Goal: Task Accomplishment & Management: Manage account settings

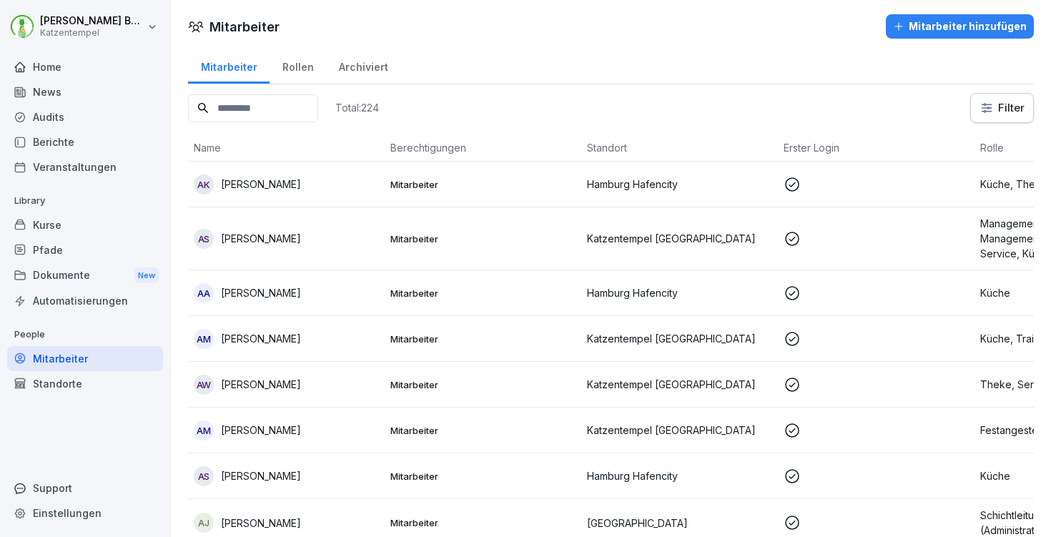
click at [318, 119] on input at bounding box center [253, 108] width 130 height 28
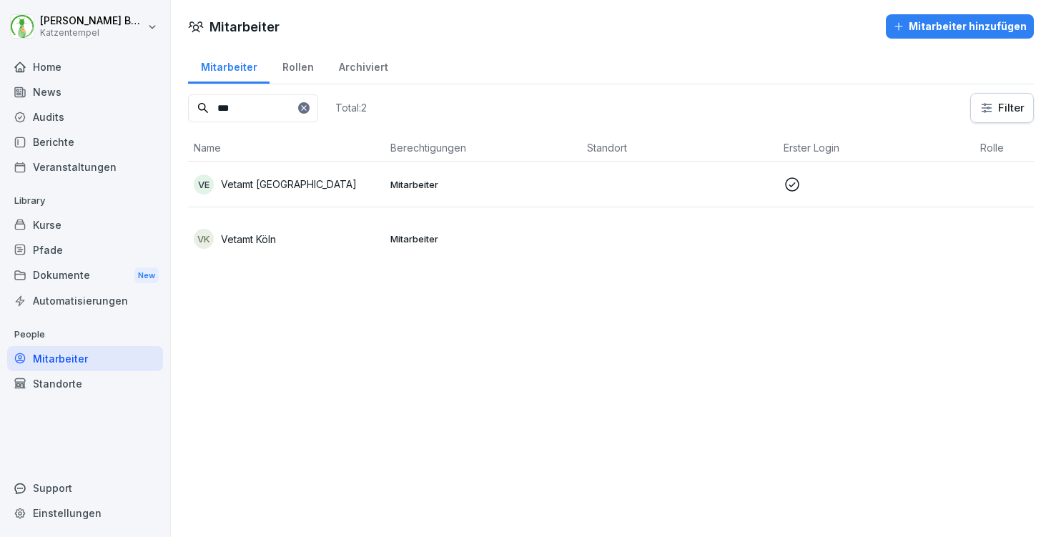
type input "***"
click at [398, 173] on td "Mitarbeiter" at bounding box center [483, 185] width 197 height 46
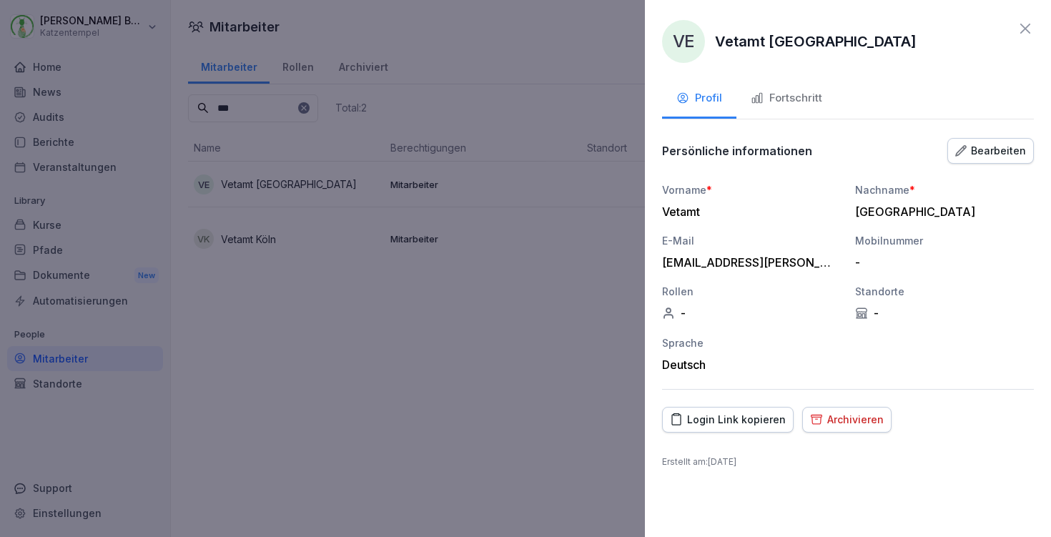
click at [797, 99] on div "Fortschritt" at bounding box center [787, 98] width 72 height 16
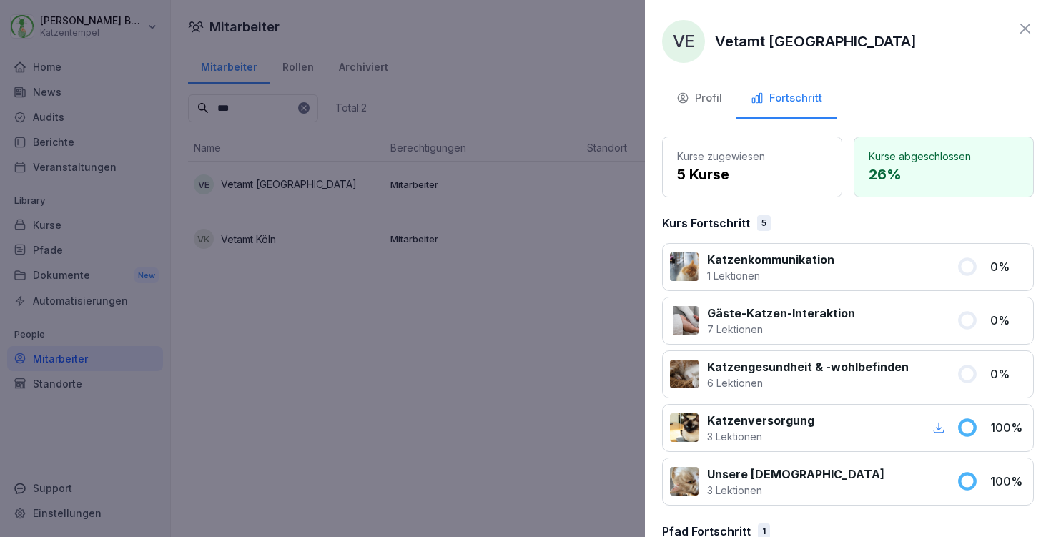
click at [286, 216] on div at bounding box center [525, 268] width 1051 height 537
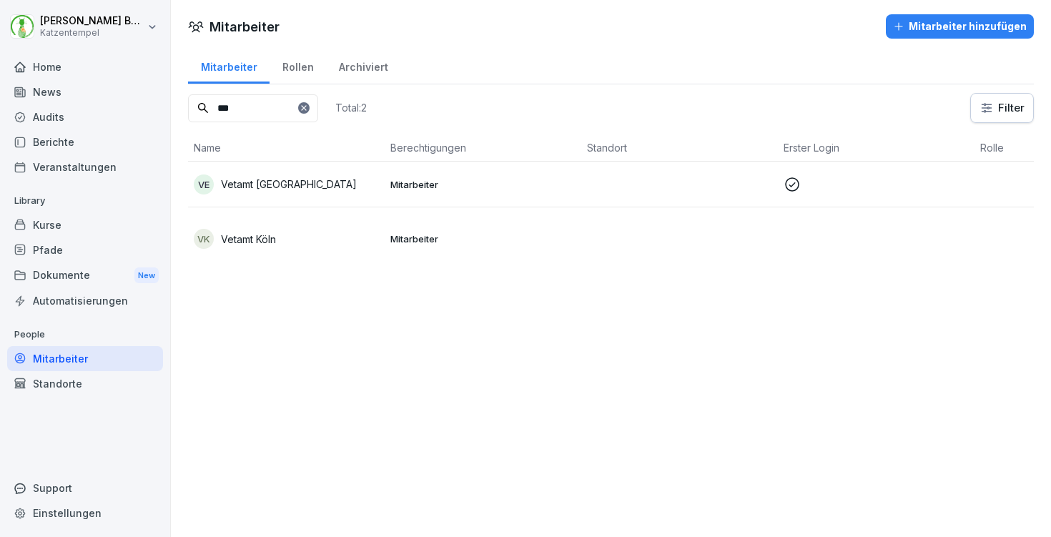
click at [53, 257] on div "Pfade" at bounding box center [85, 249] width 156 height 25
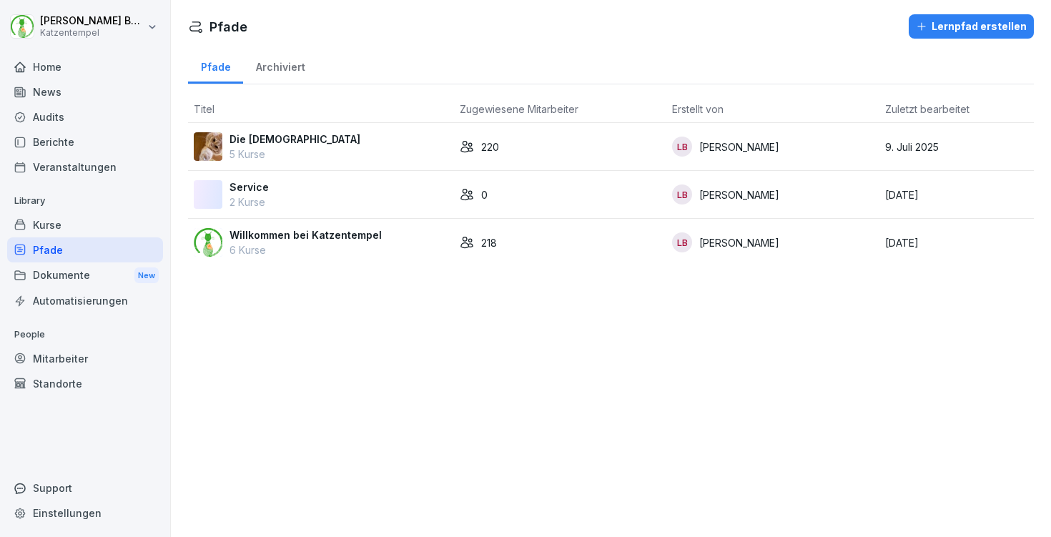
click at [47, 215] on div "Kurse" at bounding box center [85, 224] width 156 height 25
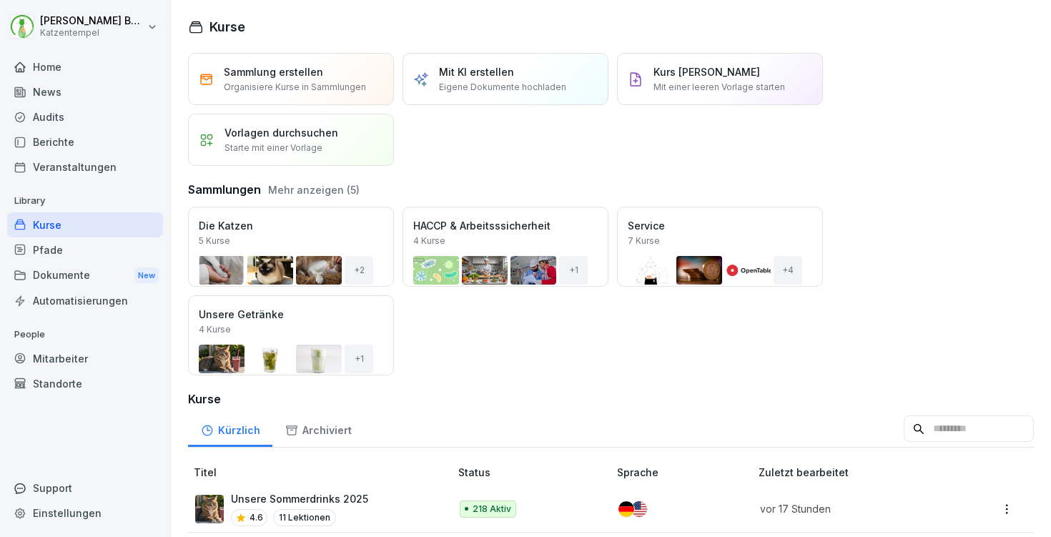
click at [72, 351] on div "Mitarbeiter" at bounding box center [85, 358] width 156 height 25
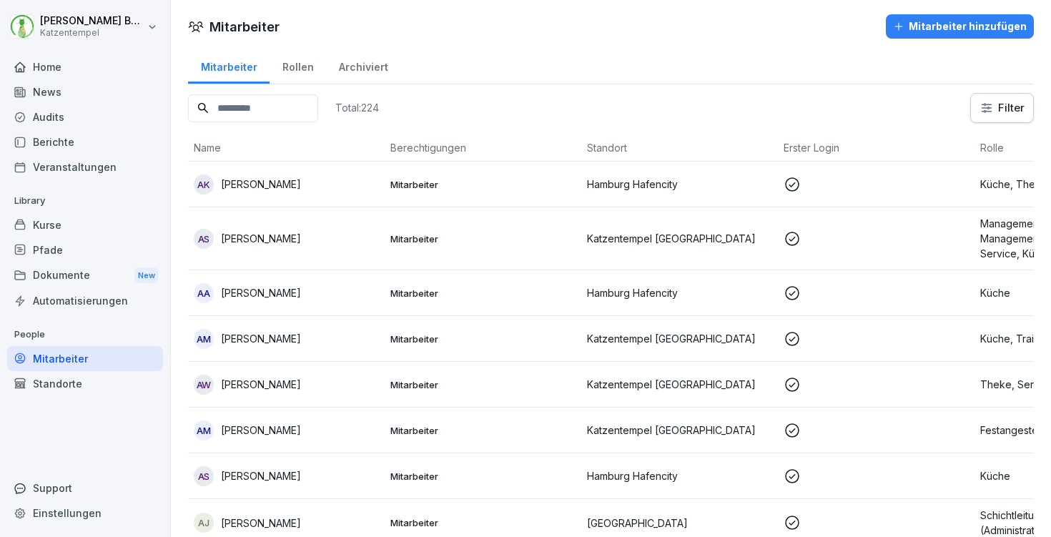
click at [338, 175] on div "AK [PERSON_NAME]" at bounding box center [286, 184] width 185 height 20
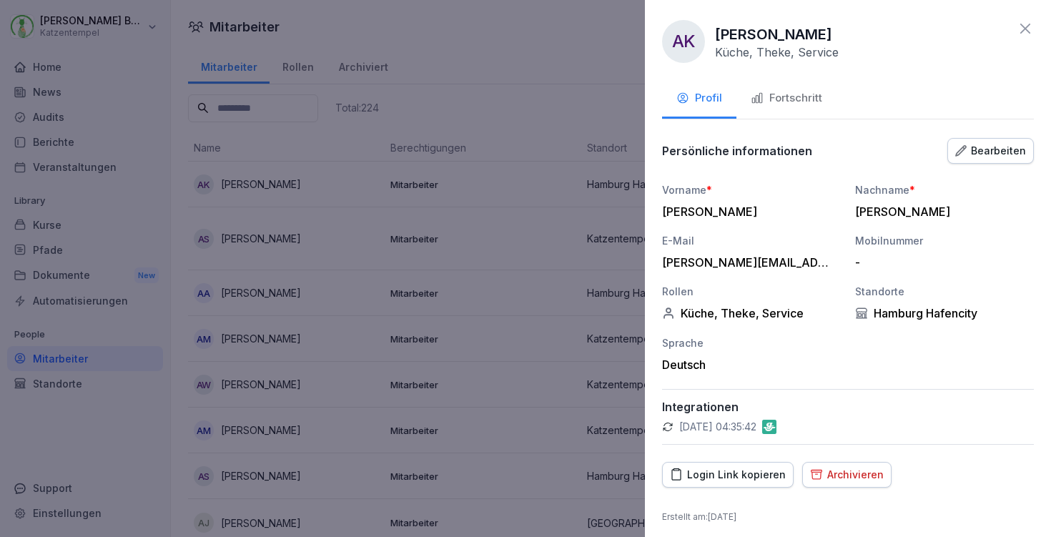
click at [794, 101] on div "Fortschritt" at bounding box center [787, 98] width 72 height 16
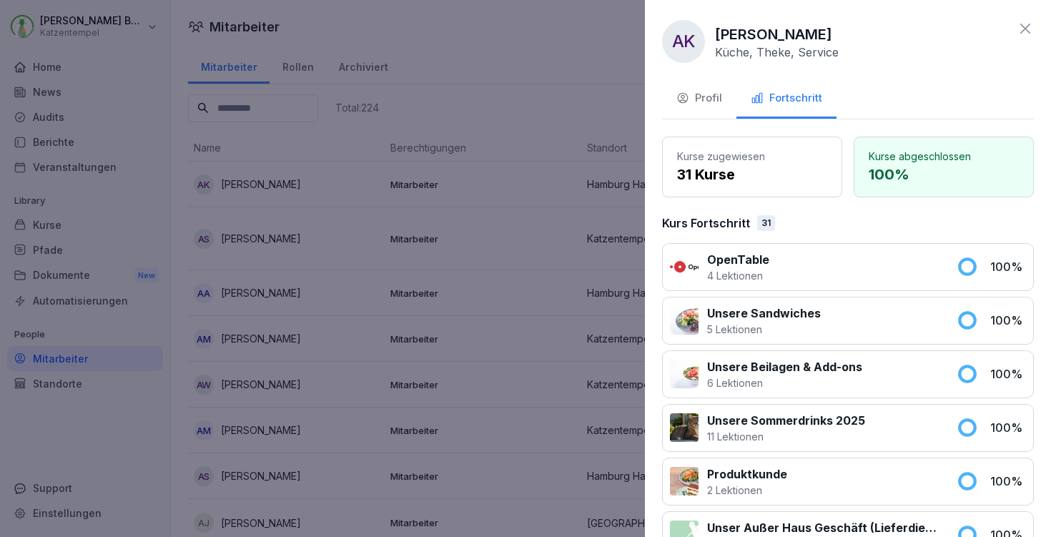
click at [800, 260] on div at bounding box center [863, 267] width 170 height 32
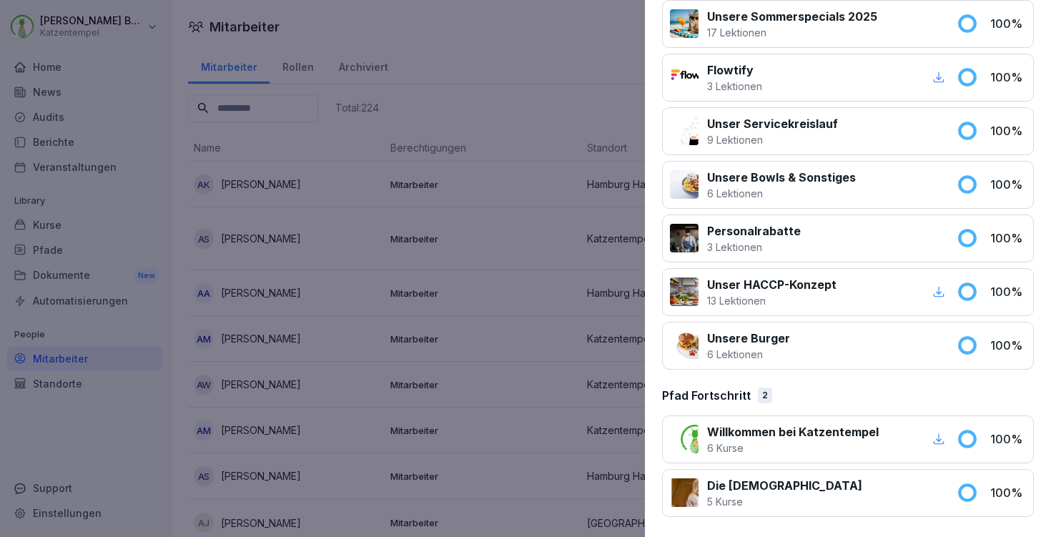
scroll to position [1530, 0]
click at [761, 368] on div "Unsere Burger 6 Lektionen 100 %" at bounding box center [848, 347] width 372 height 48
click at [508, 240] on div at bounding box center [525, 268] width 1051 height 537
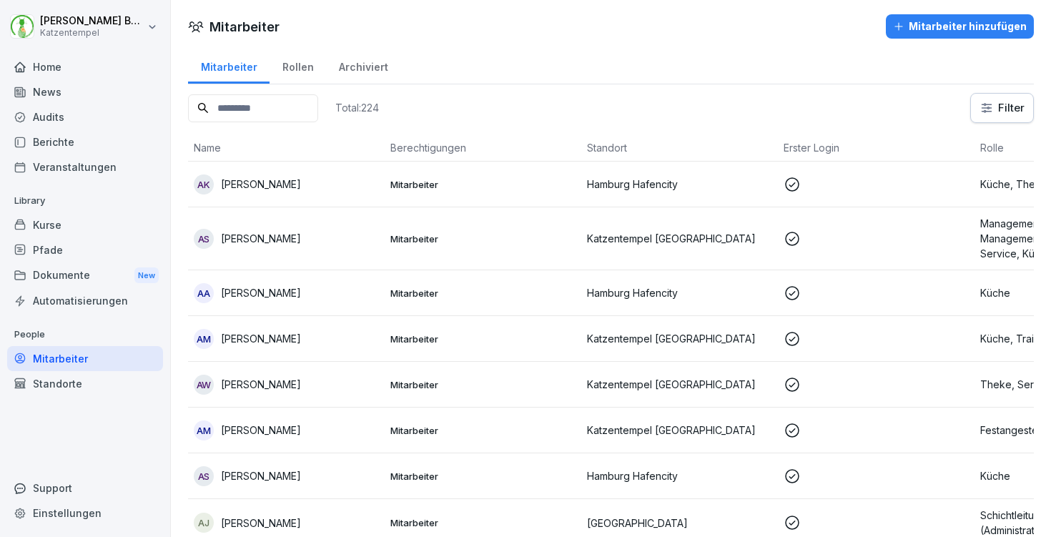
click at [80, 226] on div "Kurse" at bounding box center [85, 224] width 156 height 25
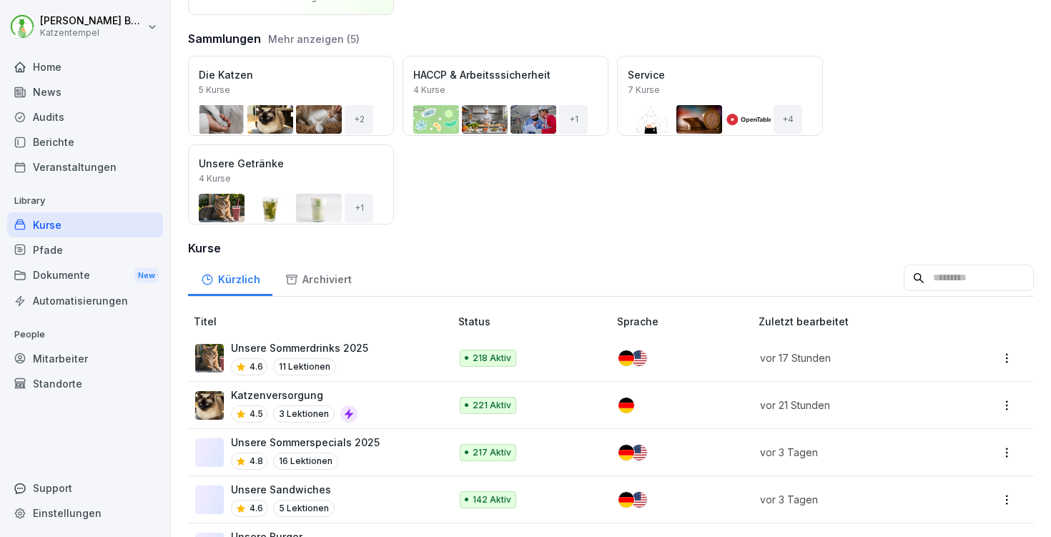
scroll to position [154, 0]
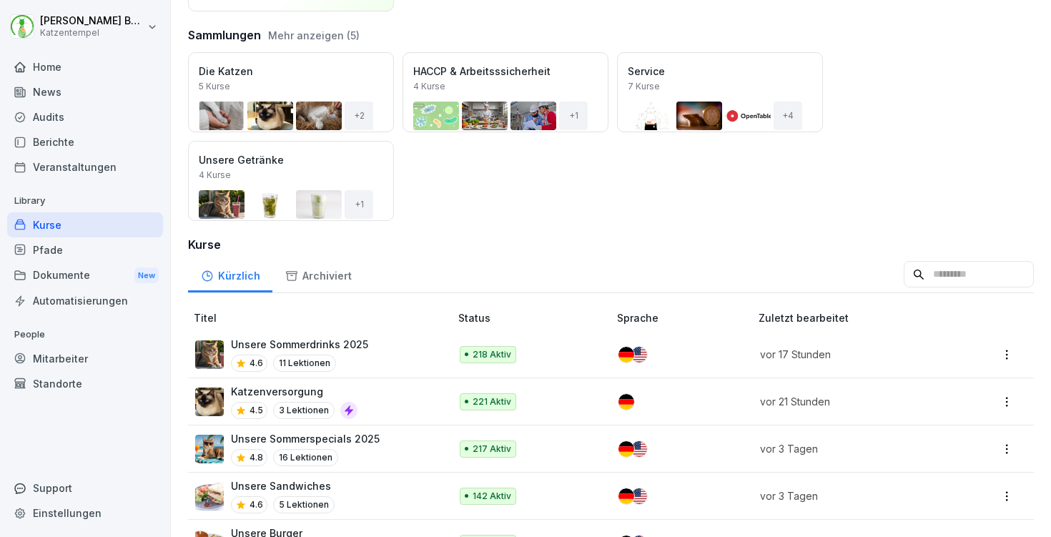
click at [102, 242] on div "Pfade" at bounding box center [85, 249] width 156 height 25
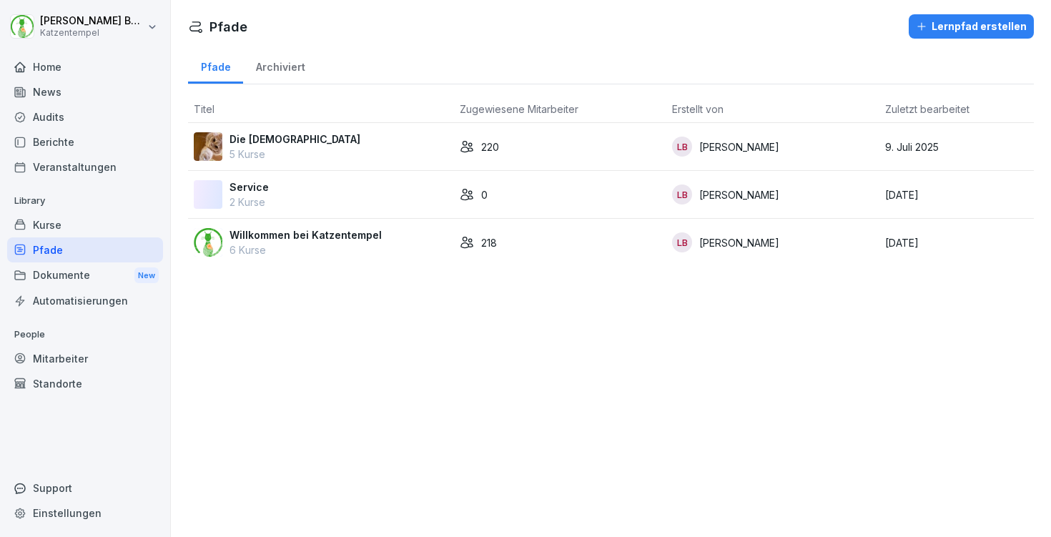
click at [390, 230] on div "Willkommen bei Katzentempel 6 Kurse" at bounding box center [321, 242] width 255 height 30
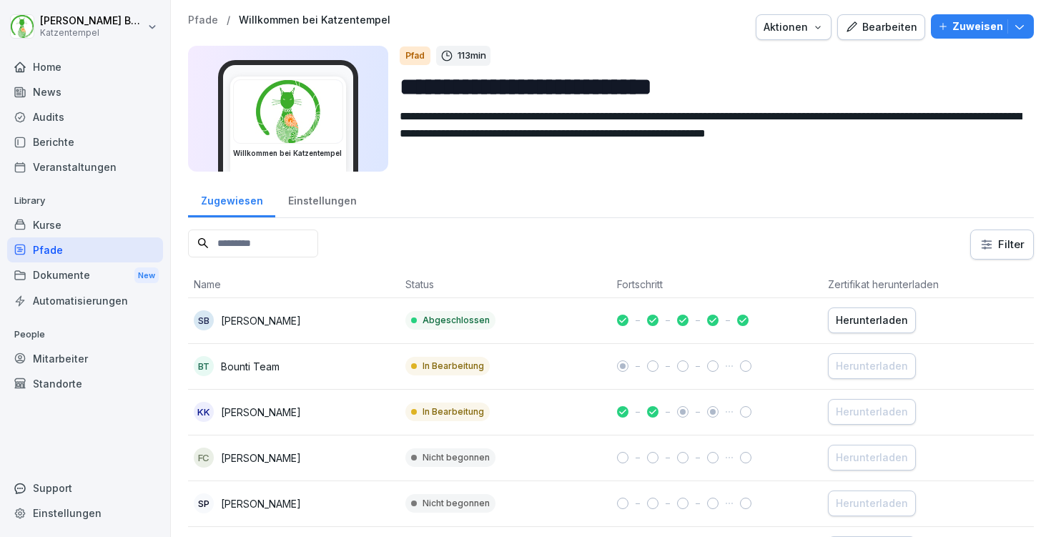
click at [233, 239] on input at bounding box center [253, 244] width 130 height 28
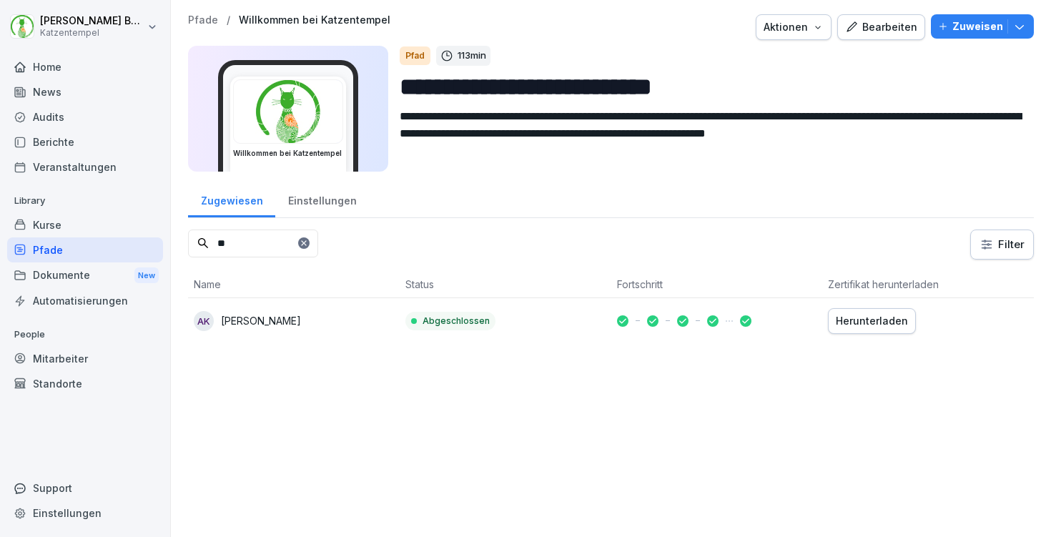
type input "*"
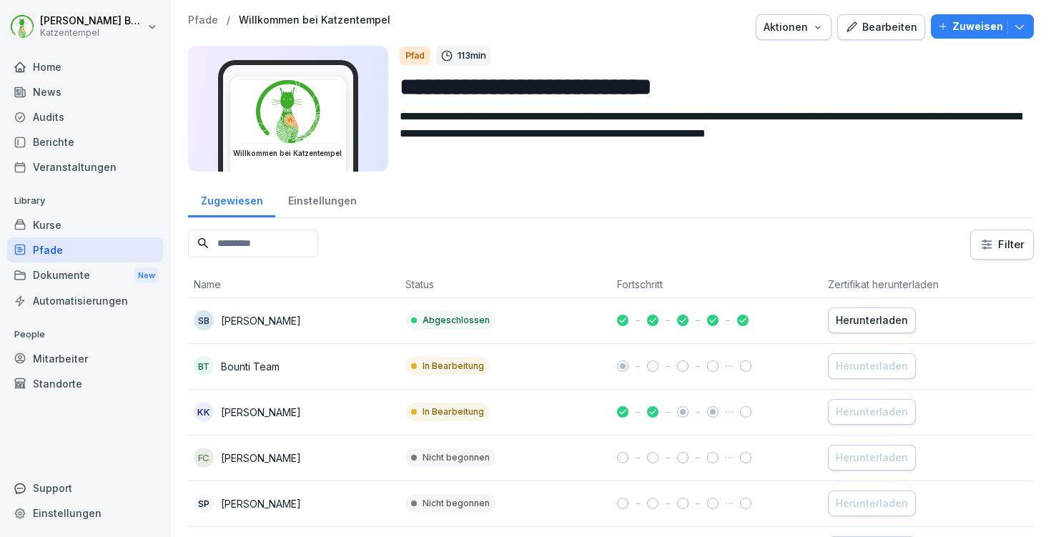
click at [1031, 16] on button "Zuweisen" at bounding box center [982, 26] width 103 height 24
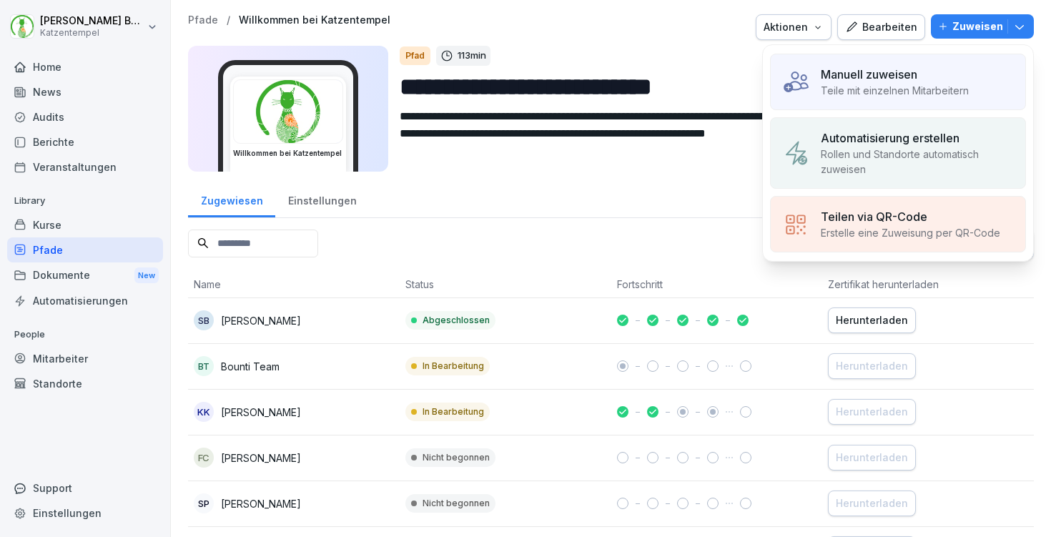
click at [900, 67] on p "Manuell zuweisen" at bounding box center [869, 74] width 97 height 17
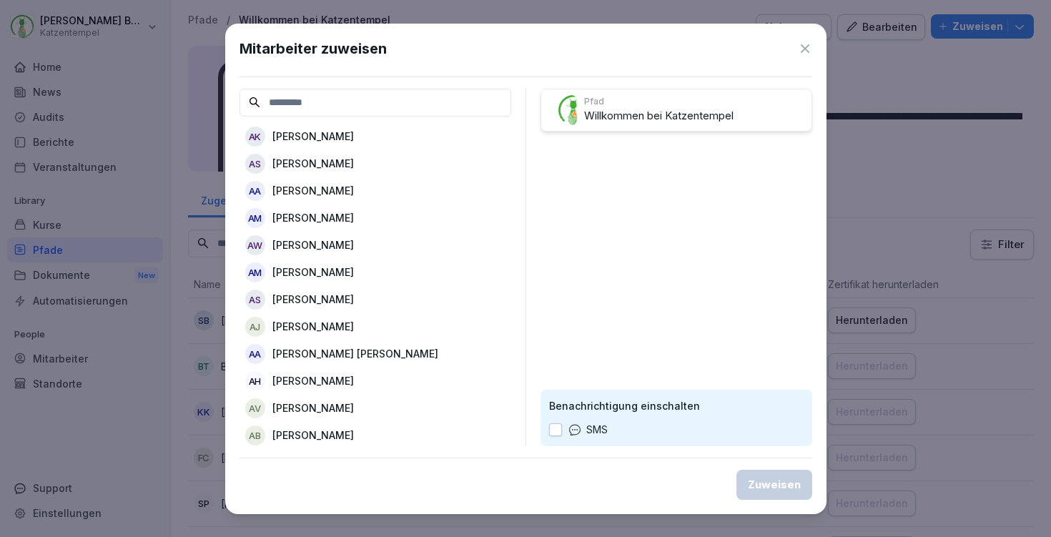
click at [355, 132] on div "AK Aaron Kallus" at bounding box center [376, 137] width 272 height 26
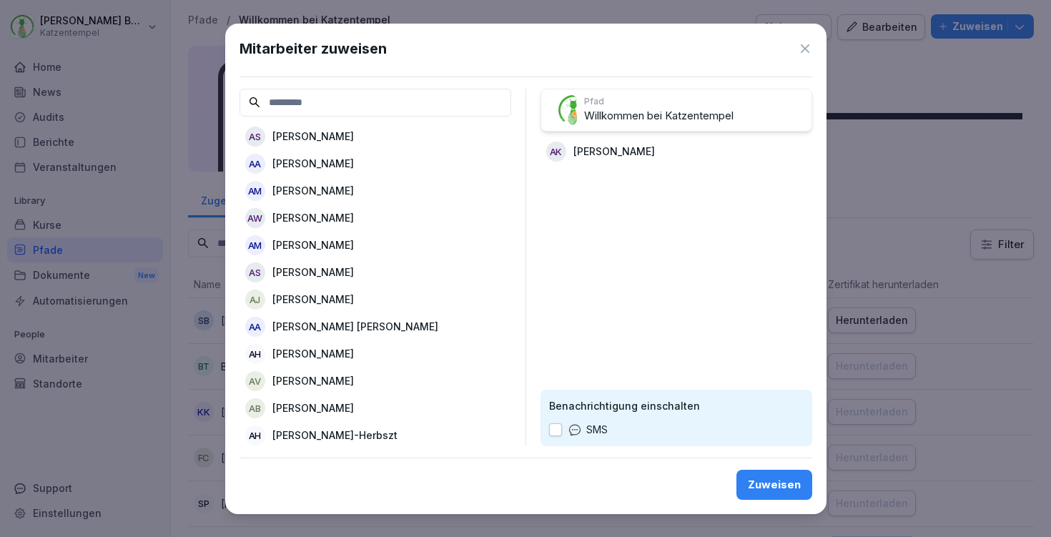
click at [765, 484] on div "Zuweisen" at bounding box center [774, 485] width 53 height 16
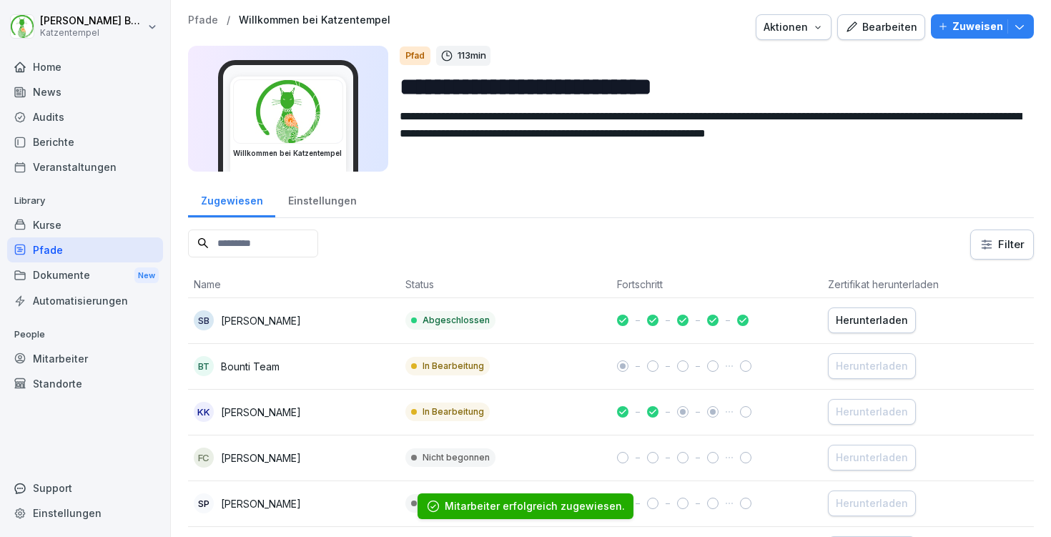
click at [318, 237] on input at bounding box center [253, 244] width 130 height 28
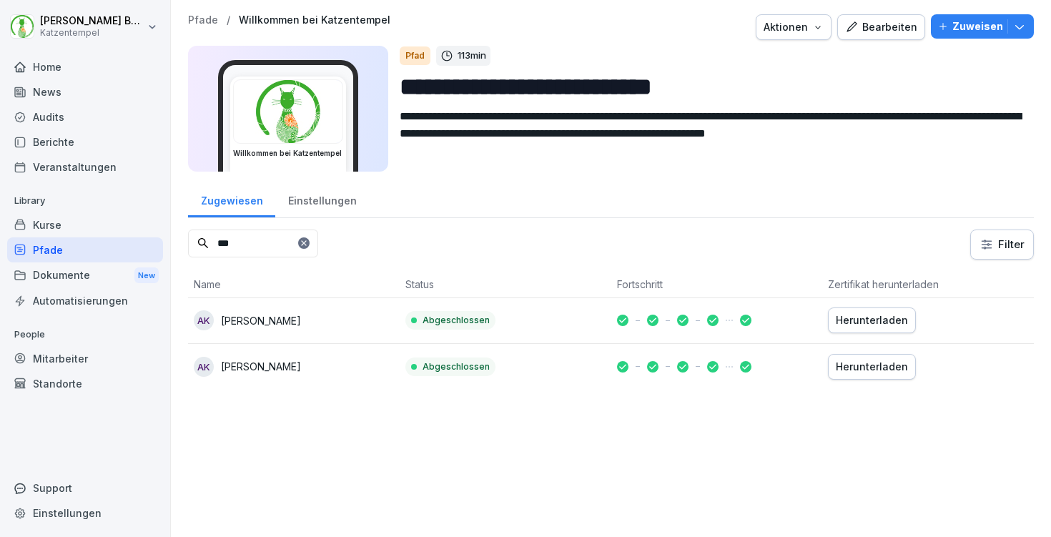
type input "***"
click at [302, 197] on div "Einstellungen" at bounding box center [322, 199] width 94 height 36
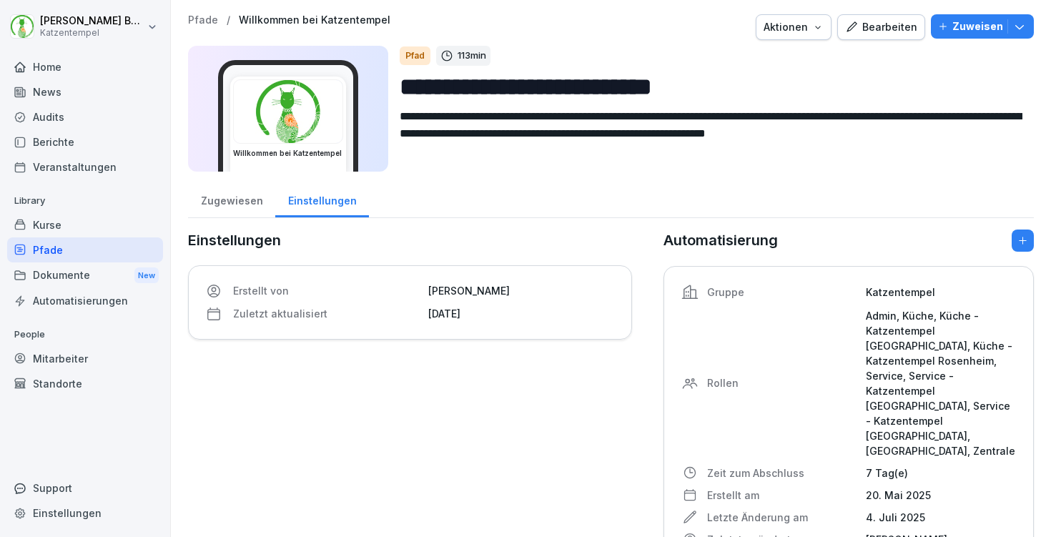
click at [212, 197] on div "Zugewiesen" at bounding box center [231, 199] width 87 height 36
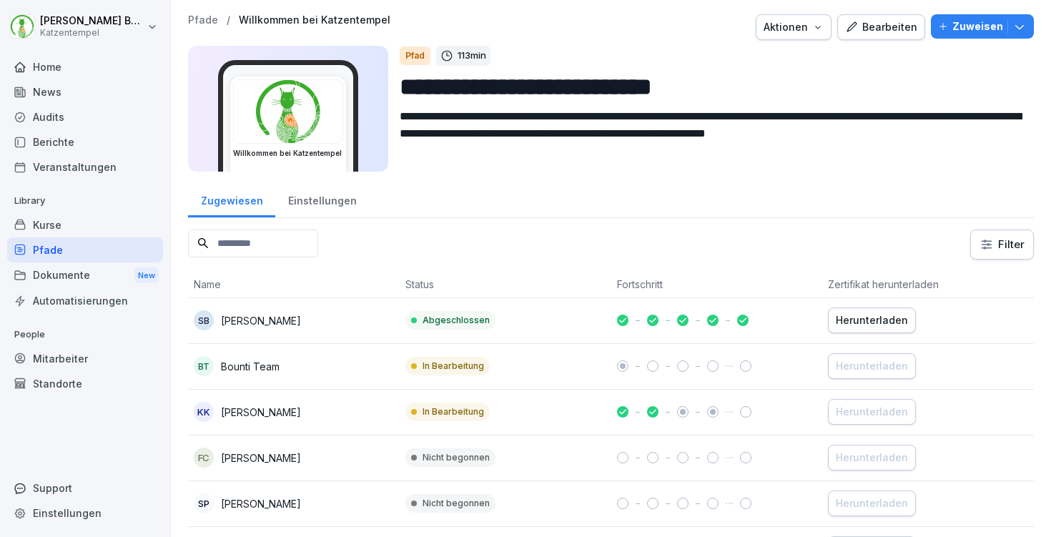
click at [491, 334] on td "Abgeschlossen" at bounding box center [506, 321] width 212 height 46
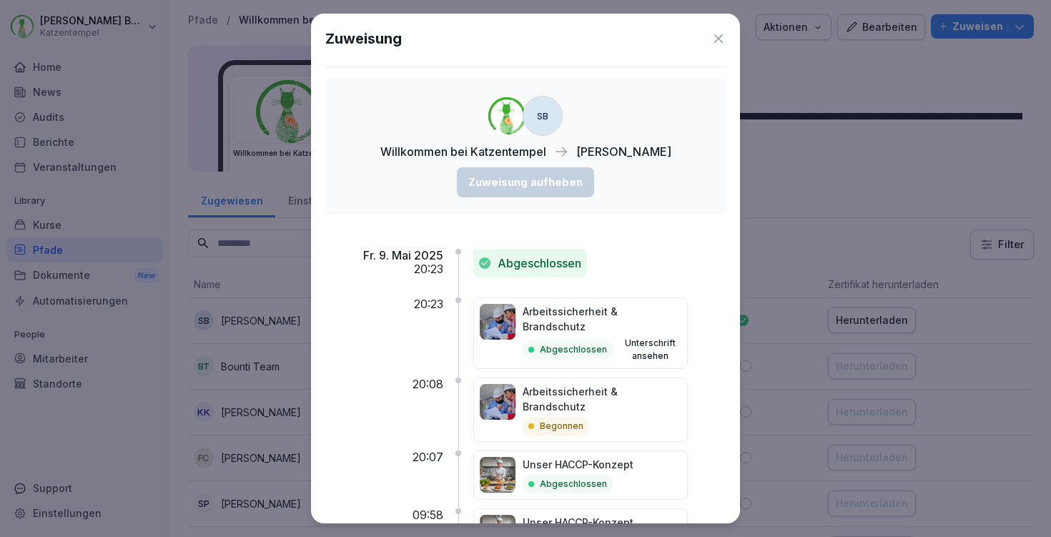
click at [713, 31] on icon at bounding box center [719, 38] width 14 height 14
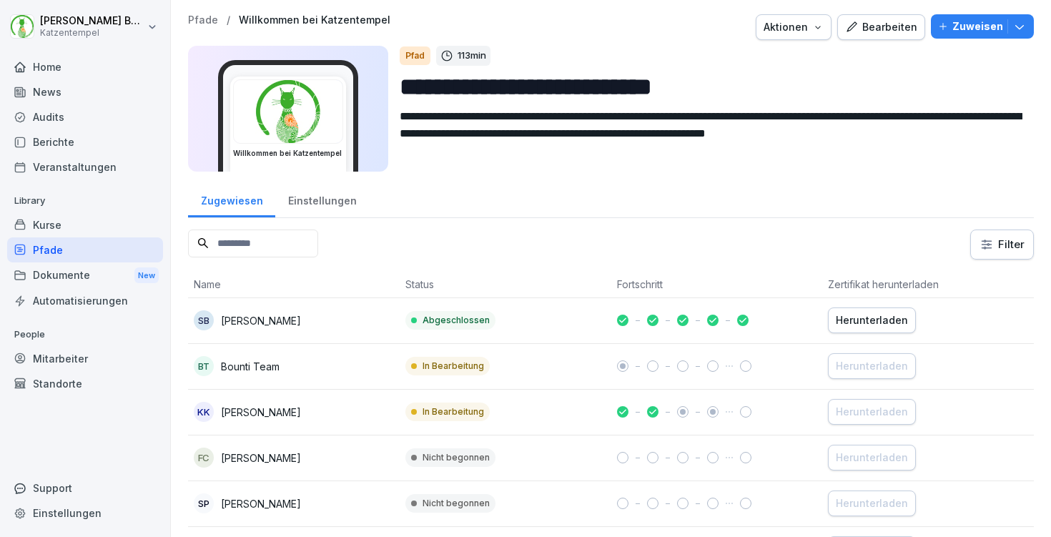
click at [287, 243] on input at bounding box center [253, 244] width 130 height 28
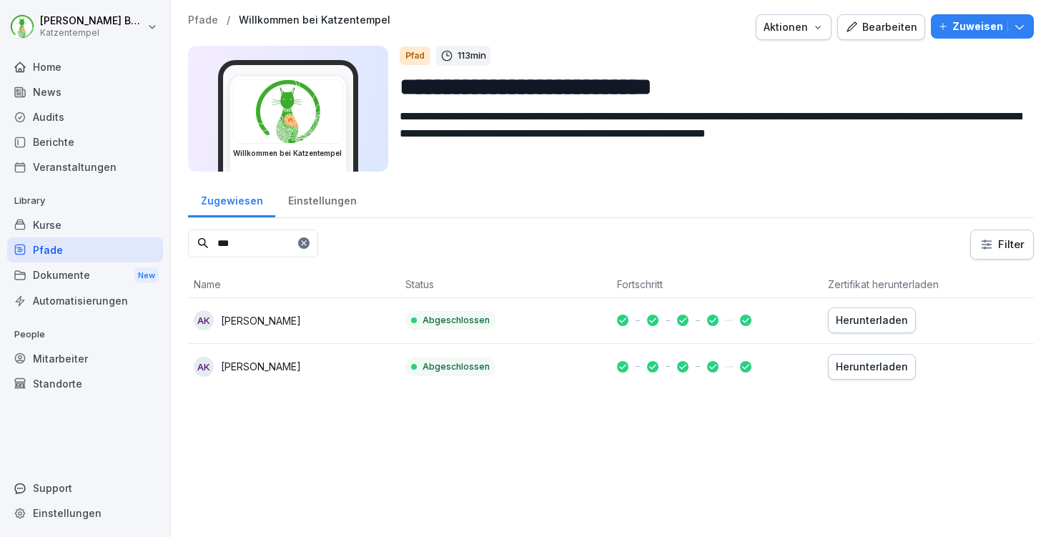
type input "***"
click at [560, 362] on td "Abgeschlossen" at bounding box center [506, 367] width 212 height 46
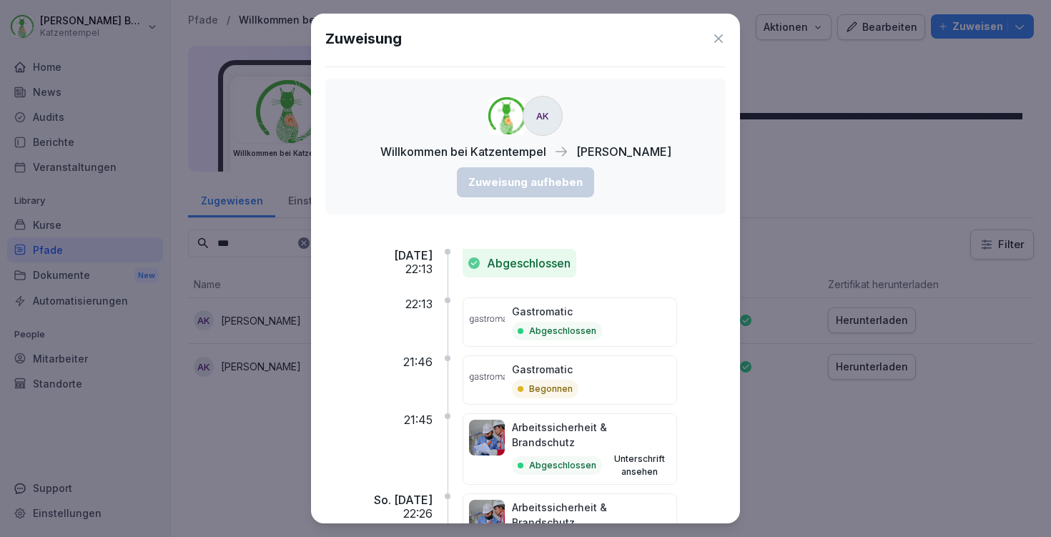
click at [721, 34] on icon at bounding box center [719, 38] width 14 height 14
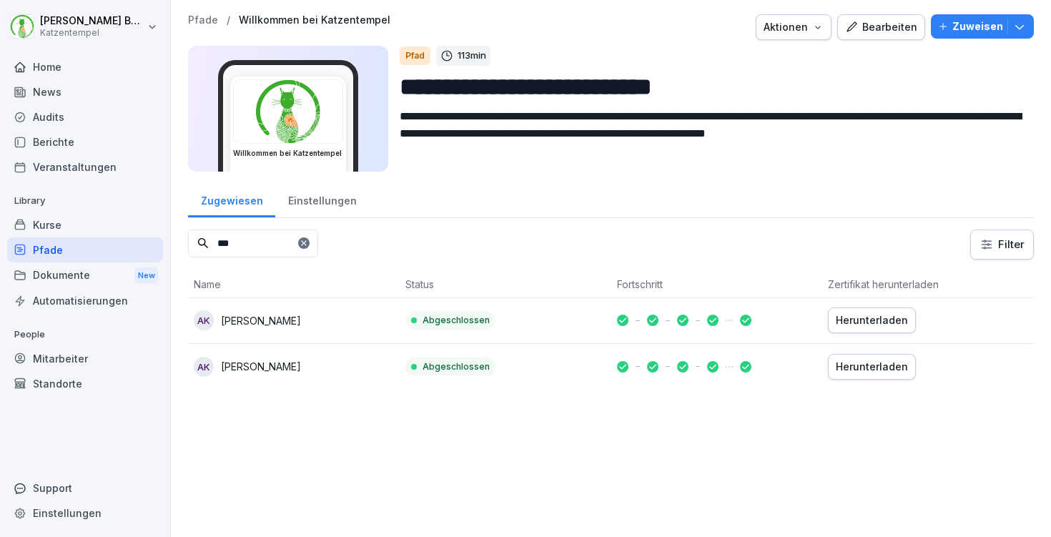
click at [438, 316] on p "Abgeschlossen" at bounding box center [456, 320] width 67 height 13
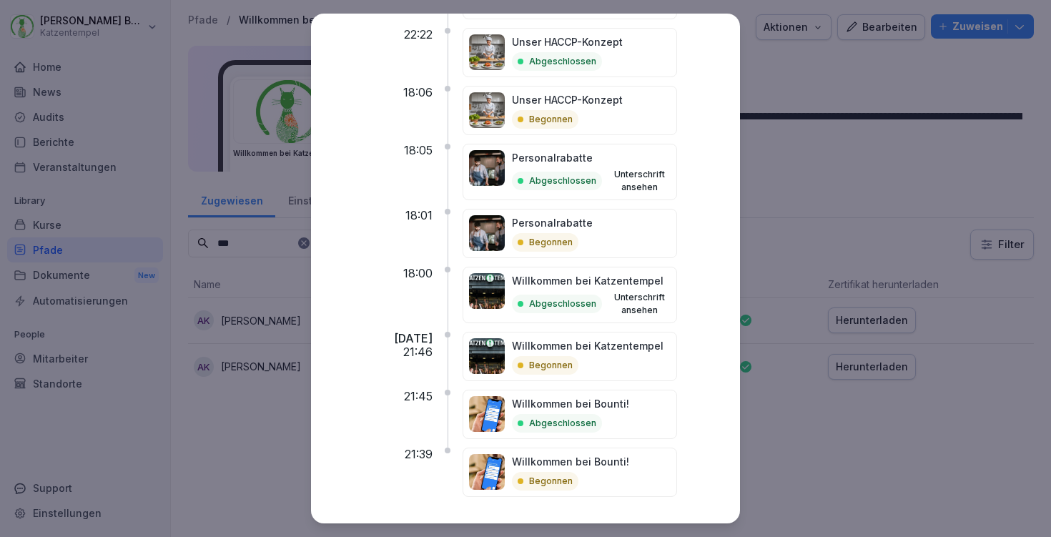
scroll to position [588, 0]
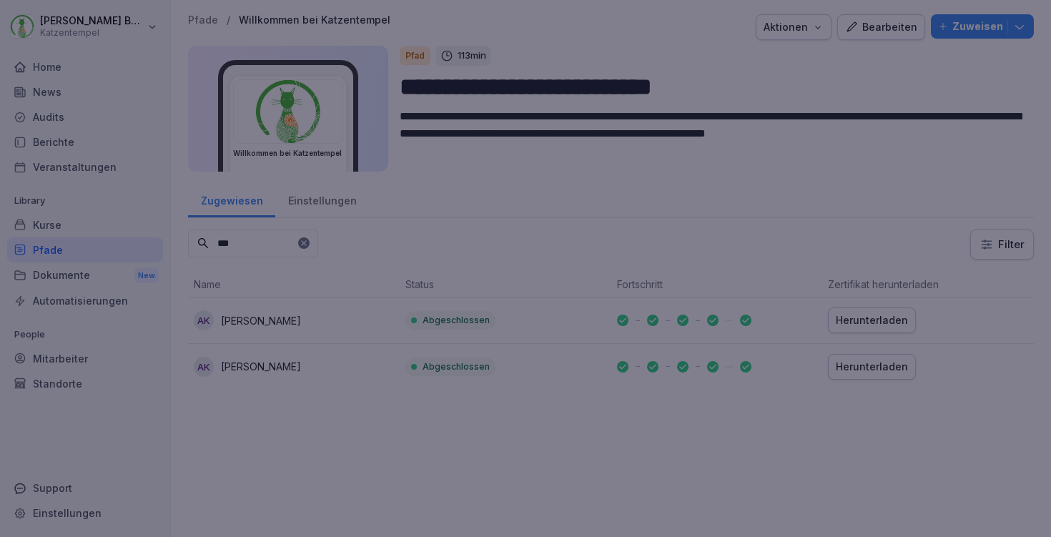
click at [745, 29] on div at bounding box center [525, 268] width 1051 height 537
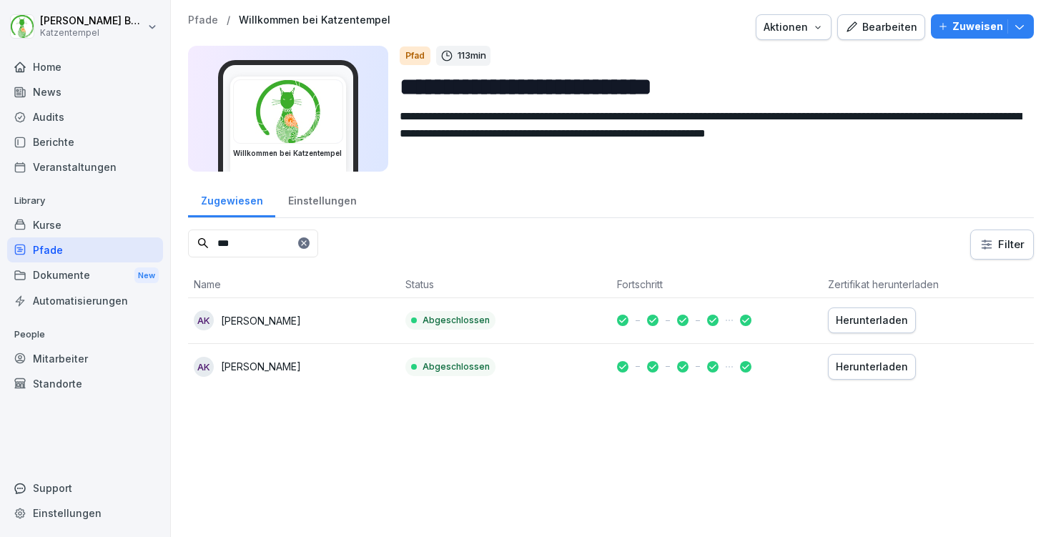
click at [654, 337] on td at bounding box center [717, 321] width 212 height 46
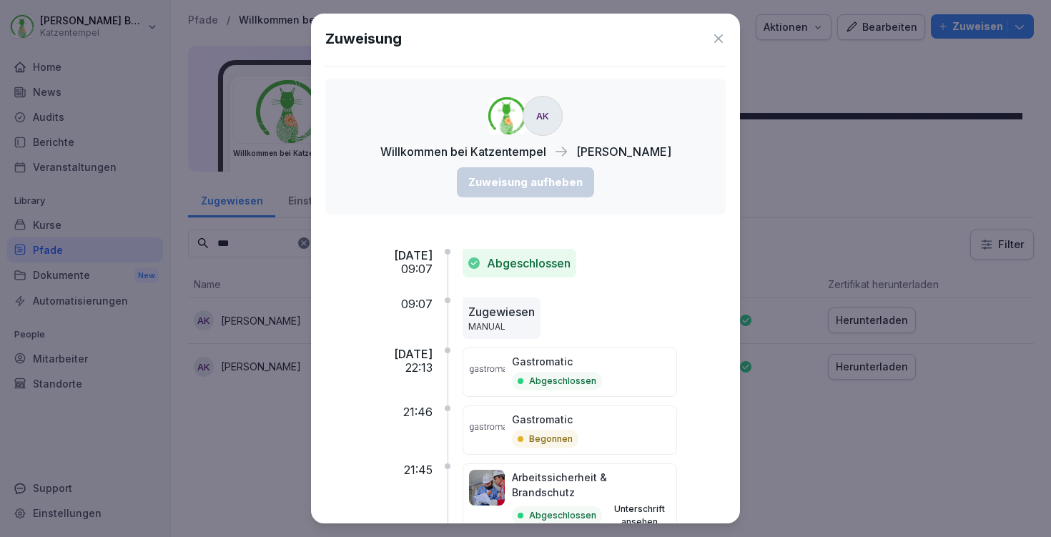
click at [724, 44] on icon at bounding box center [719, 38] width 14 height 14
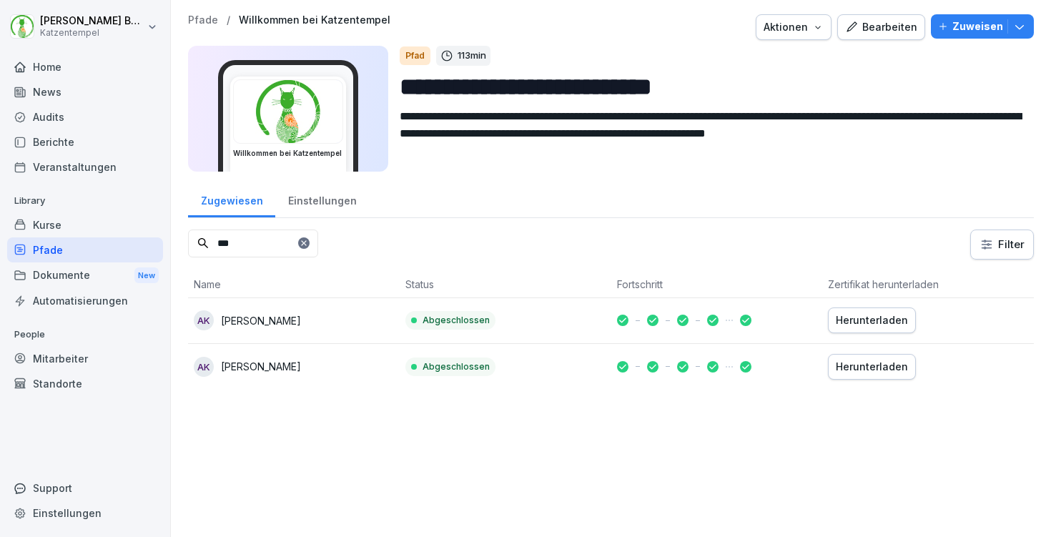
click at [1018, 26] on icon "button" at bounding box center [1020, 26] width 14 height 14
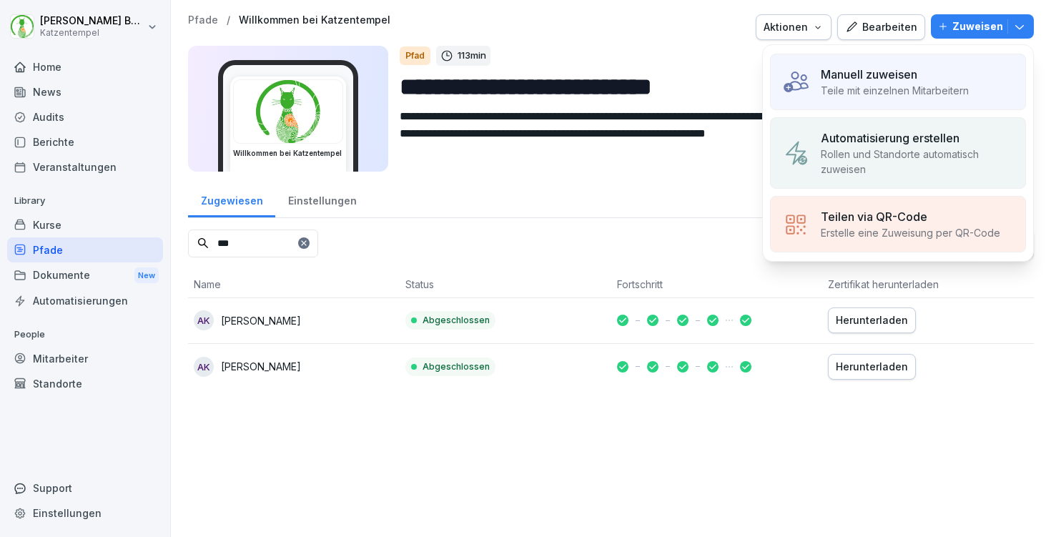
click at [909, 81] on p "Manuell zuweisen" at bounding box center [869, 74] width 97 height 17
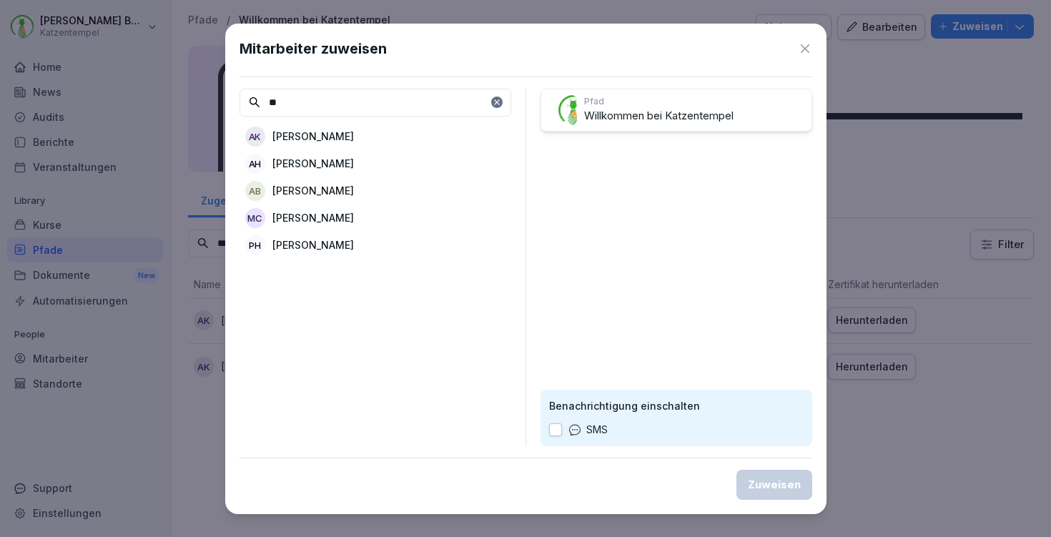
type input "**"
click at [383, 131] on div "AK Aaron Kallus" at bounding box center [376, 137] width 272 height 26
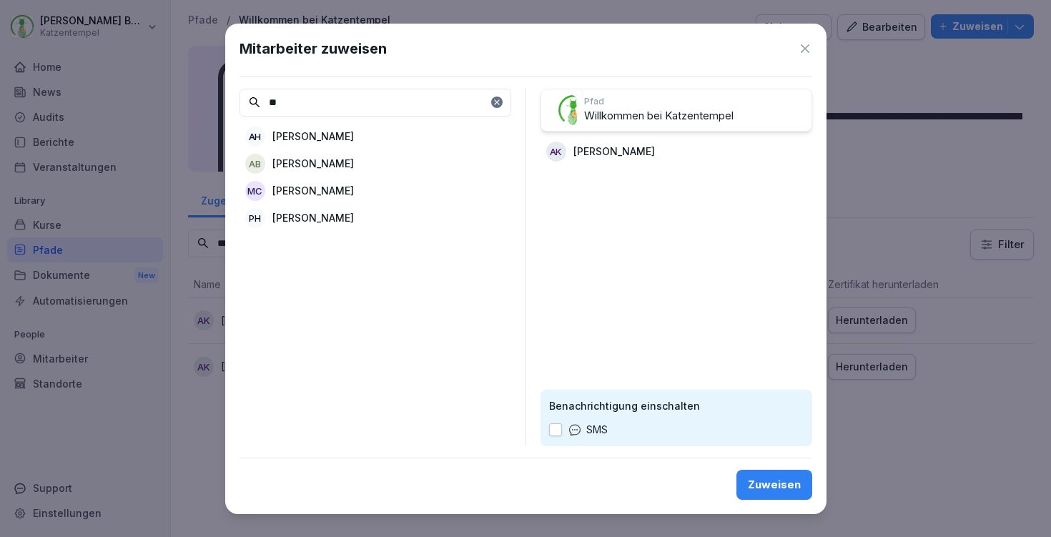
click at [780, 485] on div "Zuweisen" at bounding box center [774, 485] width 53 height 16
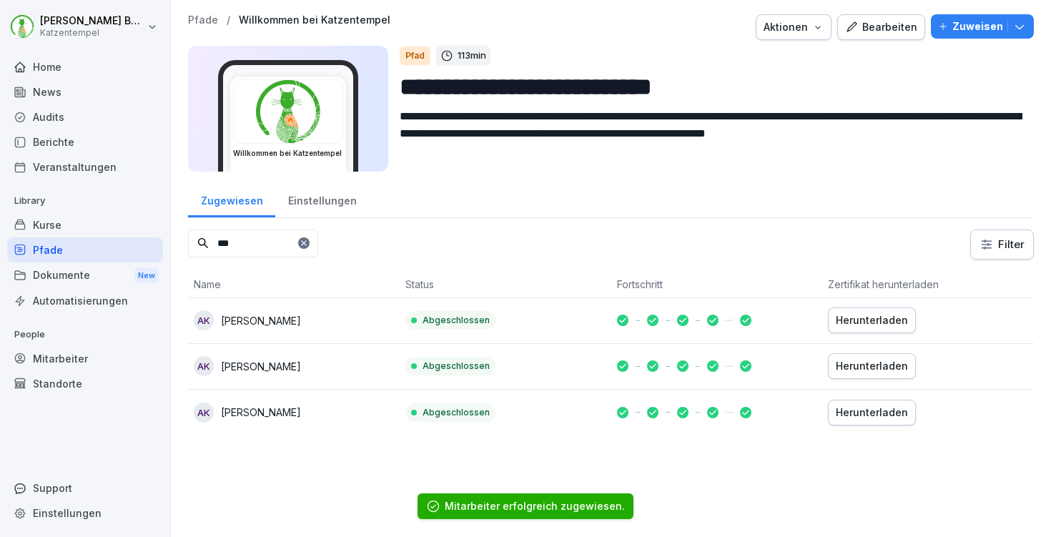
click at [483, 388] on td "Abgeschlossen" at bounding box center [506, 367] width 212 height 46
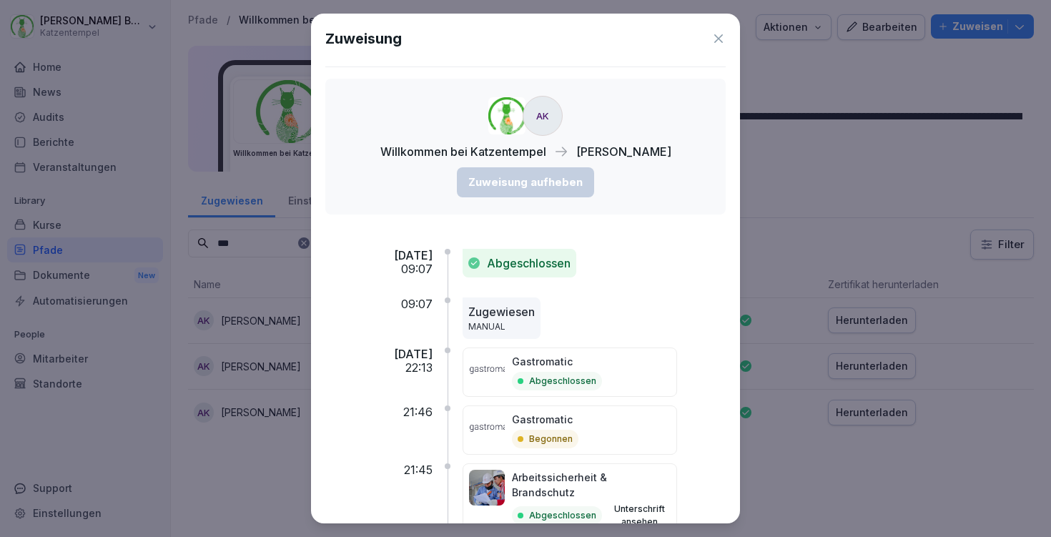
click at [720, 36] on icon at bounding box center [718, 38] width 9 height 9
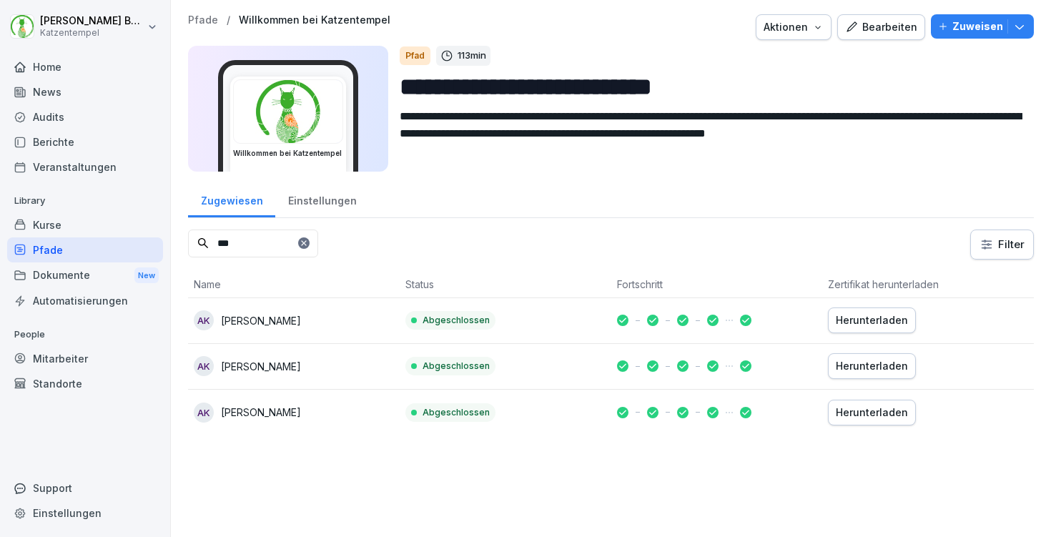
click at [209, 18] on p "Pfade" at bounding box center [203, 20] width 30 height 12
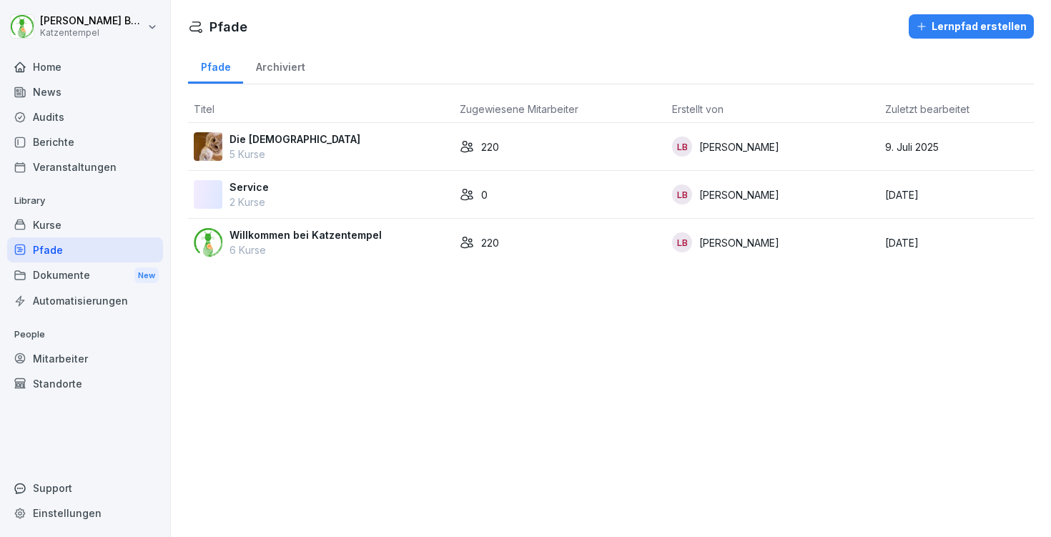
click at [340, 139] on div "Die Tempelkatzen 5 Kurse" at bounding box center [321, 147] width 255 height 30
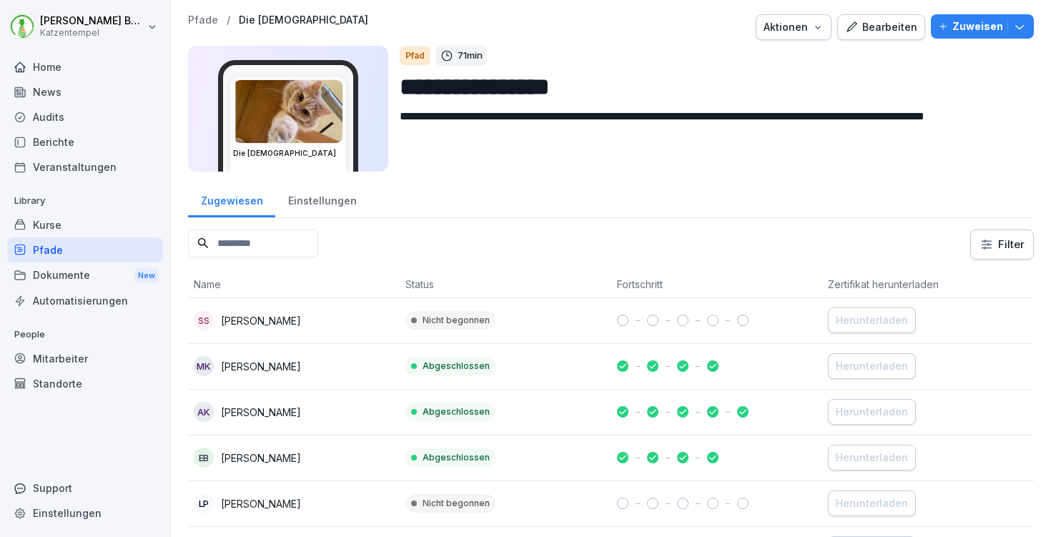
click at [1023, 24] on icon "button" at bounding box center [1020, 26] width 14 height 14
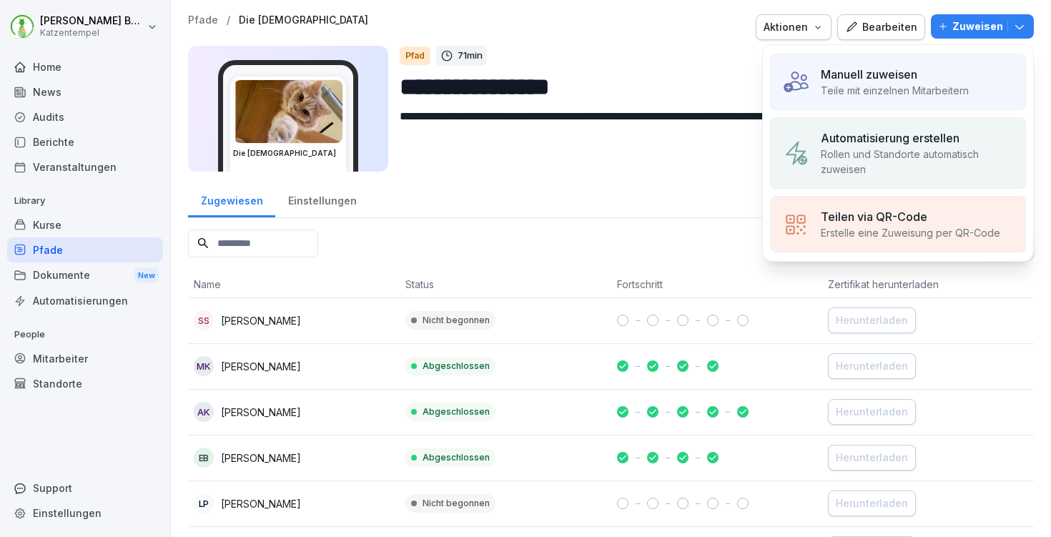
click at [573, 408] on td "Abgeschlossen" at bounding box center [506, 413] width 212 height 46
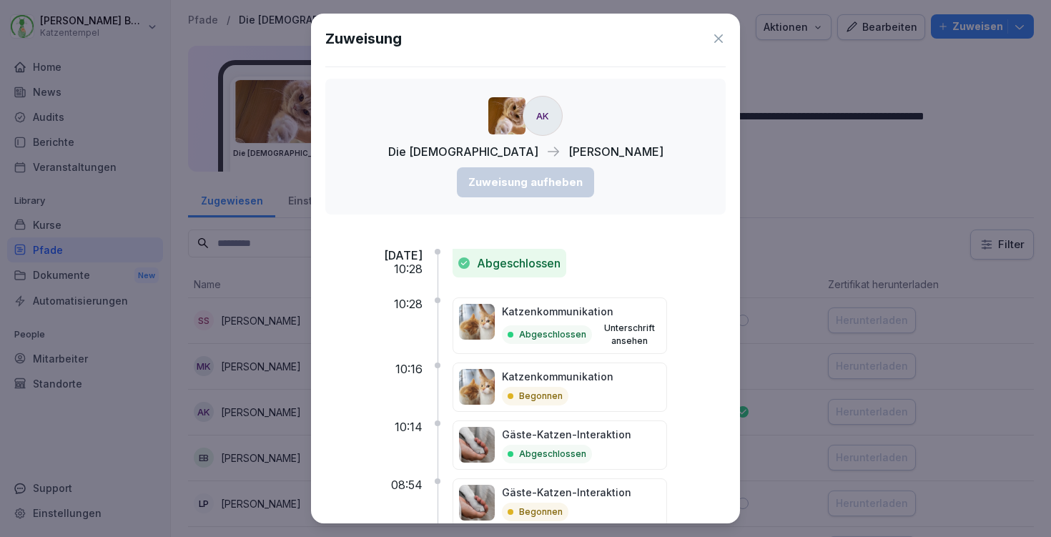
click at [721, 36] on icon at bounding box center [718, 38] width 9 height 9
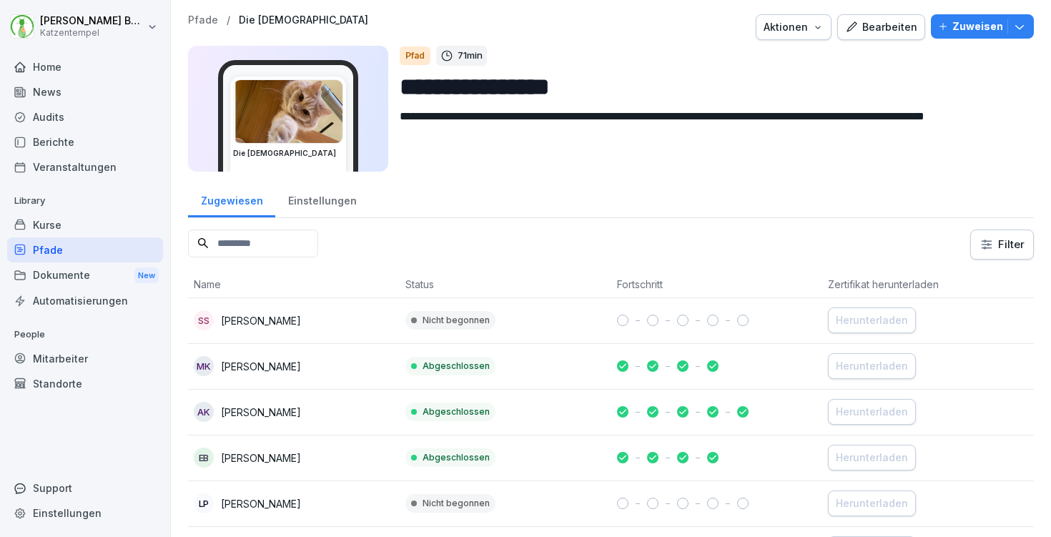
click at [1023, 30] on icon "button" at bounding box center [1020, 26] width 14 height 14
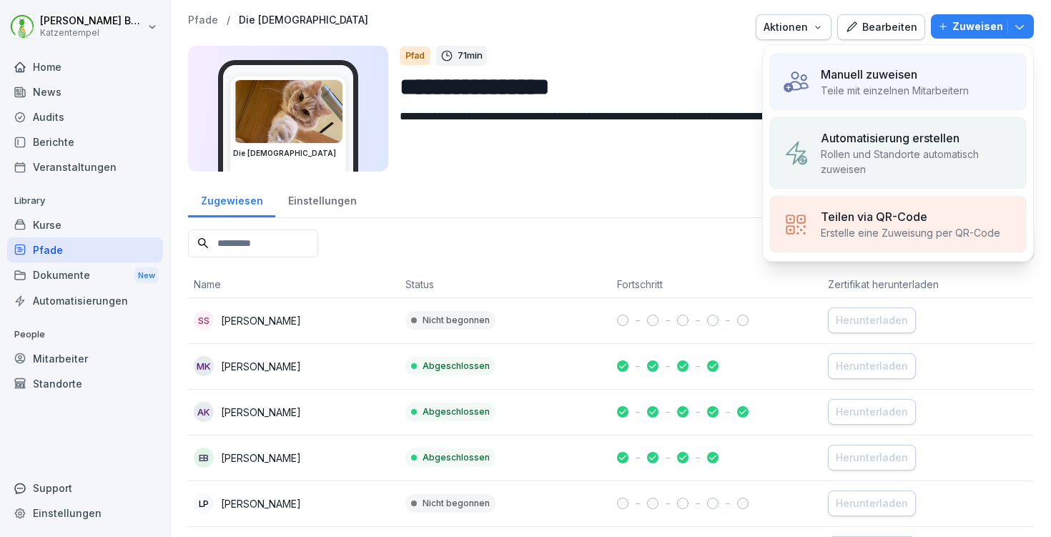
click at [297, 240] on input at bounding box center [253, 244] width 130 height 28
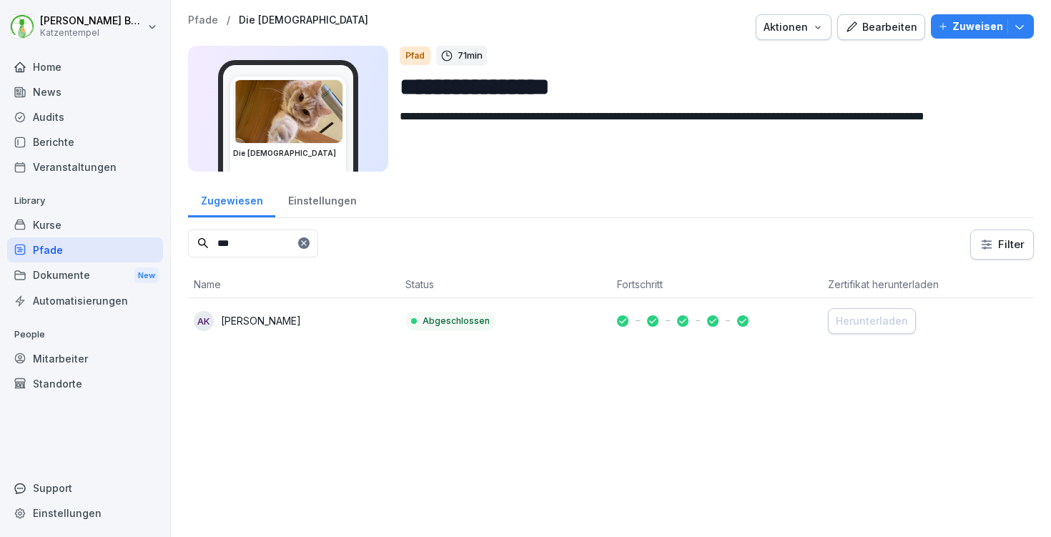
type input "***"
click at [1030, 21] on button "Zuweisen" at bounding box center [982, 26] width 103 height 24
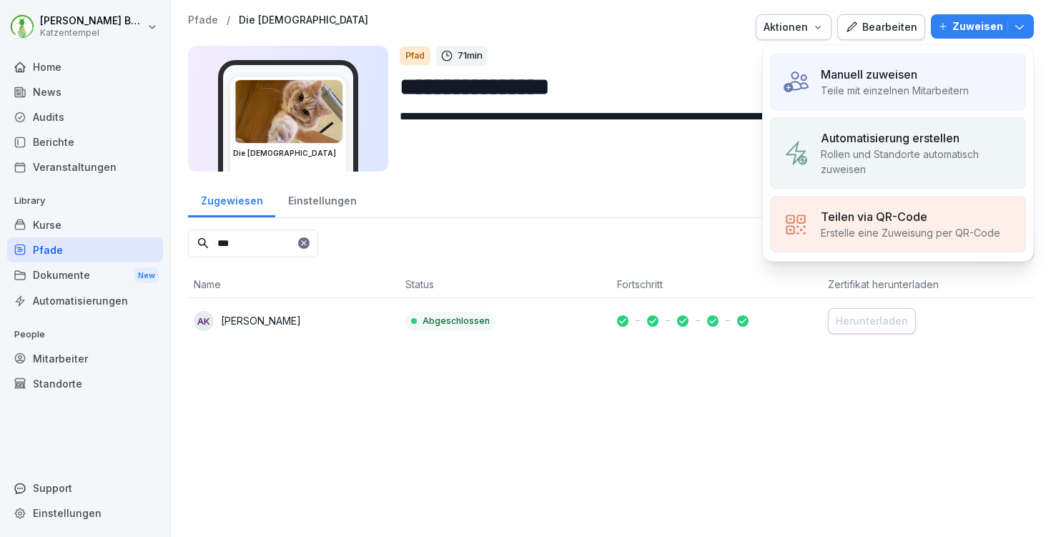
click at [908, 79] on p "Manuell zuweisen" at bounding box center [869, 74] width 97 height 17
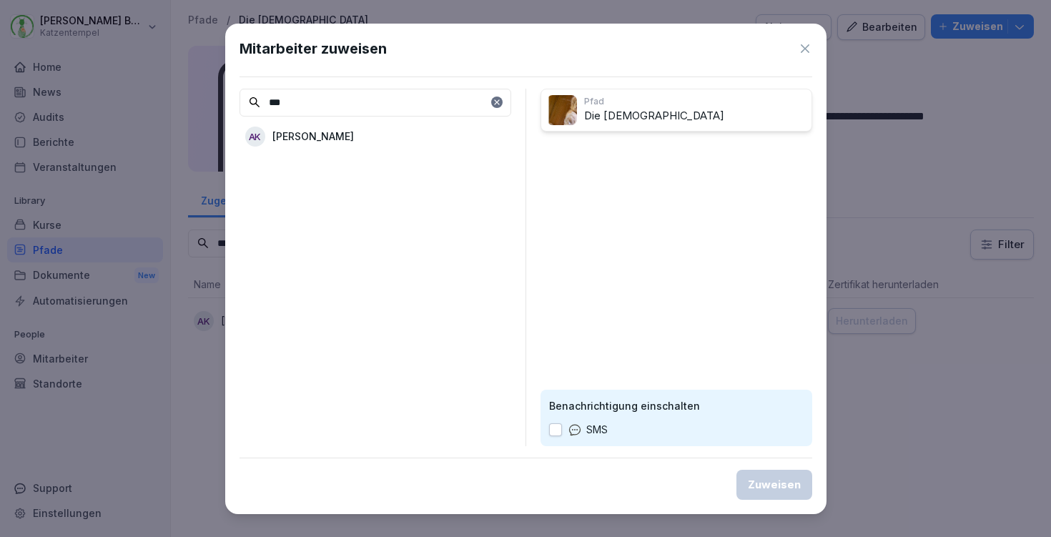
type input "***"
click at [360, 133] on div "AK Aaron Kallus" at bounding box center [376, 137] width 272 height 26
click at [784, 481] on div "Zuweisen" at bounding box center [774, 485] width 53 height 16
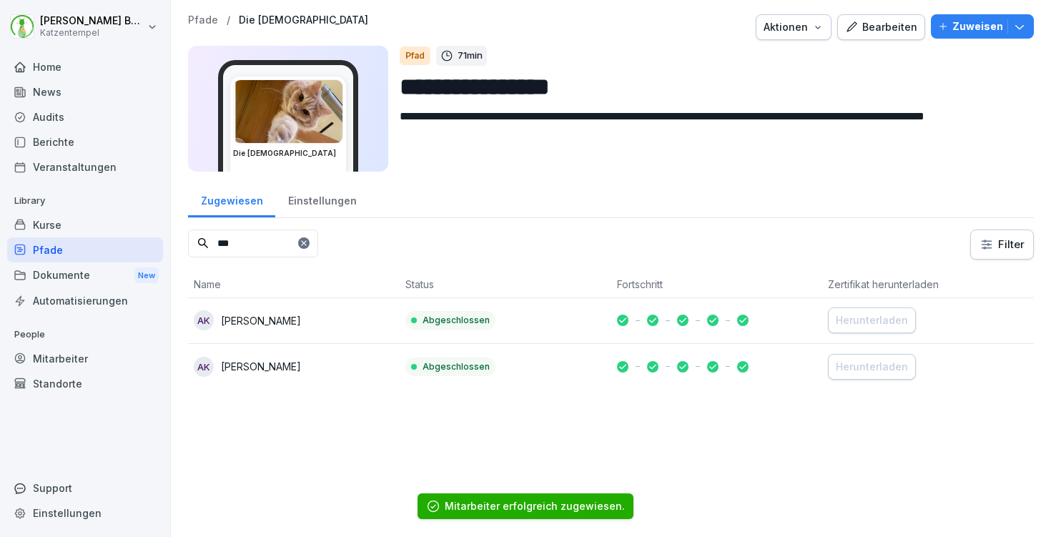
click at [75, 215] on div "Kurse" at bounding box center [85, 224] width 156 height 25
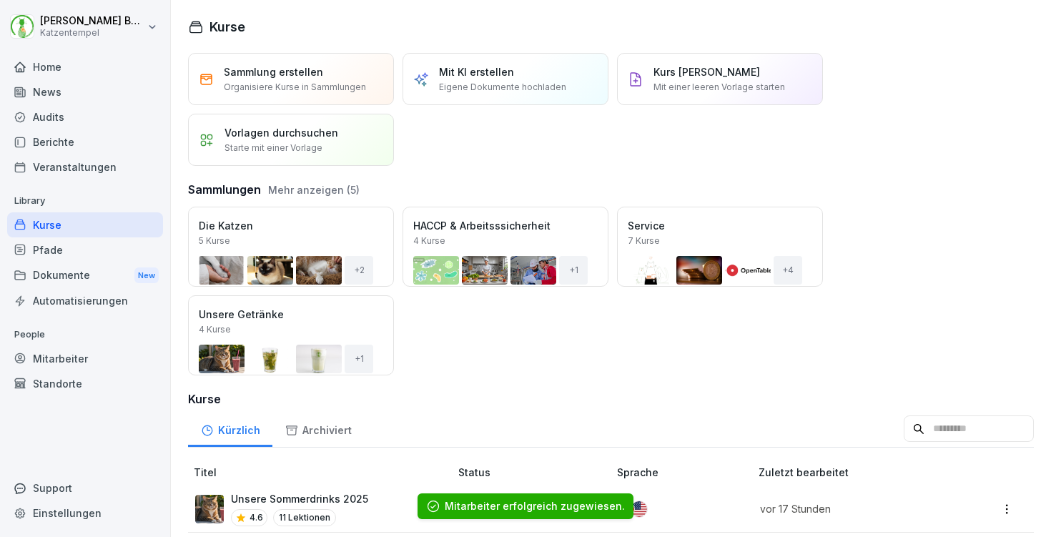
click at [0, 0] on button "Öffnen" at bounding box center [0, 0] width 0 height 0
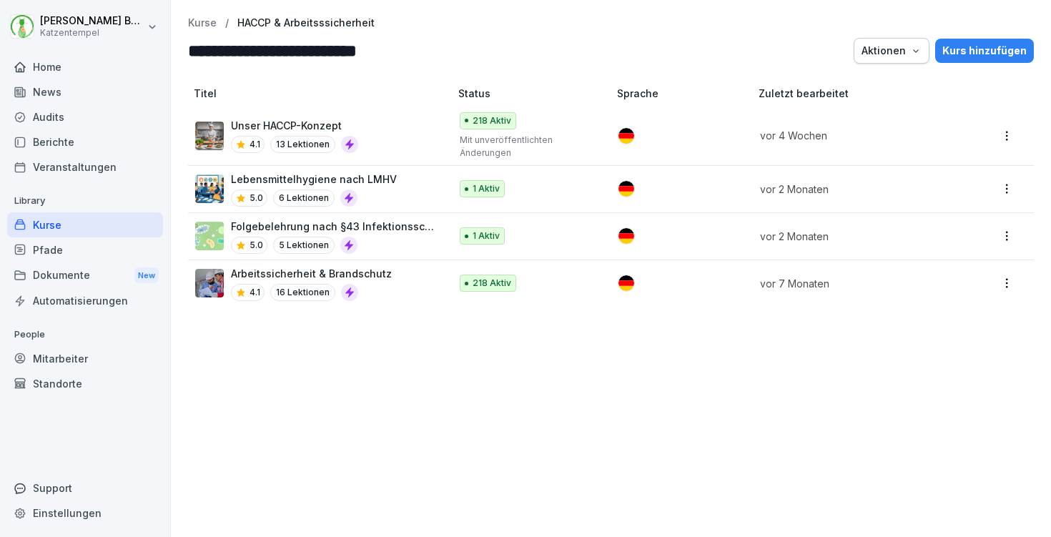
click at [199, 19] on p "Kurse" at bounding box center [202, 23] width 29 height 12
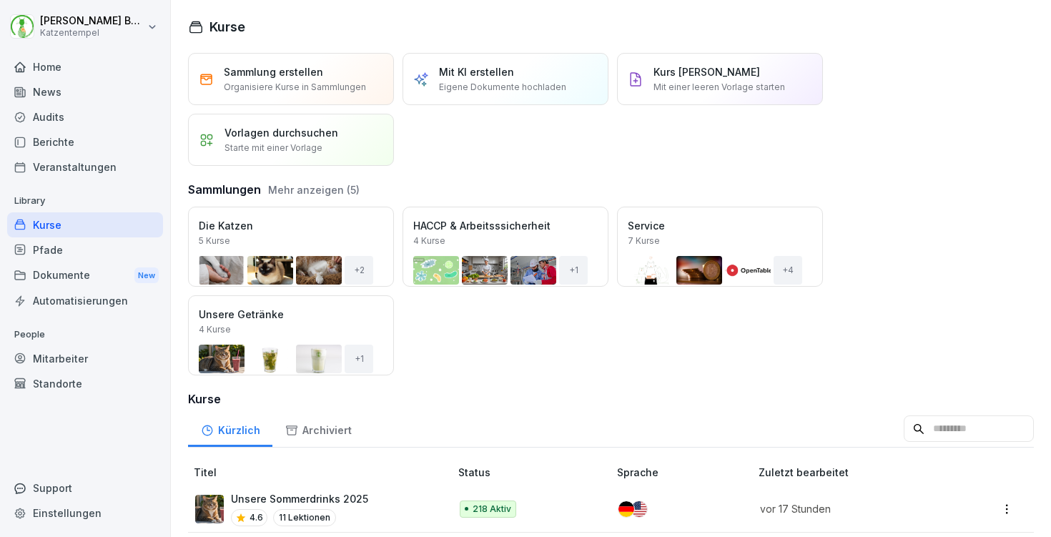
click at [0, 0] on div "Öffnen" at bounding box center [0, 0] width 0 height 0
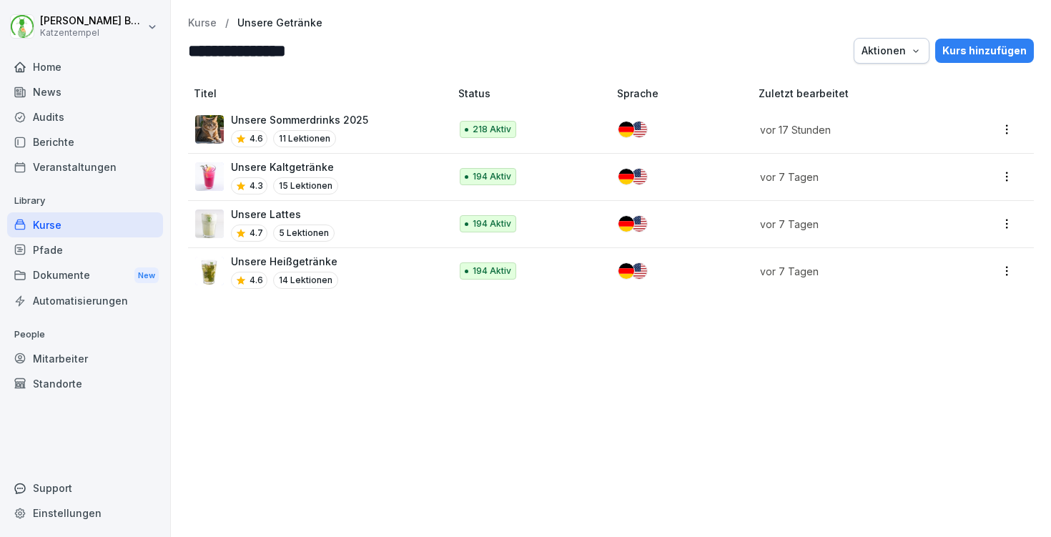
click at [385, 137] on div "Unsere Sommerdrinks 2025 4.6 11 Lektionen" at bounding box center [315, 129] width 240 height 35
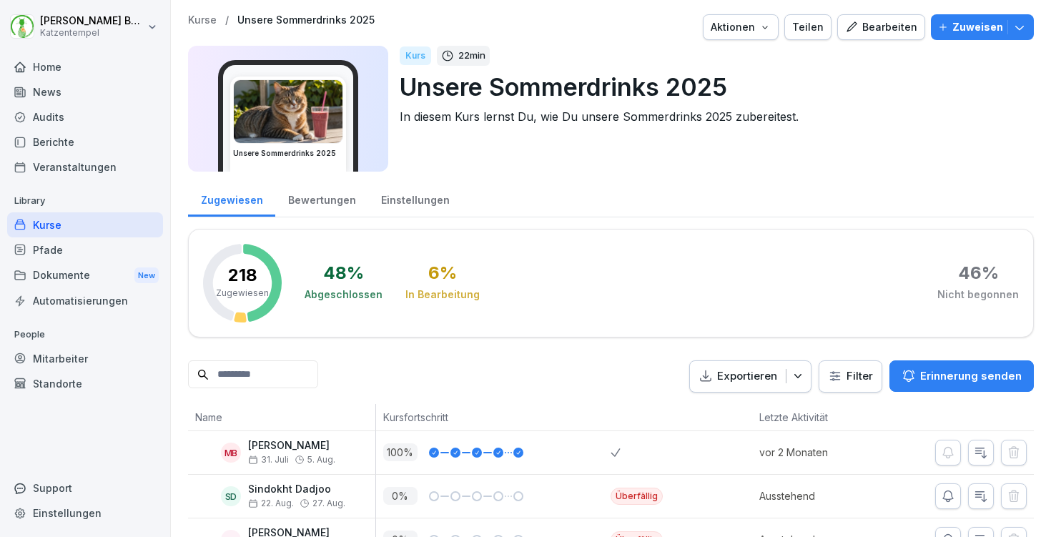
click at [202, 20] on p "Kurse" at bounding box center [202, 20] width 29 height 12
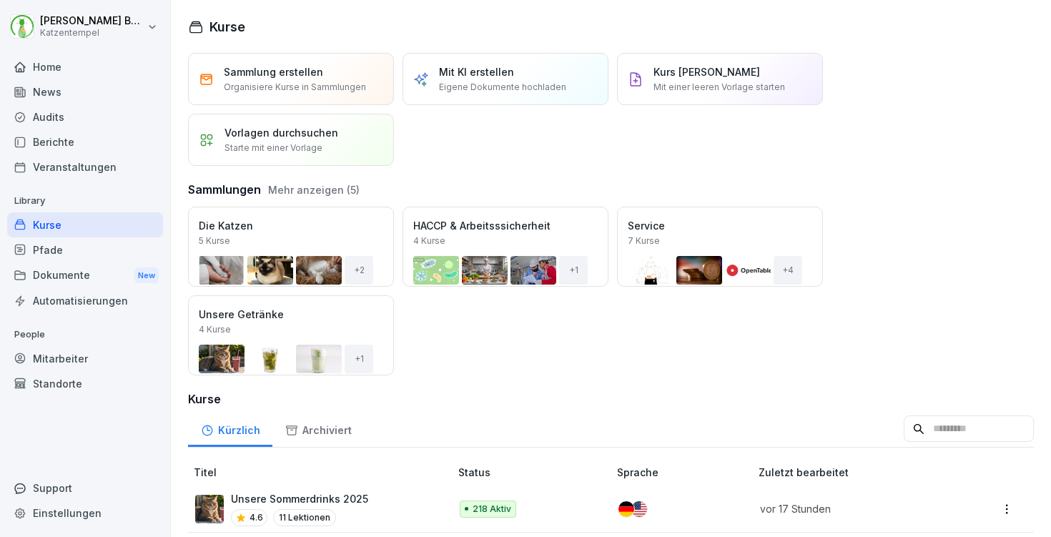
click at [0, 0] on div "Öffnen" at bounding box center [0, 0] width 0 height 0
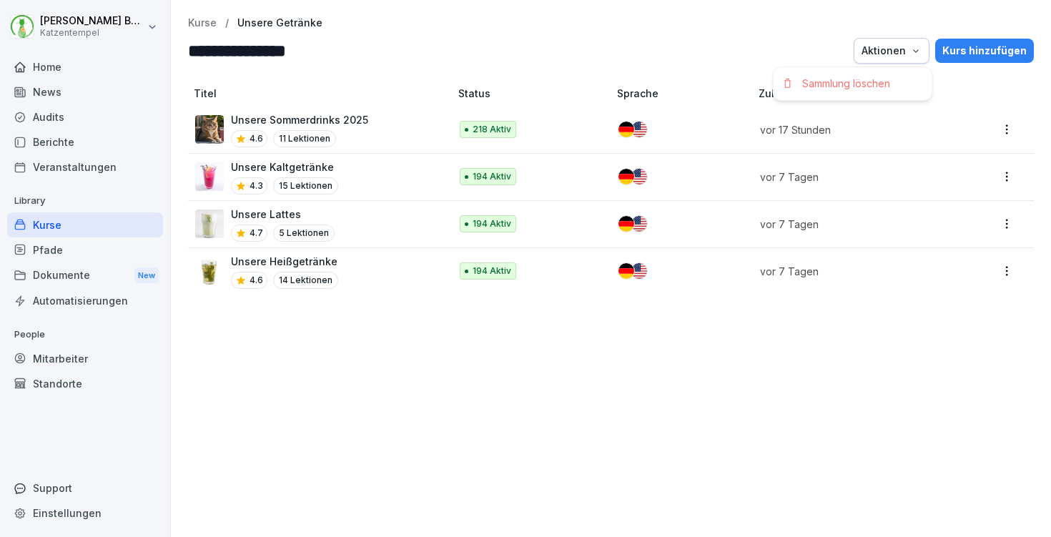
click at [915, 46] on icon "button" at bounding box center [915, 50] width 11 height 11
click at [822, 135] on p "vor 17 Stunden" at bounding box center [853, 129] width 186 height 15
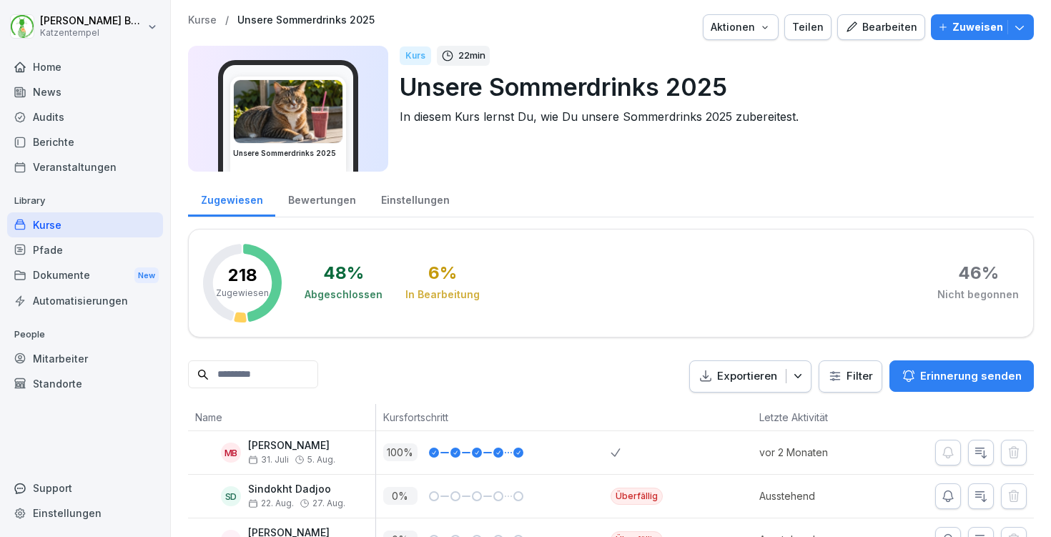
click at [1030, 29] on button "Zuweisen" at bounding box center [982, 27] width 103 height 26
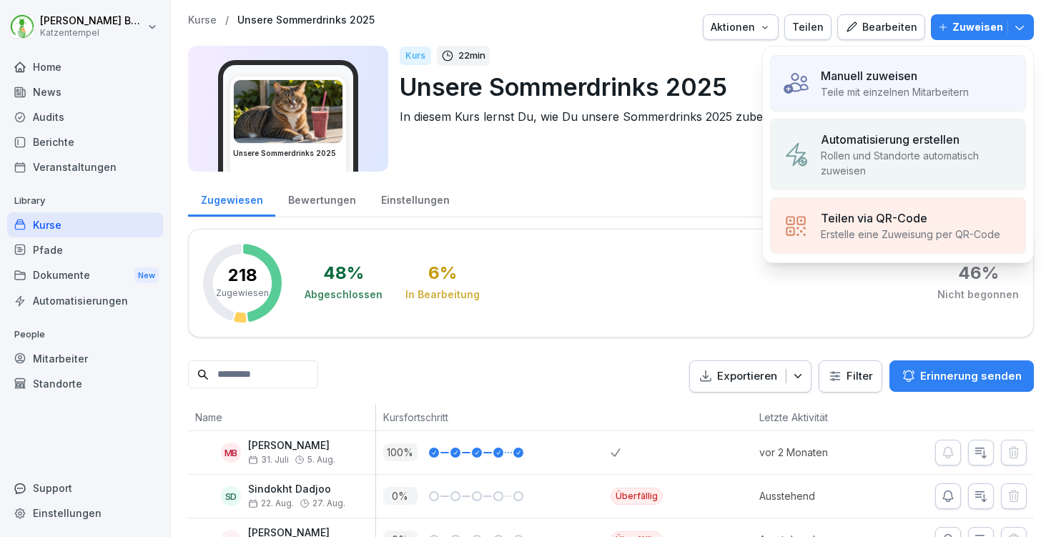
click at [913, 90] on p "Teile mit einzelnen Mitarbeitern" at bounding box center [895, 91] width 148 height 15
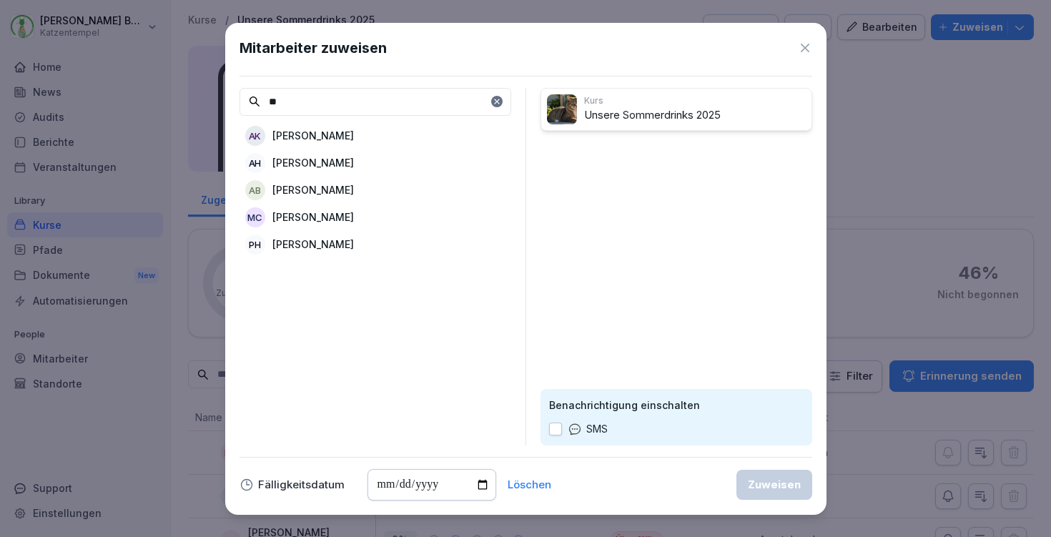
type input "**"
click at [438, 126] on div "AK [PERSON_NAME]" at bounding box center [376, 136] width 272 height 26
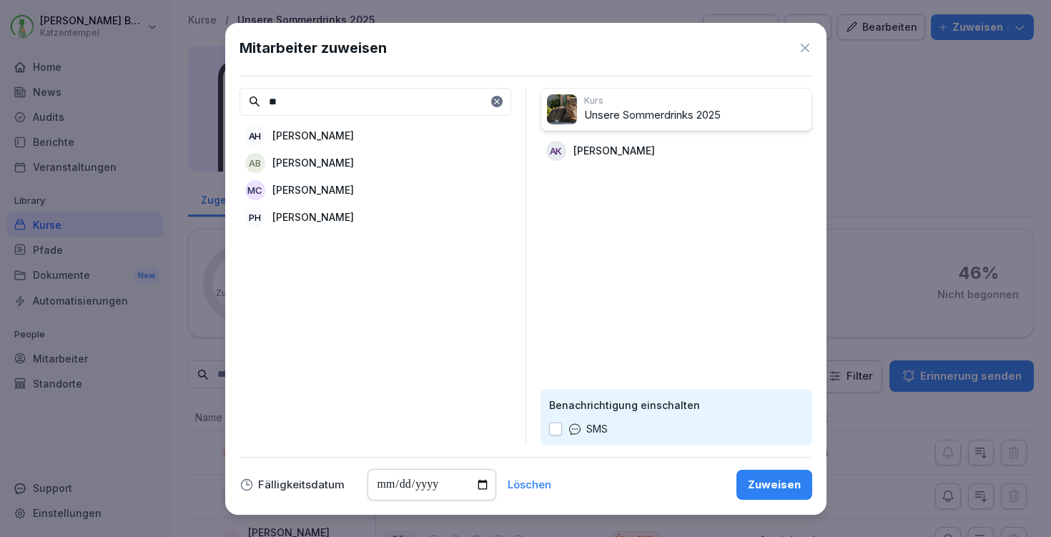
click at [782, 484] on div "Zuweisen" at bounding box center [774, 485] width 53 height 16
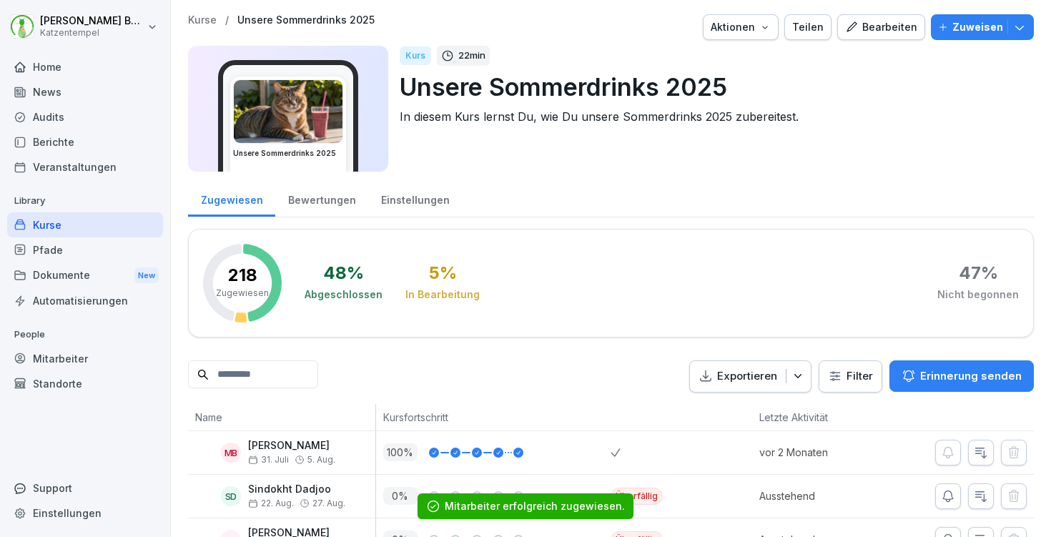
click at [207, 19] on p "Kurse" at bounding box center [202, 20] width 29 height 12
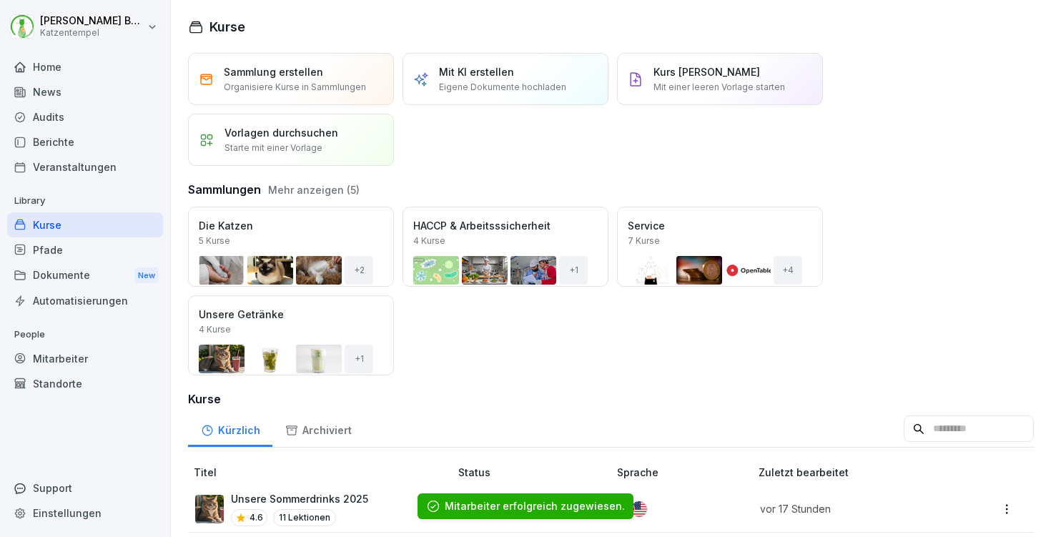
click at [0, 0] on div "Öffnen" at bounding box center [0, 0] width 0 height 0
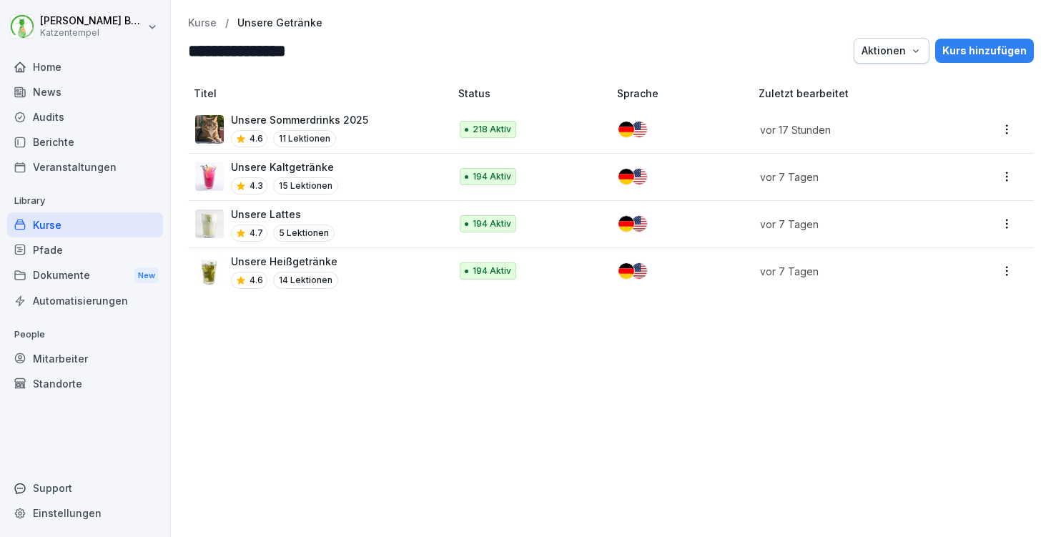
click at [355, 164] on div "Unsere Kaltgetränke 4.3 15 Lektionen" at bounding box center [315, 176] width 240 height 35
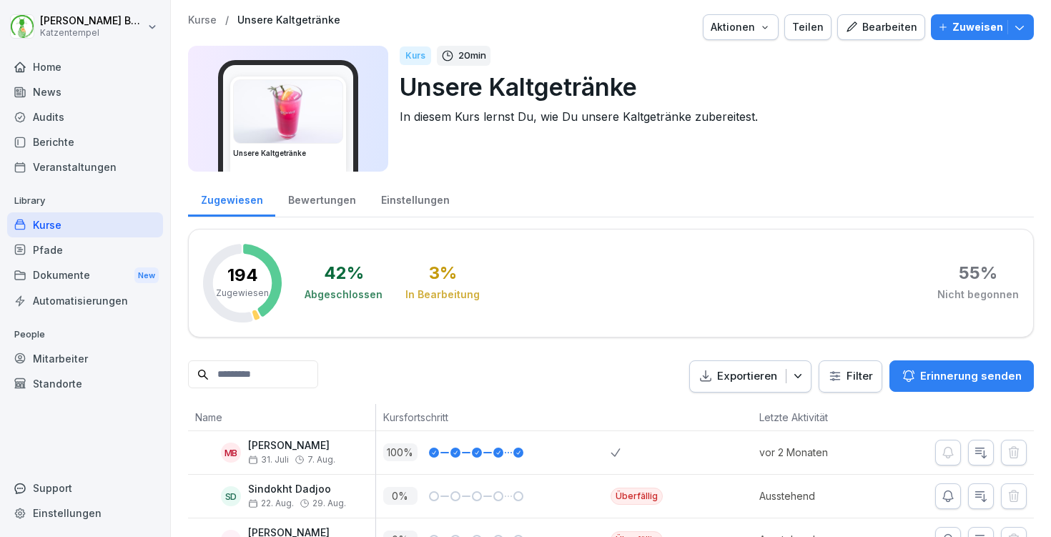
click at [1017, 27] on icon "button" at bounding box center [1019, 28] width 9 height 4
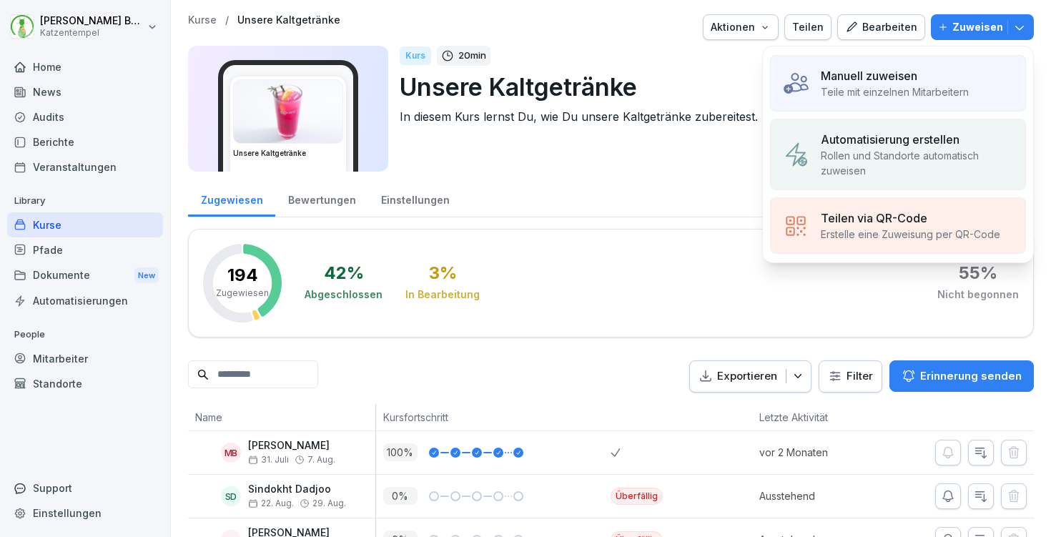
click at [902, 85] on p "Teile mit einzelnen Mitarbeitern" at bounding box center [895, 91] width 148 height 15
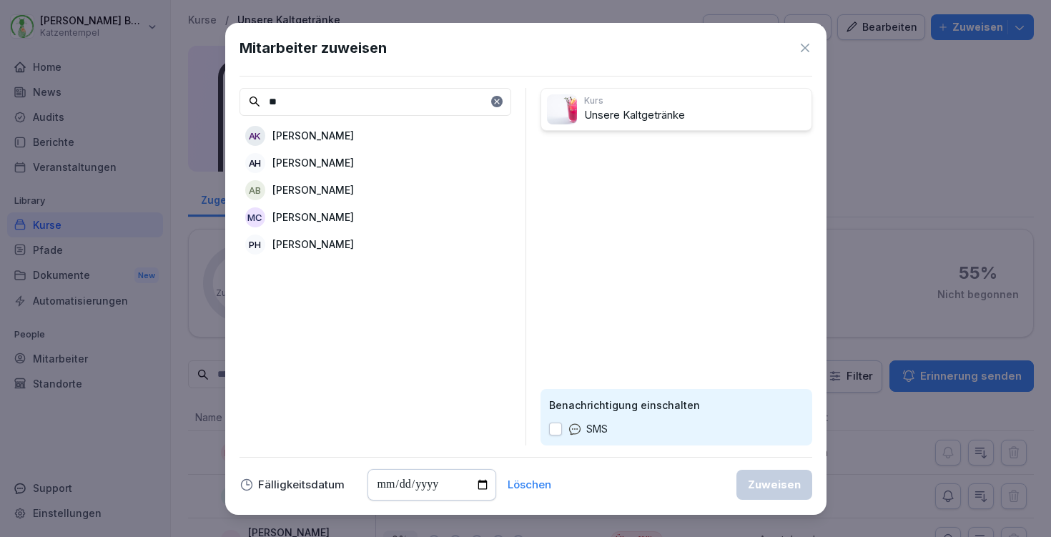
type input "**"
click at [418, 135] on div "AK [PERSON_NAME]" at bounding box center [376, 136] width 272 height 26
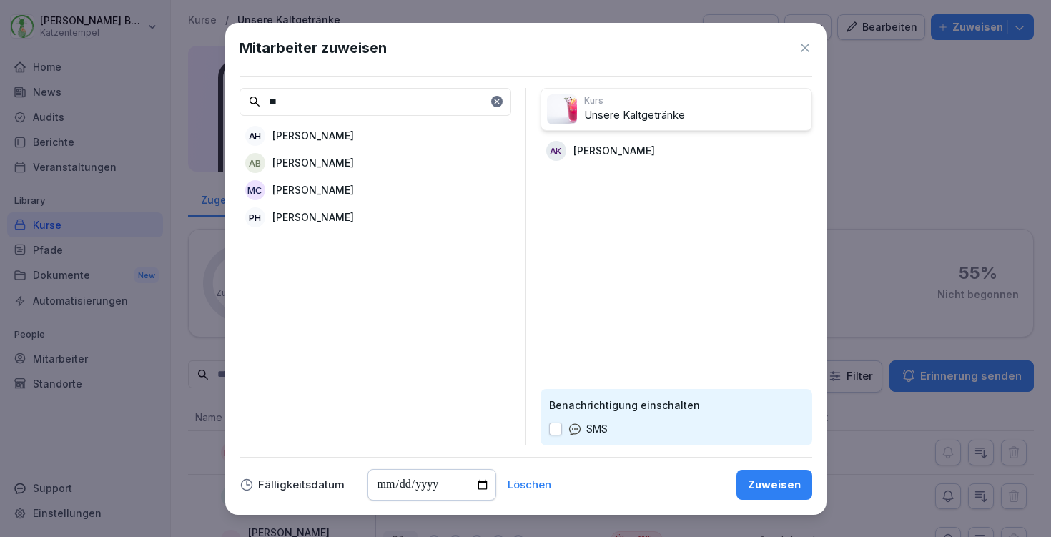
click at [769, 489] on div "Zuweisen" at bounding box center [774, 485] width 53 height 16
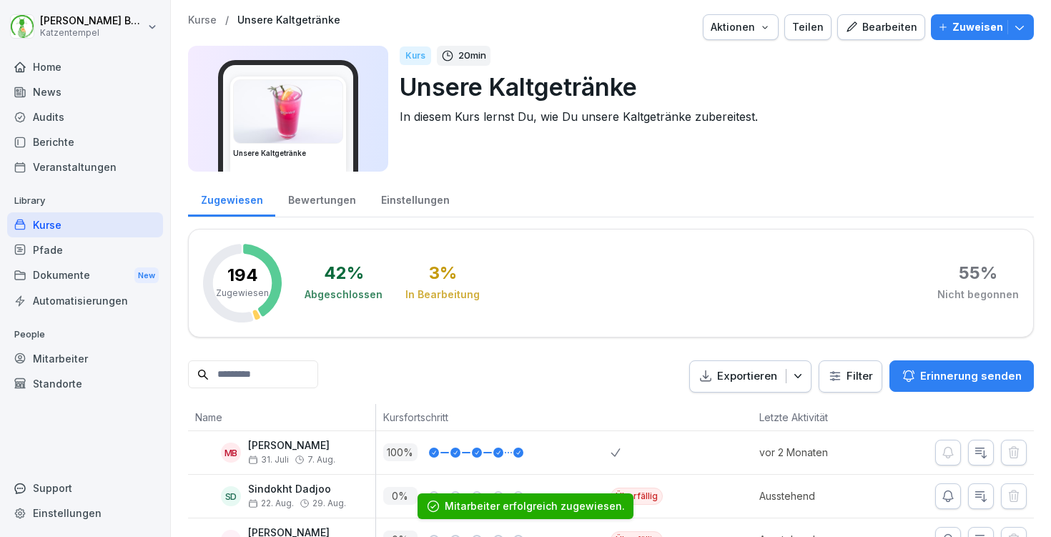
click at [206, 15] on p "Kurse" at bounding box center [202, 20] width 29 height 12
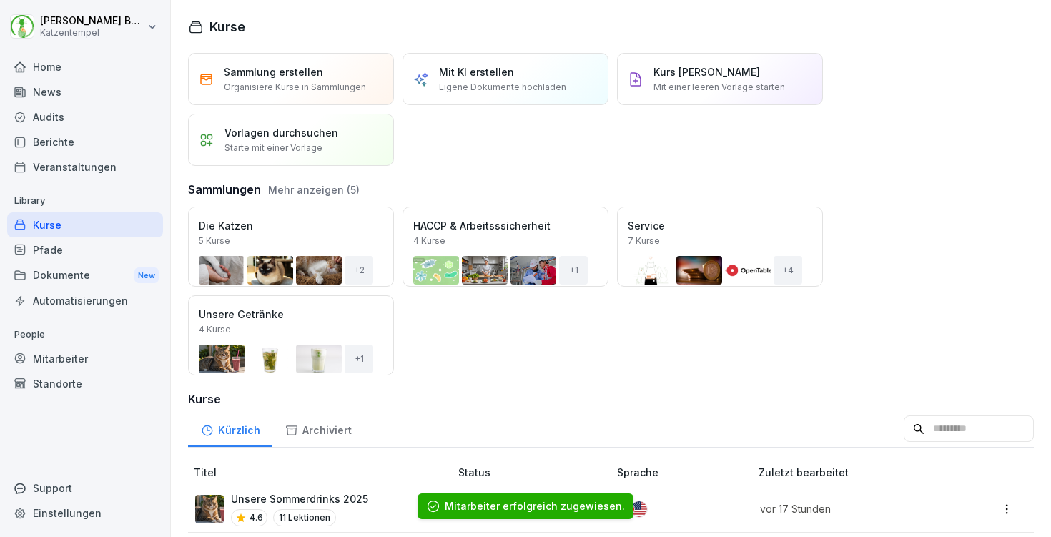
click at [206, 15] on div "Kurse Sammlung erstellen Organisiere Kurse in Sammlungen Mit KI erstellen Eigen…" at bounding box center [611, 268] width 880 height 537
click at [0, 0] on div "Öffnen" at bounding box center [0, 0] width 0 height 0
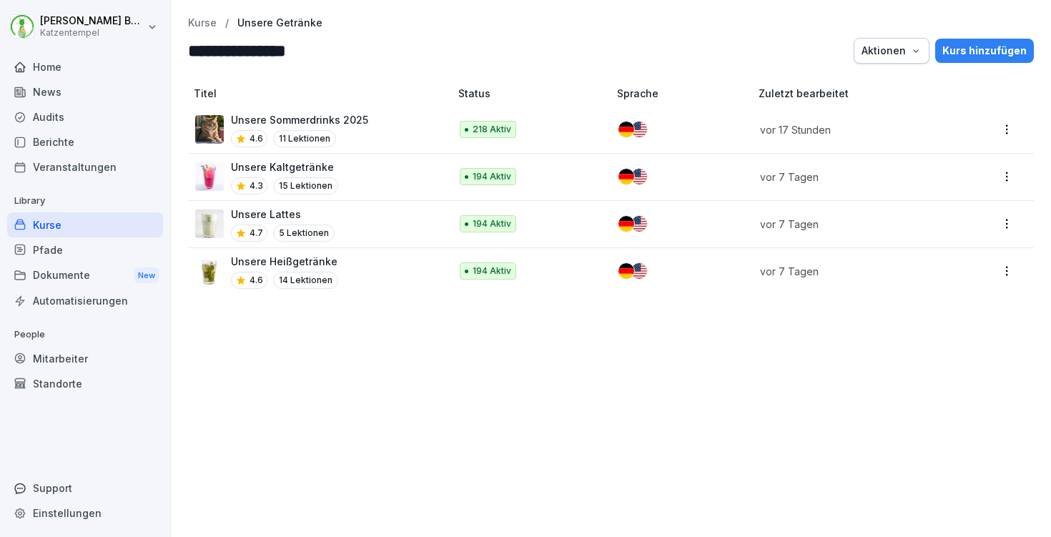
click at [314, 213] on p "Unsere Lattes" at bounding box center [283, 214] width 104 height 15
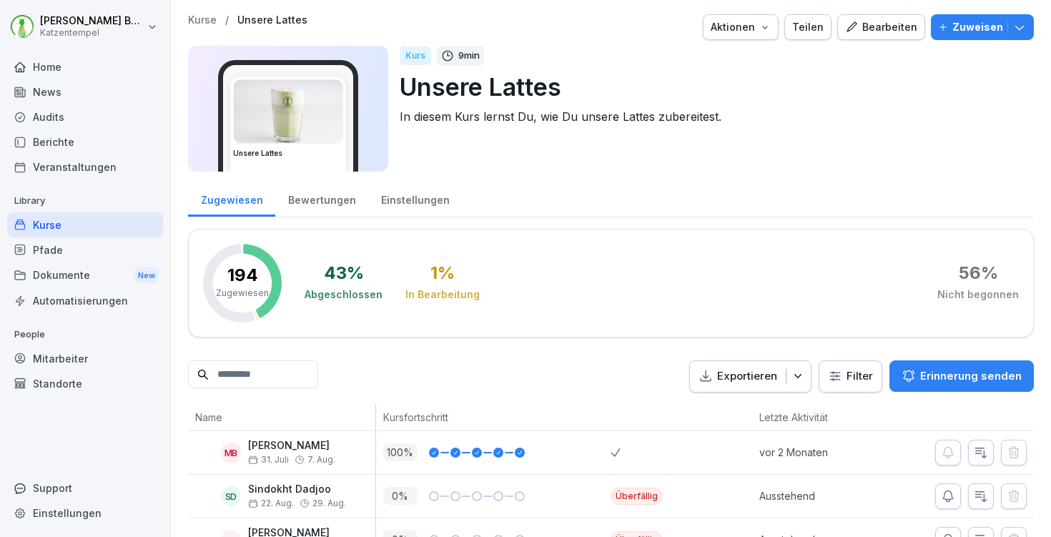
click at [1018, 28] on icon "button" at bounding box center [1019, 28] width 9 height 4
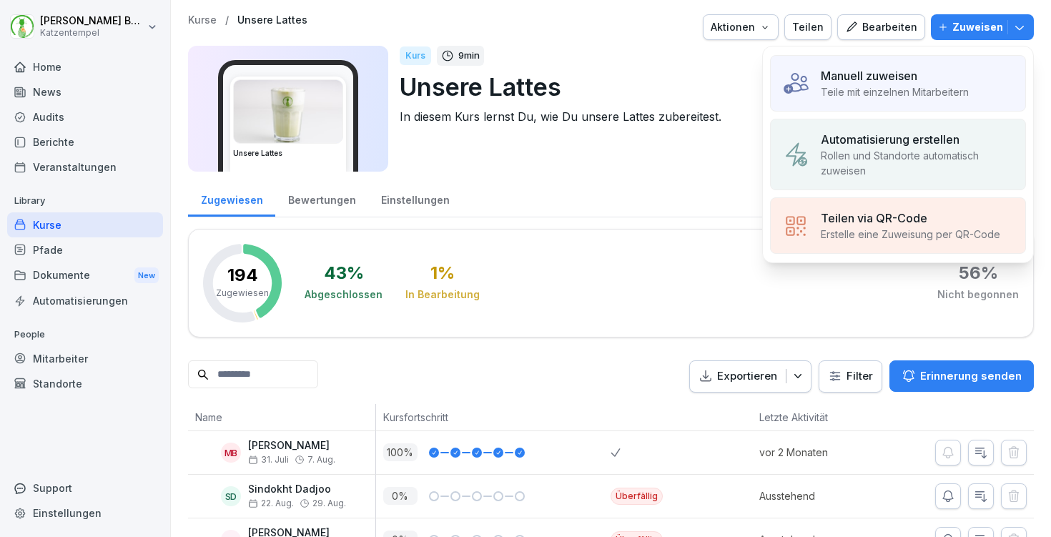
click at [881, 86] on p "Teile mit einzelnen Mitarbeitern" at bounding box center [895, 91] width 148 height 15
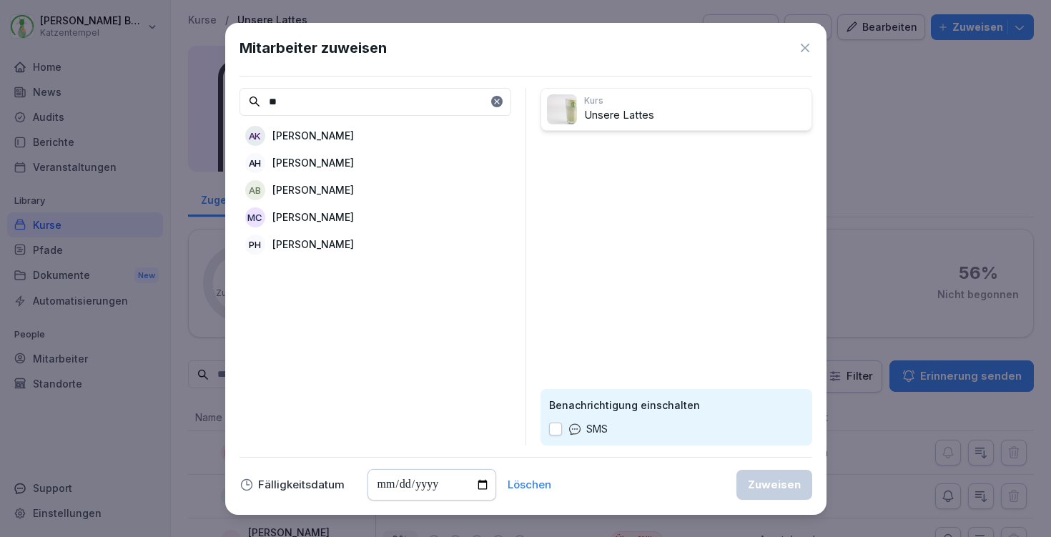
type input "**"
click at [284, 131] on p "[PERSON_NAME]" at bounding box center [313, 135] width 82 height 15
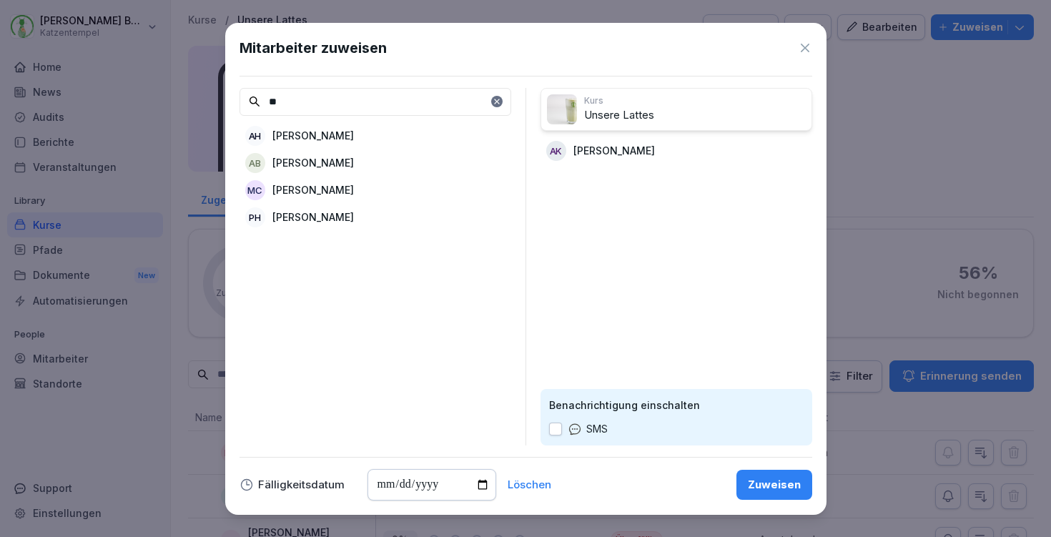
click at [777, 491] on div "Zuweisen" at bounding box center [774, 485] width 53 height 16
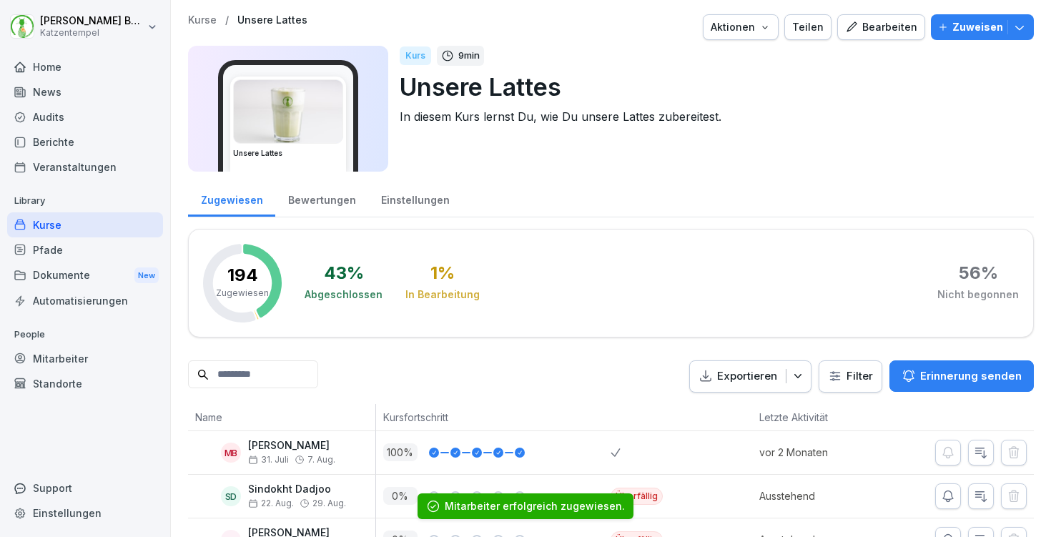
click at [201, 19] on p "Kurse" at bounding box center [202, 20] width 29 height 12
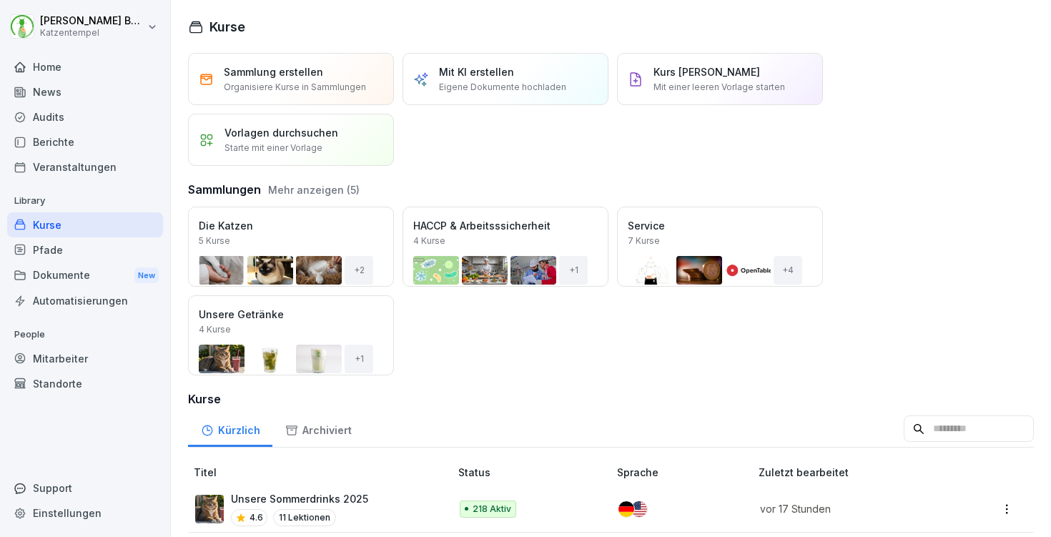
click at [0, 0] on div "Öffnen" at bounding box center [0, 0] width 0 height 0
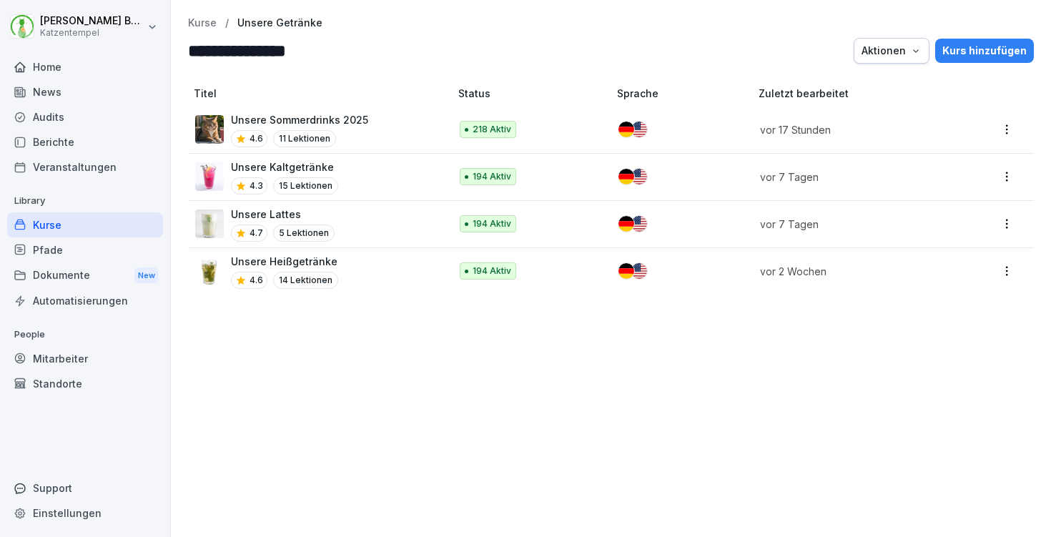
click at [341, 276] on div "Unsere Heißgetränke 4.6 14 Lektionen" at bounding box center [315, 271] width 240 height 35
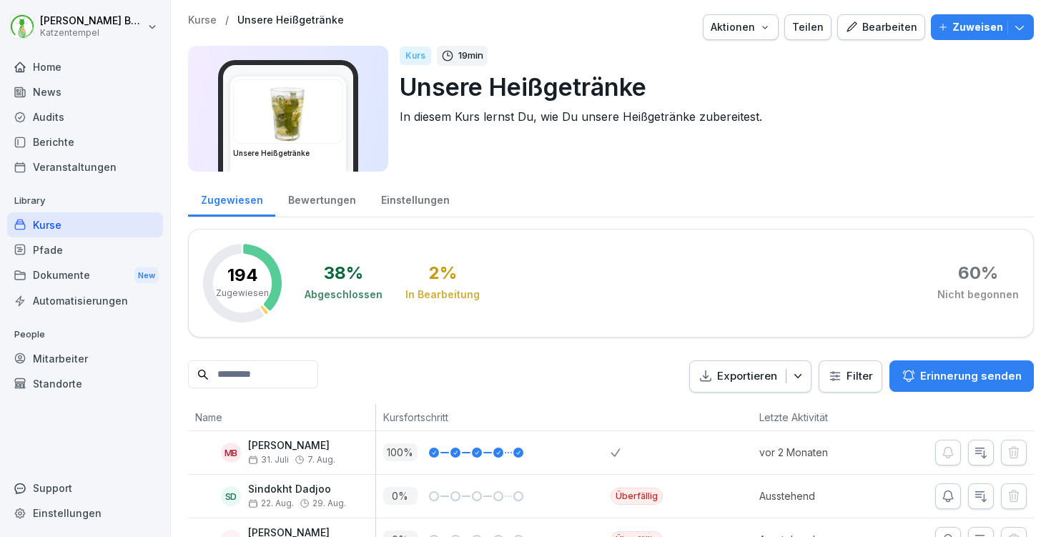
click at [1015, 29] on icon "button" at bounding box center [1020, 27] width 14 height 14
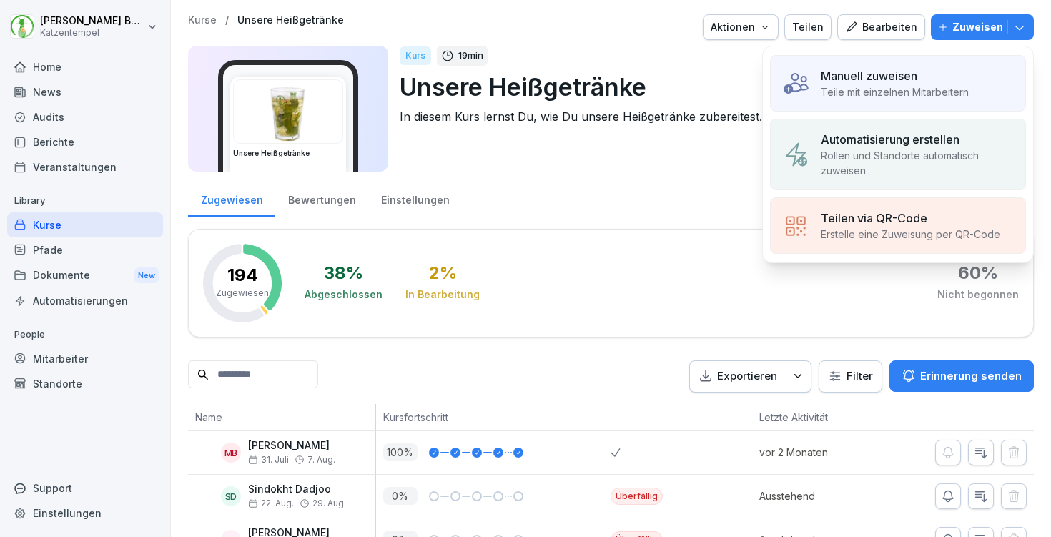
click at [880, 68] on p "Manuell zuweisen" at bounding box center [869, 75] width 97 height 17
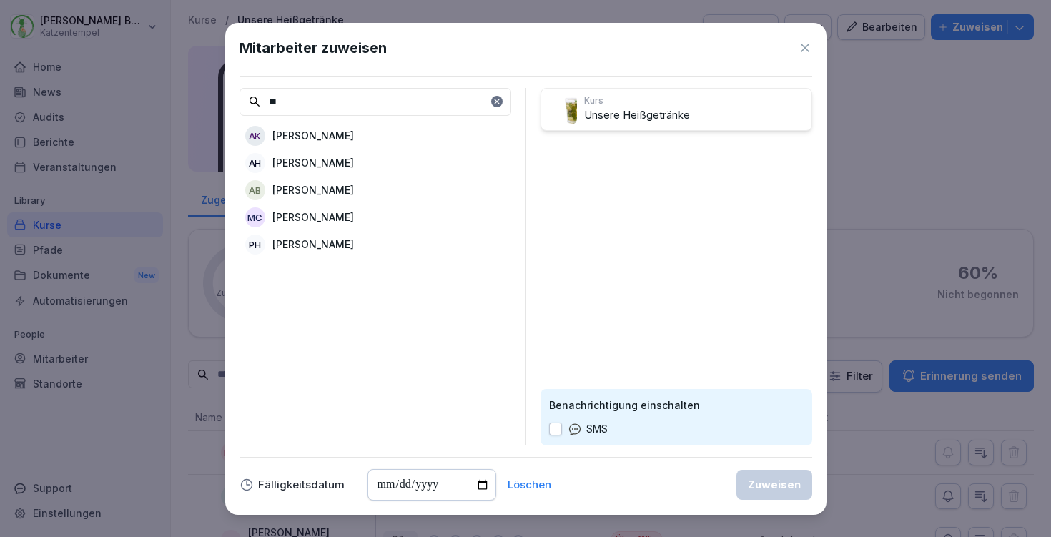
type input "**"
click at [526, 485] on div "Löschen" at bounding box center [530, 485] width 44 height 10
click at [342, 134] on div "AK [PERSON_NAME]" at bounding box center [376, 136] width 272 height 26
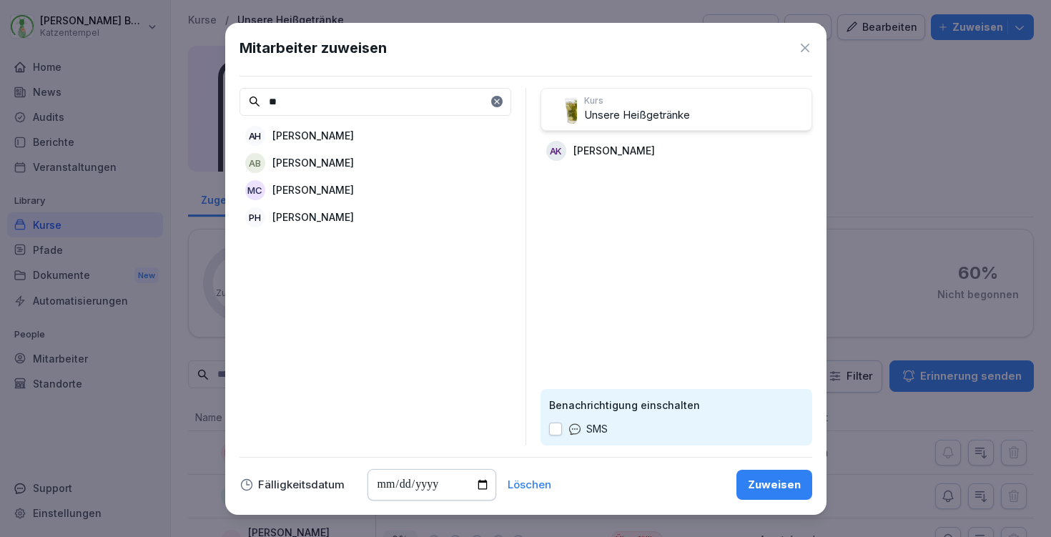
click at [791, 484] on div "Zuweisen" at bounding box center [774, 485] width 53 height 16
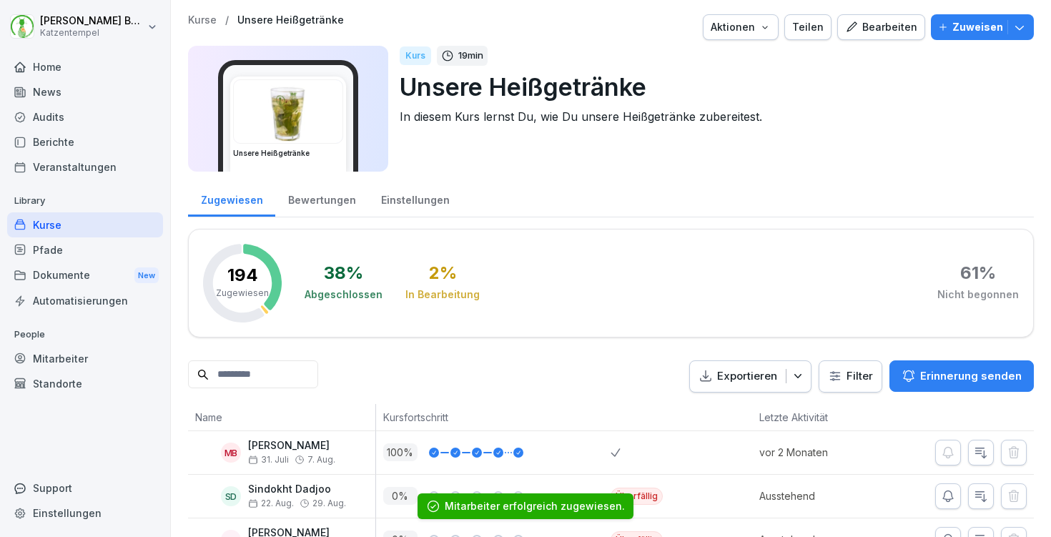
click at [199, 20] on p "Kurse" at bounding box center [202, 20] width 29 height 12
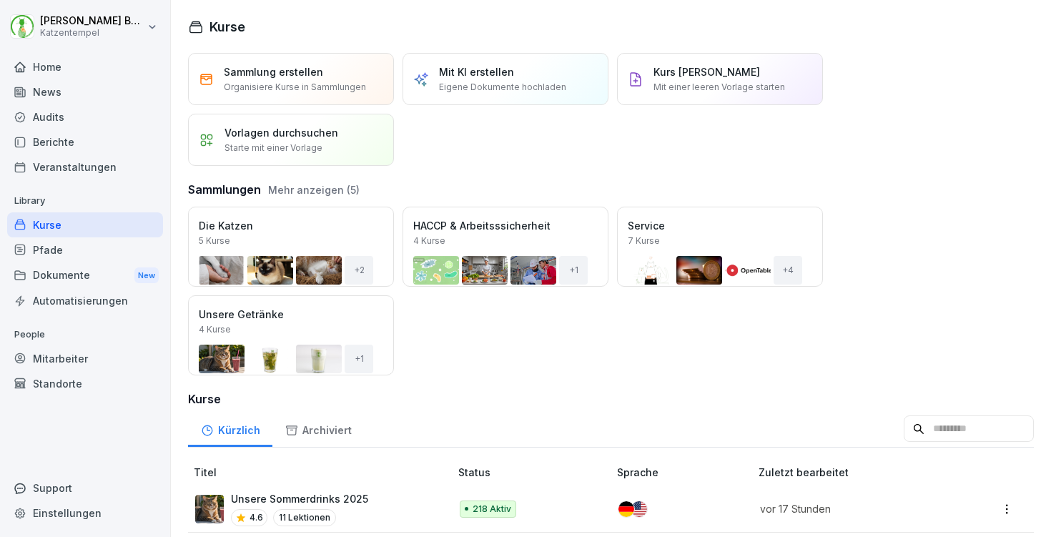
click at [314, 187] on button "Mehr anzeigen (5)" at bounding box center [314, 189] width 92 height 15
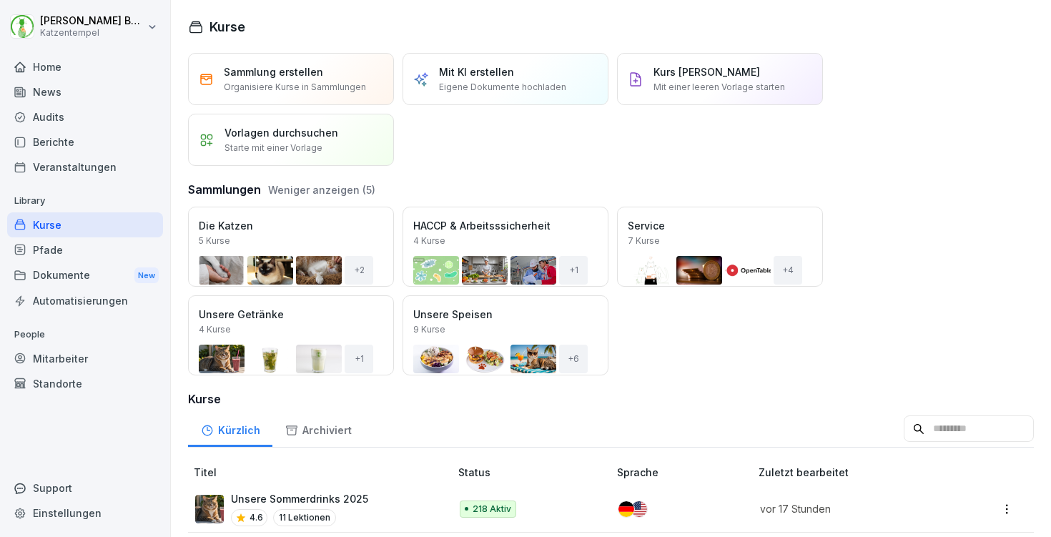
click at [0, 0] on div "Öffnen" at bounding box center [0, 0] width 0 height 0
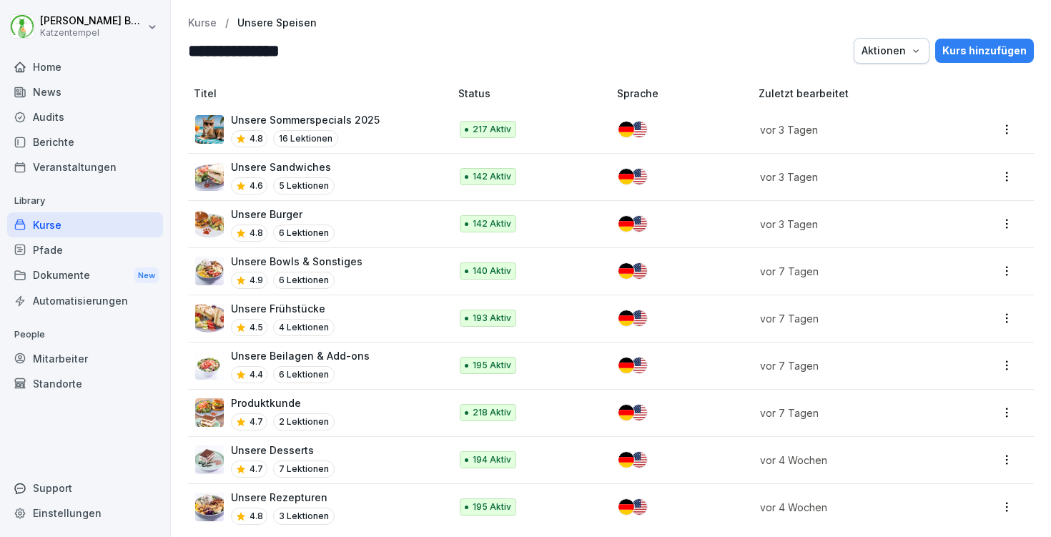
click at [432, 108] on td "Unsere Sommerspecials 2025 4.8 16 Lektionen" at bounding box center [320, 130] width 265 height 47
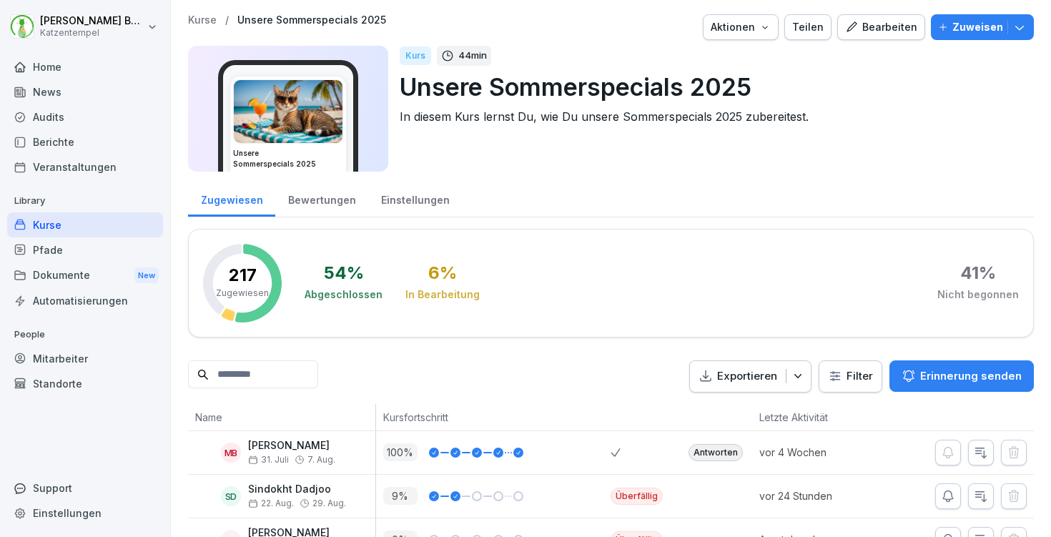
click at [1019, 27] on icon "button" at bounding box center [1020, 27] width 14 height 14
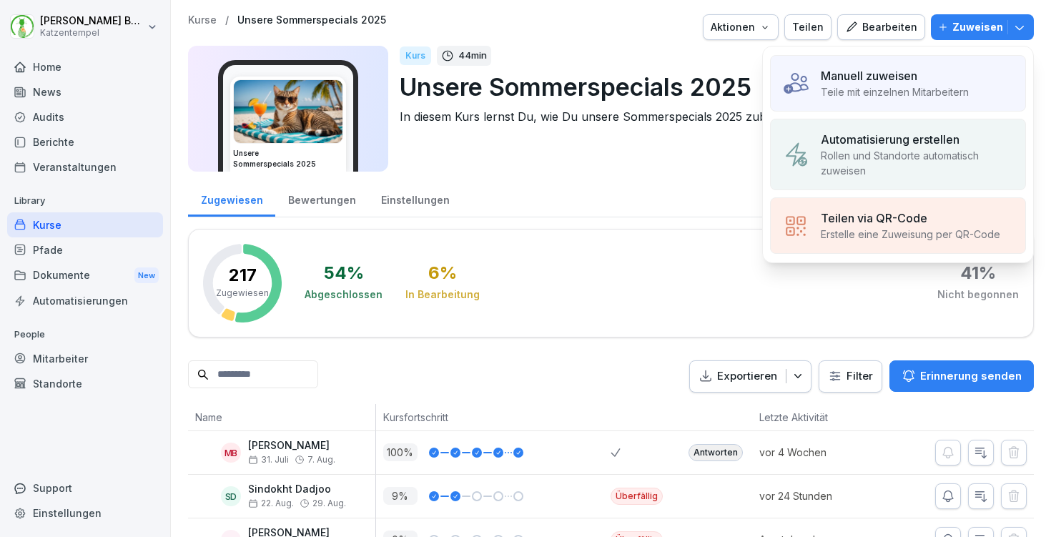
click at [978, 75] on div "Manuell zuweisen Teile mit einzelnen Mitarbeitern" at bounding box center [898, 83] width 256 height 56
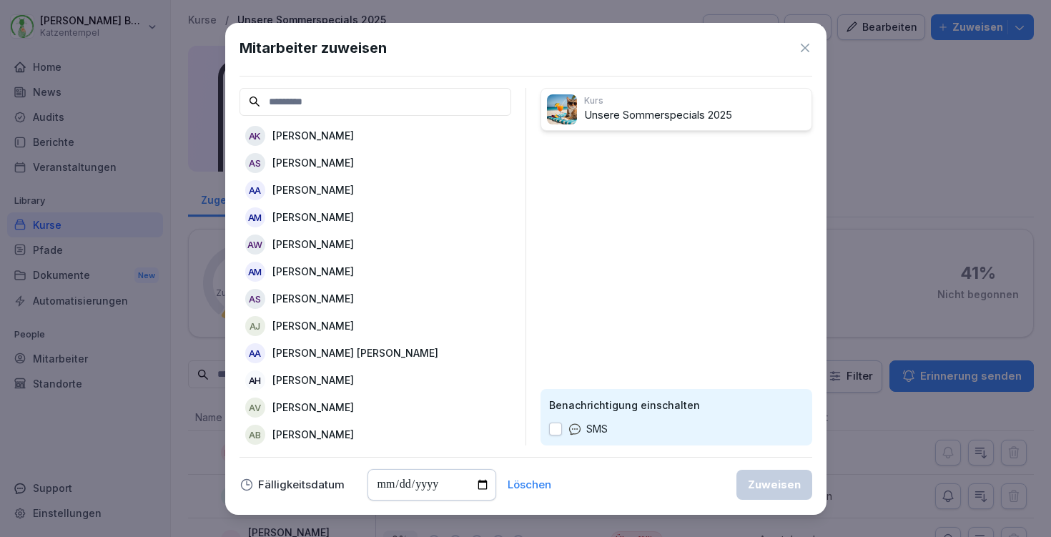
click at [383, 136] on div "AK [PERSON_NAME]" at bounding box center [376, 136] width 272 height 26
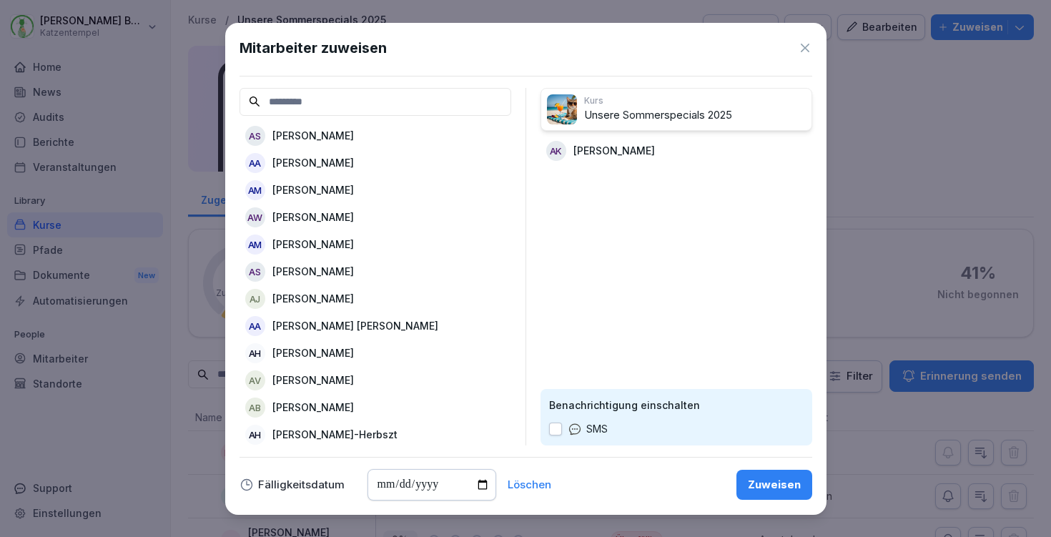
click at [769, 482] on div "Zuweisen" at bounding box center [774, 485] width 53 height 16
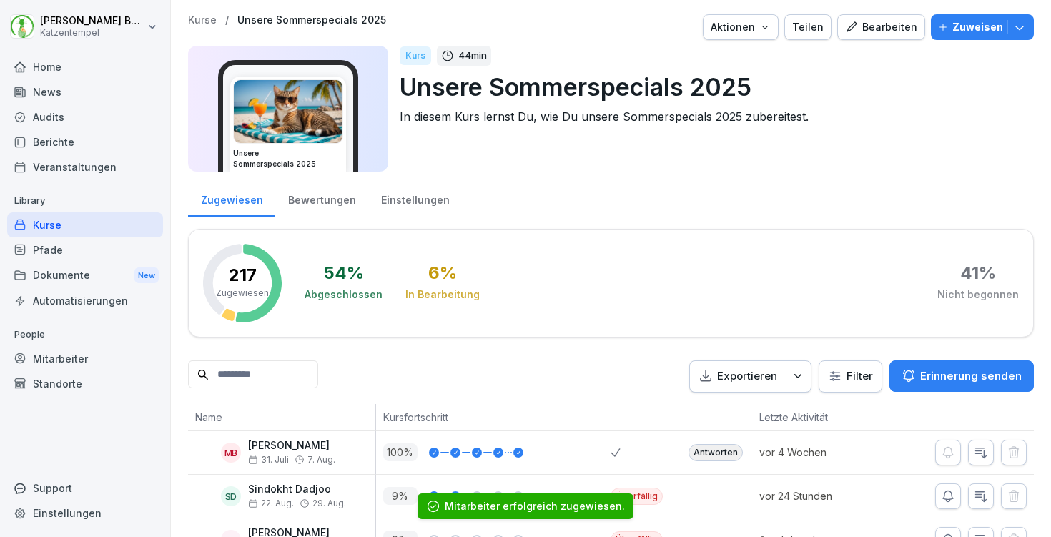
click at [202, 17] on p "Kurse" at bounding box center [202, 20] width 29 height 12
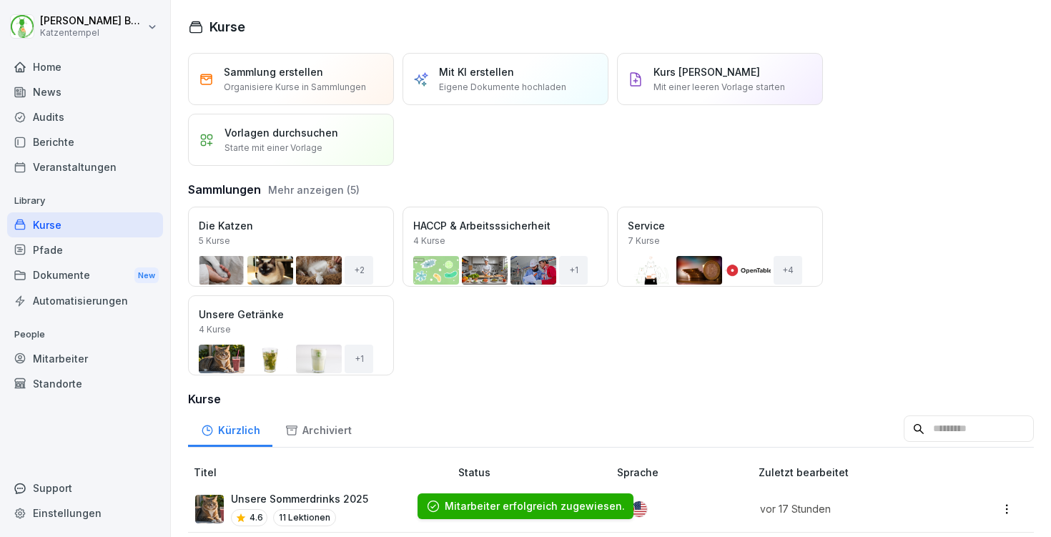
click at [304, 189] on button "Mehr anzeigen (5)" at bounding box center [314, 189] width 92 height 15
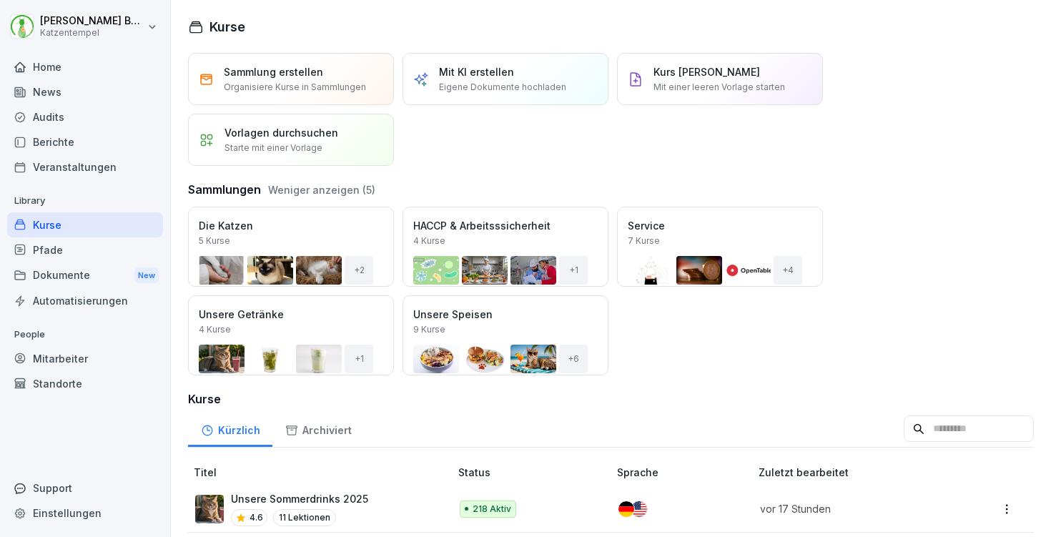
click at [0, 0] on div "Öffnen" at bounding box center [0, 0] width 0 height 0
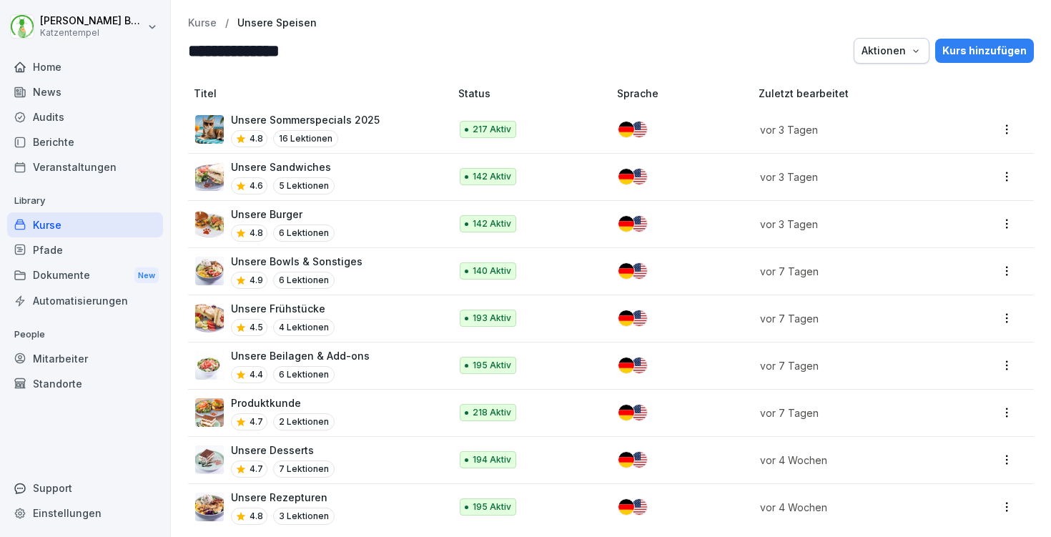
click at [467, 166] on td "142 Aktiv" at bounding box center [532, 177] width 159 height 47
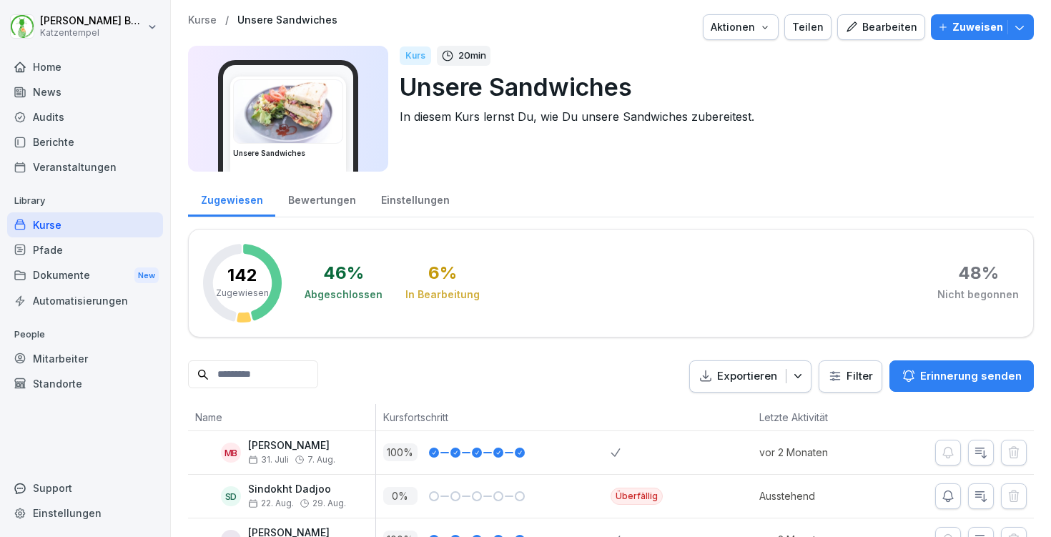
click at [1025, 26] on icon "button" at bounding box center [1020, 27] width 14 height 14
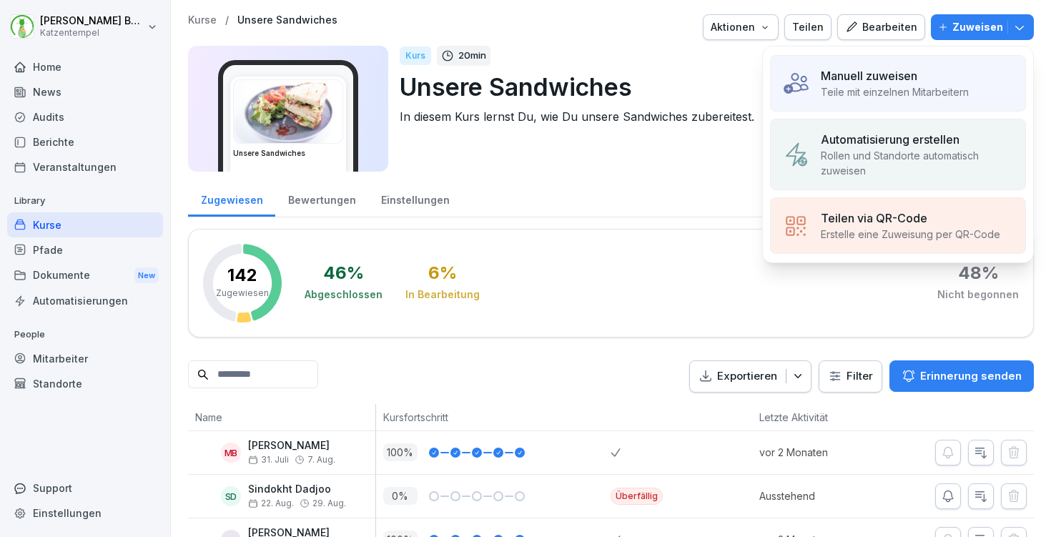
click at [941, 67] on div "Manuell zuweisen Teile mit einzelnen Mitarbeitern" at bounding box center [898, 83] width 256 height 56
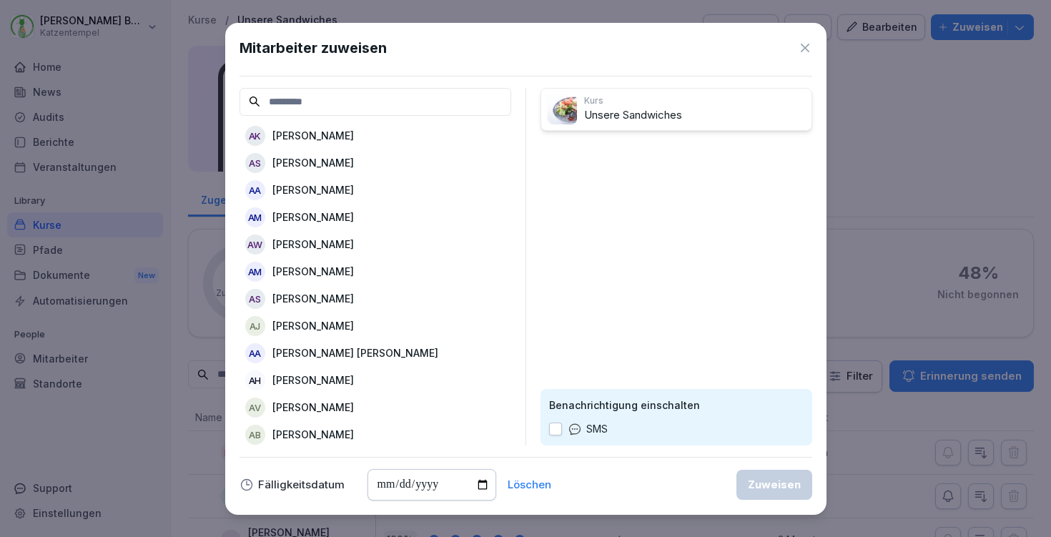
click at [366, 133] on div "AK [PERSON_NAME]" at bounding box center [376, 136] width 272 height 26
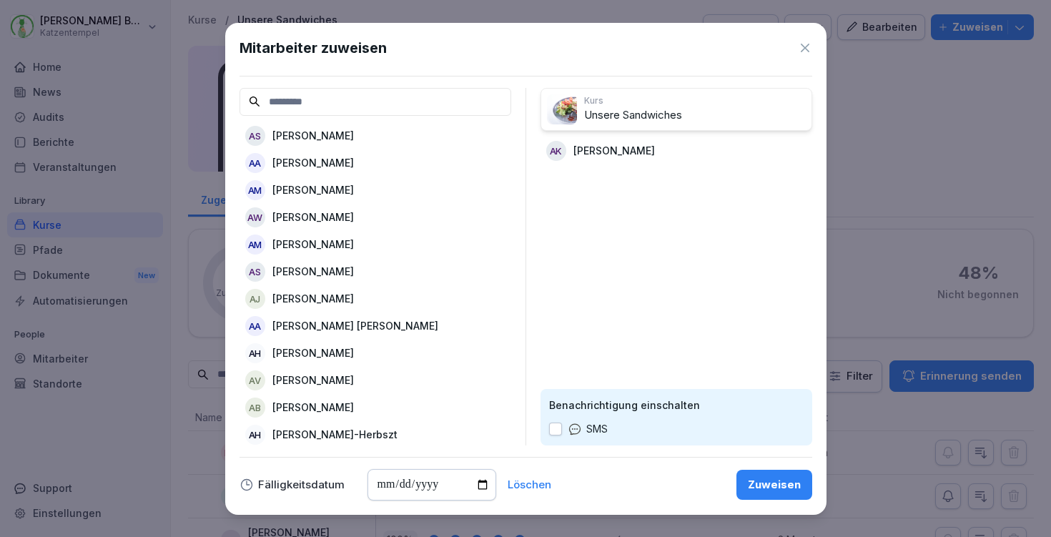
click at [778, 469] on div "Fälligkeitsdatum Löschen Zuweisen" at bounding box center [526, 484] width 573 height 31
click at [774, 483] on div "Zuweisen" at bounding box center [774, 485] width 53 height 16
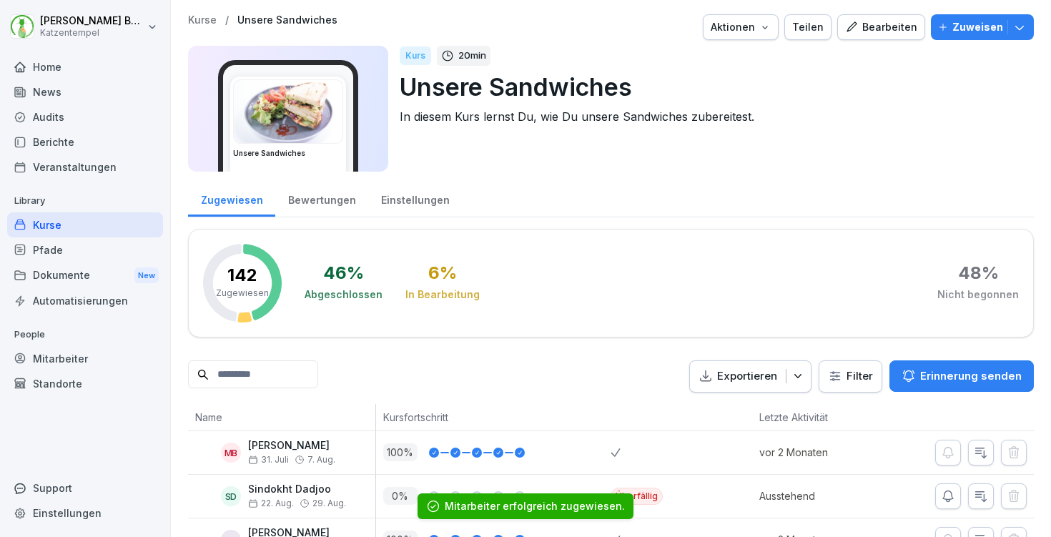
click at [241, 387] on input at bounding box center [253, 374] width 130 height 28
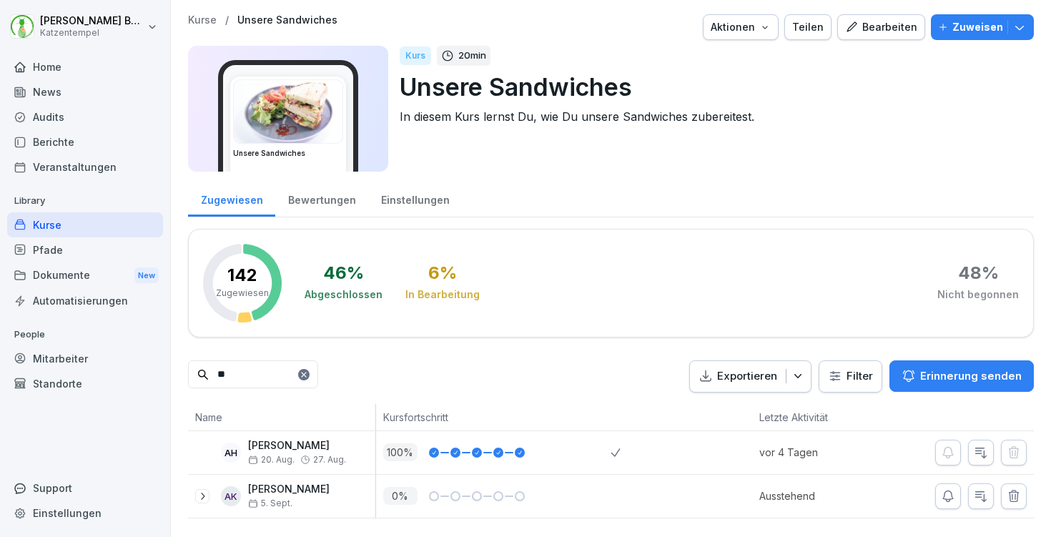
type input "**"
click at [200, 493] on icon at bounding box center [202, 496] width 11 height 11
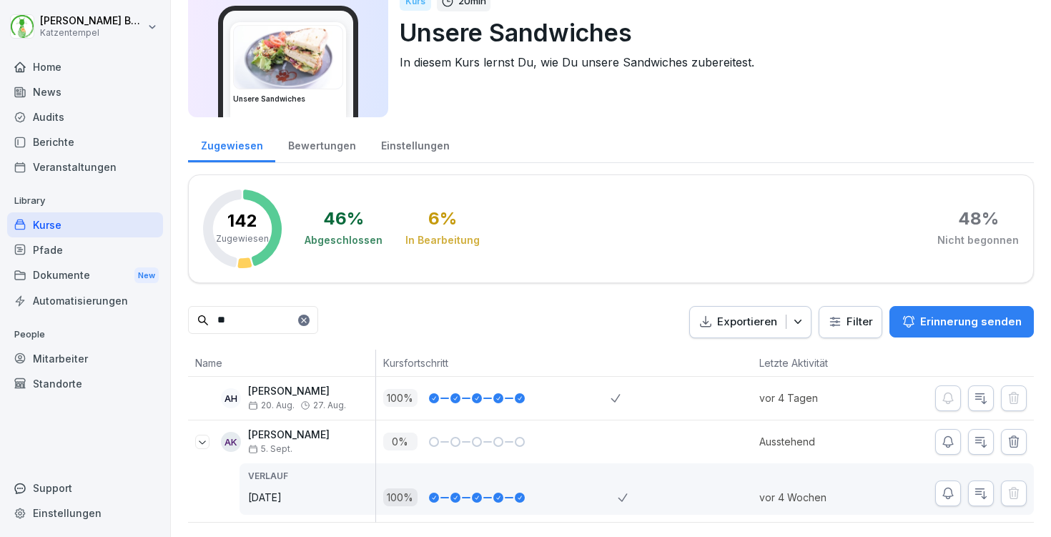
scroll to position [54, 0]
click at [200, 441] on icon at bounding box center [202, 443] width 7 height 4
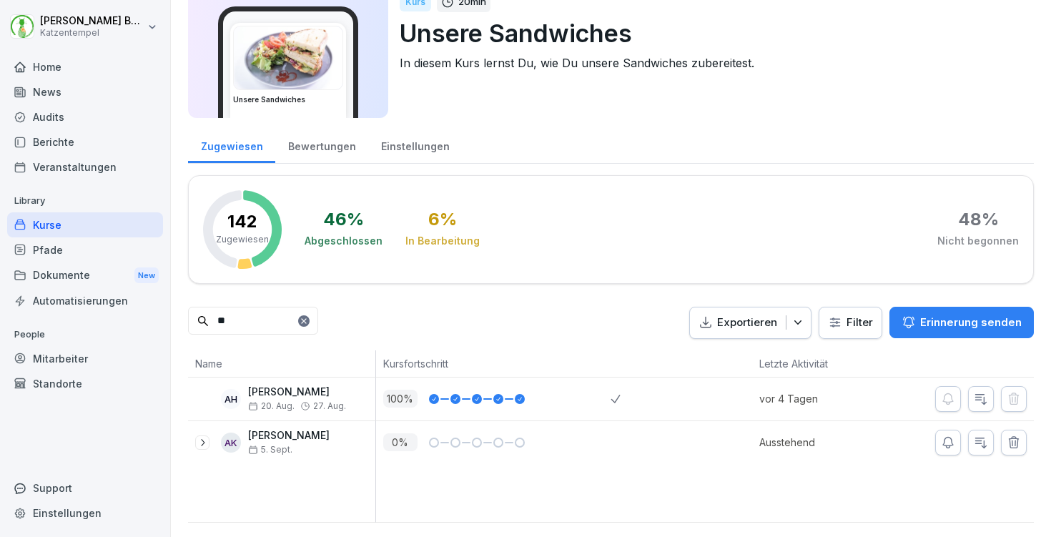
scroll to position [0, 0]
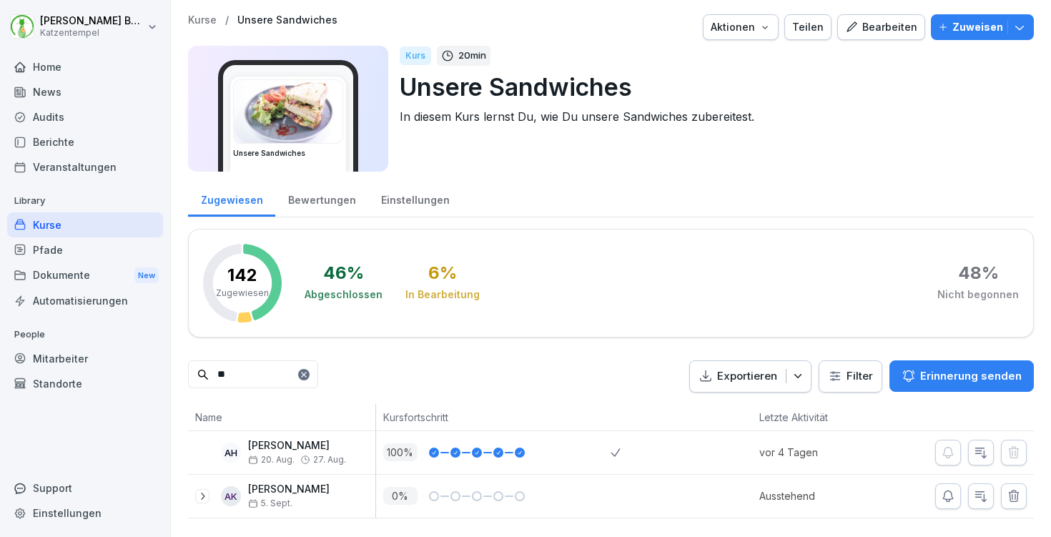
click at [196, 24] on p "Kurse" at bounding box center [202, 20] width 29 height 12
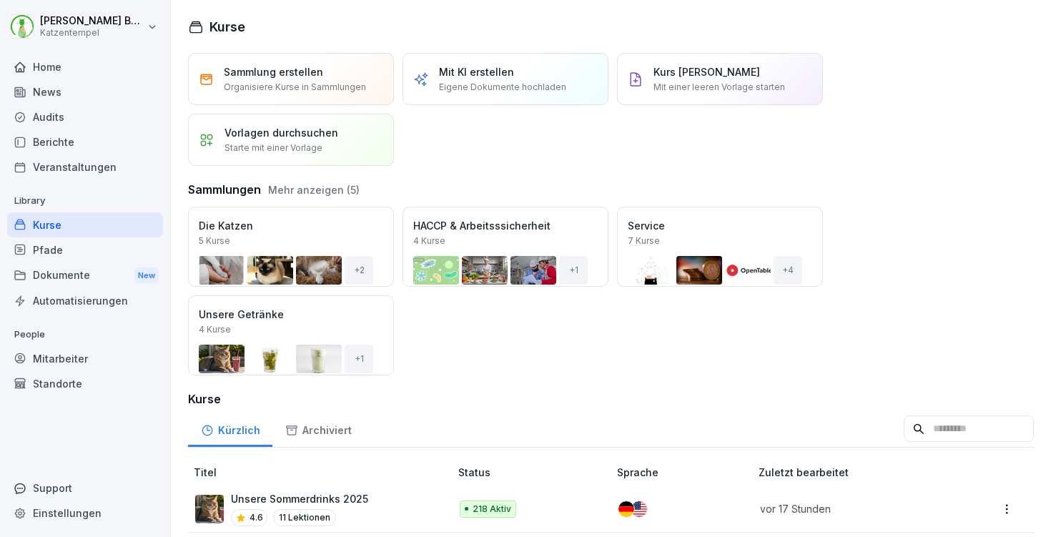
click at [312, 189] on button "Mehr anzeigen (5)" at bounding box center [314, 189] width 92 height 15
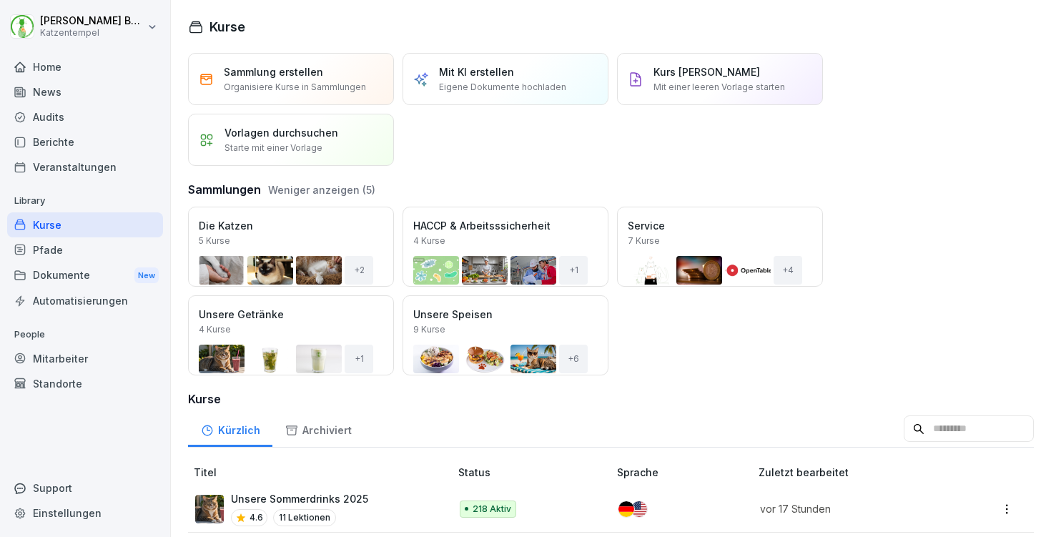
click at [0, 0] on div "Öffnen" at bounding box center [0, 0] width 0 height 0
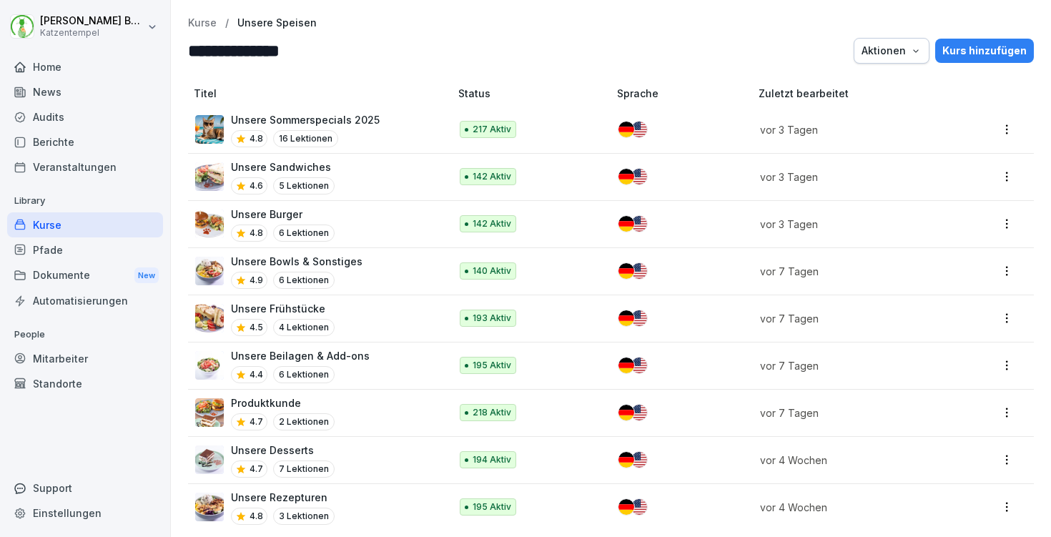
click at [359, 221] on div "Unsere Burger 4.8 6 Lektionen" at bounding box center [315, 224] width 240 height 35
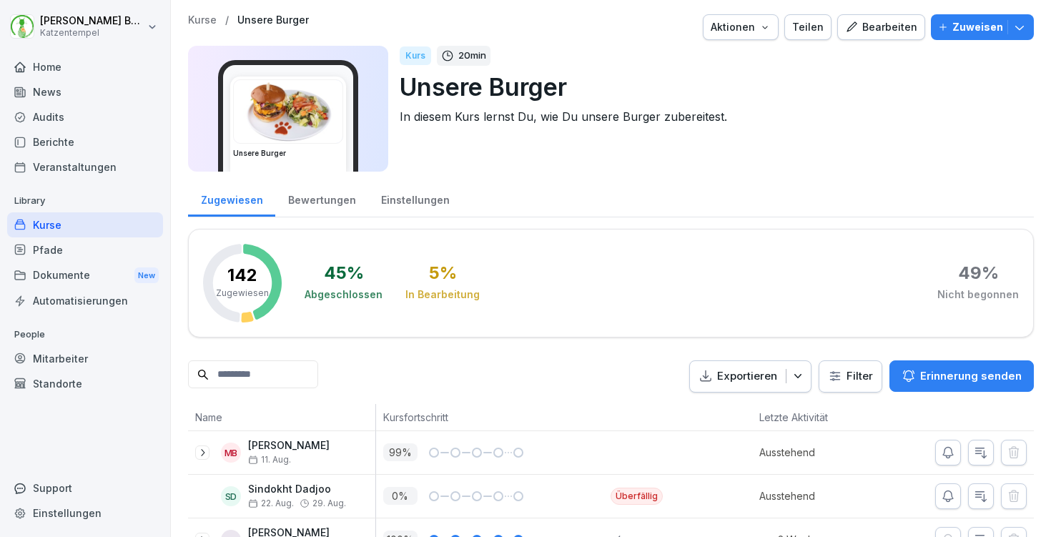
click at [1018, 28] on icon "button" at bounding box center [1019, 28] width 9 height 4
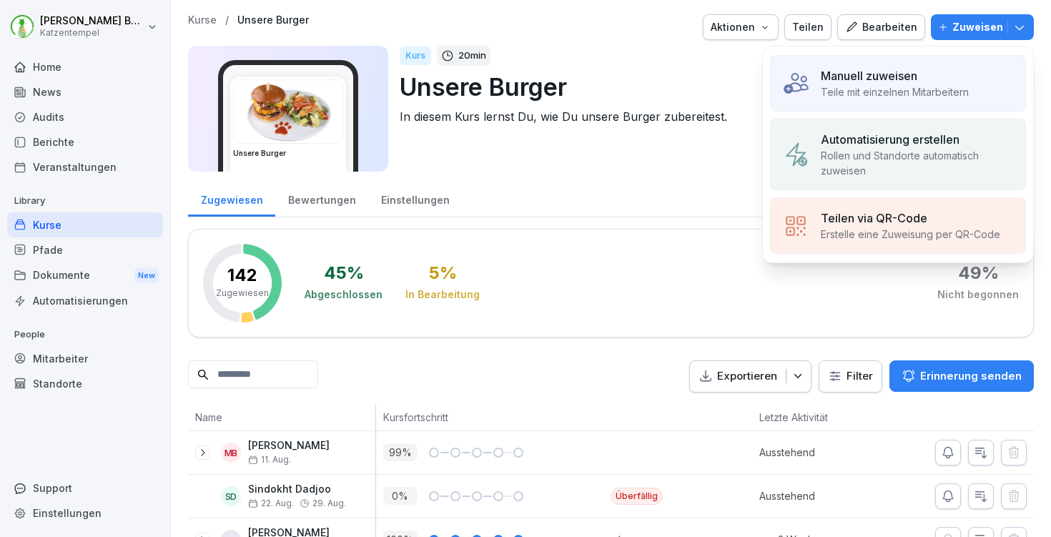
click at [885, 92] on p "Teile mit einzelnen Mitarbeitern" at bounding box center [895, 91] width 148 height 15
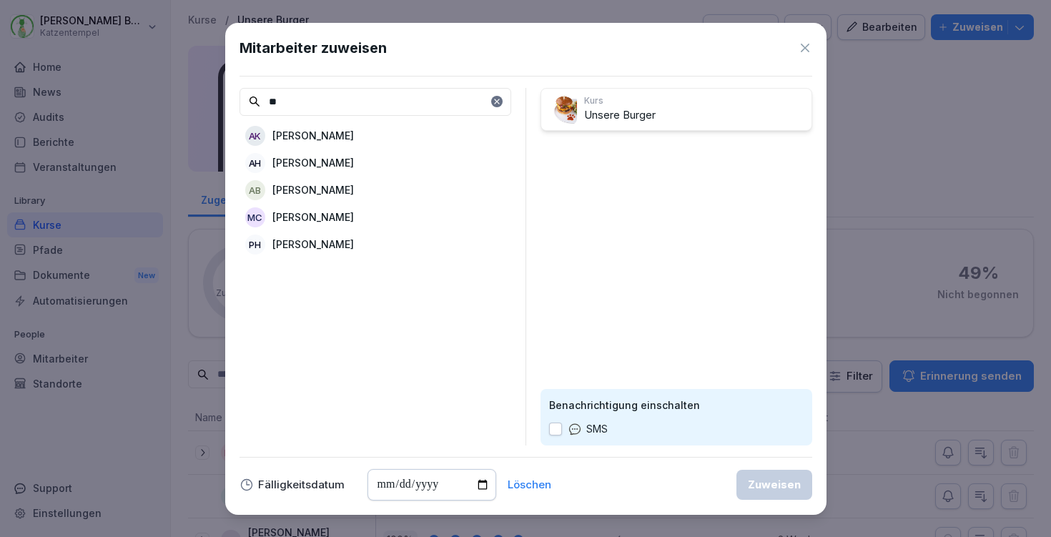
type input "**"
click at [428, 134] on div "AK [PERSON_NAME]" at bounding box center [376, 136] width 272 height 26
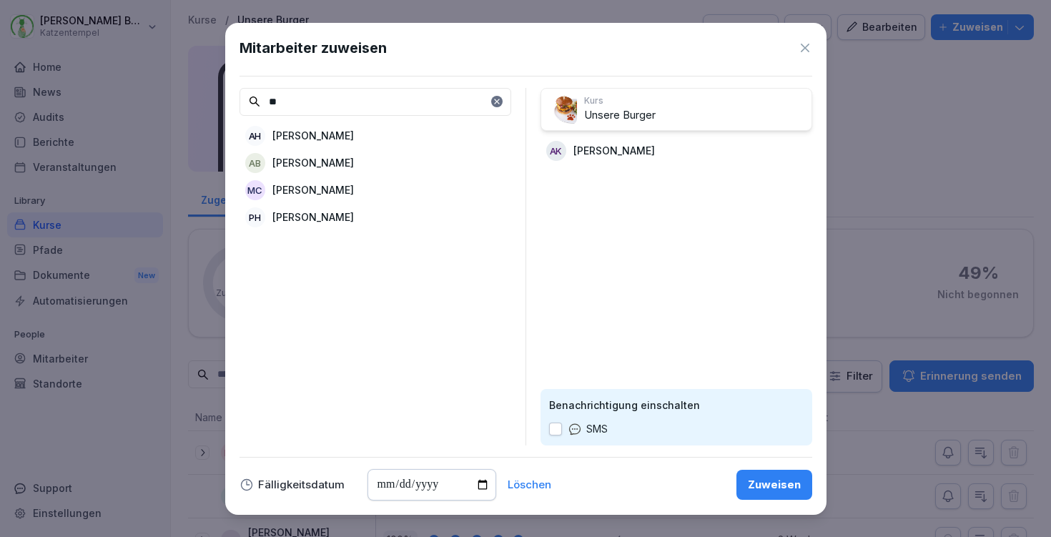
click at [779, 488] on div "Zuweisen" at bounding box center [774, 485] width 53 height 16
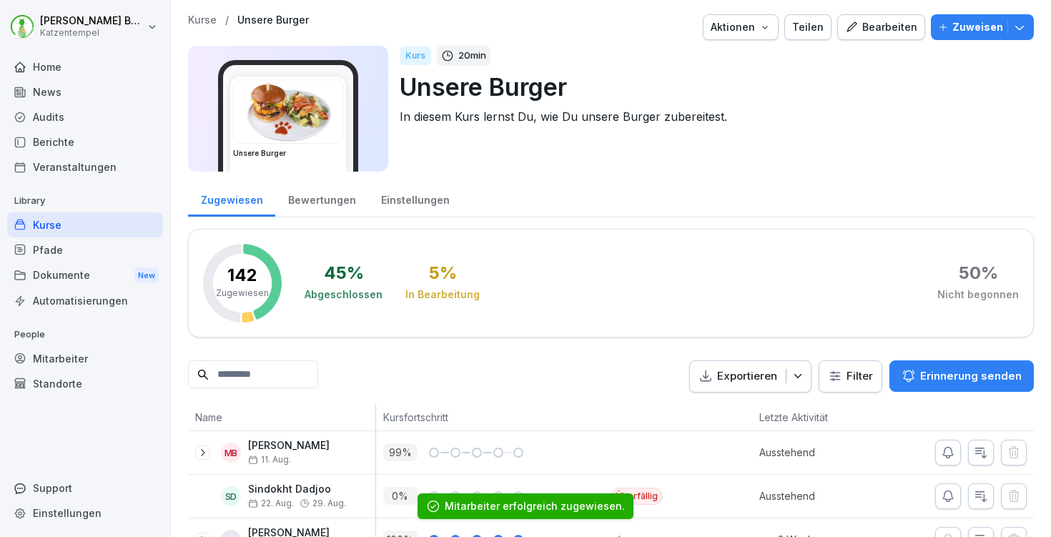
click at [205, 19] on p "Kurse" at bounding box center [202, 20] width 29 height 12
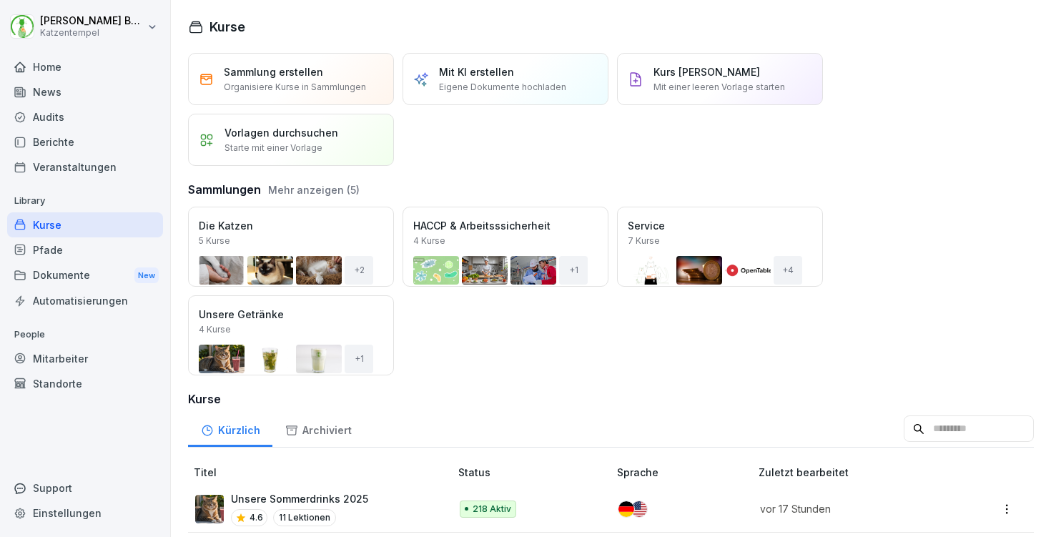
click at [306, 192] on button "Mehr anzeigen (5)" at bounding box center [314, 189] width 92 height 15
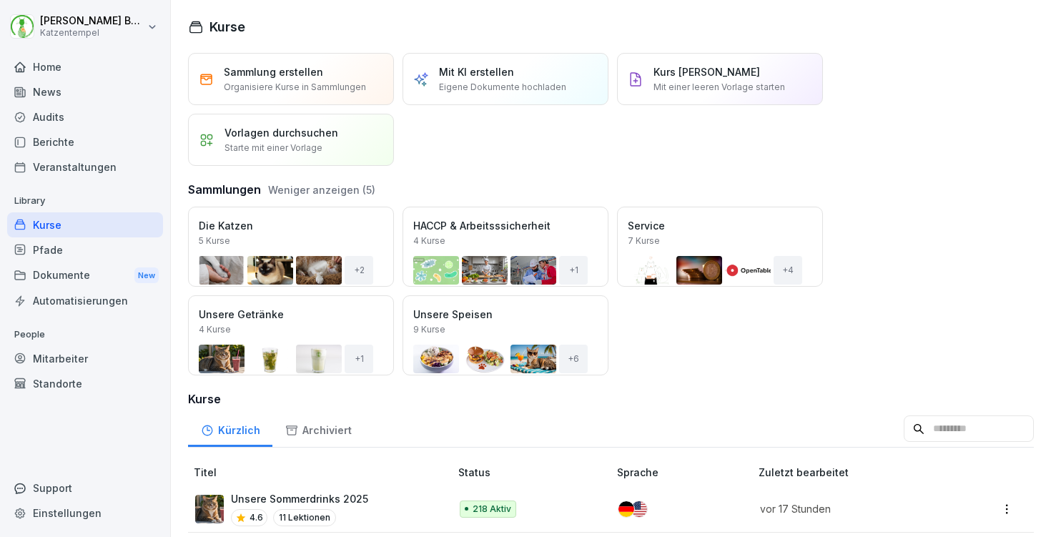
click at [0, 0] on button "Öffnen" at bounding box center [0, 0] width 0 height 0
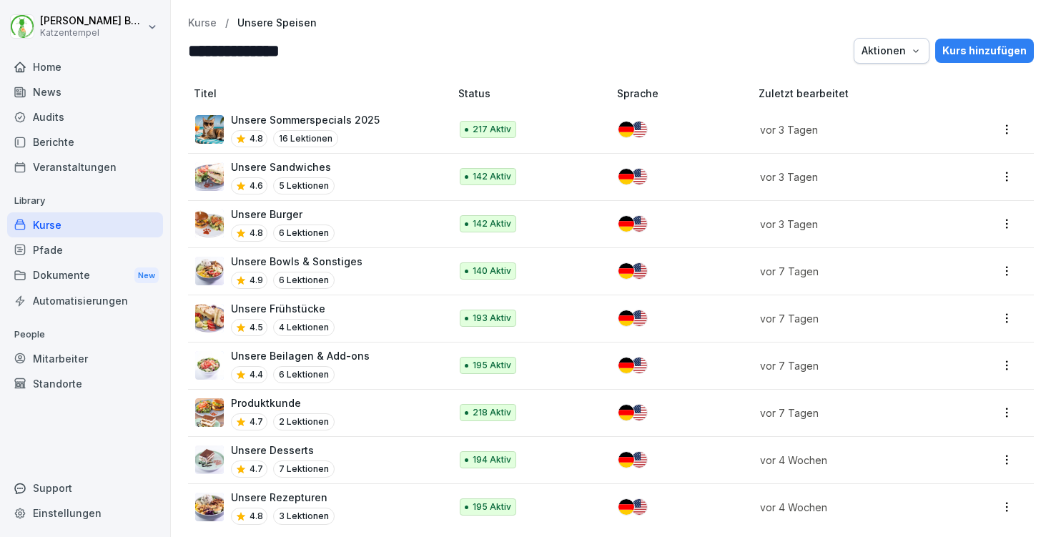
click at [396, 263] on div "Unsere Bowls & Sonstiges 4.9 6 Lektionen" at bounding box center [315, 271] width 240 height 35
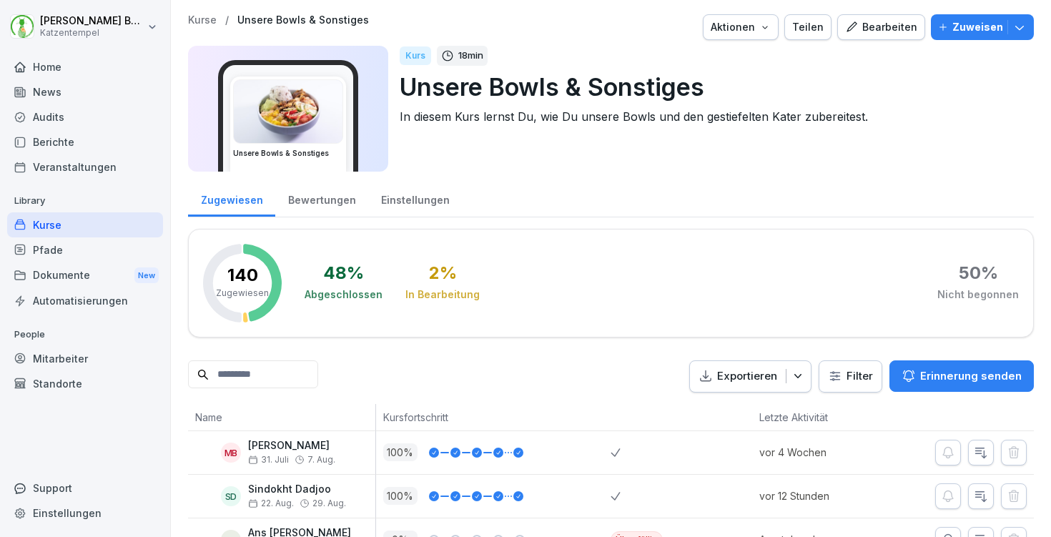
click at [1021, 24] on icon "button" at bounding box center [1020, 27] width 14 height 14
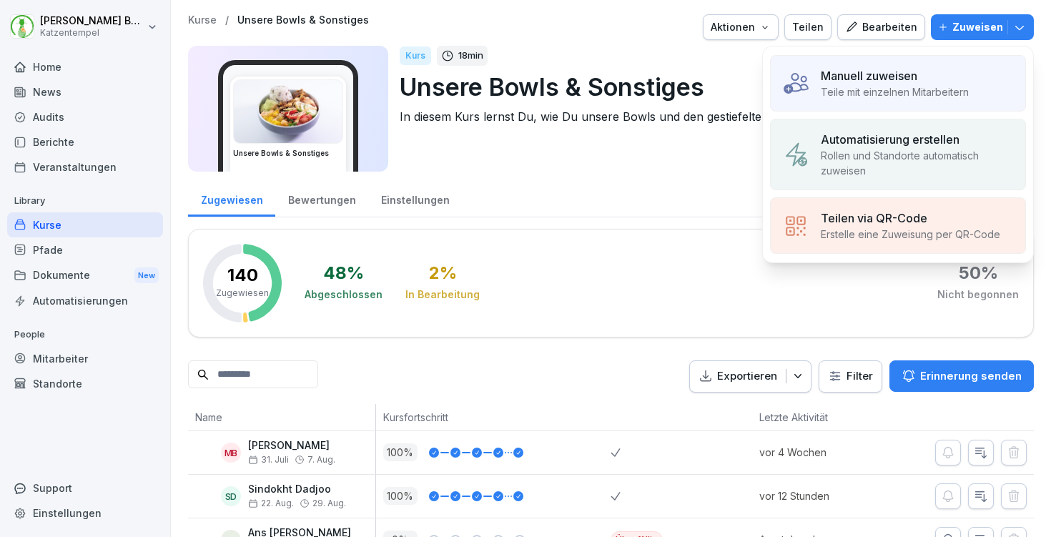
click at [860, 77] on p "Manuell zuweisen" at bounding box center [869, 75] width 97 height 17
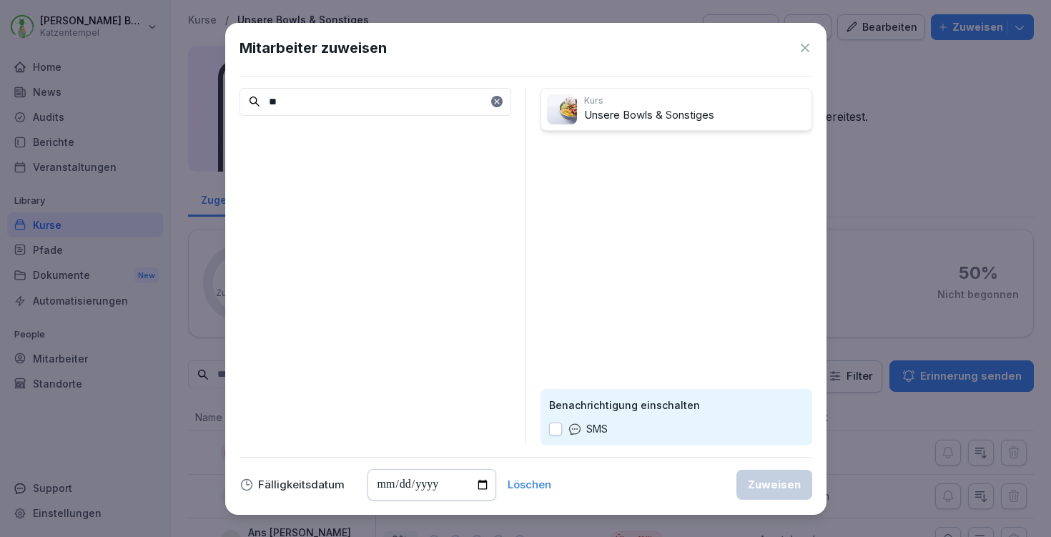
type input "*"
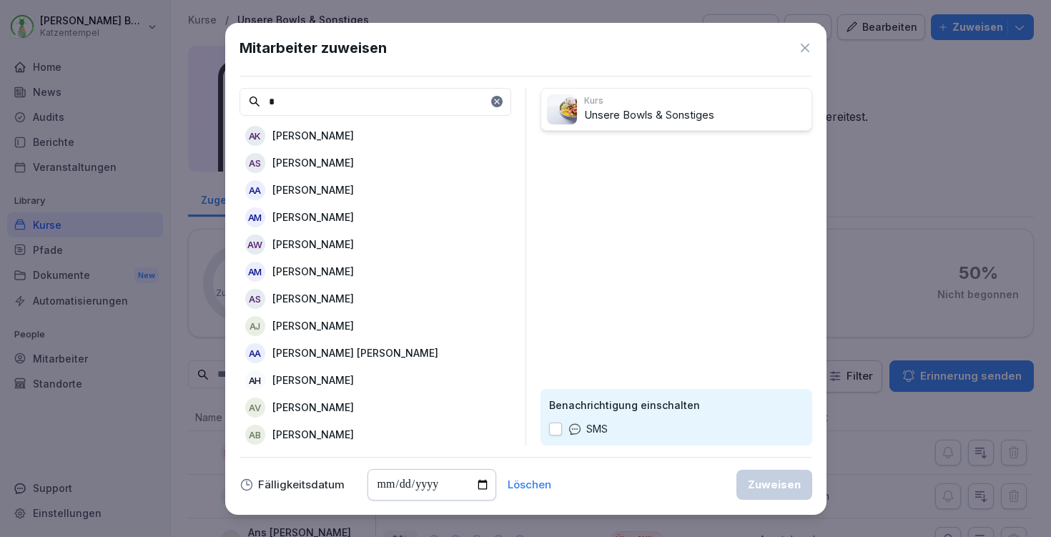
type input "*"
click at [378, 129] on div "AK Aaron Kallus" at bounding box center [376, 136] width 272 height 26
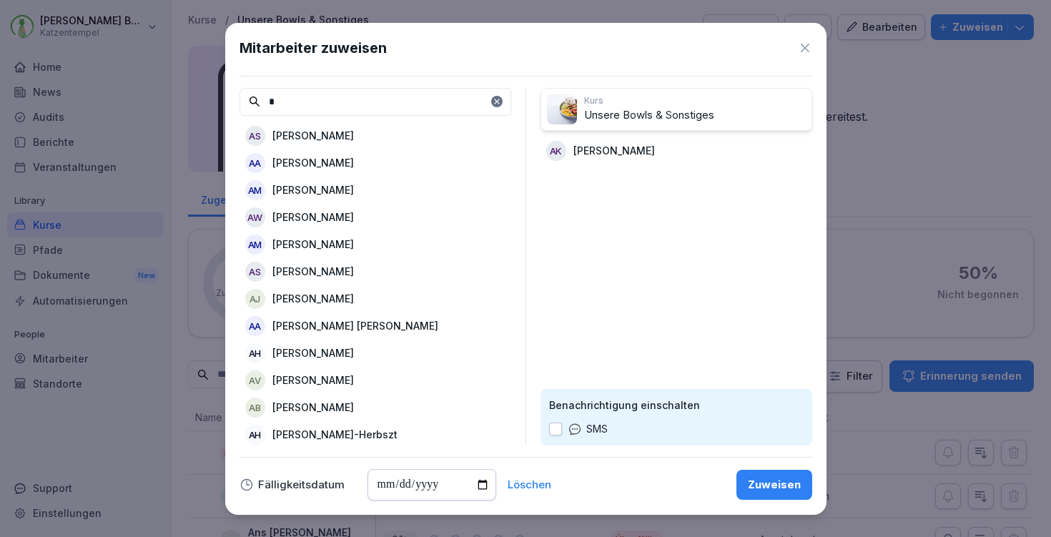
click at [757, 482] on div "Zuweisen" at bounding box center [774, 485] width 53 height 16
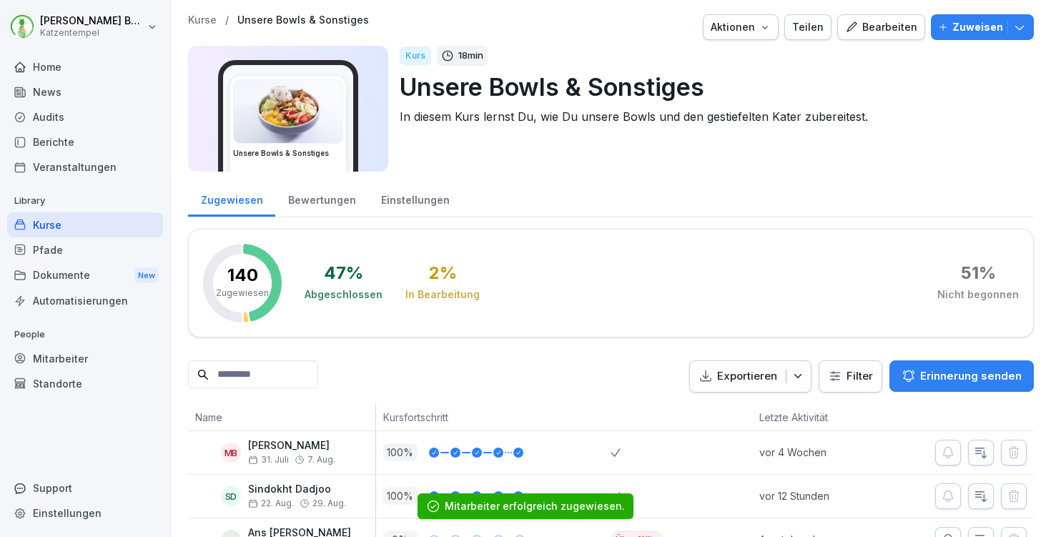
click at [207, 19] on p "Kurse" at bounding box center [202, 20] width 29 height 12
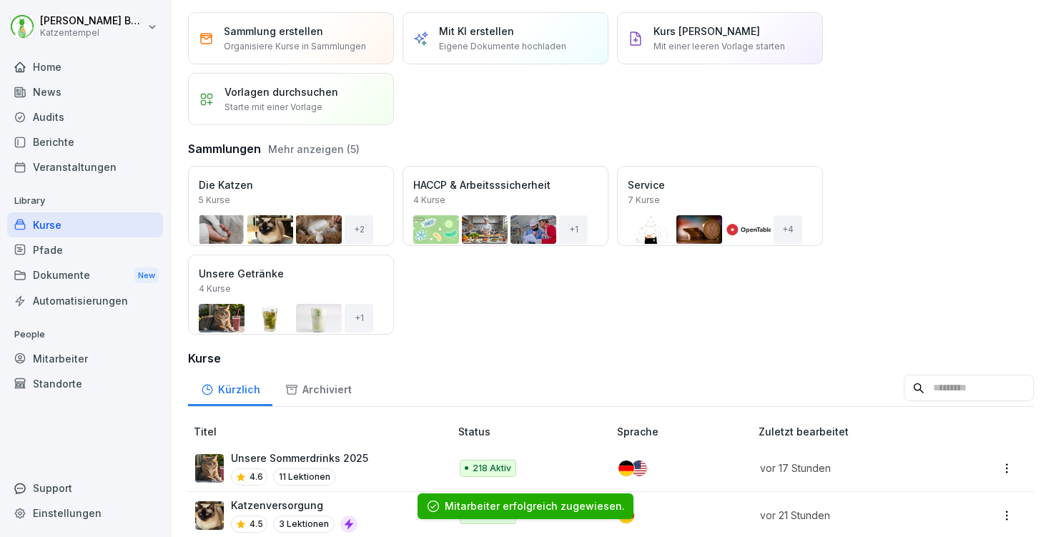
scroll to position [45, 0]
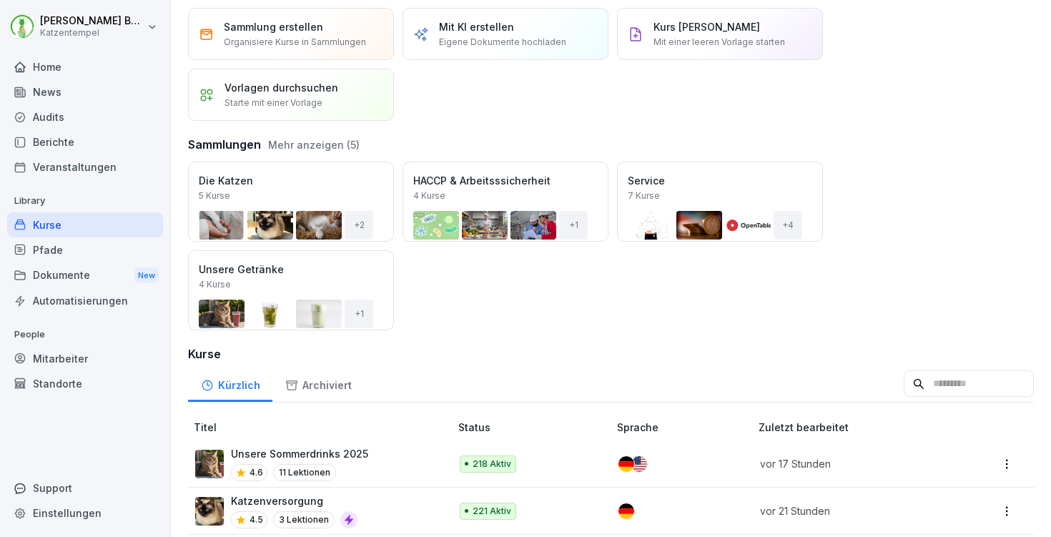
click at [313, 143] on button "Mehr anzeigen (5)" at bounding box center [314, 144] width 92 height 15
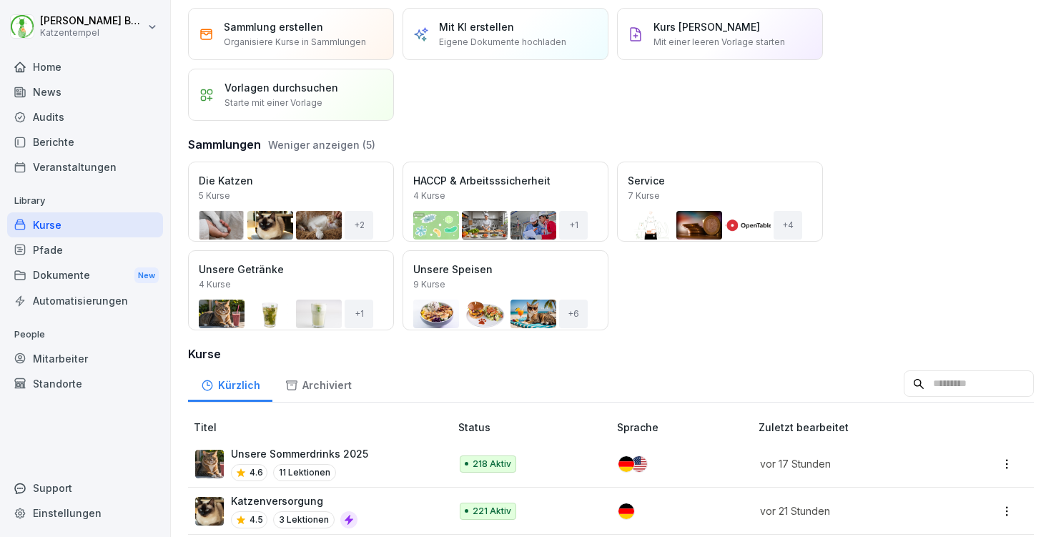
click at [0, 0] on div "Öffnen" at bounding box center [0, 0] width 0 height 0
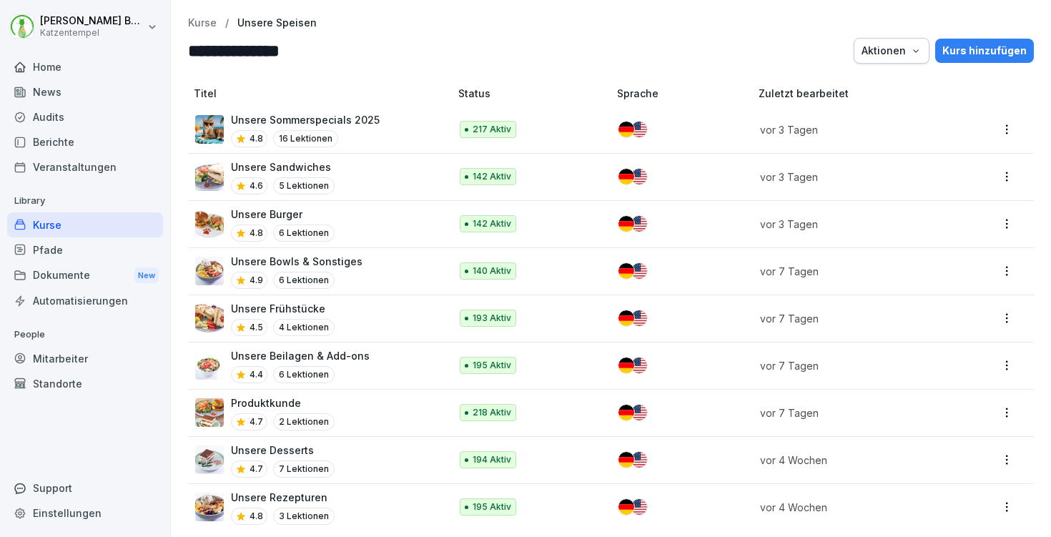
click at [393, 317] on div "Unsere Frühstücke 4.5 4 Lektionen" at bounding box center [315, 318] width 240 height 35
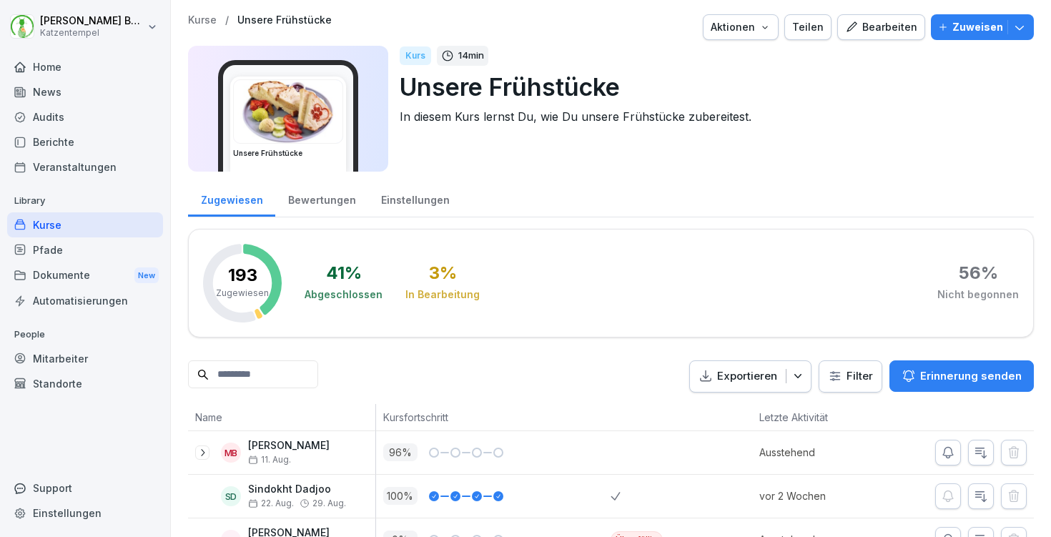
click at [413, 196] on div "Einstellungen" at bounding box center [415, 198] width 94 height 36
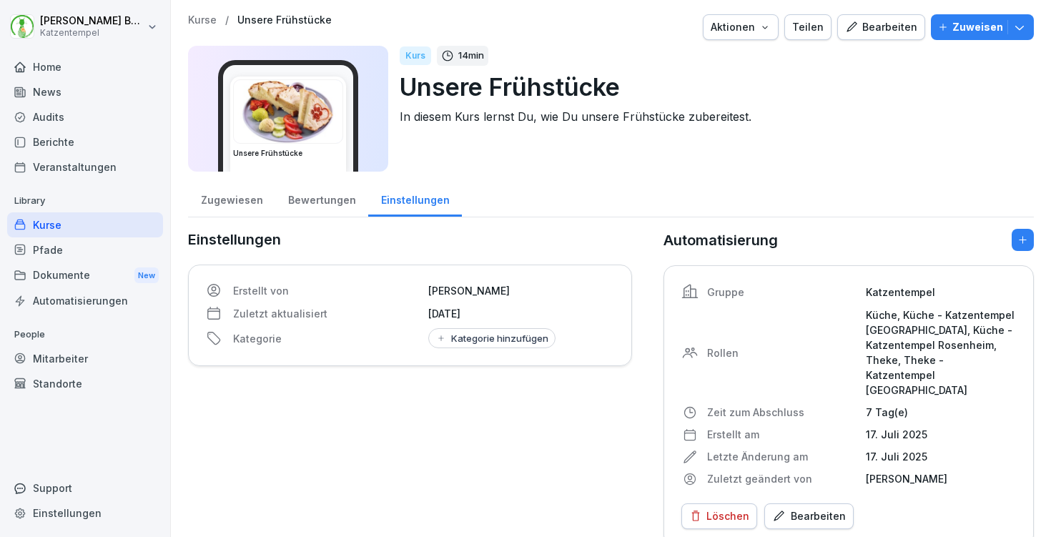
click at [320, 196] on div "Bewertungen" at bounding box center [321, 198] width 93 height 36
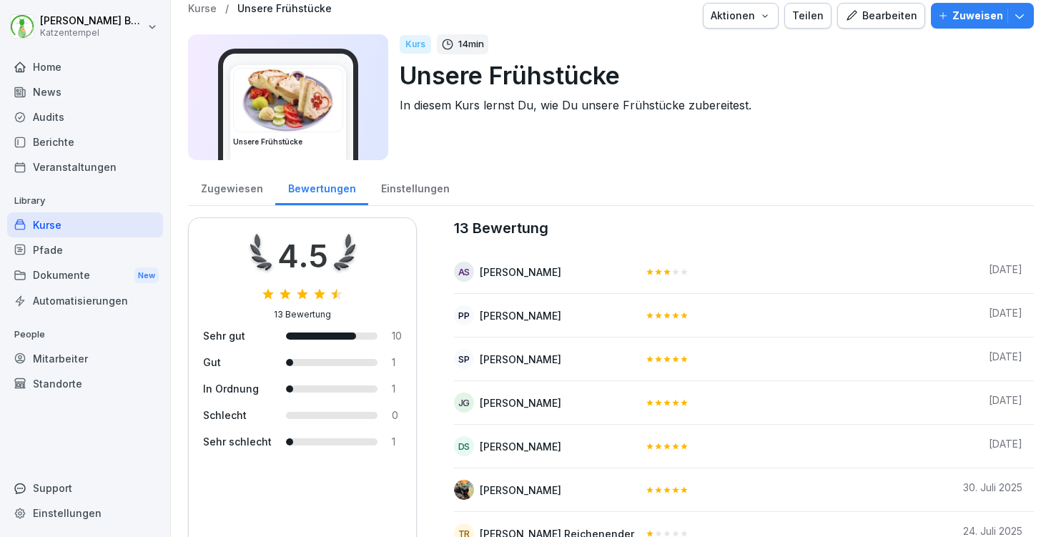
scroll to position [5, 0]
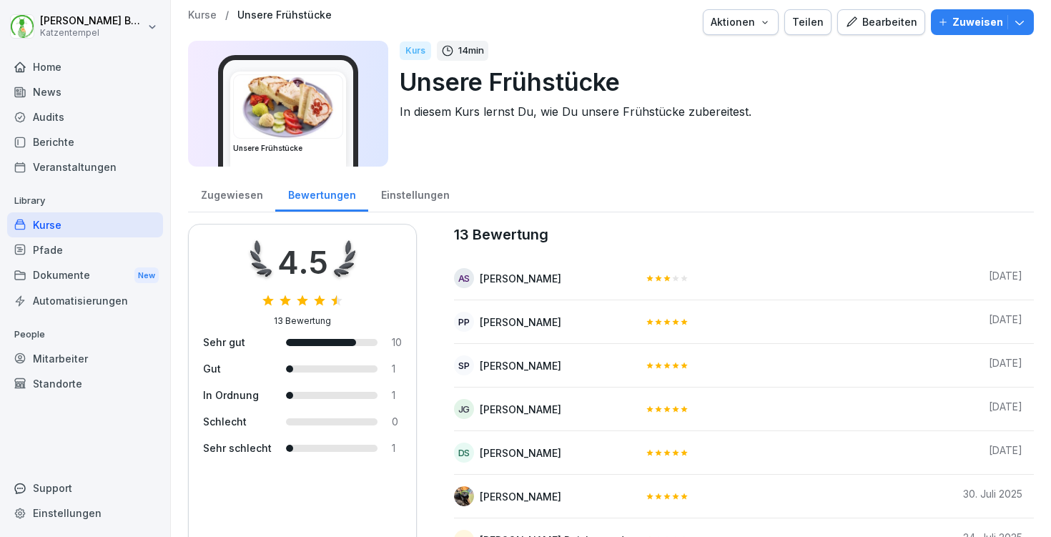
click at [1019, 29] on icon "button" at bounding box center [1020, 22] width 14 height 14
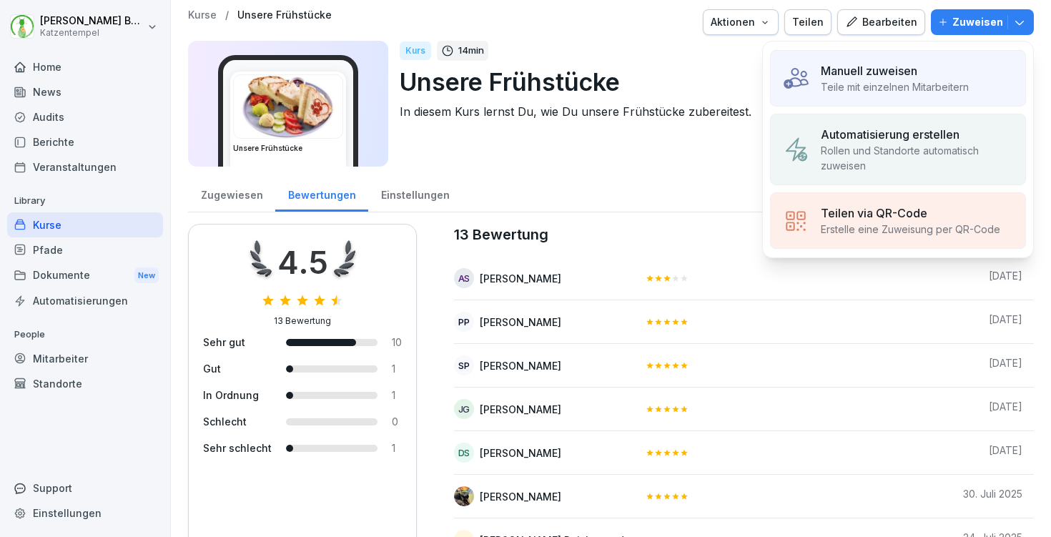
click at [962, 79] on div "Manuell zuweisen" at bounding box center [895, 70] width 148 height 17
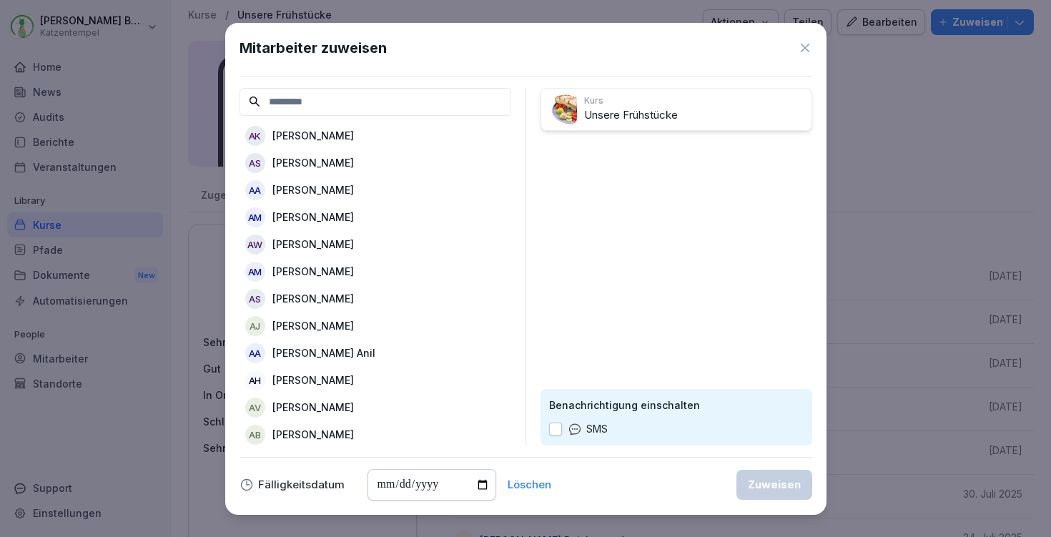
click at [296, 131] on p "[PERSON_NAME]" at bounding box center [313, 135] width 82 height 15
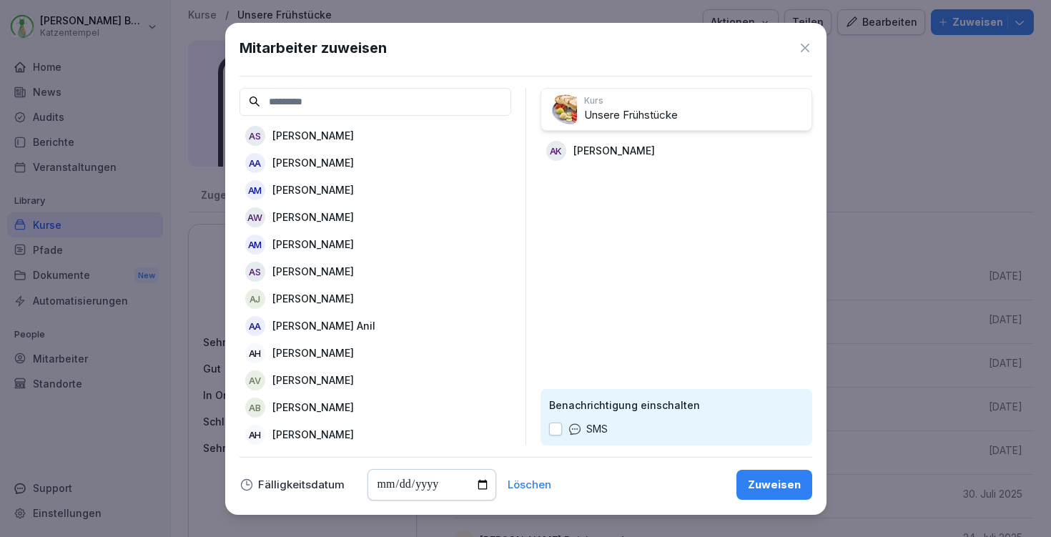
click at [795, 487] on div "Zuweisen" at bounding box center [774, 485] width 53 height 16
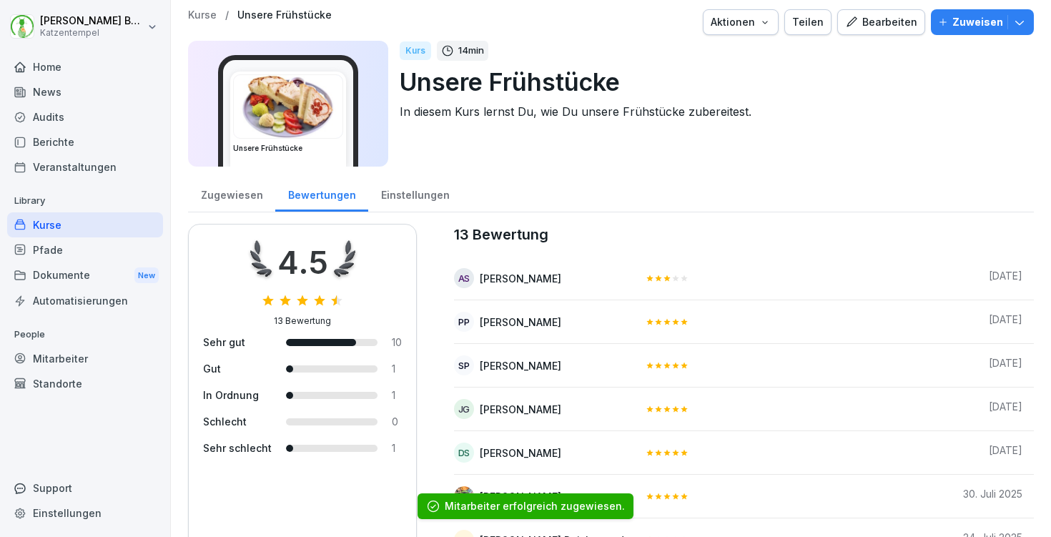
click at [192, 18] on p "Kurse" at bounding box center [202, 15] width 29 height 12
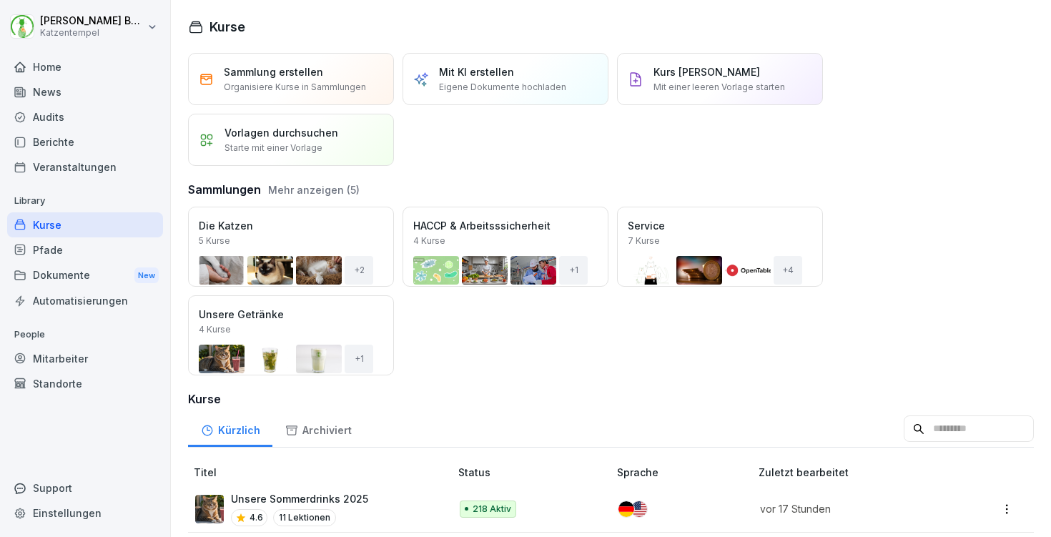
click at [329, 190] on button "Mehr anzeigen (5)" at bounding box center [314, 189] width 92 height 15
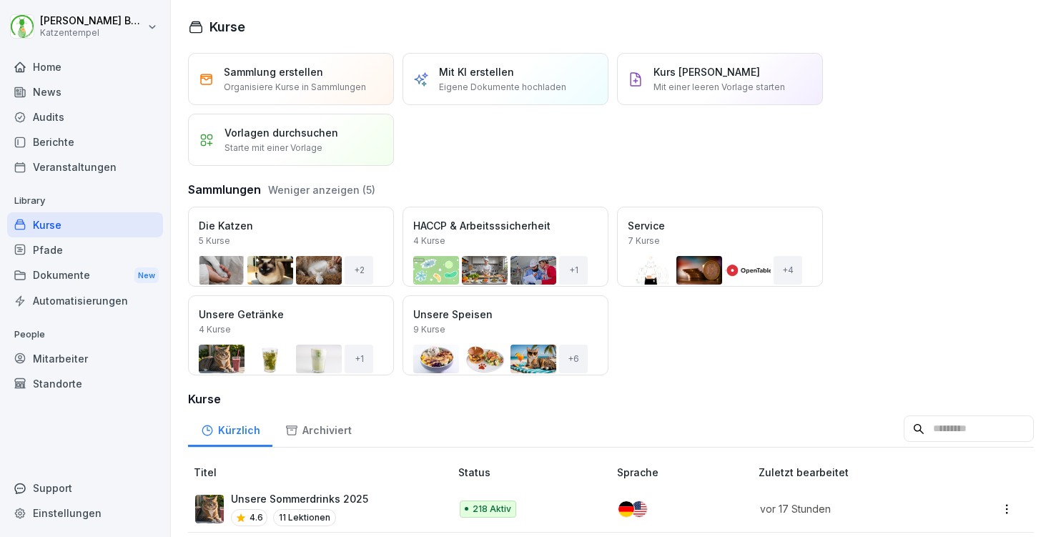
click at [0, 0] on div "Öffnen" at bounding box center [0, 0] width 0 height 0
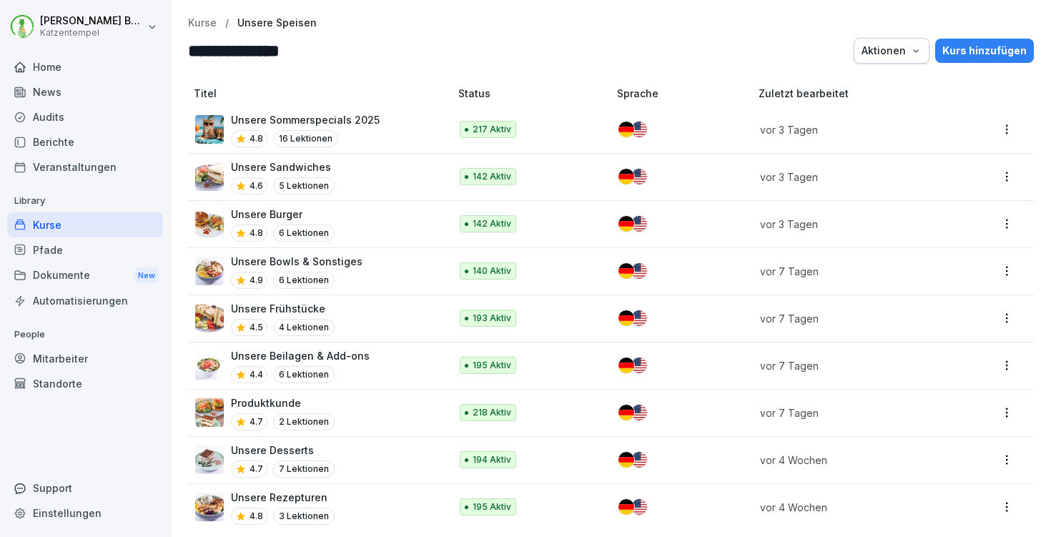
click at [390, 373] on div "Unsere Beilagen & Add-ons 4.4 6 Lektionen" at bounding box center [315, 365] width 240 height 35
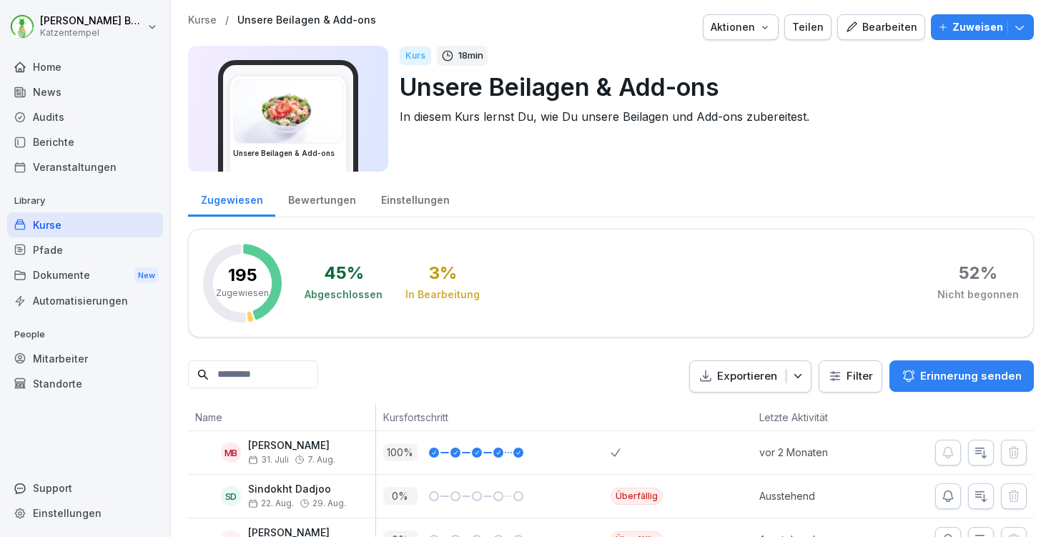
click at [320, 210] on div "Bewertungen" at bounding box center [321, 198] width 93 height 36
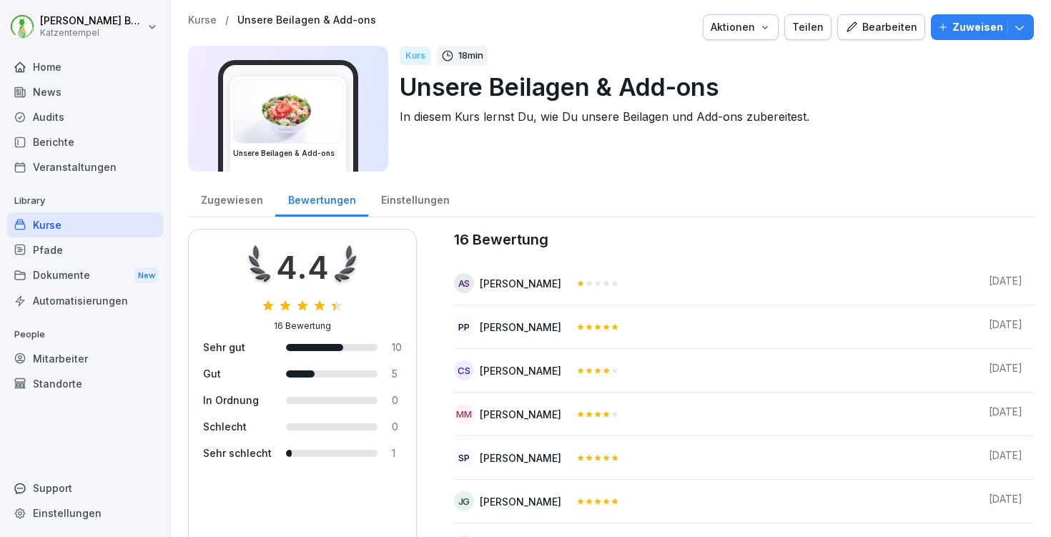
click at [514, 282] on div "[PERSON_NAME]" at bounding box center [521, 283] width 82 height 15
click at [1019, 29] on icon "button" at bounding box center [1019, 28] width 9 height 4
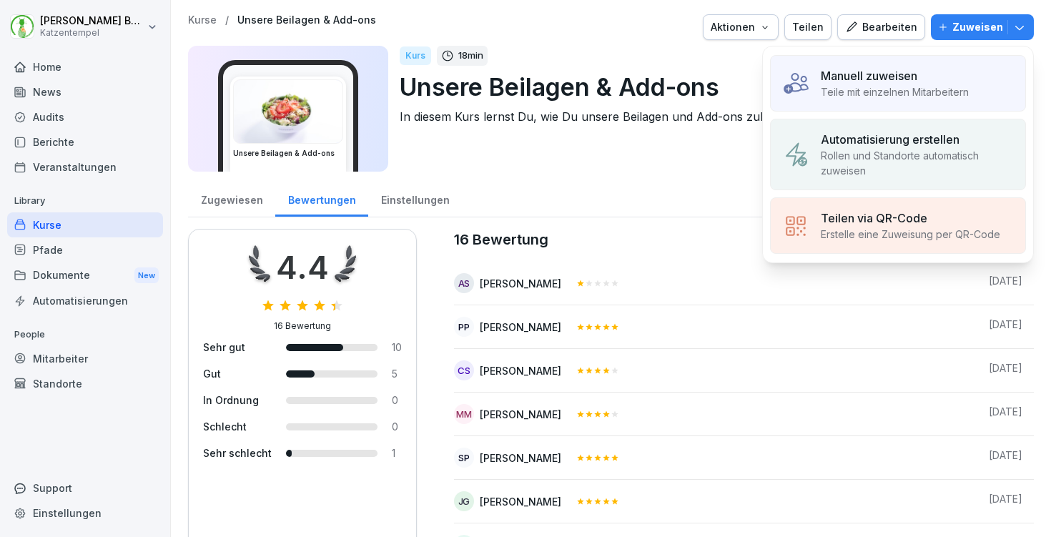
click at [881, 86] on p "Teile mit einzelnen Mitarbeitern" at bounding box center [895, 91] width 148 height 15
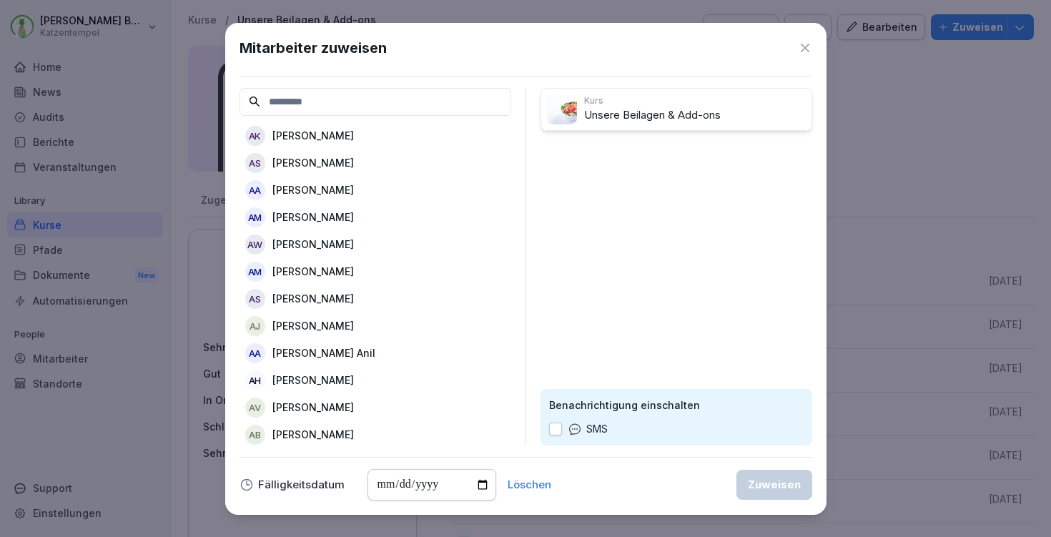
click at [323, 138] on p "[PERSON_NAME]" at bounding box center [313, 135] width 82 height 15
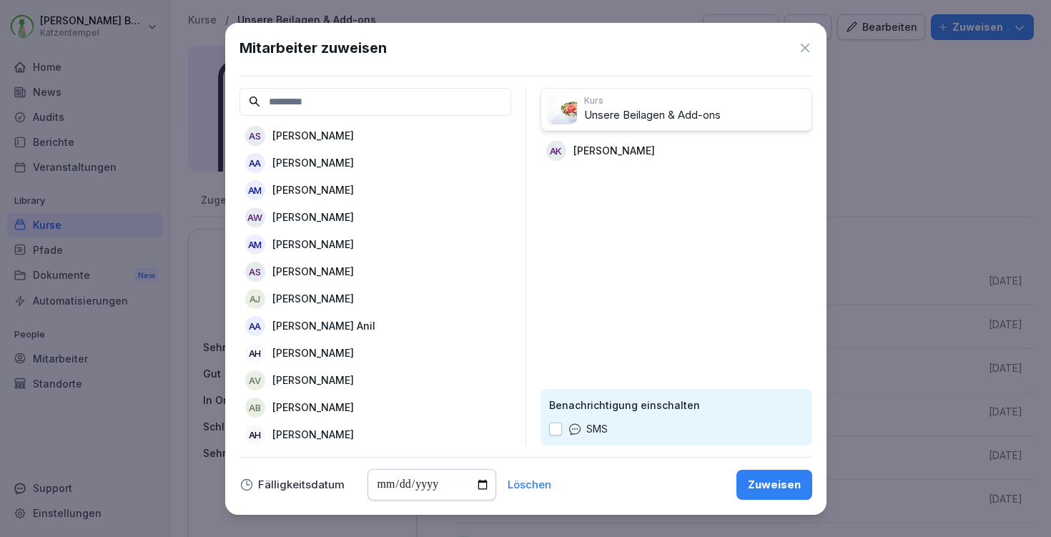
click at [778, 492] on div "Zuweisen" at bounding box center [774, 485] width 53 height 16
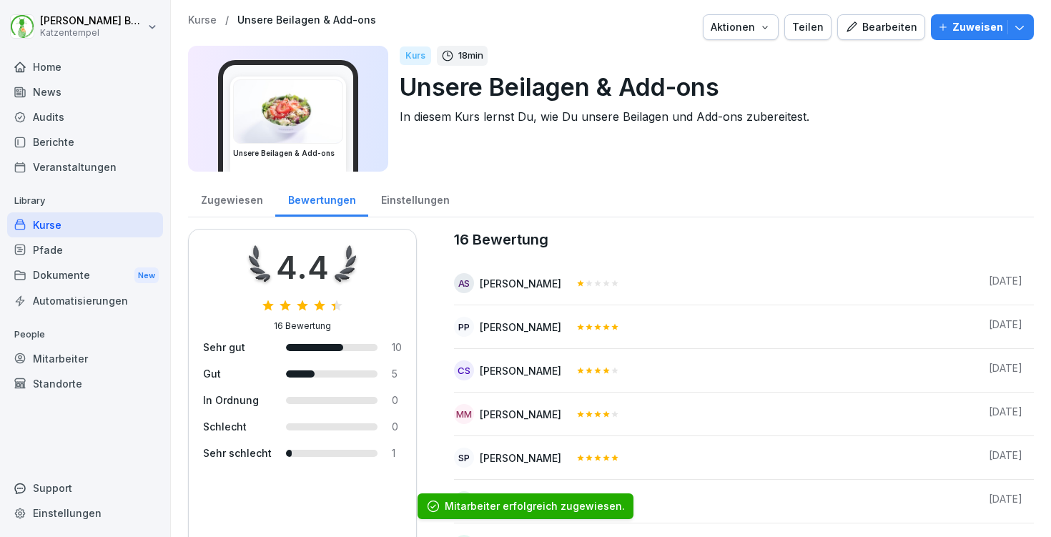
click at [202, 18] on p "Kurse" at bounding box center [202, 20] width 29 height 12
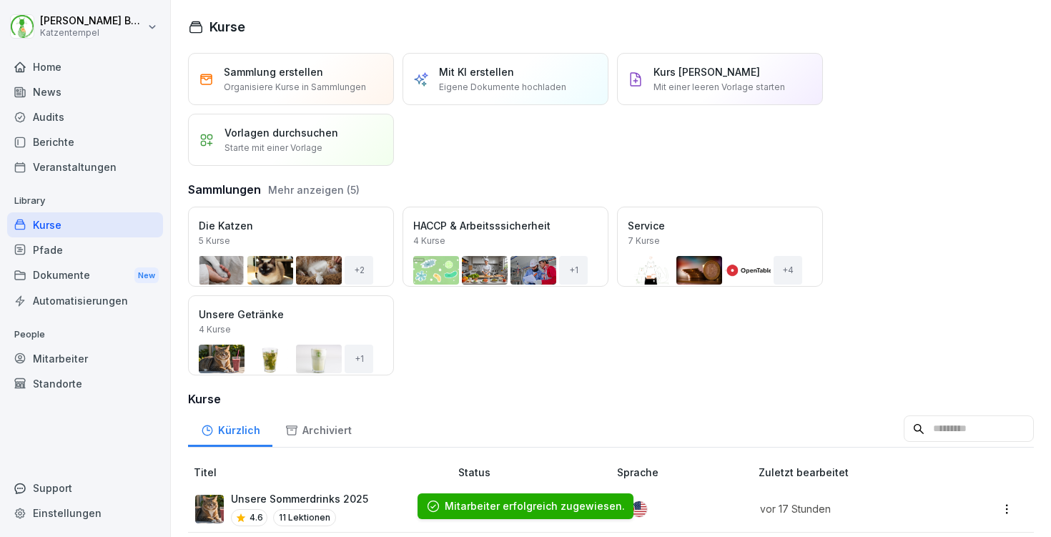
click at [310, 185] on button "Mehr anzeigen (5)" at bounding box center [314, 189] width 92 height 15
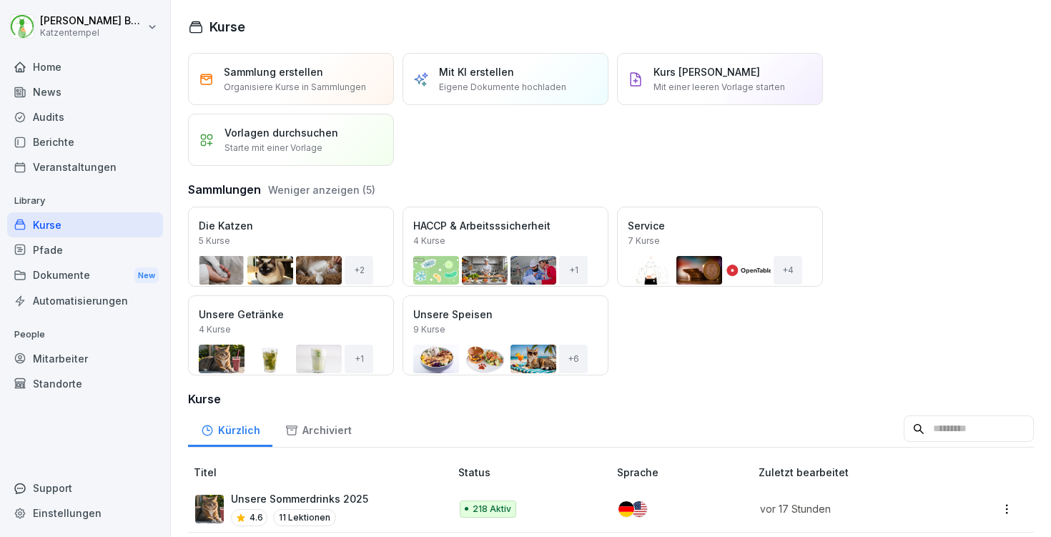
click at [0, 0] on div "Öffnen" at bounding box center [0, 0] width 0 height 0
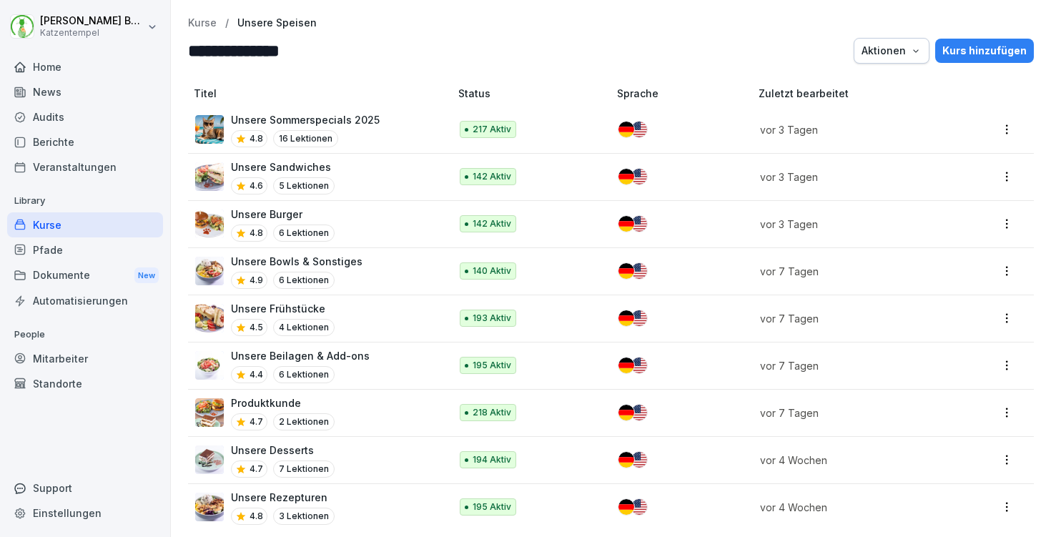
click at [367, 399] on div "Produktkunde 4.7 2 Lektionen" at bounding box center [315, 412] width 240 height 35
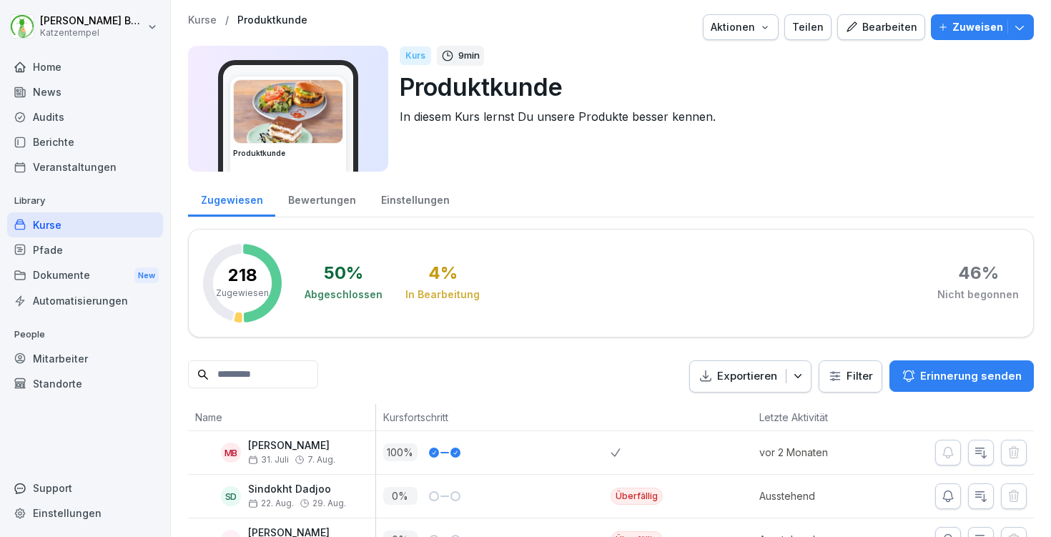
click at [316, 197] on div "Bewertungen" at bounding box center [321, 198] width 93 height 36
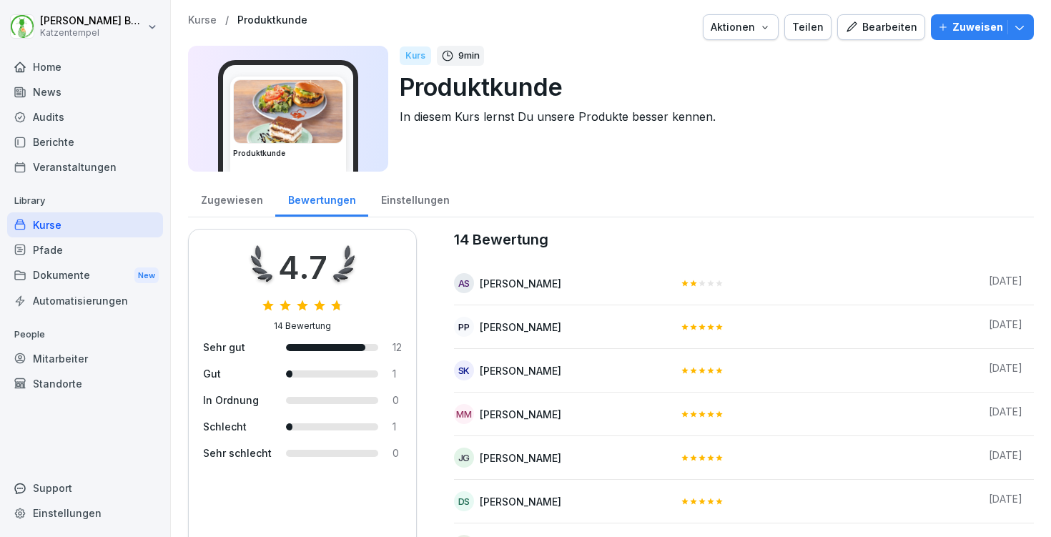
click at [1034, 30] on div "Kurse / Produktkunde Aktionen Teilen Bearbeiten Zuweisen Produktkunde Kurs 9 mi…" at bounding box center [611, 443] width 880 height 887
click at [1020, 34] on icon "button" at bounding box center [1020, 27] width 14 height 14
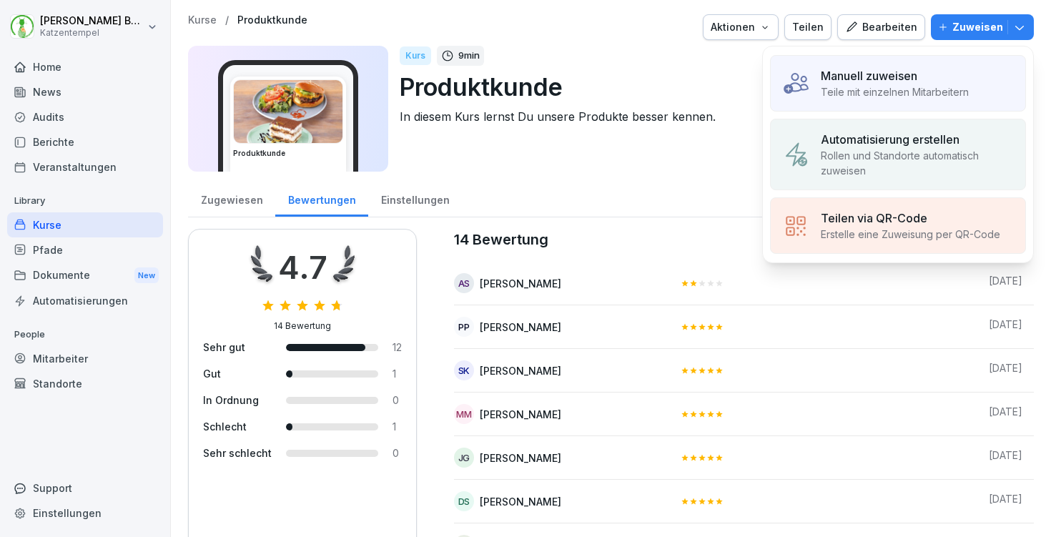
click at [915, 72] on p "Manuell zuweisen" at bounding box center [869, 75] width 97 height 17
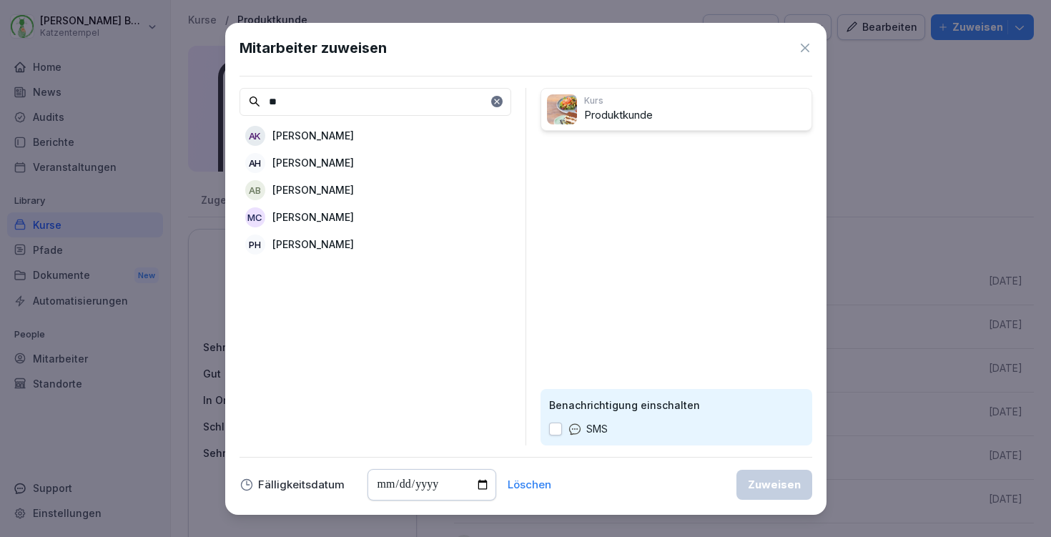
type input "**"
click at [388, 142] on div "AK [PERSON_NAME]" at bounding box center [376, 136] width 272 height 26
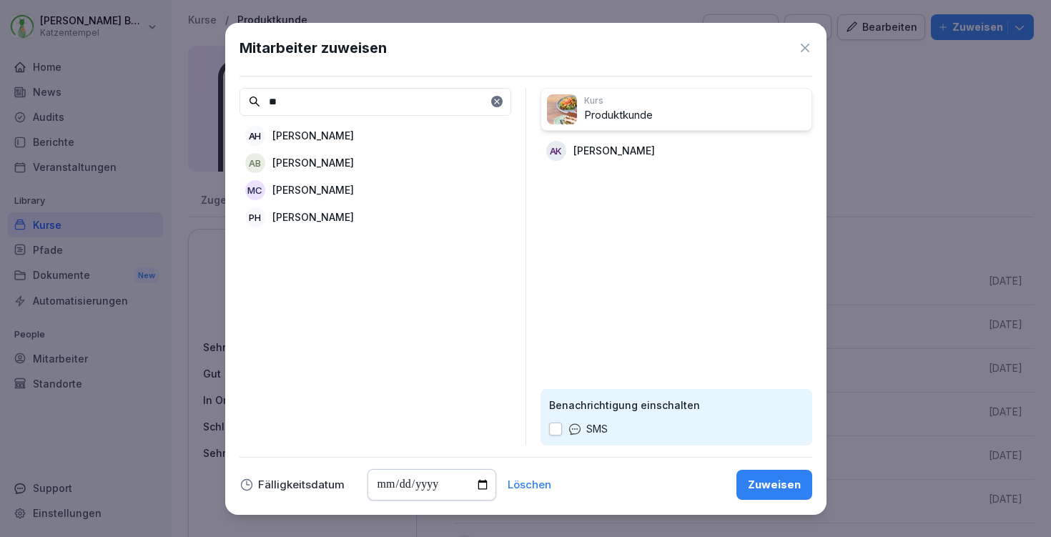
click at [777, 483] on div "Zuweisen" at bounding box center [774, 485] width 53 height 16
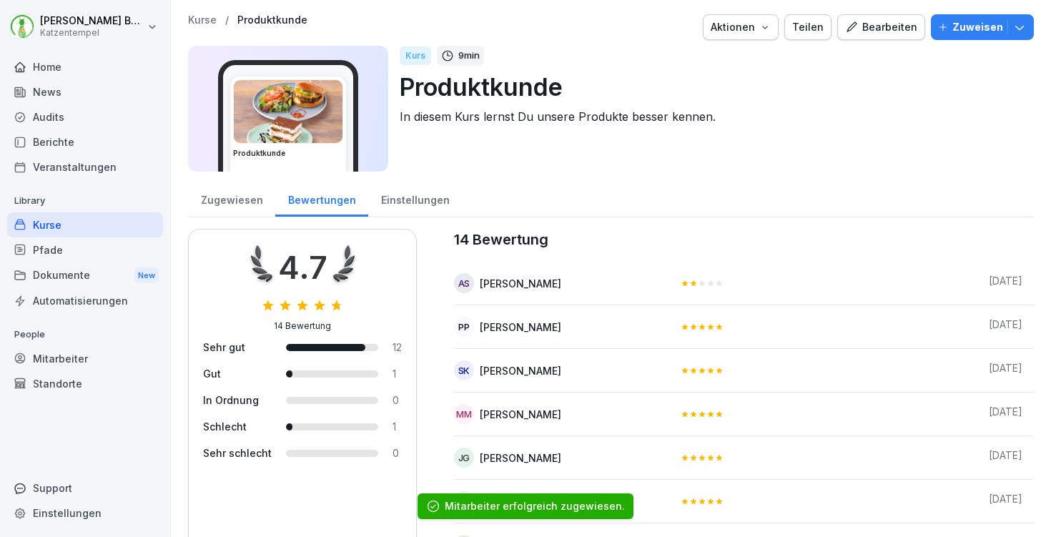
click at [203, 26] on div "Kurse / Produktkunde Aktionen Teilen Bearbeiten Zuweisen" at bounding box center [611, 27] width 846 height 26
click at [204, 22] on p "Kurse" at bounding box center [202, 20] width 29 height 12
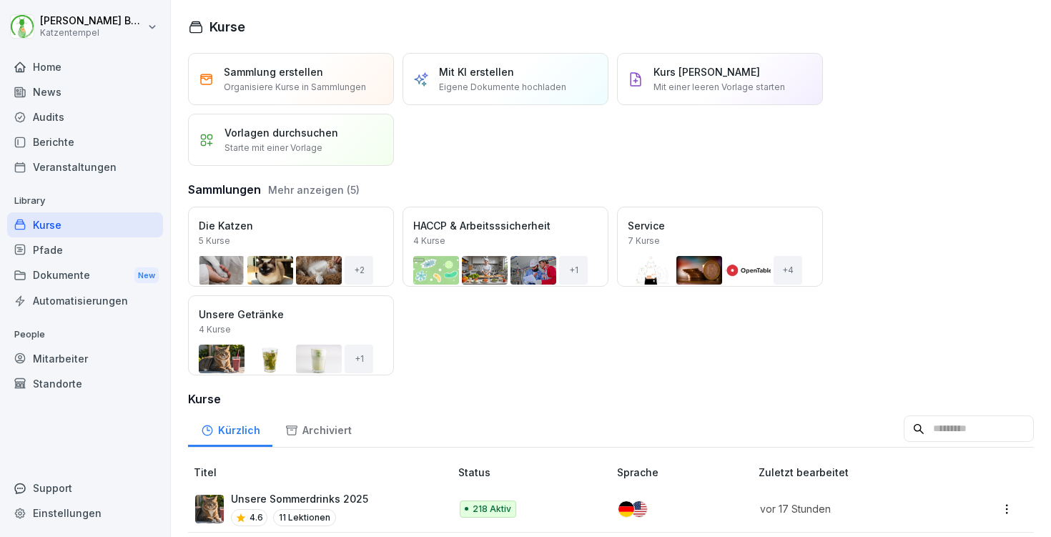
click at [300, 195] on button "Mehr anzeigen (5)" at bounding box center [314, 189] width 92 height 15
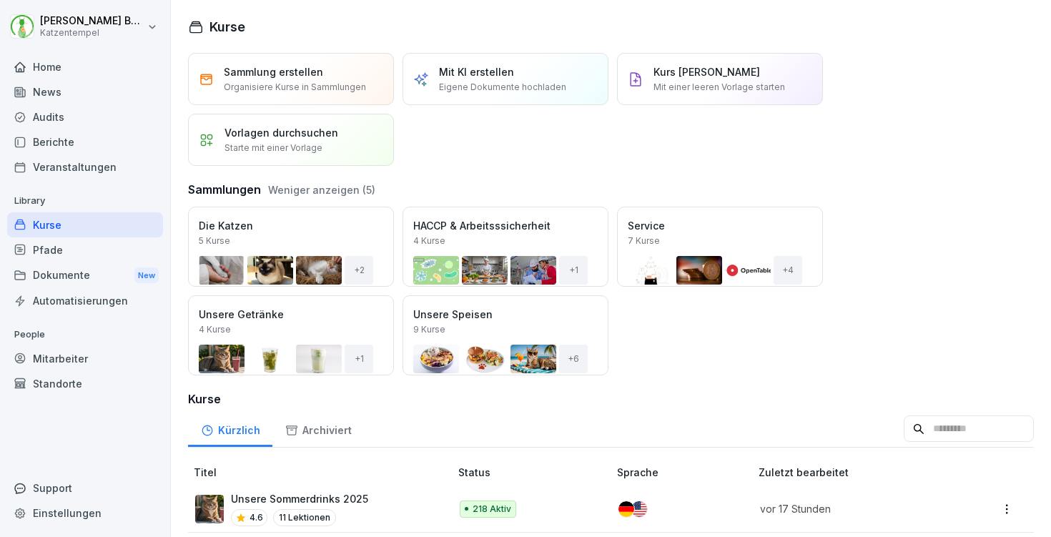
click at [0, 0] on div "Öffnen" at bounding box center [0, 0] width 0 height 0
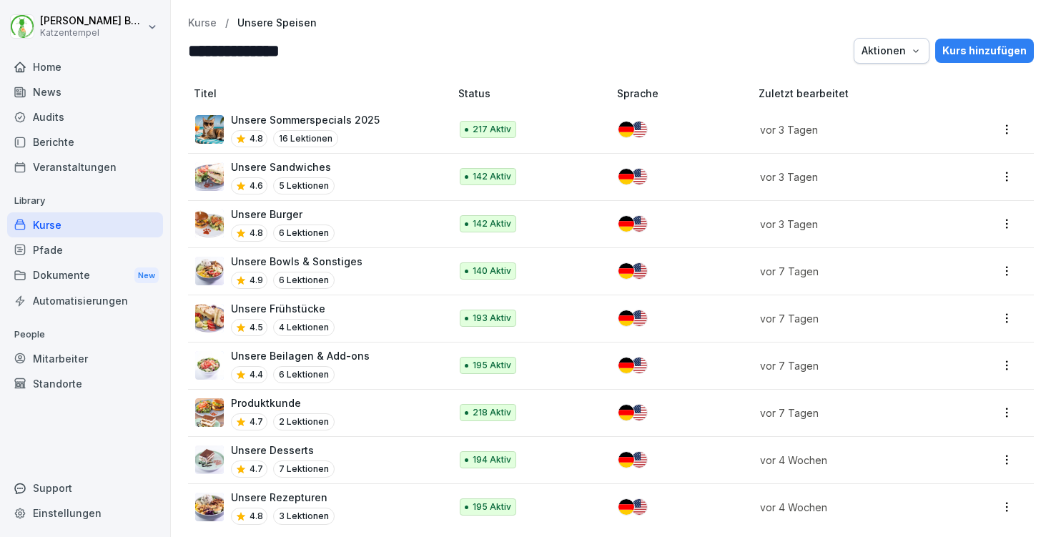
click at [365, 460] on div "Unsere Desserts 4.7 7 Lektionen" at bounding box center [315, 460] width 240 height 35
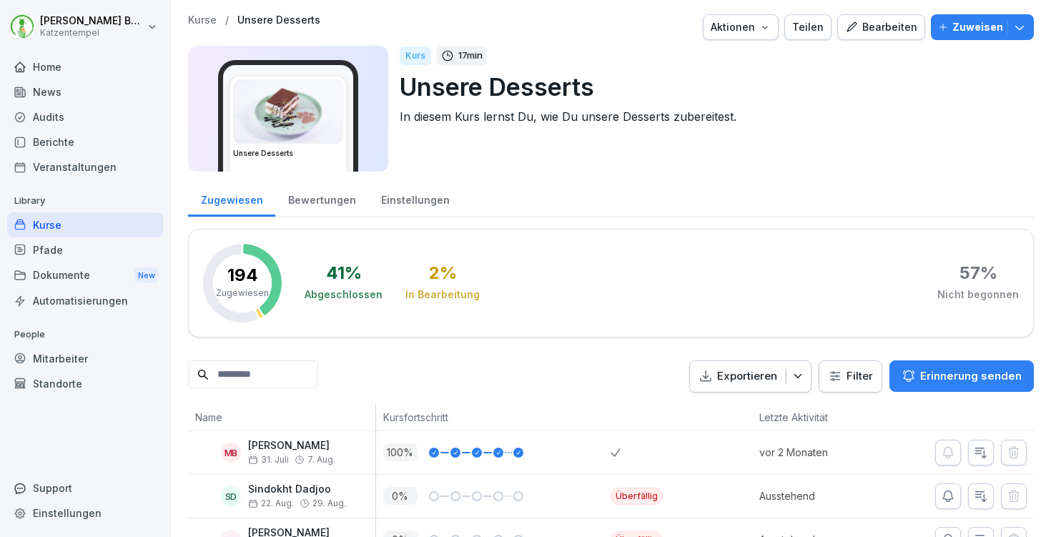
click at [305, 195] on div "Bewertungen" at bounding box center [321, 198] width 93 height 36
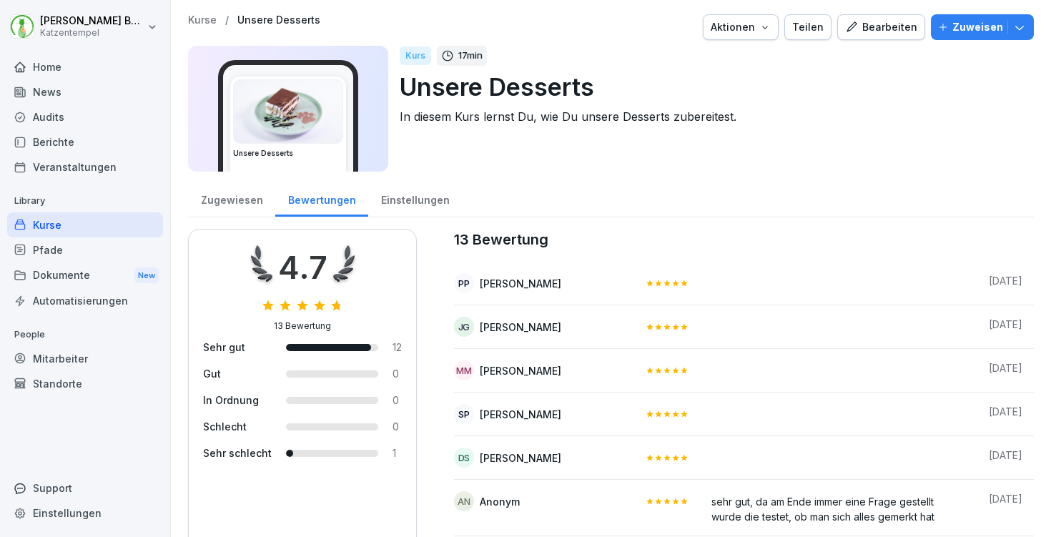
click at [1028, 29] on button "Zuweisen" at bounding box center [982, 27] width 103 height 26
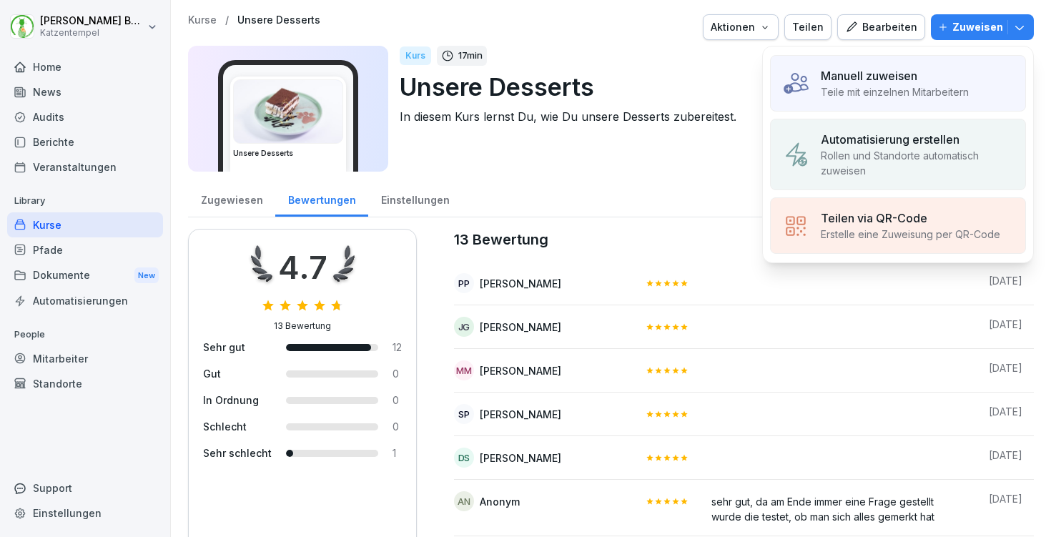
click at [857, 89] on p "Teile mit einzelnen Mitarbeitern" at bounding box center [895, 91] width 148 height 15
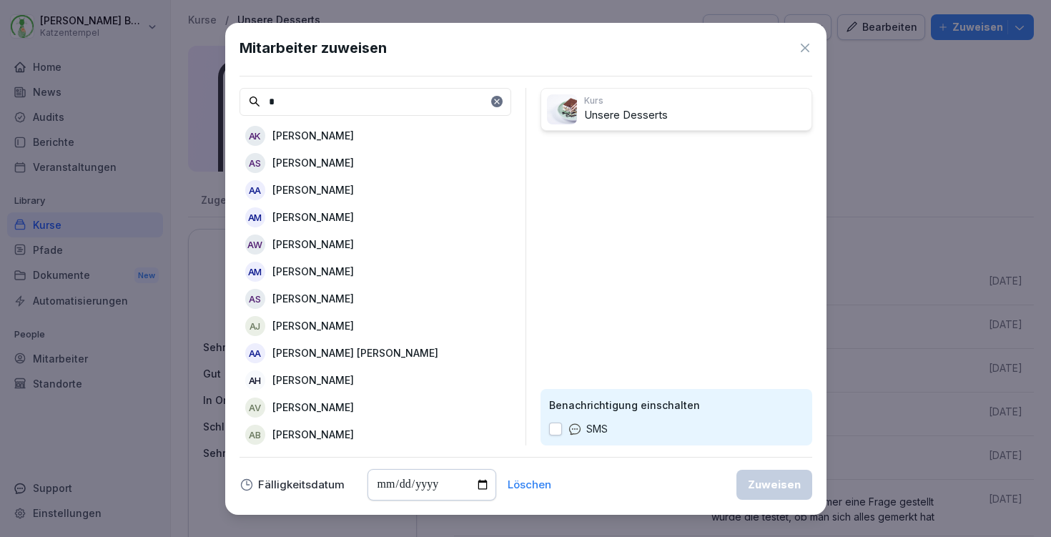
type input "*"
click at [345, 137] on div "AK [PERSON_NAME]" at bounding box center [376, 136] width 272 height 26
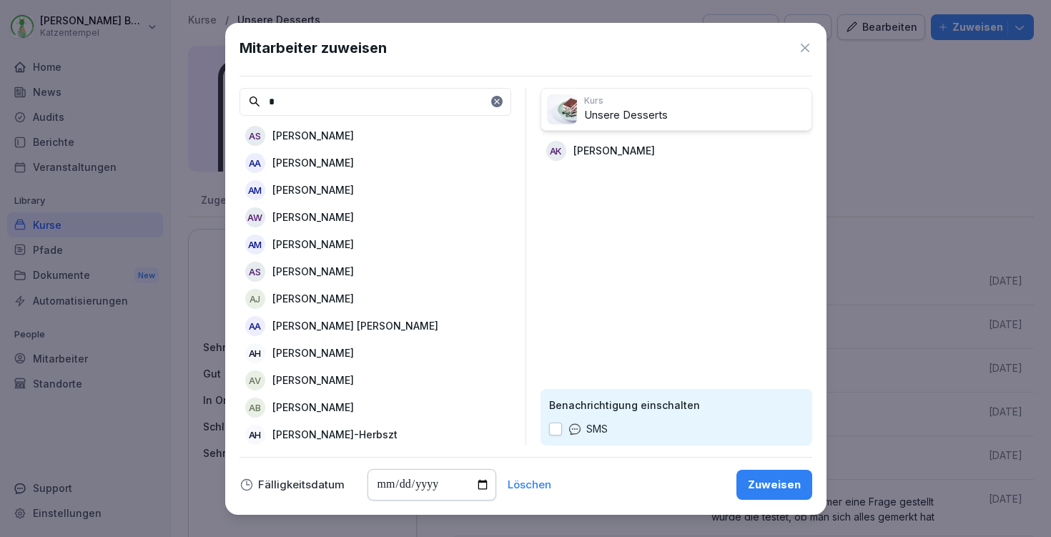
click at [777, 478] on div "Zuweisen" at bounding box center [774, 485] width 53 height 16
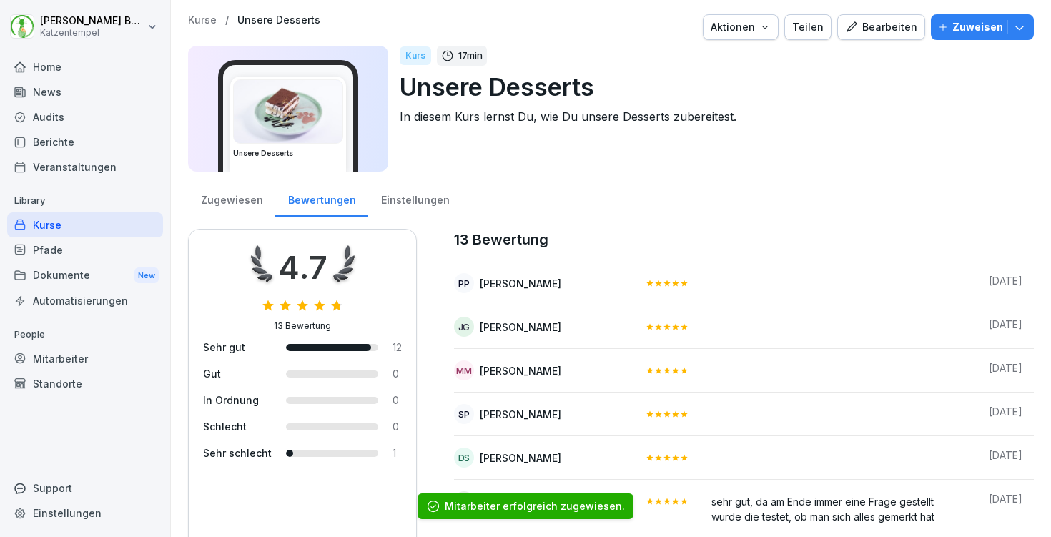
click at [193, 20] on p "Kurse" at bounding box center [202, 20] width 29 height 12
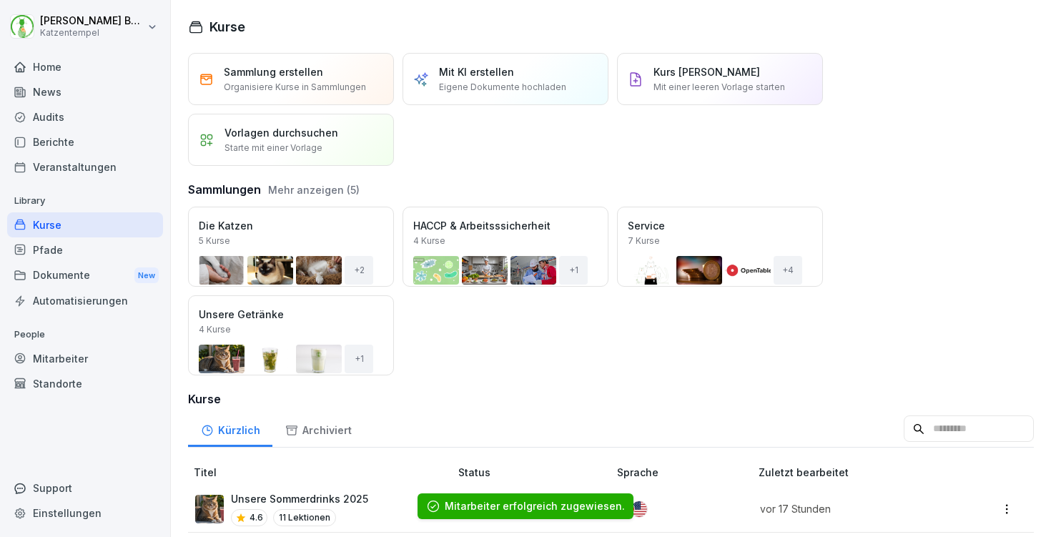
click at [0, 0] on div "Öffnen" at bounding box center [0, 0] width 0 height 0
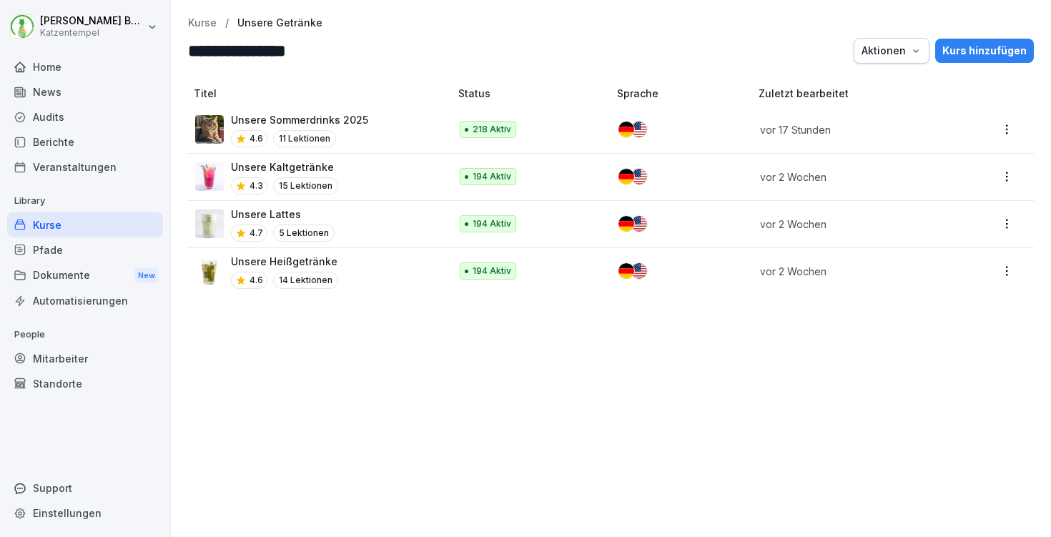
click at [205, 24] on p "Kurse" at bounding box center [202, 23] width 29 height 12
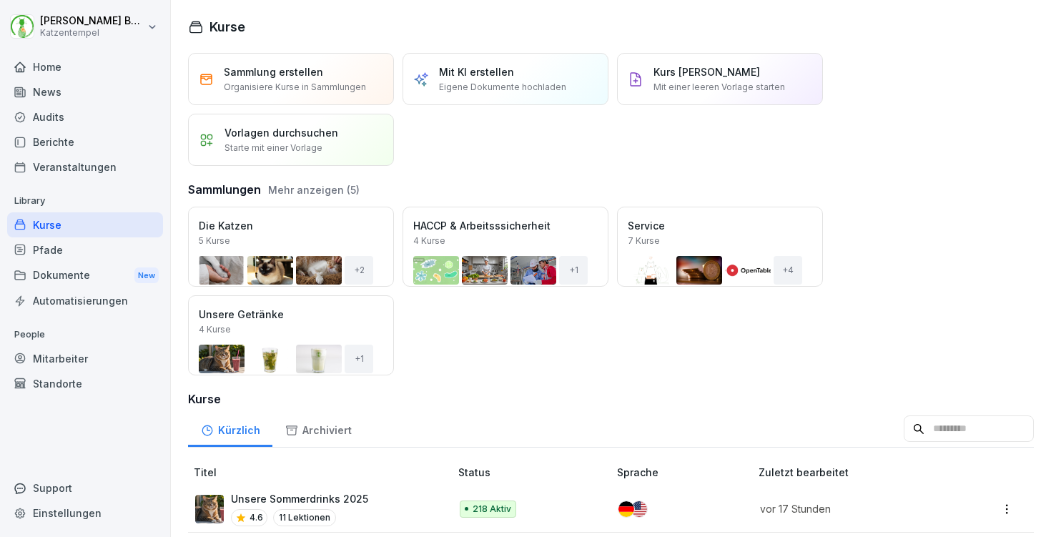
click at [299, 184] on button "Mehr anzeigen (5)" at bounding box center [314, 189] width 92 height 15
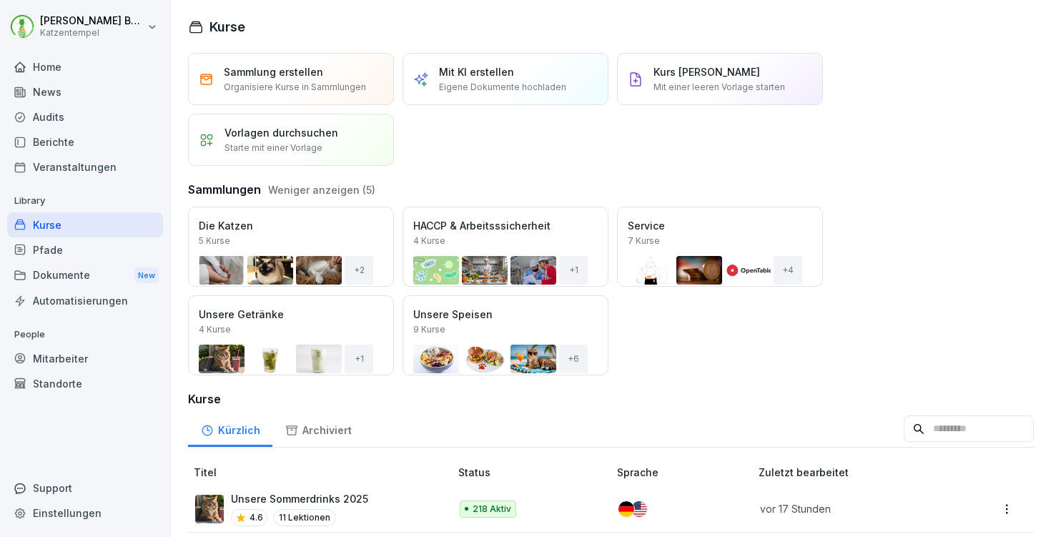
click at [0, 0] on div "Öffnen" at bounding box center [0, 0] width 0 height 0
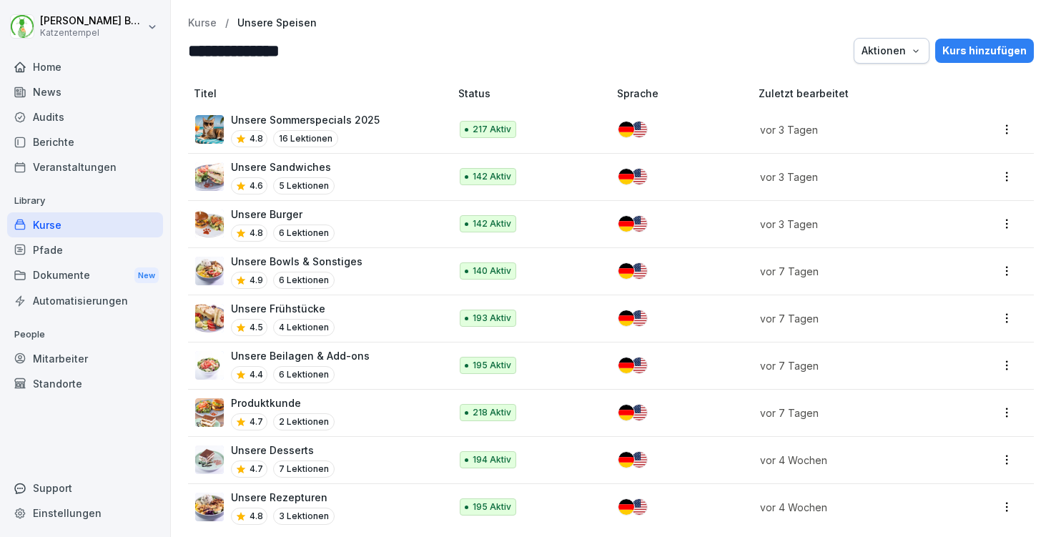
click at [395, 496] on div "Unsere Rezepturen 4.8 3 Lektionen" at bounding box center [315, 507] width 240 height 35
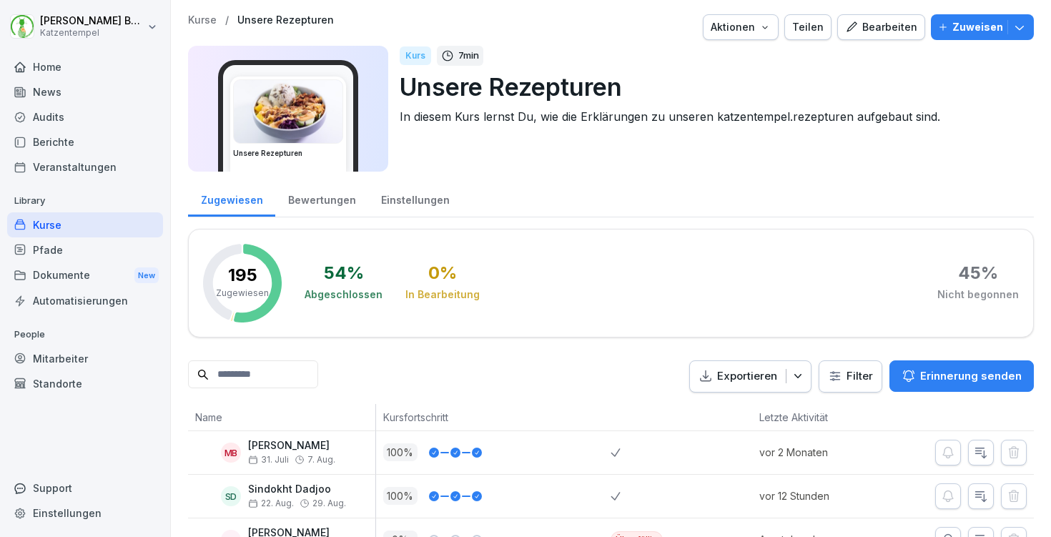
click at [304, 207] on div "Bewertungen" at bounding box center [321, 198] width 93 height 36
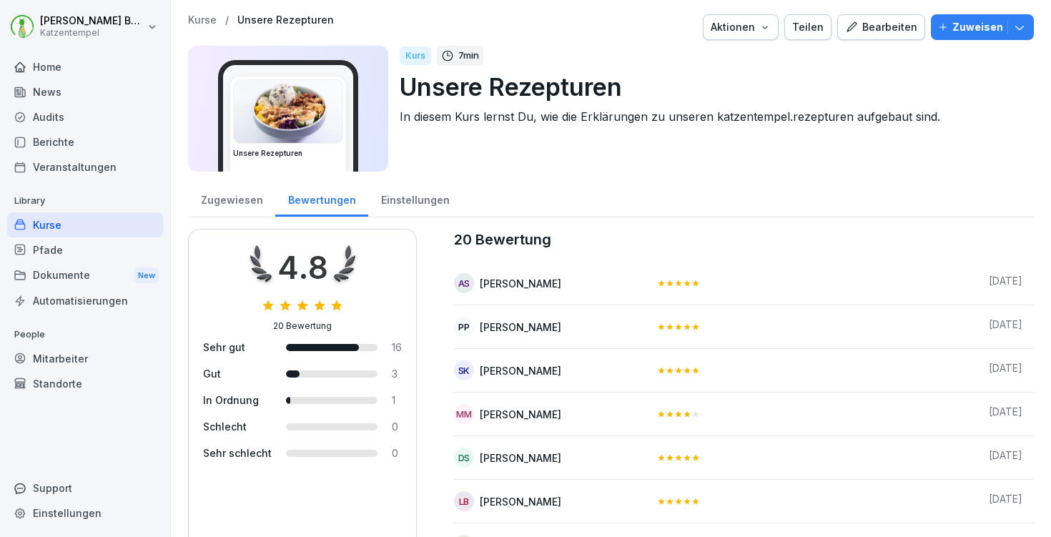
click at [1021, 33] on icon "button" at bounding box center [1020, 27] width 14 height 14
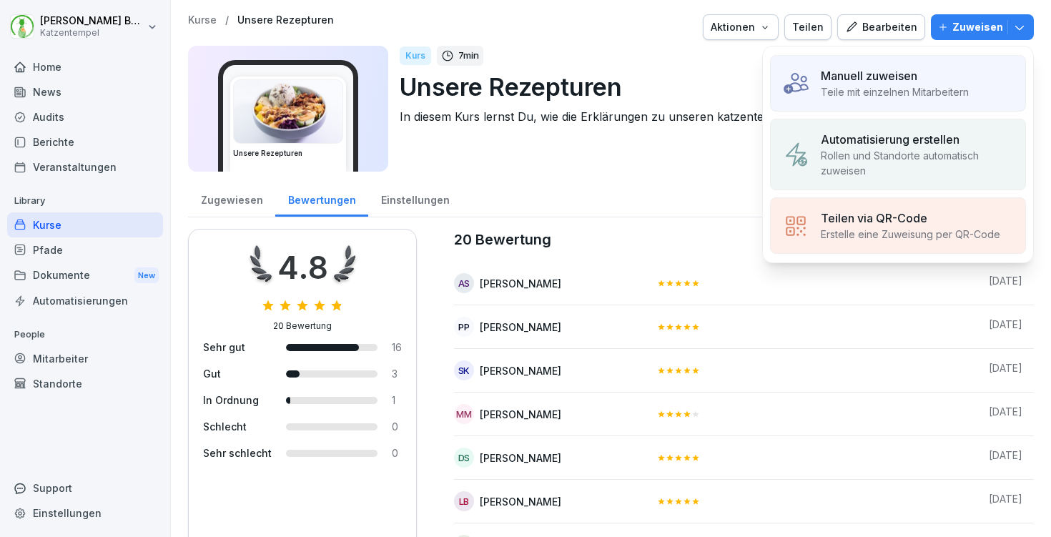
click at [905, 89] on p "Teile mit einzelnen Mitarbeitern" at bounding box center [895, 91] width 148 height 15
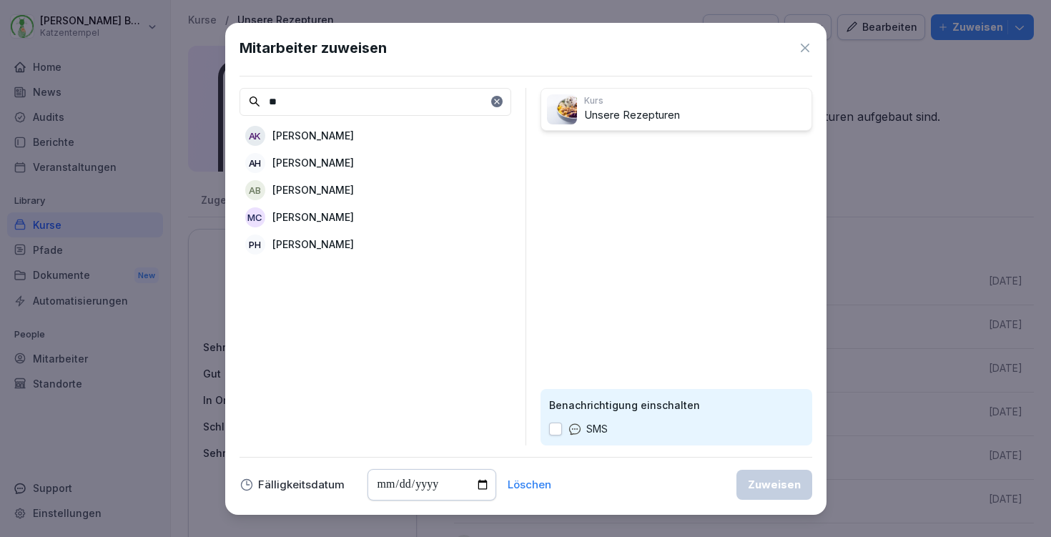
type input "**"
click at [368, 141] on div "AK [PERSON_NAME]" at bounding box center [376, 136] width 272 height 26
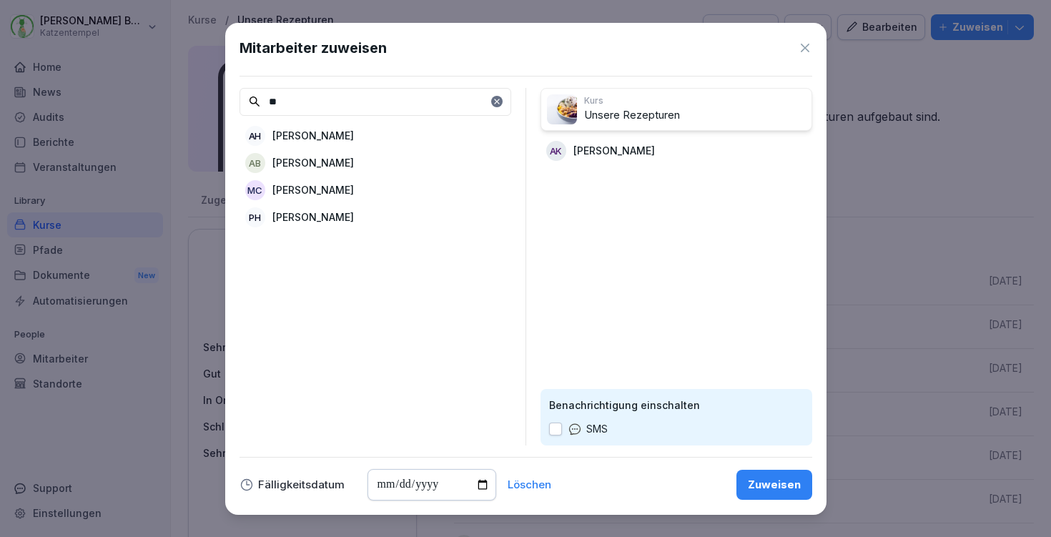
click at [762, 485] on div "Zuweisen" at bounding box center [774, 485] width 53 height 16
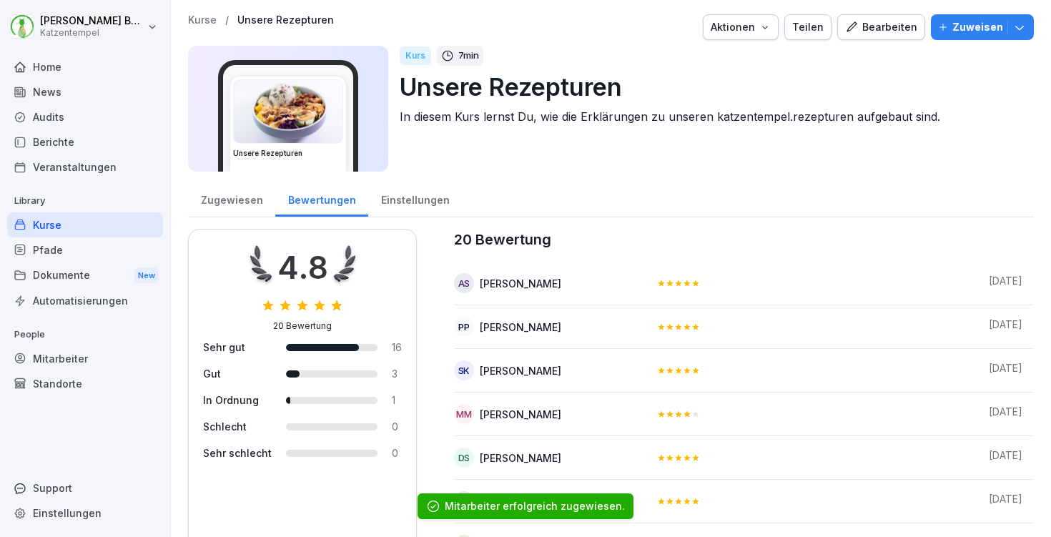
click at [210, 23] on p "Kurse" at bounding box center [202, 20] width 29 height 12
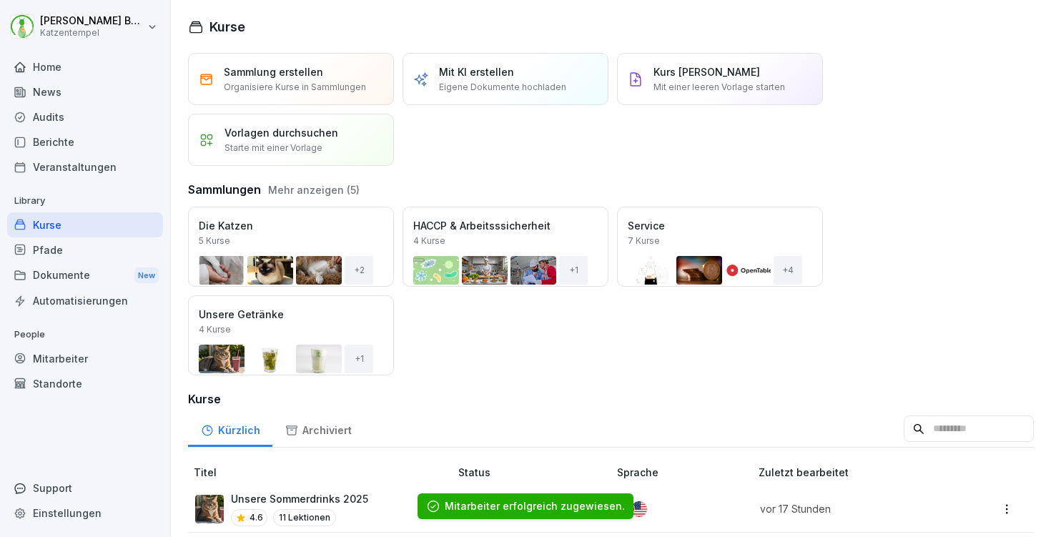
click at [315, 188] on button "Mehr anzeigen (5)" at bounding box center [314, 189] width 92 height 15
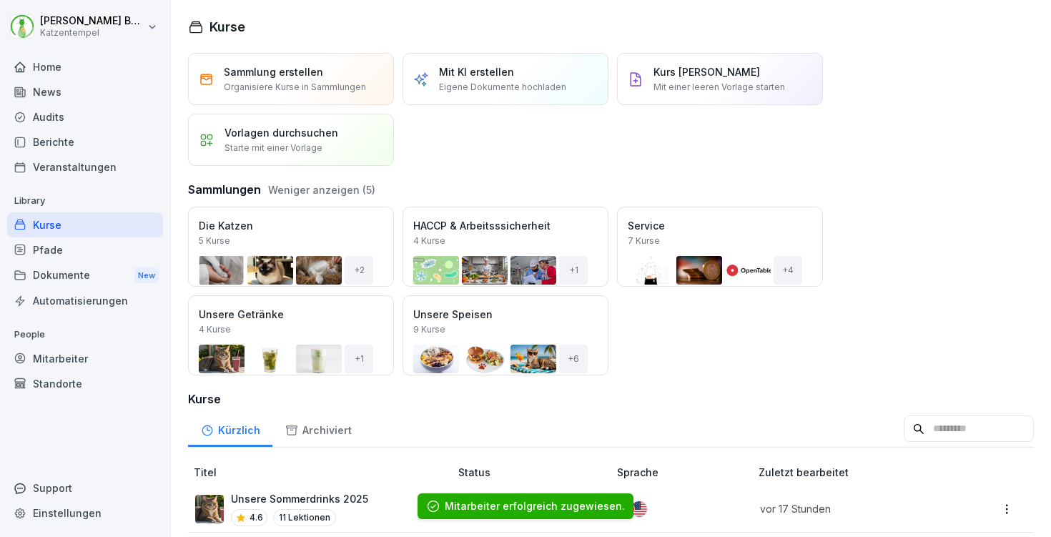
click at [0, 0] on div "Öffnen" at bounding box center [0, 0] width 0 height 0
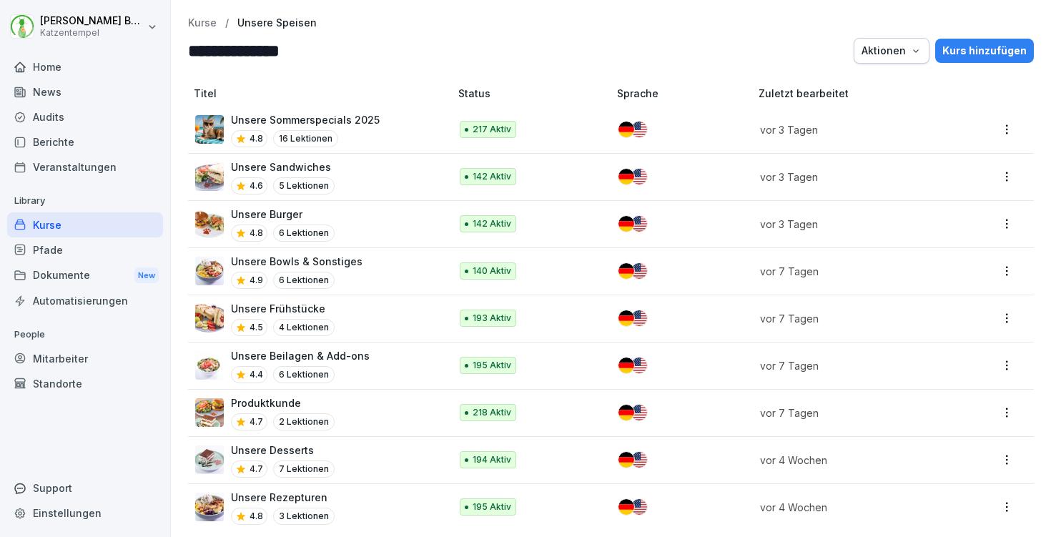
click at [197, 22] on p "Kurse" at bounding box center [202, 23] width 29 height 12
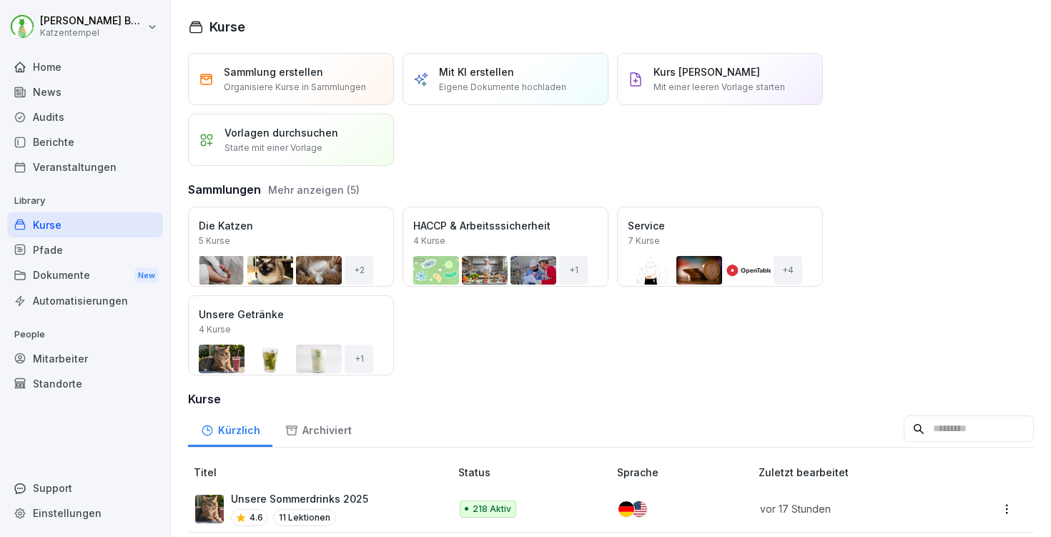
click at [0, 0] on div "Öffnen" at bounding box center [0, 0] width 0 height 0
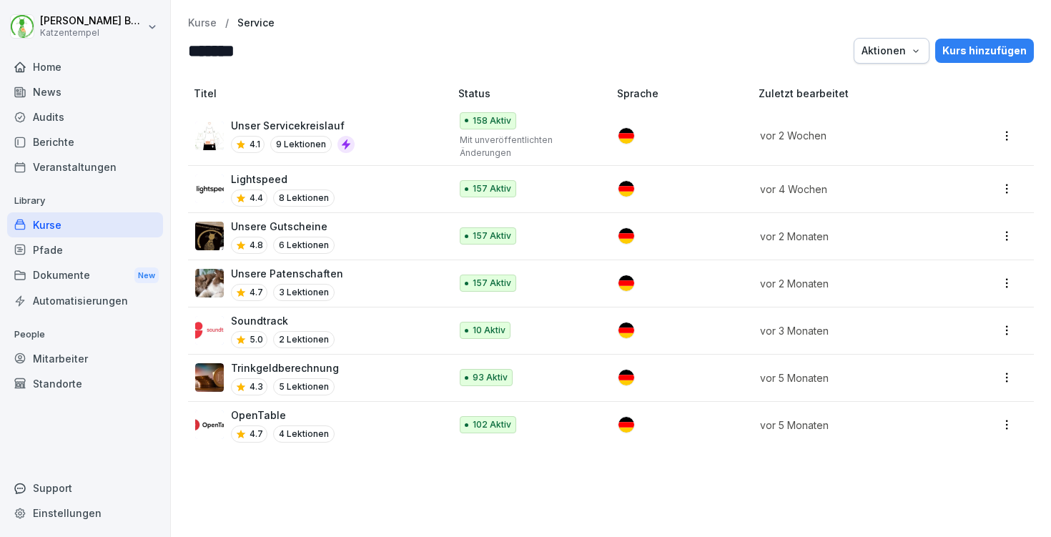
click at [409, 131] on div "Unser Servicekreislauf 4.1 9 Lektionen" at bounding box center [315, 135] width 240 height 35
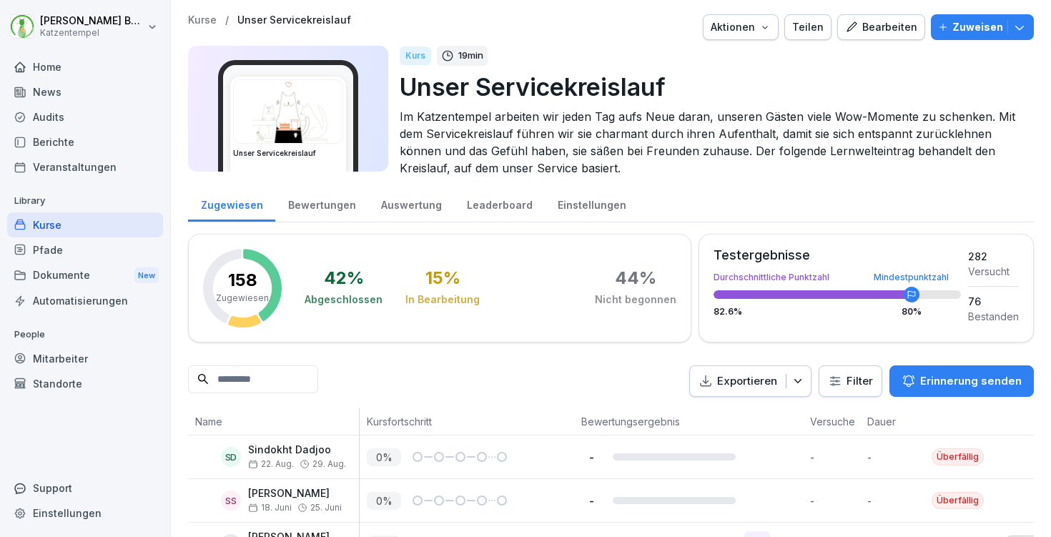
click at [1021, 24] on icon "button" at bounding box center [1020, 27] width 14 height 14
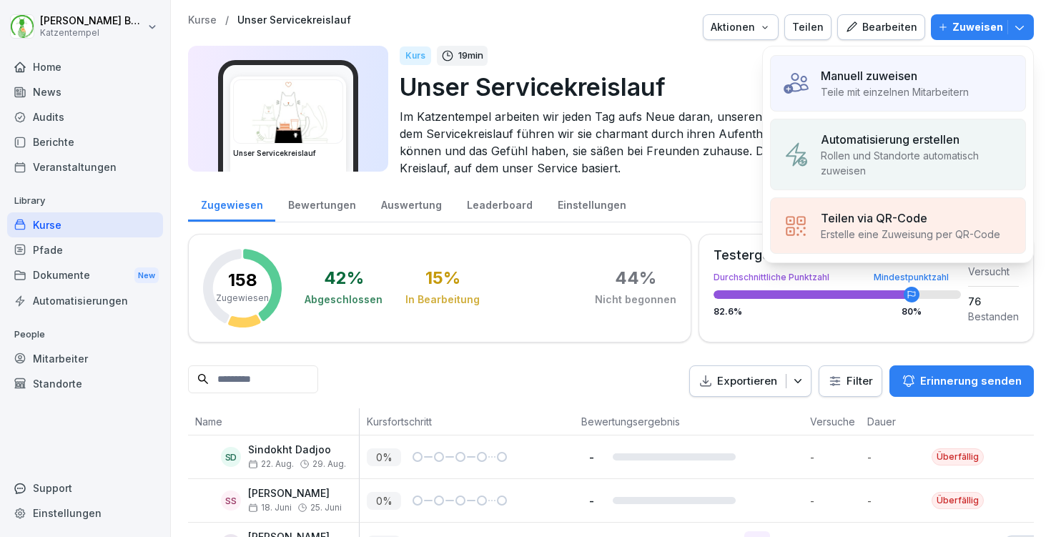
click at [934, 74] on div "Manuell zuweisen" at bounding box center [895, 75] width 148 height 17
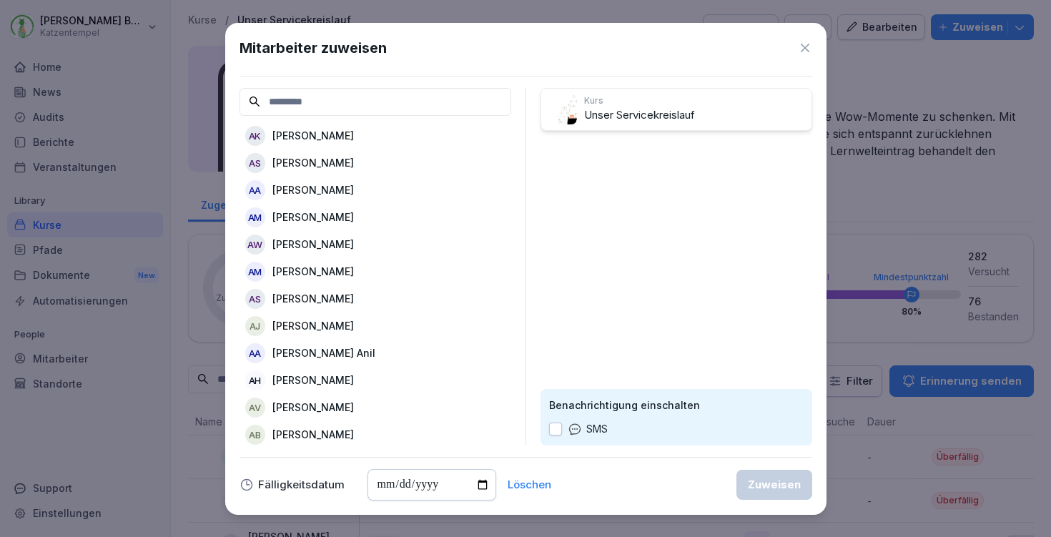
click at [408, 128] on div "AK [PERSON_NAME]" at bounding box center [376, 136] width 272 height 26
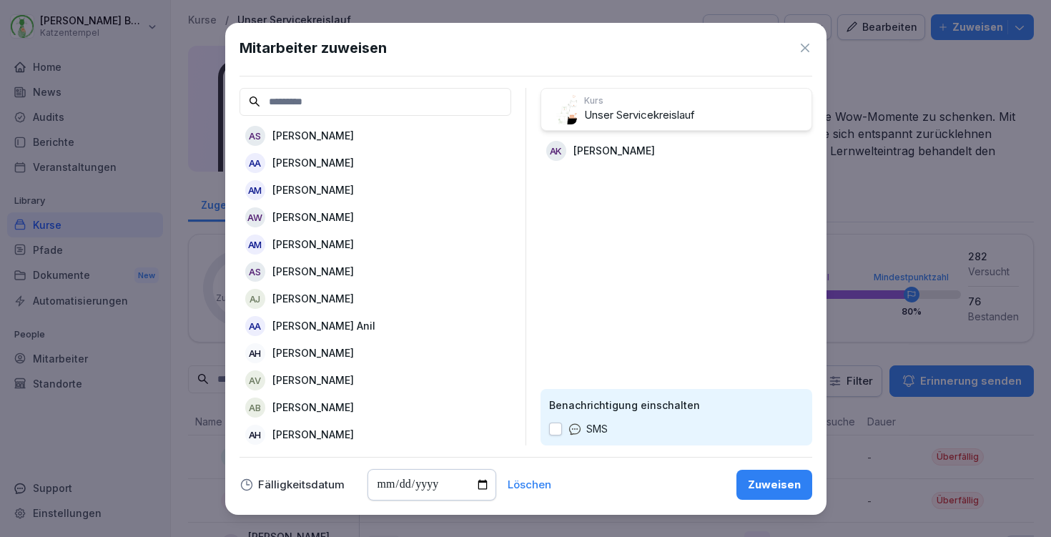
click at [786, 483] on div "Zuweisen" at bounding box center [774, 485] width 53 height 16
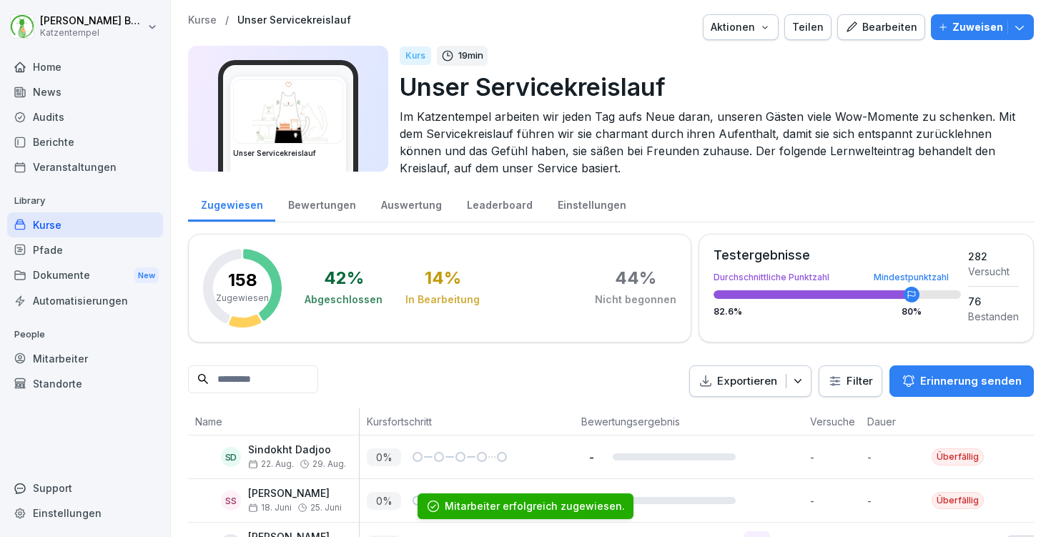
click at [200, 16] on p "Kurse" at bounding box center [202, 20] width 29 height 12
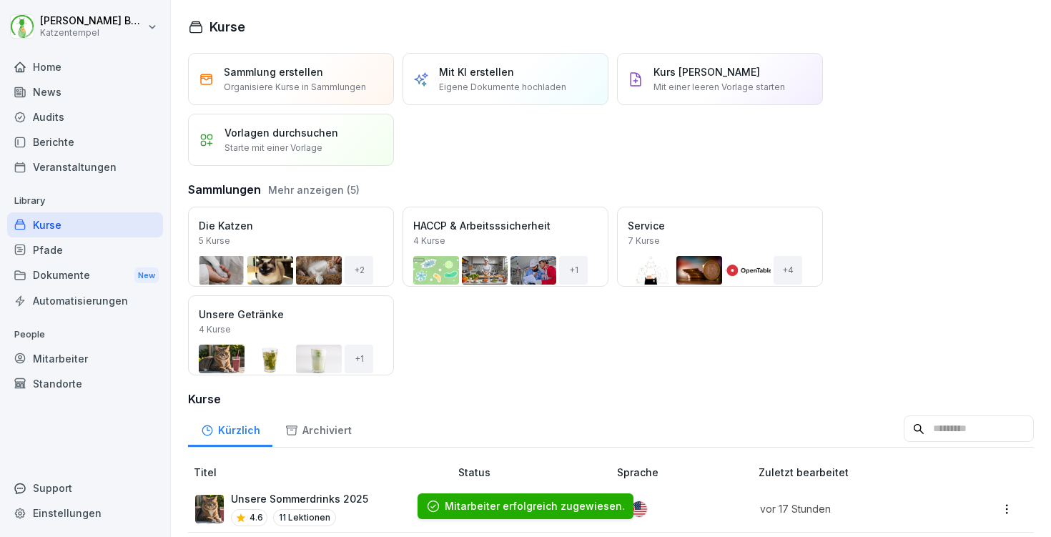
click at [0, 0] on div "Öffnen" at bounding box center [0, 0] width 0 height 0
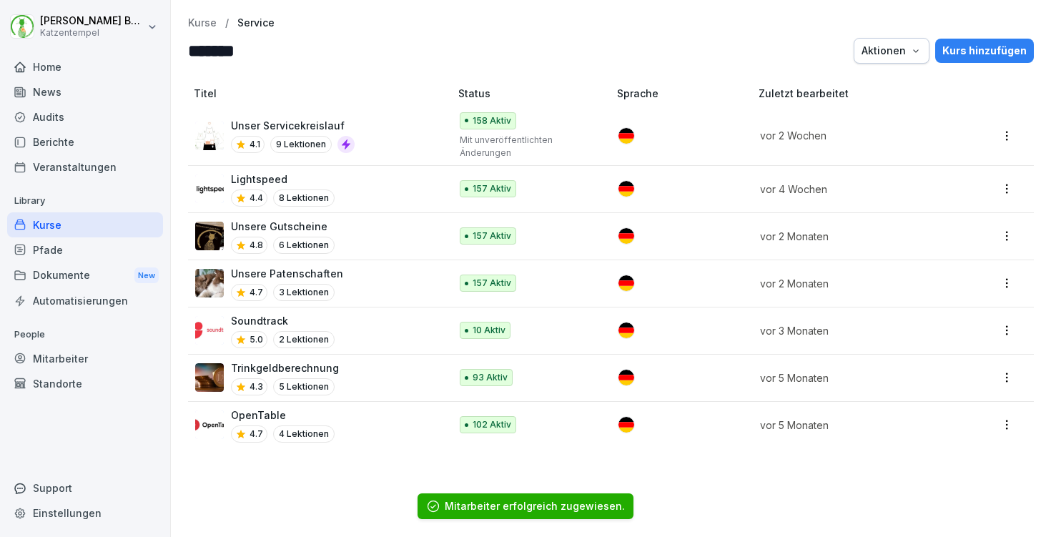
click at [422, 184] on div "Lightspeed 4.4 8 Lektionen" at bounding box center [315, 189] width 240 height 35
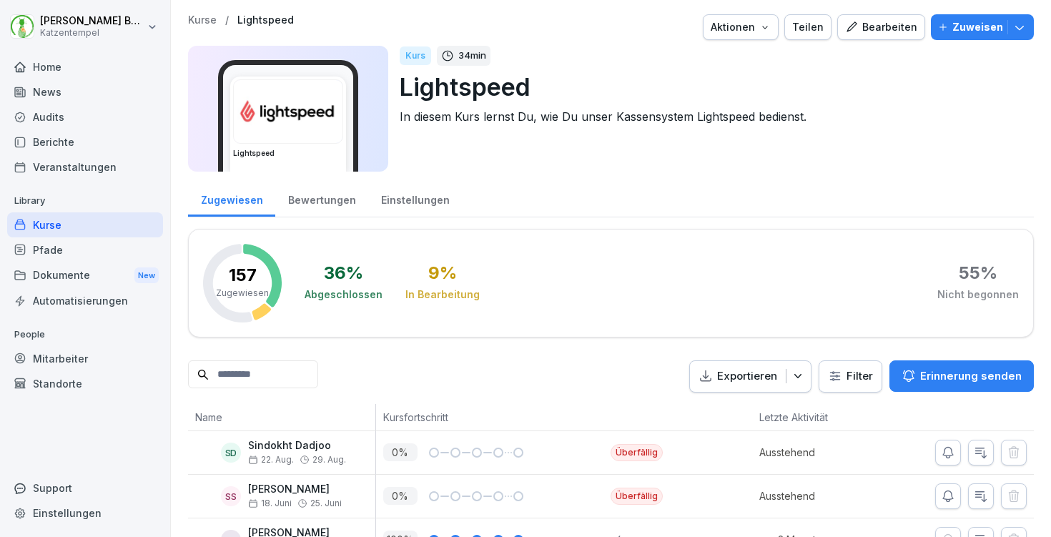
click at [1027, 31] on button "Zuweisen" at bounding box center [982, 27] width 103 height 26
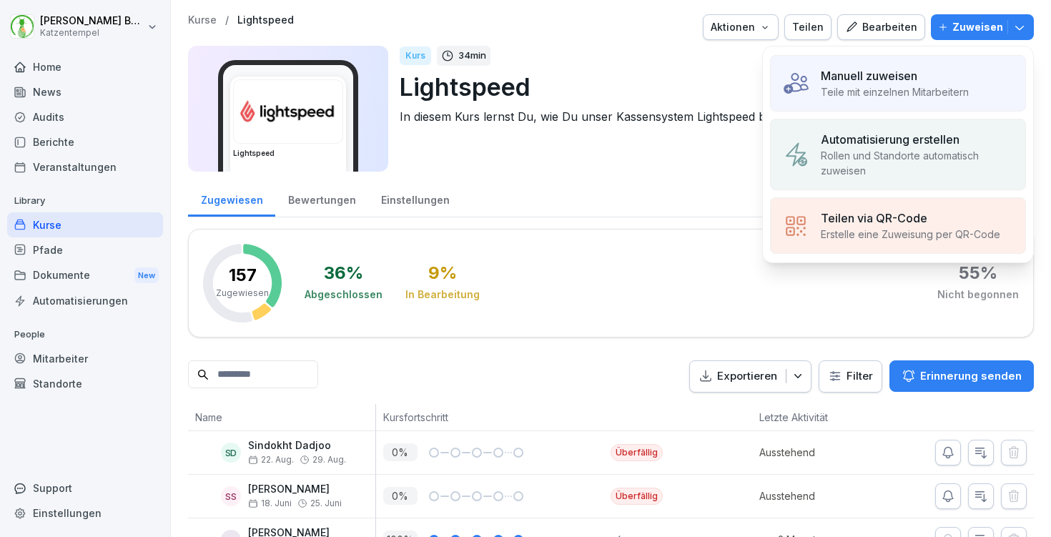
click at [902, 87] on p "Teile mit einzelnen Mitarbeitern" at bounding box center [895, 91] width 148 height 15
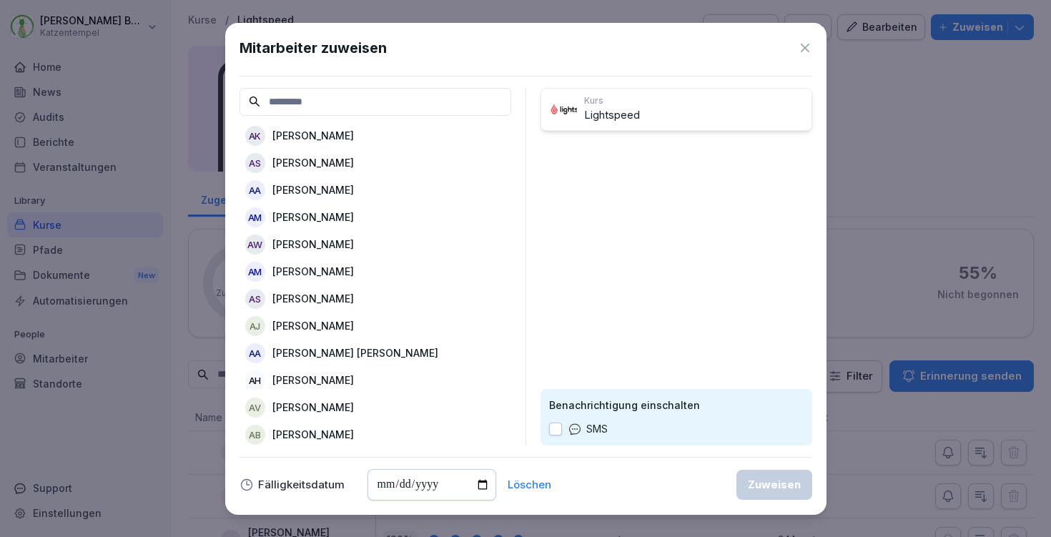
click at [260, 132] on div "AK" at bounding box center [255, 136] width 20 height 20
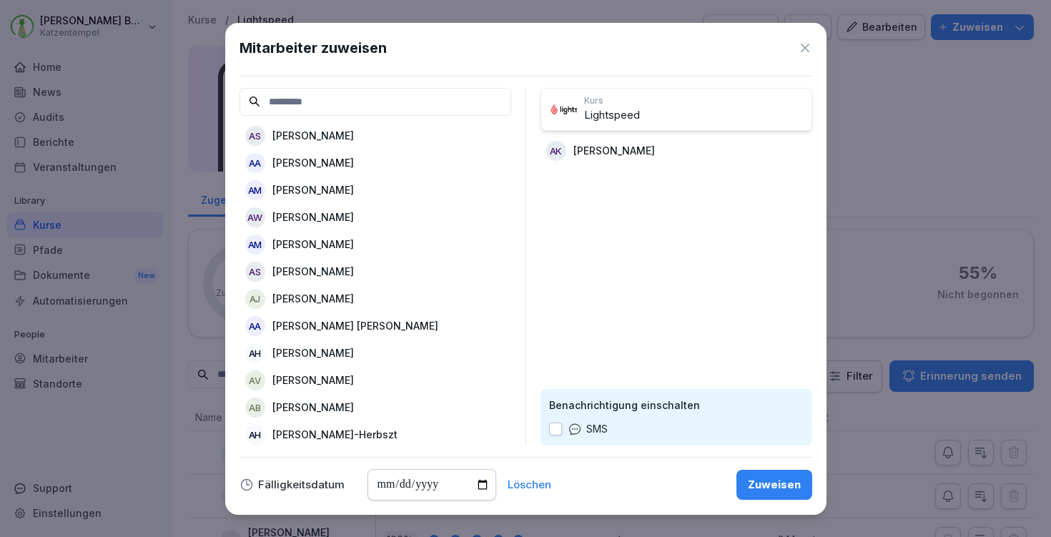
click at [754, 493] on button "Zuweisen" at bounding box center [775, 485] width 76 height 30
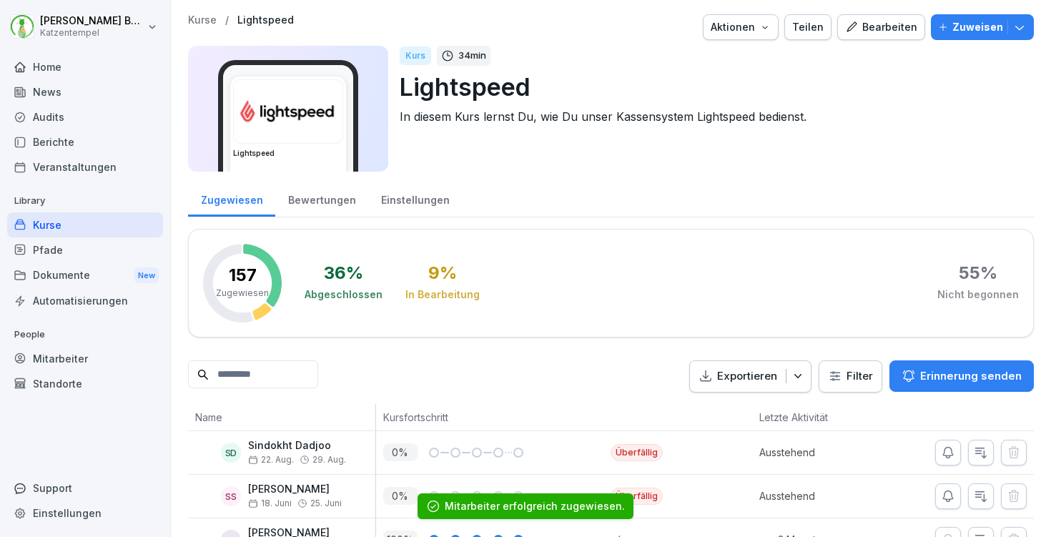
click at [210, 22] on p "Kurse" at bounding box center [202, 20] width 29 height 12
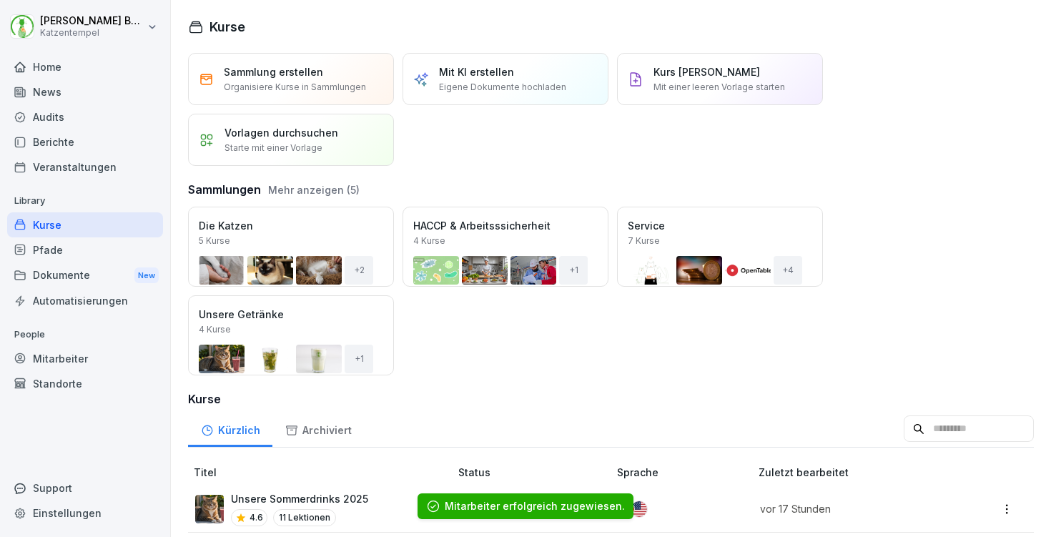
click at [0, 0] on div "Öffnen" at bounding box center [0, 0] width 0 height 0
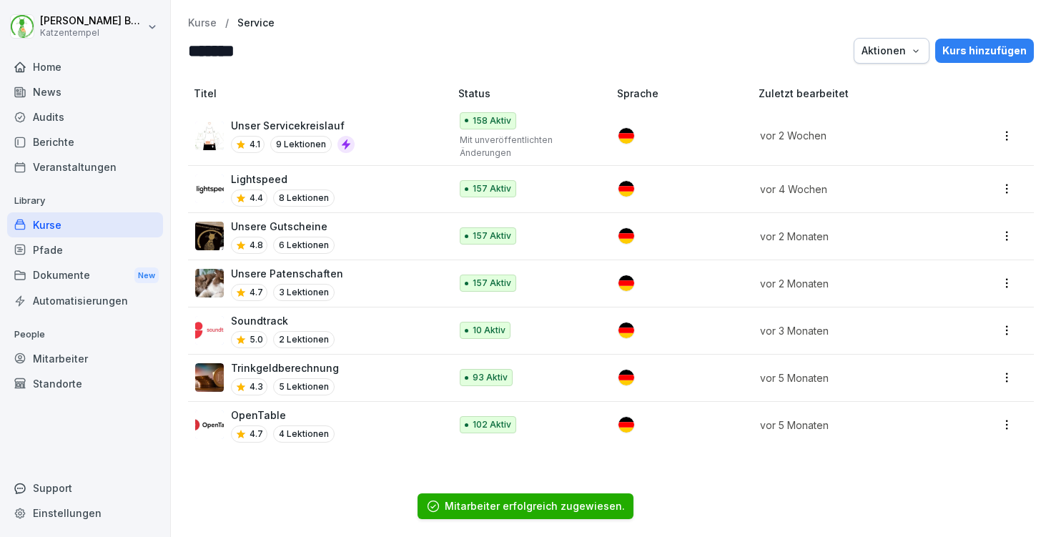
click at [330, 219] on p "Unsere Gutscheine" at bounding box center [283, 226] width 104 height 15
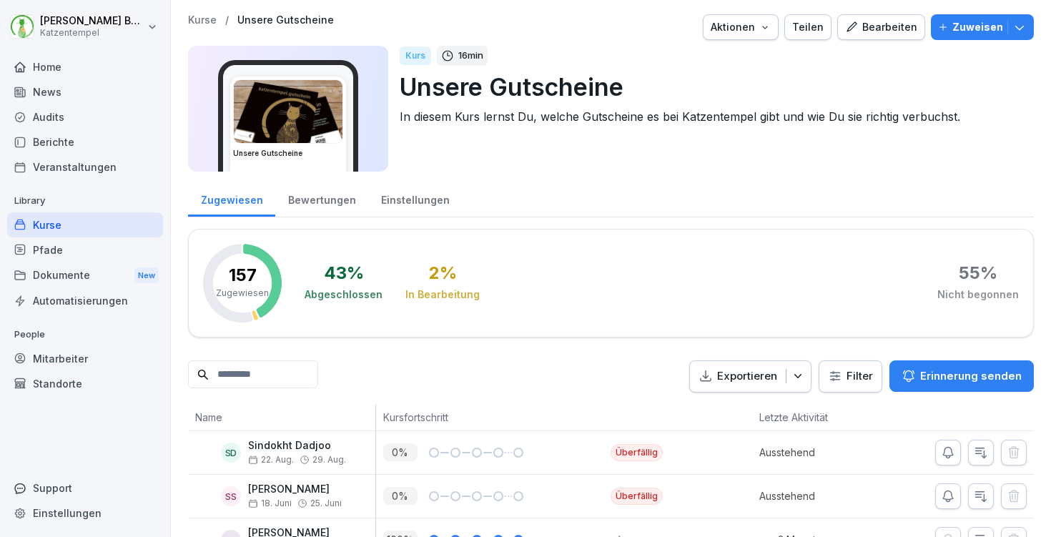
click at [1019, 24] on icon "button" at bounding box center [1020, 27] width 14 height 14
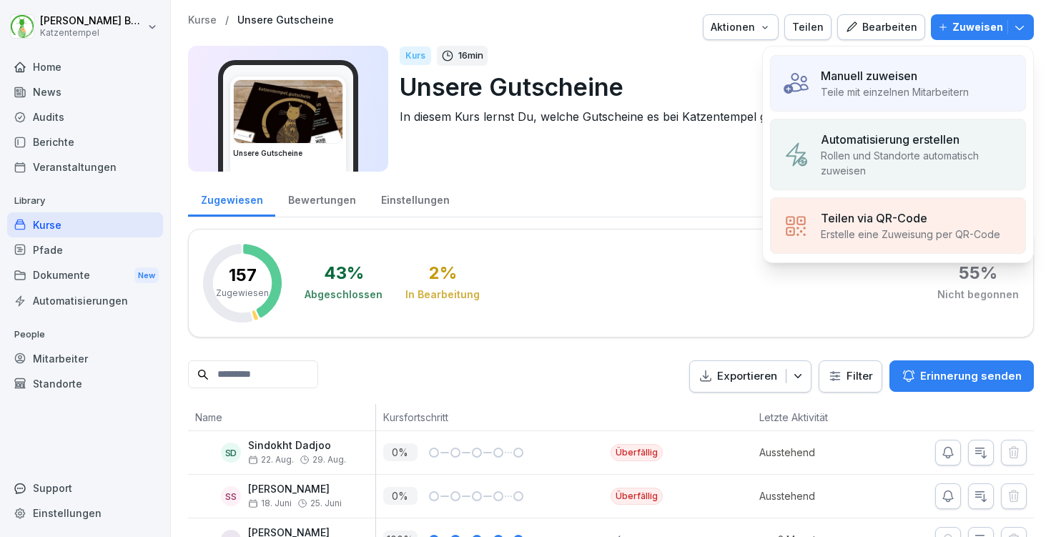
click at [865, 90] on p "Teile mit einzelnen Mitarbeitern" at bounding box center [895, 91] width 148 height 15
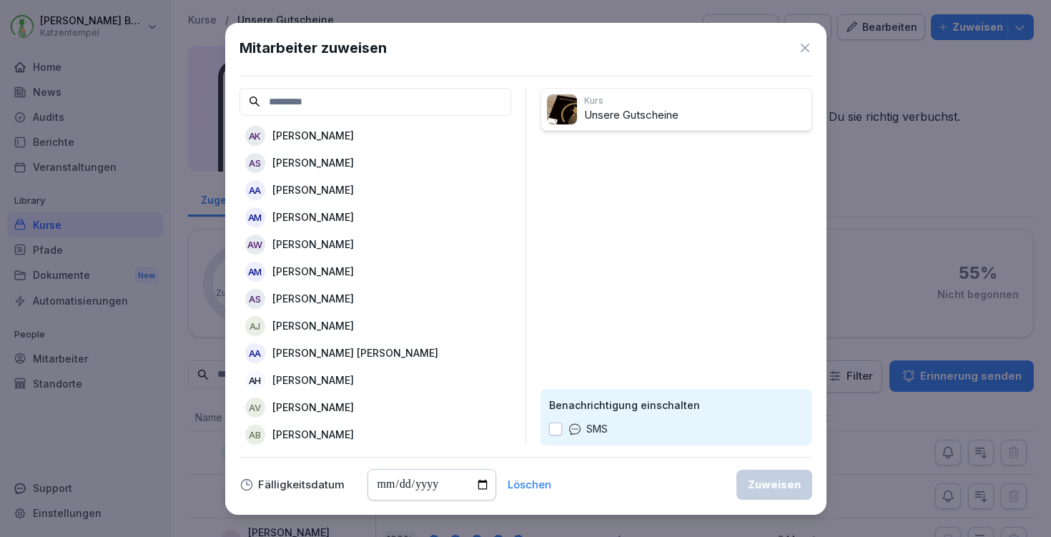
click at [315, 133] on p "[PERSON_NAME]" at bounding box center [313, 135] width 82 height 15
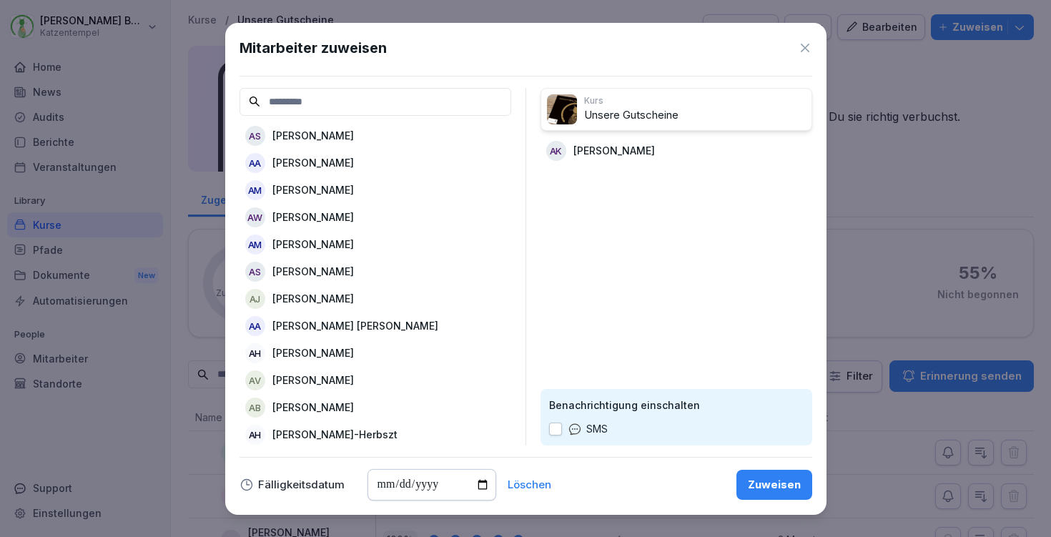
click at [759, 486] on div "Zuweisen" at bounding box center [774, 485] width 53 height 16
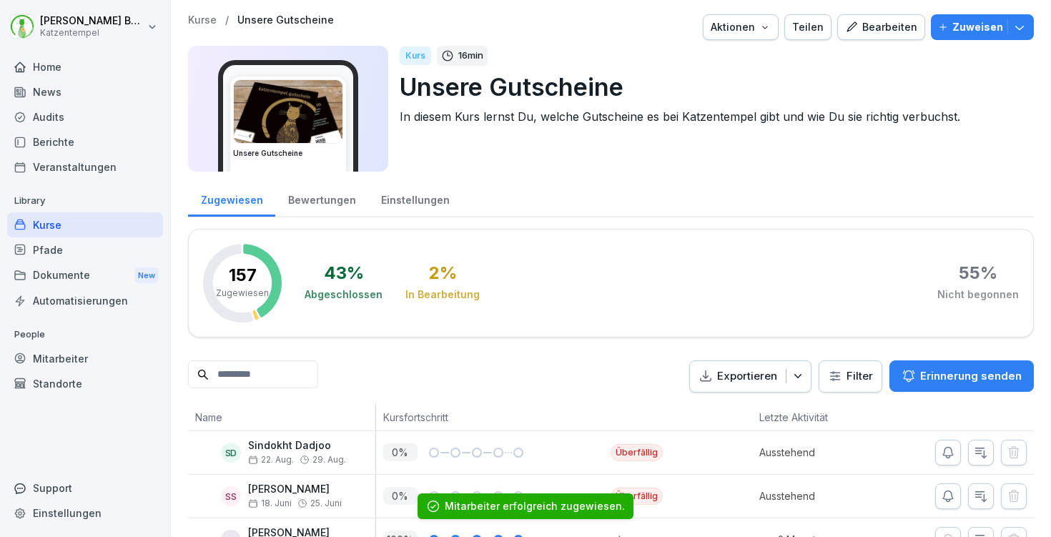
click at [211, 17] on p "Kurse" at bounding box center [202, 20] width 29 height 12
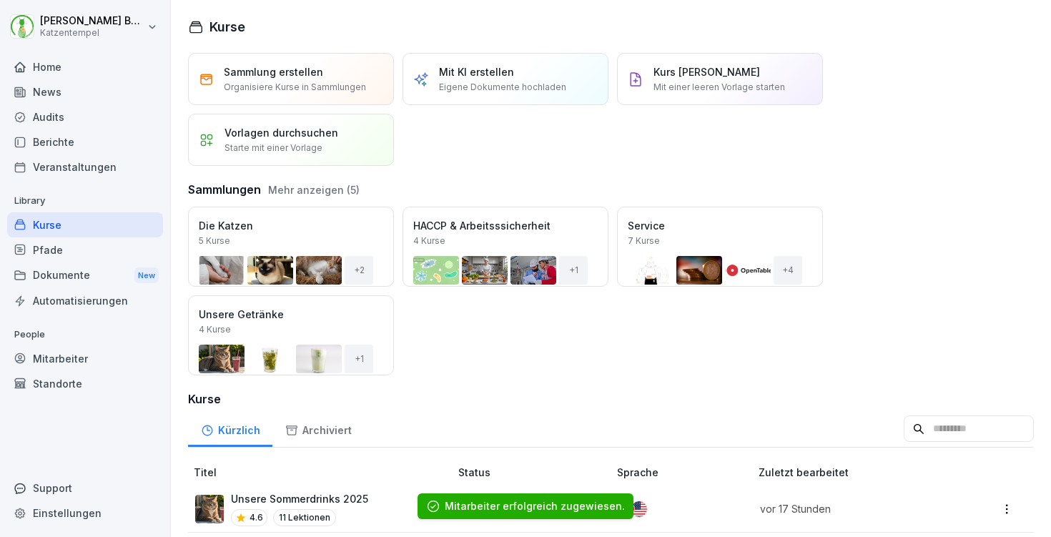
click at [0, 0] on div "Öffnen" at bounding box center [0, 0] width 0 height 0
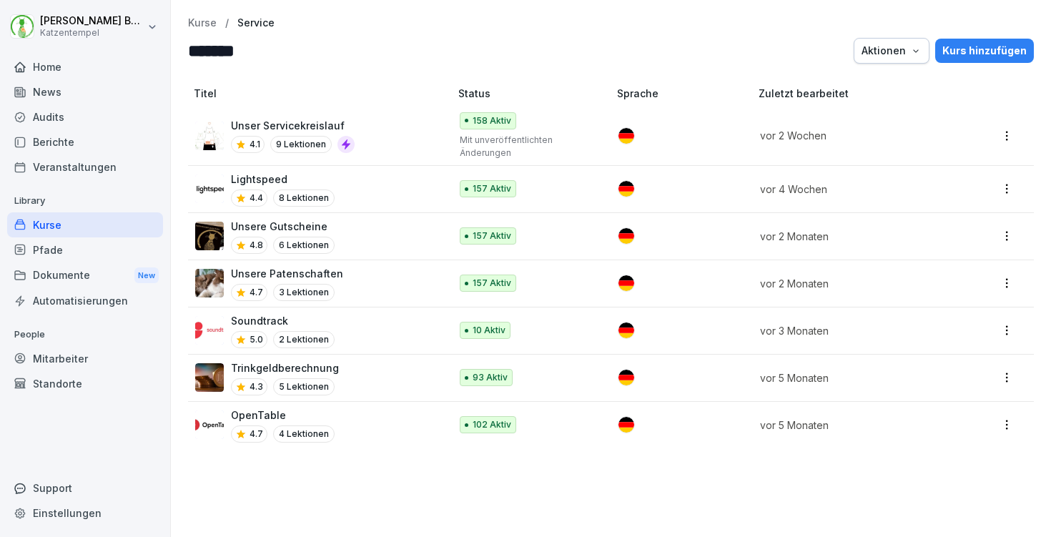
click at [397, 281] on div "Unsere Patenschaften 4.7 3 Lektionen" at bounding box center [315, 283] width 240 height 35
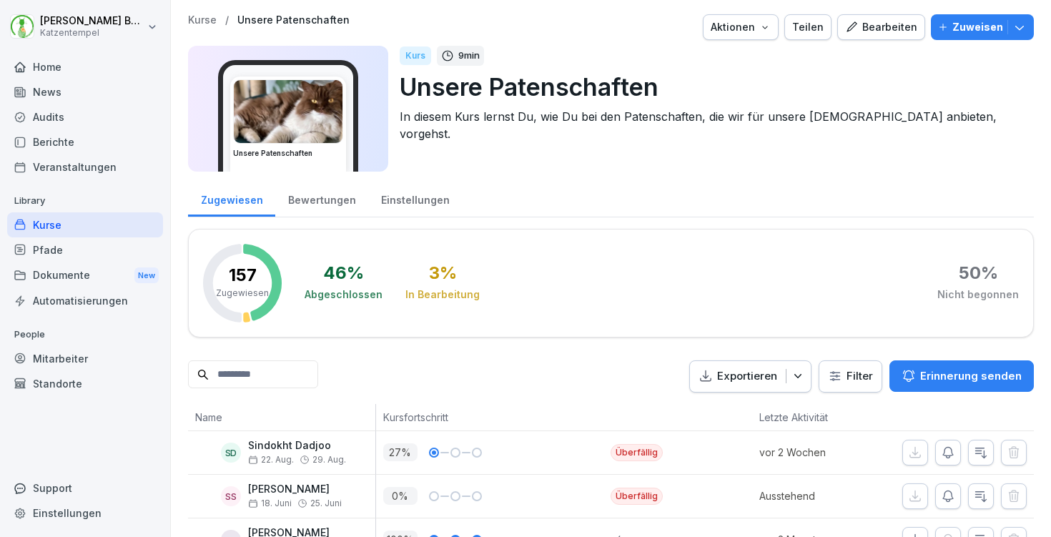
click at [1021, 25] on icon "button" at bounding box center [1020, 27] width 14 height 14
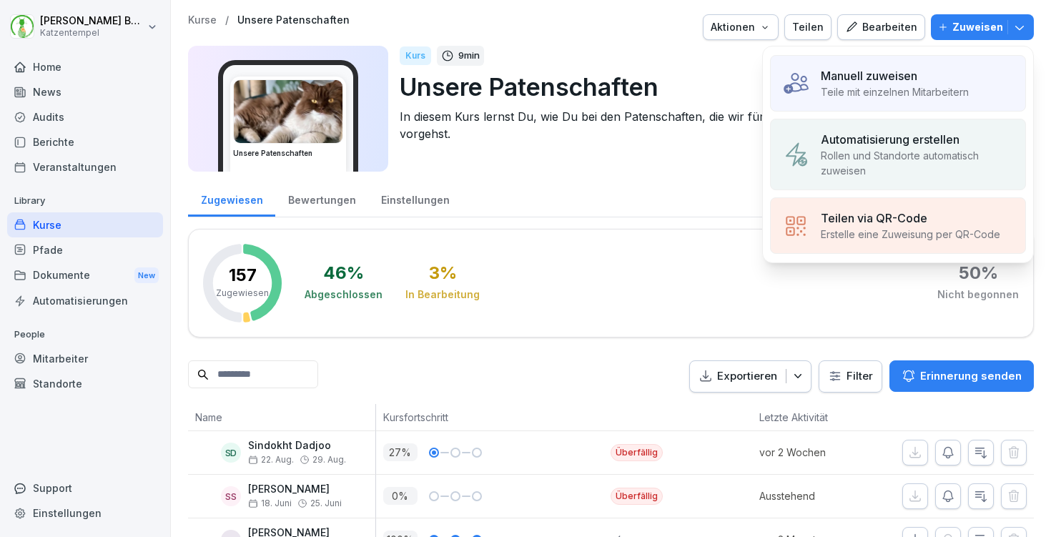
click at [945, 66] on div "Manuell zuweisen Teile mit einzelnen Mitarbeitern" at bounding box center [898, 83] width 256 height 56
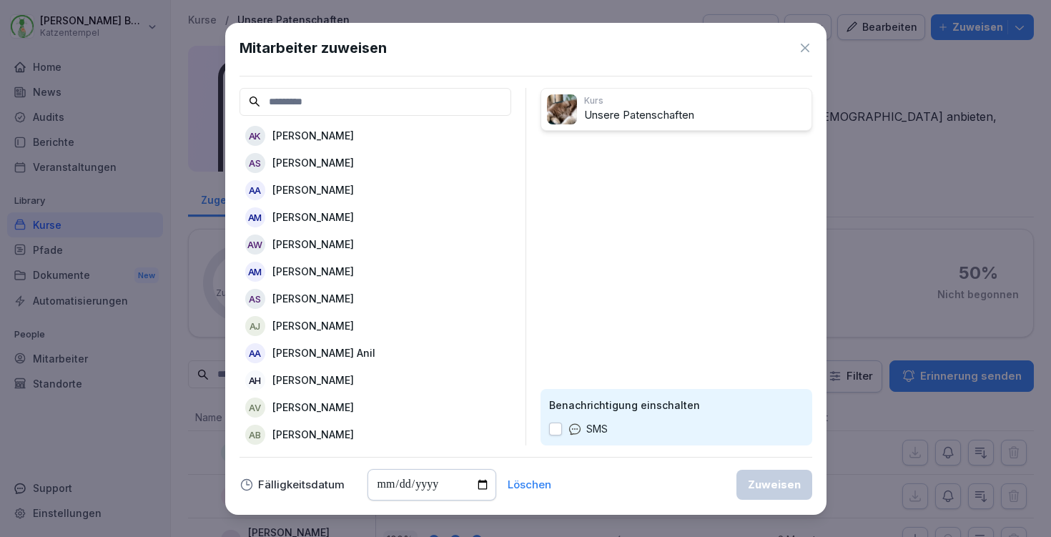
click at [370, 128] on div "AK Aaron Kallus" at bounding box center [376, 136] width 272 height 26
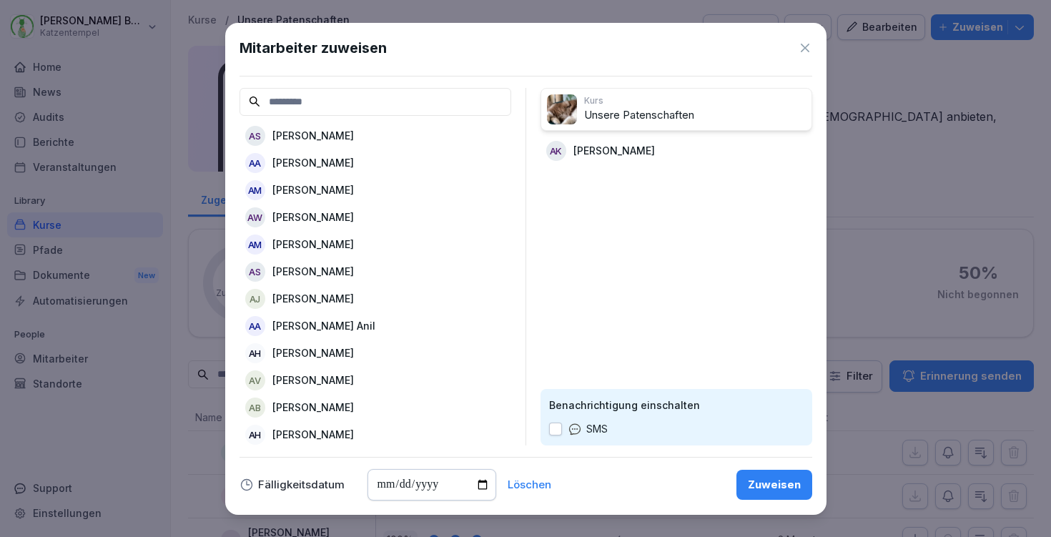
click at [784, 478] on div "Zuweisen" at bounding box center [774, 485] width 53 height 16
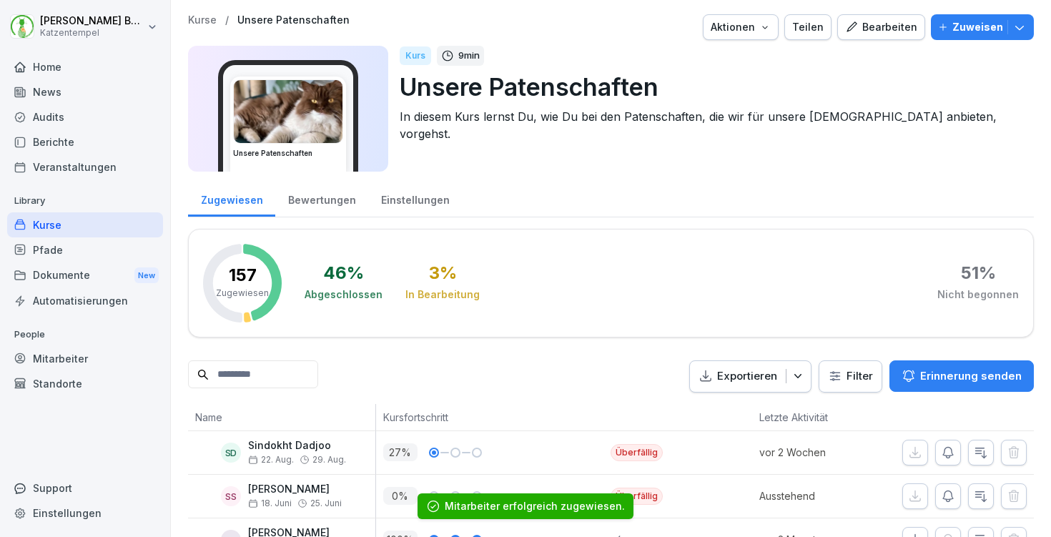
click at [195, 16] on p "Kurse" at bounding box center [202, 20] width 29 height 12
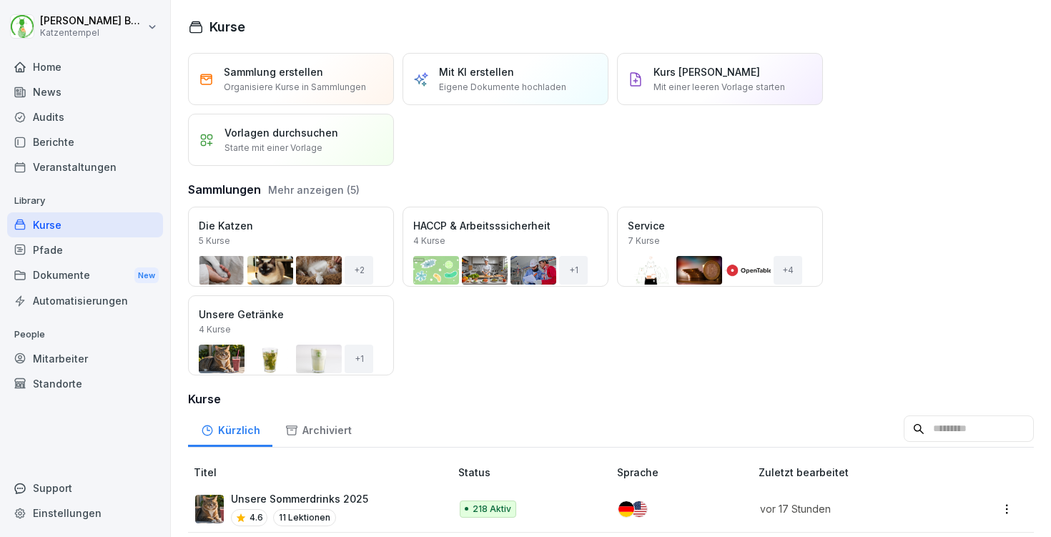
click at [0, 0] on div "Öffnen" at bounding box center [0, 0] width 0 height 0
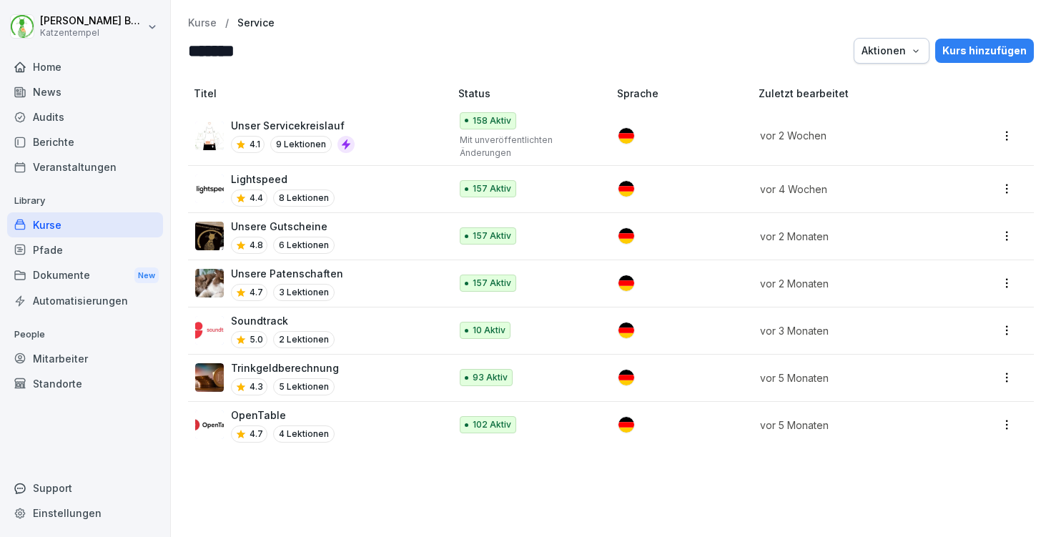
click at [361, 323] on div "Soundtrack 5.0 2 Lektionen" at bounding box center [315, 330] width 240 height 35
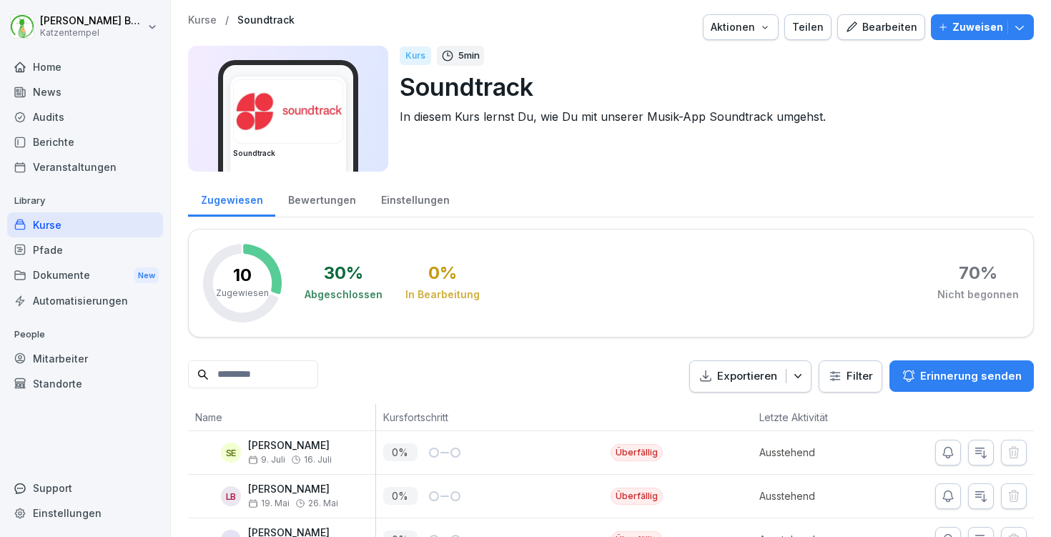
click at [205, 20] on p "Kurse" at bounding box center [202, 20] width 29 height 12
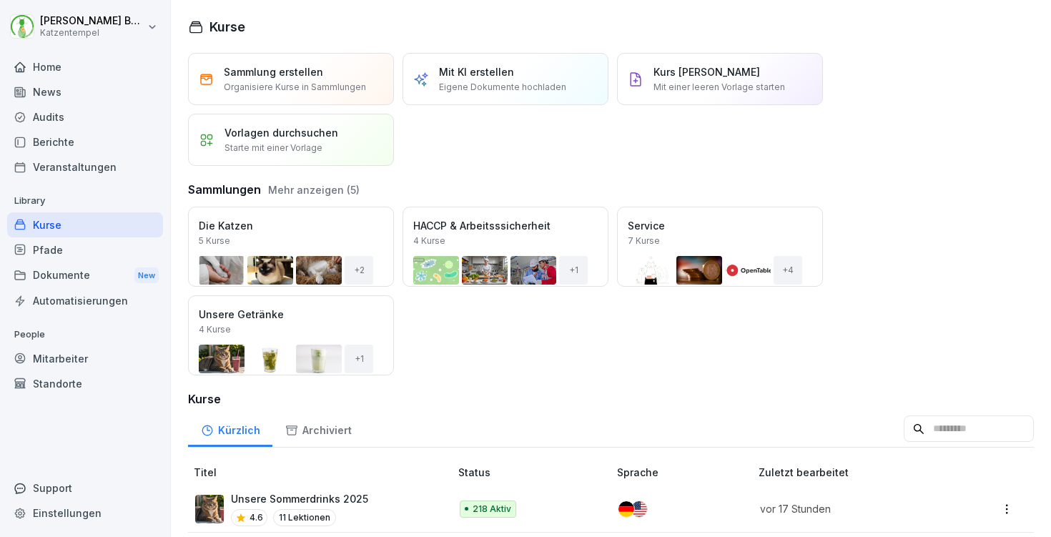
click at [0, 0] on div "Öffnen" at bounding box center [0, 0] width 0 height 0
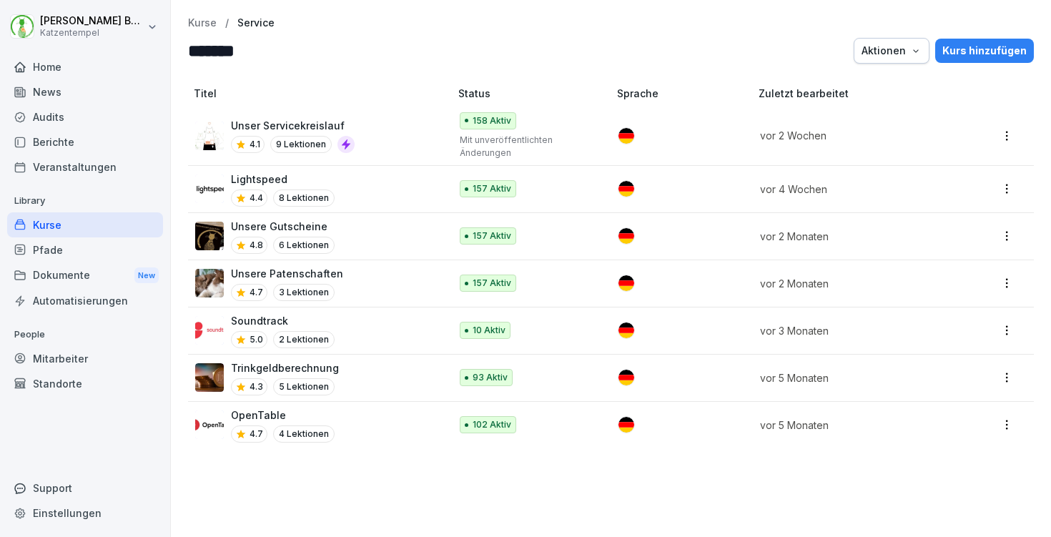
click at [381, 378] on div "Trinkgeldberechnung 4.3 5 Lektionen" at bounding box center [315, 377] width 240 height 35
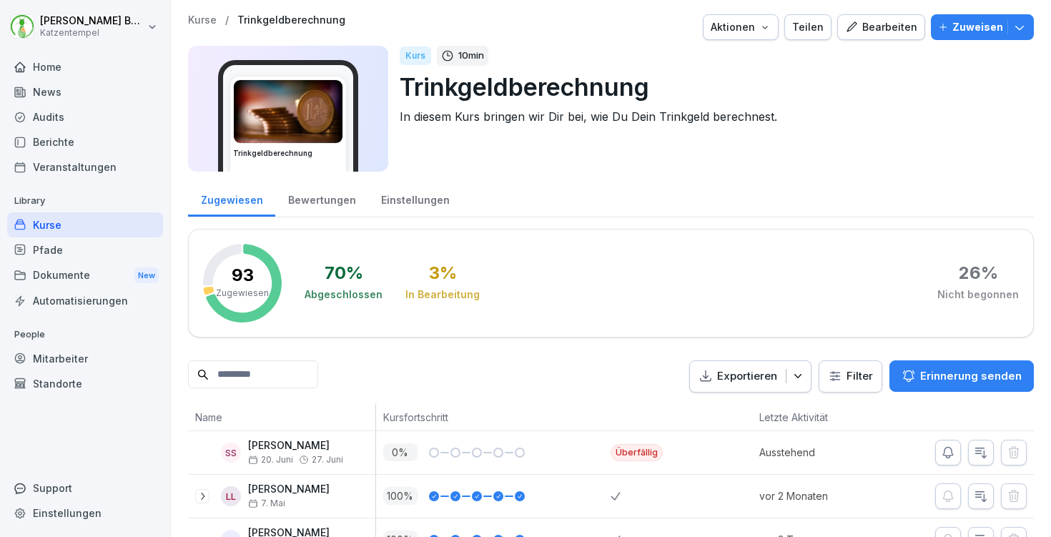
click at [280, 383] on input at bounding box center [253, 374] width 130 height 28
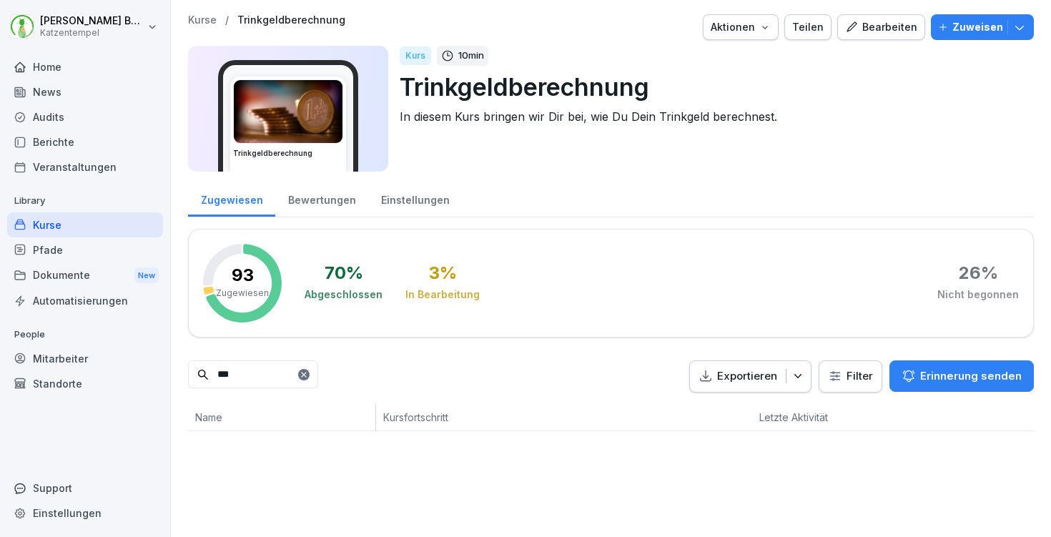
type input "***"
click at [308, 375] on icon at bounding box center [304, 374] width 9 height 9
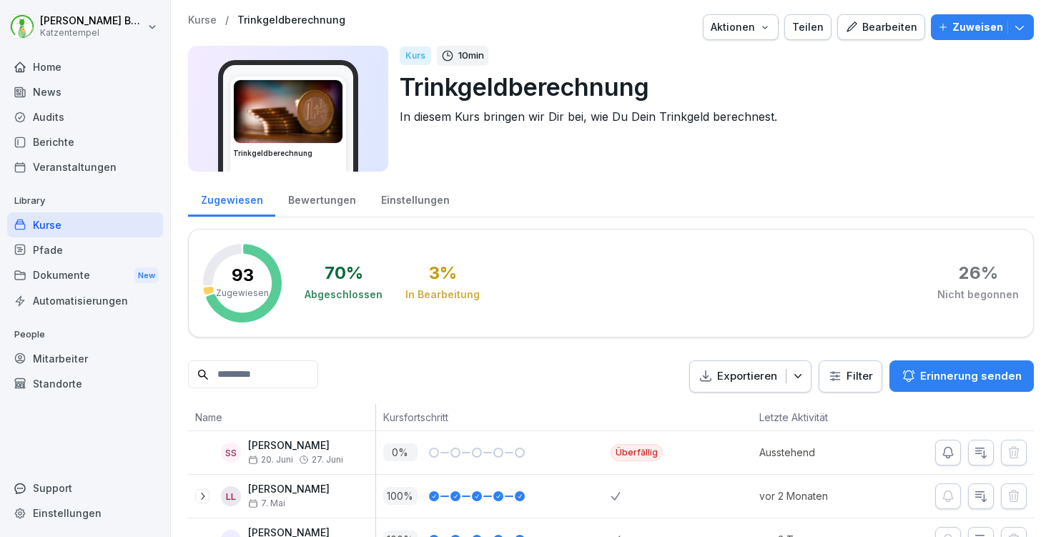
click at [212, 19] on p "Kurse" at bounding box center [202, 20] width 29 height 12
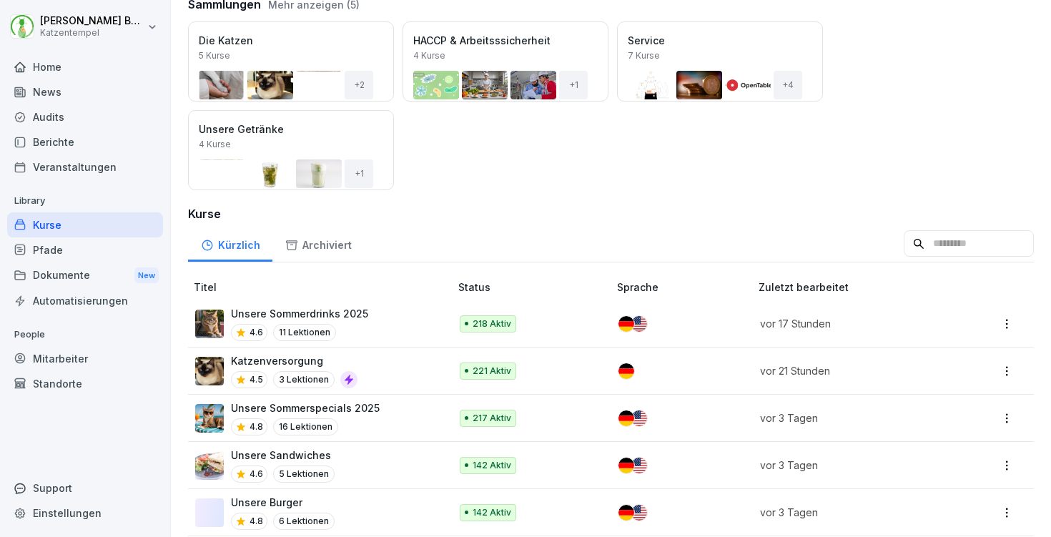
scroll to position [188, 0]
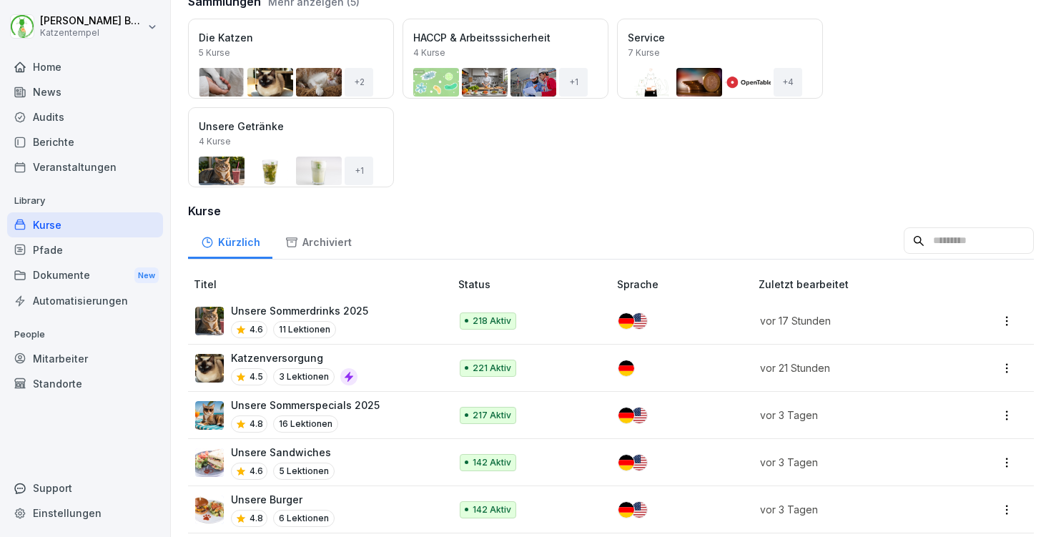
click at [0, 0] on div "Öffnen" at bounding box center [0, 0] width 0 height 0
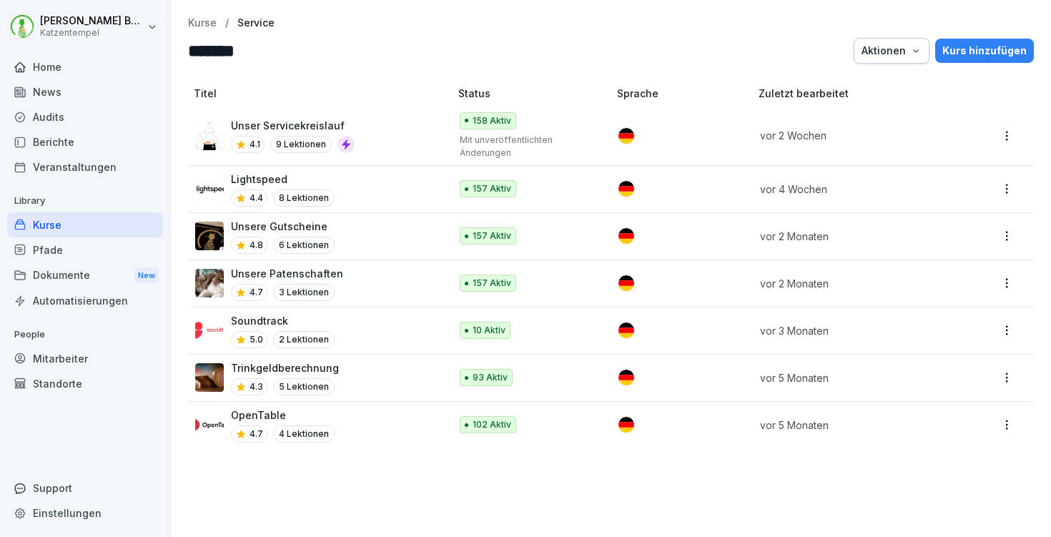
click at [338, 421] on div "OpenTable 4.7 4 Lektionen" at bounding box center [315, 425] width 240 height 35
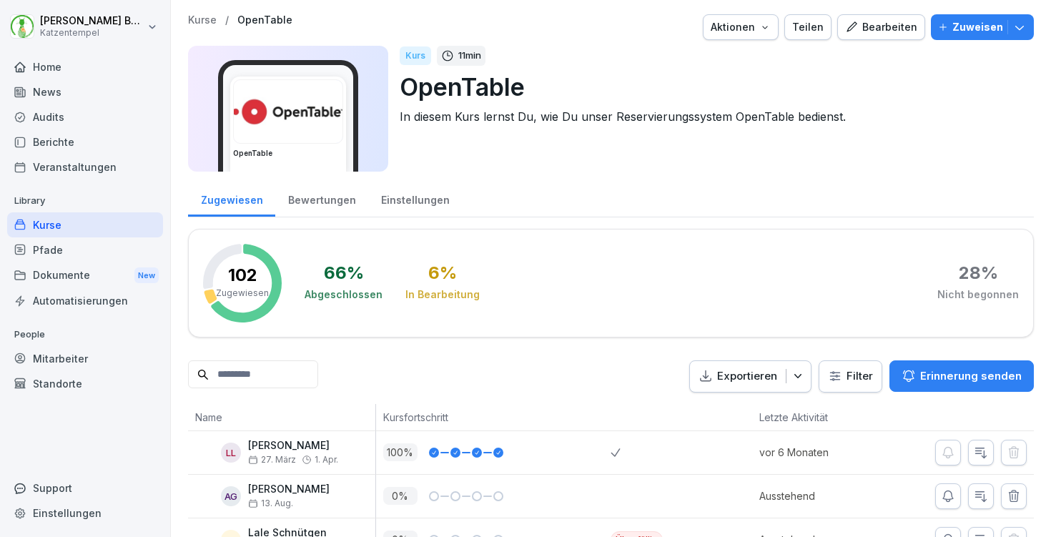
click at [1024, 34] on div "Zuweisen" at bounding box center [982, 27] width 89 height 16
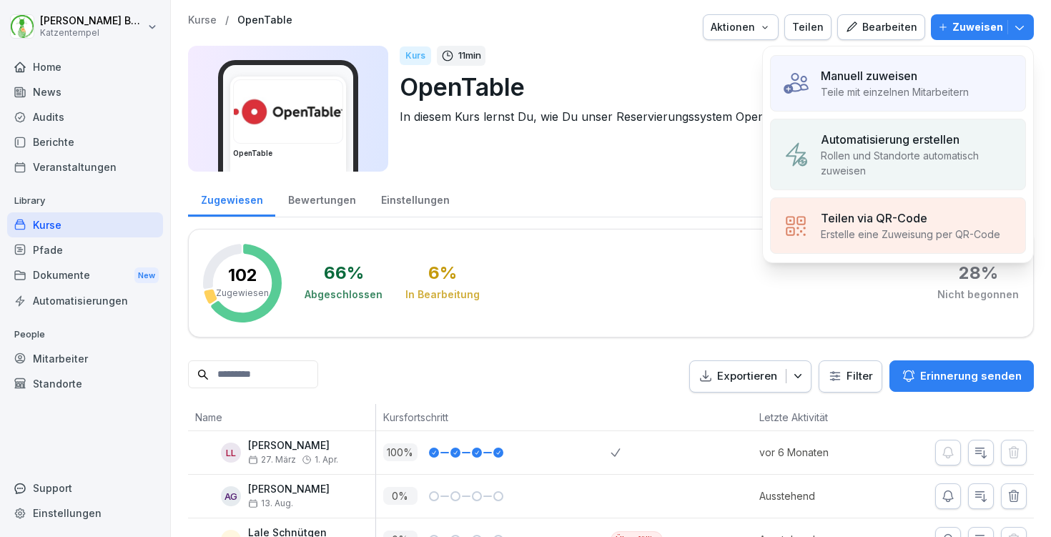
click at [924, 75] on div "Manuell zuweisen" at bounding box center [895, 75] width 148 height 17
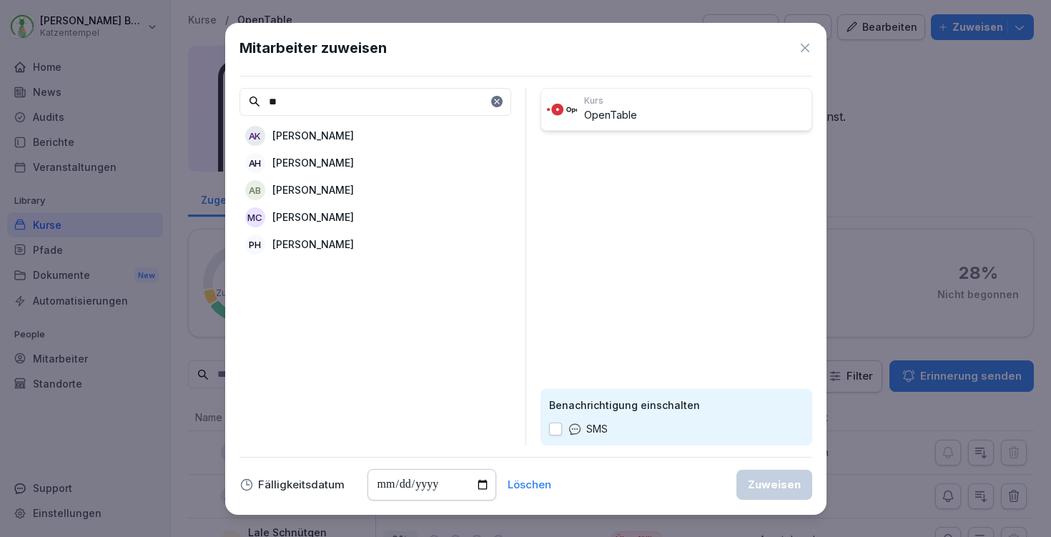
type input "**"
click at [349, 125] on div "AK [PERSON_NAME]" at bounding box center [376, 136] width 272 height 26
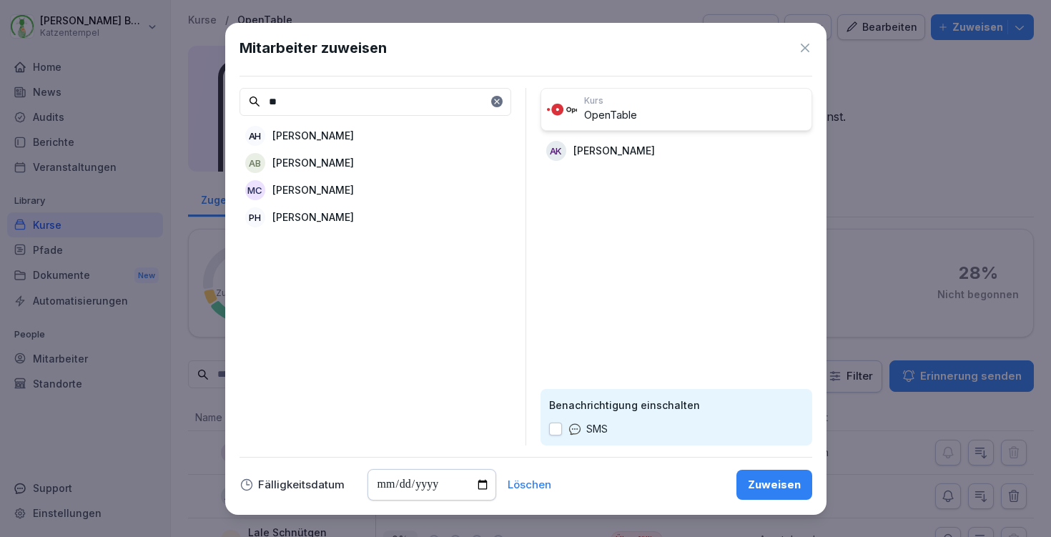
click at [777, 489] on div "Zuweisen" at bounding box center [774, 485] width 53 height 16
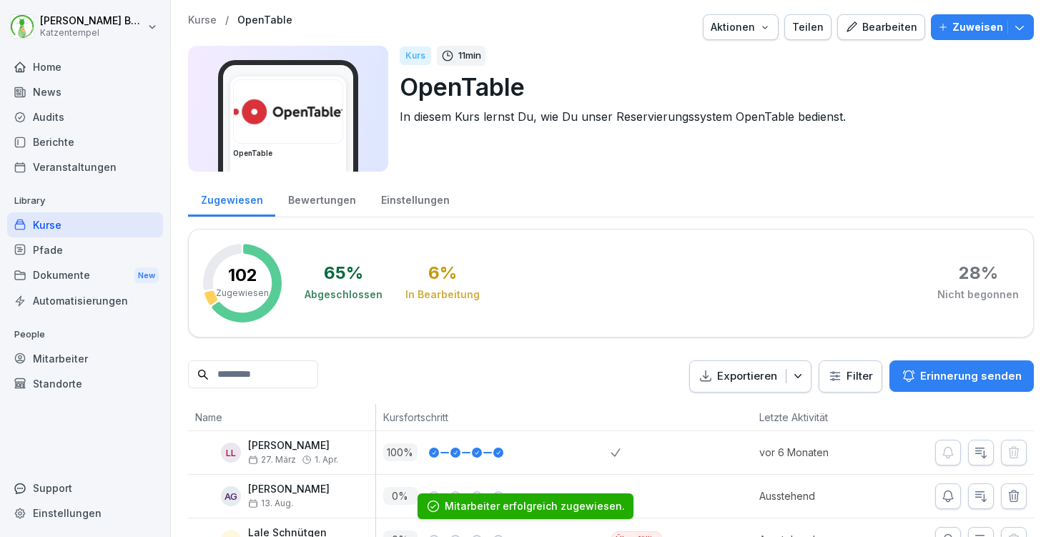
click at [202, 19] on p "Kurse" at bounding box center [202, 20] width 29 height 12
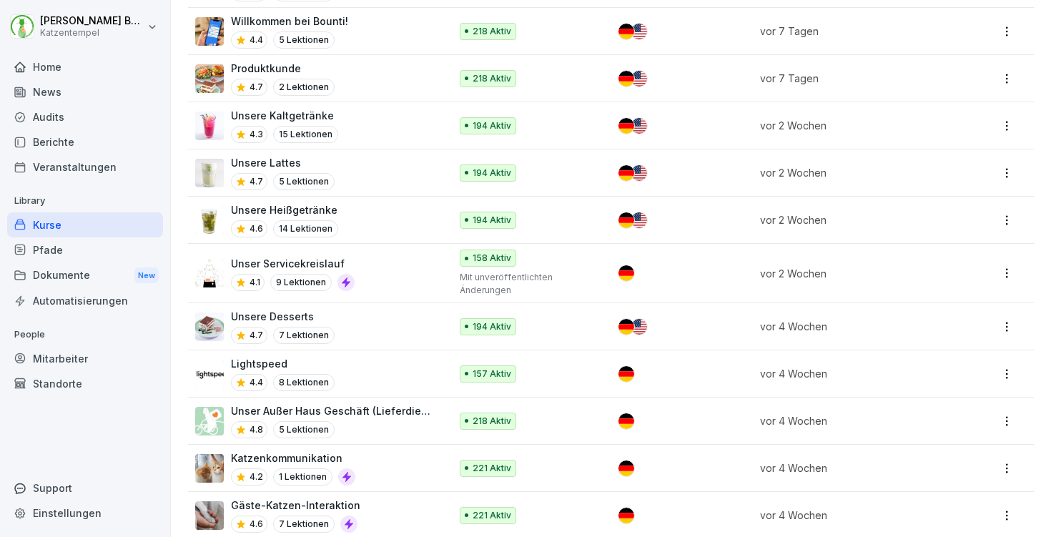
scroll to position [870, 0]
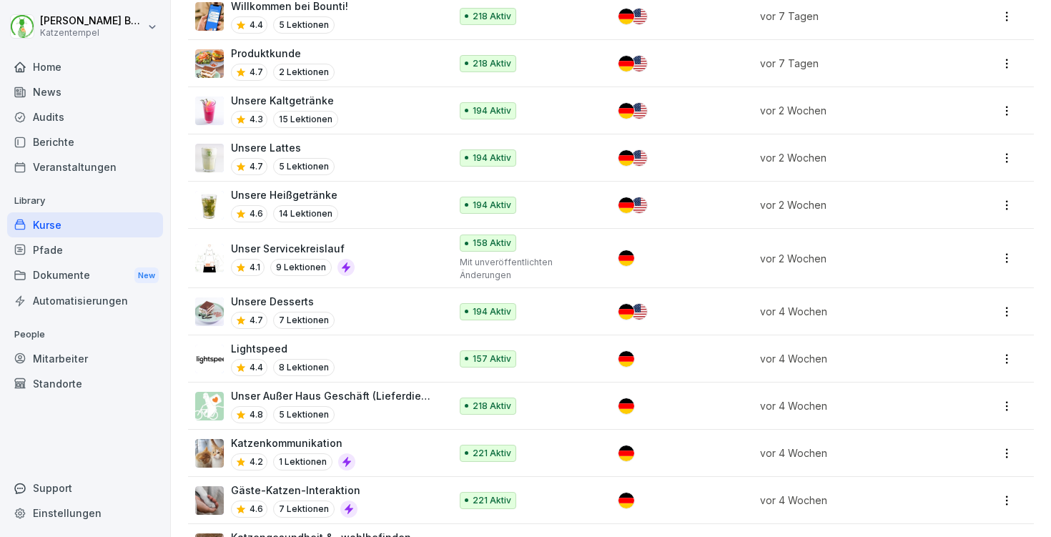
click at [393, 392] on p "Unser Außer Haus Geschäft (Lieferdienste)" at bounding box center [333, 395] width 205 height 15
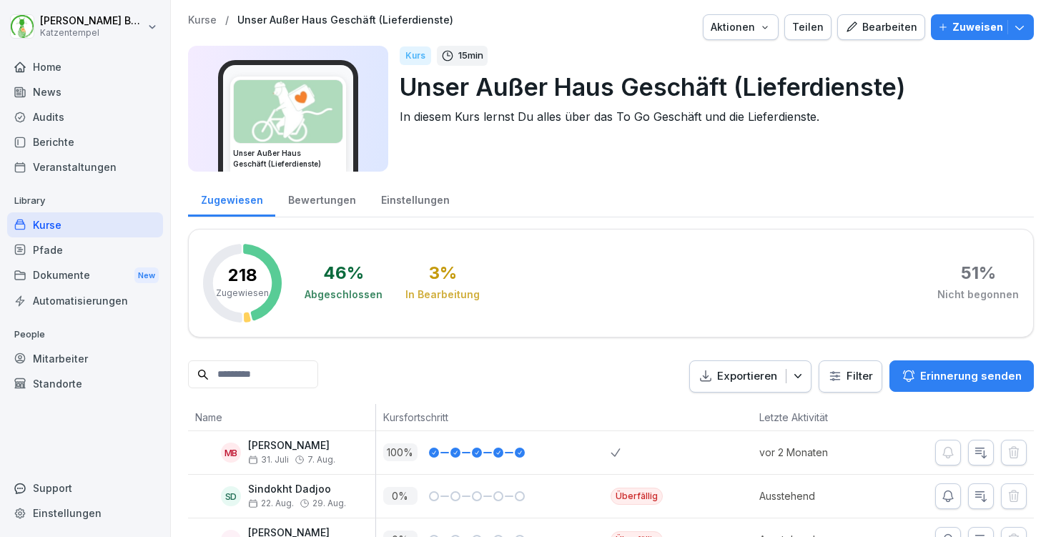
click at [292, 383] on input at bounding box center [253, 374] width 130 height 28
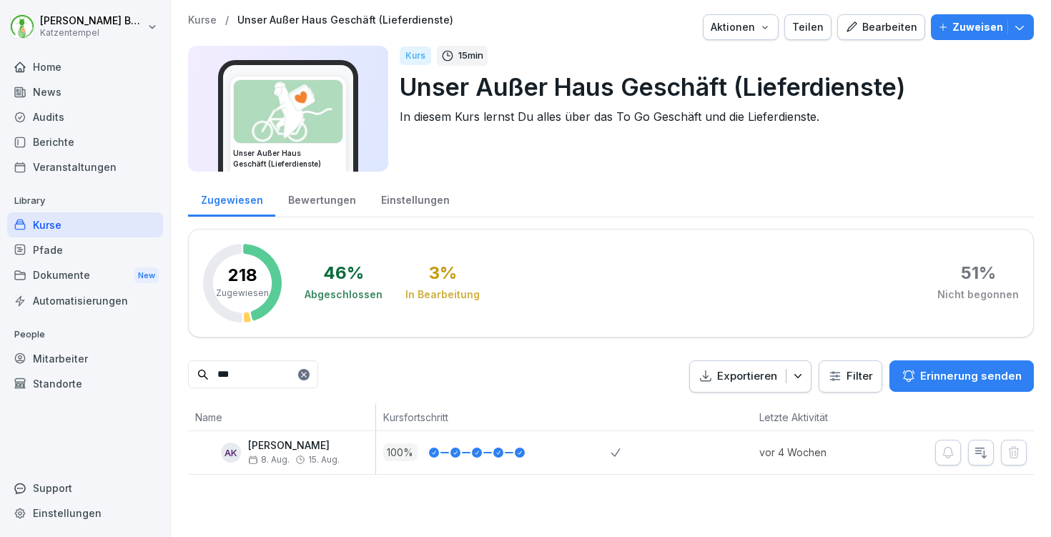
type input "***"
click at [1029, 31] on button "Zuweisen" at bounding box center [982, 27] width 103 height 26
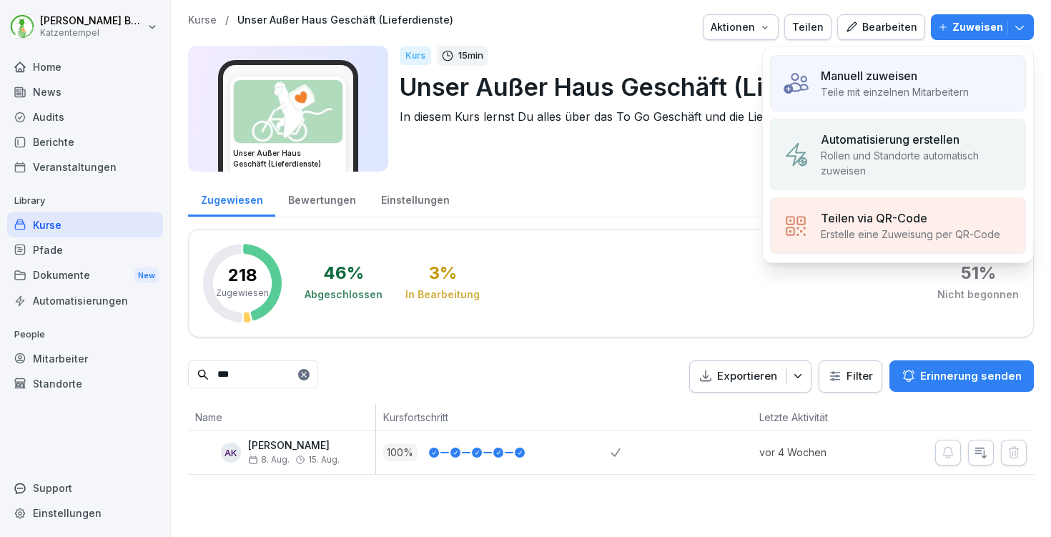
click at [922, 67] on div "Manuell zuweisen" at bounding box center [895, 75] width 148 height 17
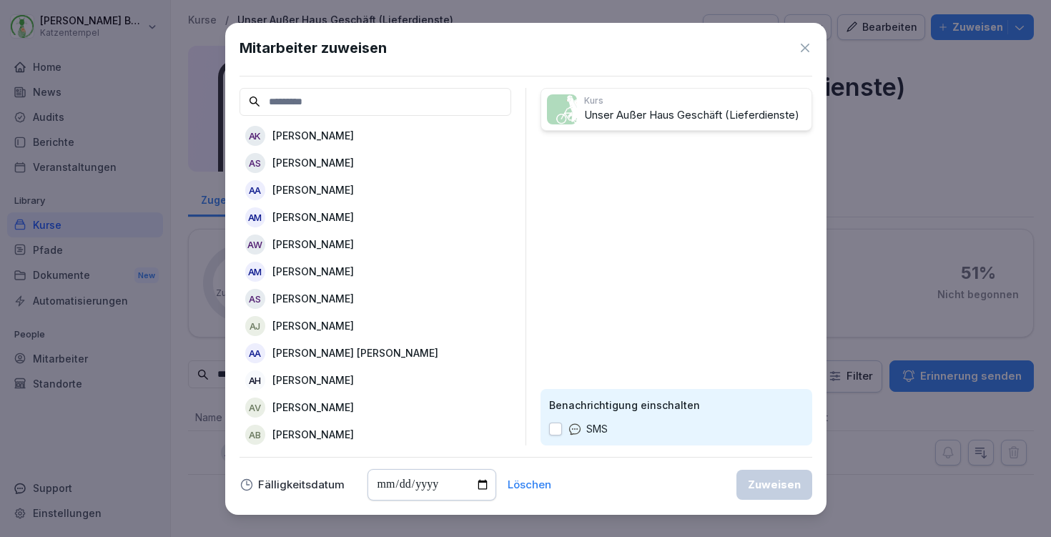
click at [373, 137] on div "AK Aaron Kallus" at bounding box center [376, 136] width 272 height 26
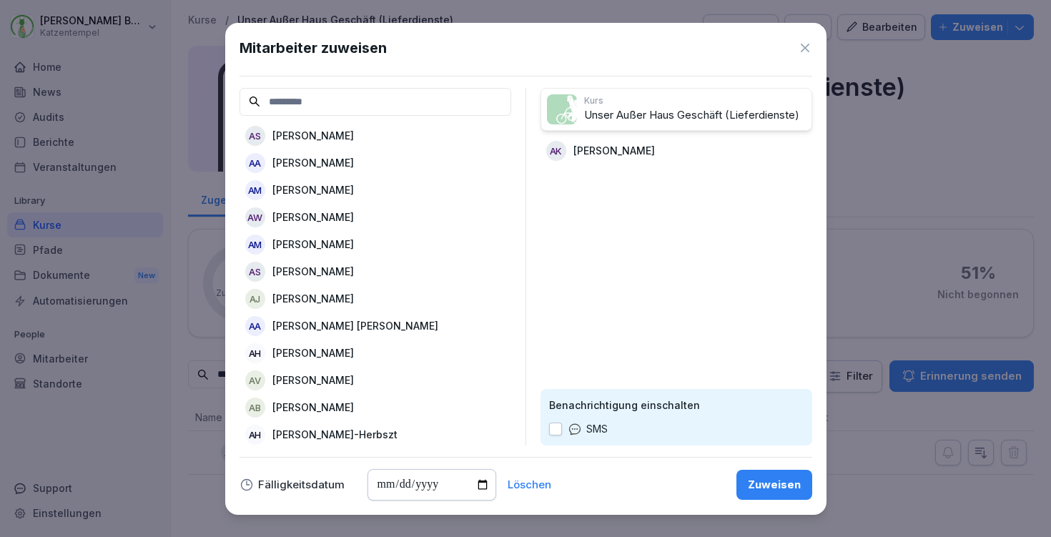
click at [770, 478] on div "Zuweisen" at bounding box center [774, 485] width 53 height 16
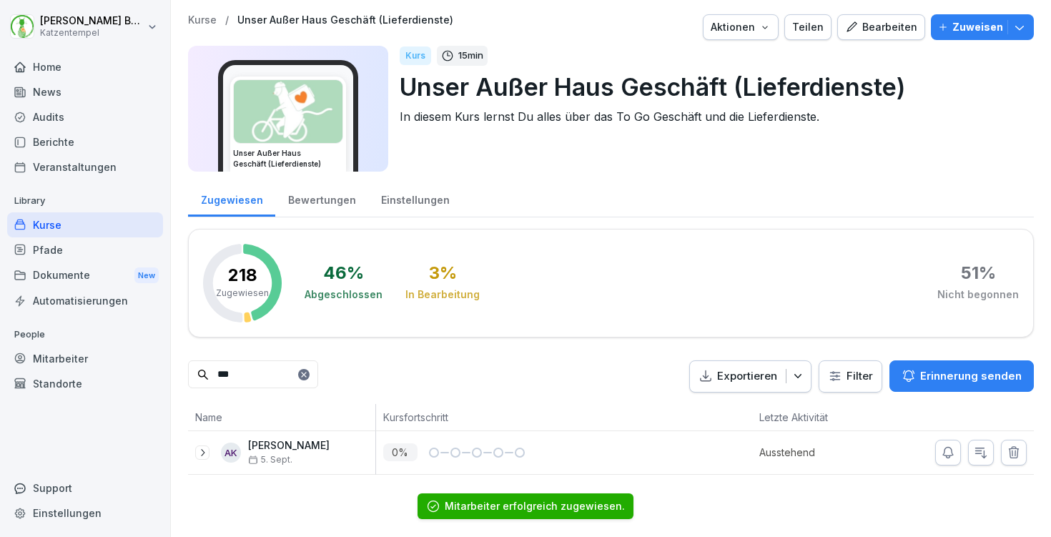
click at [205, 17] on p "Kurse" at bounding box center [202, 20] width 29 height 12
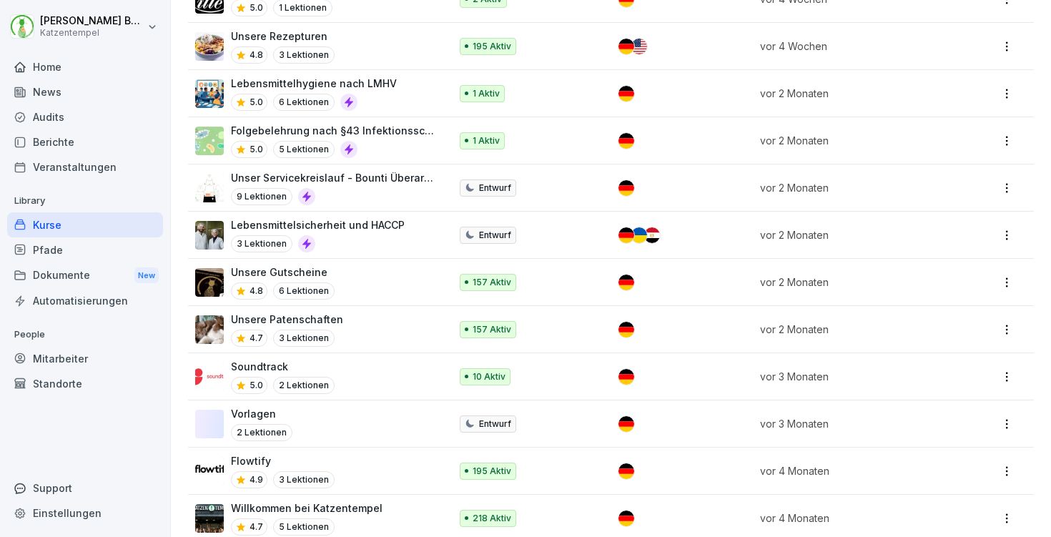
scroll to position [1648, 0]
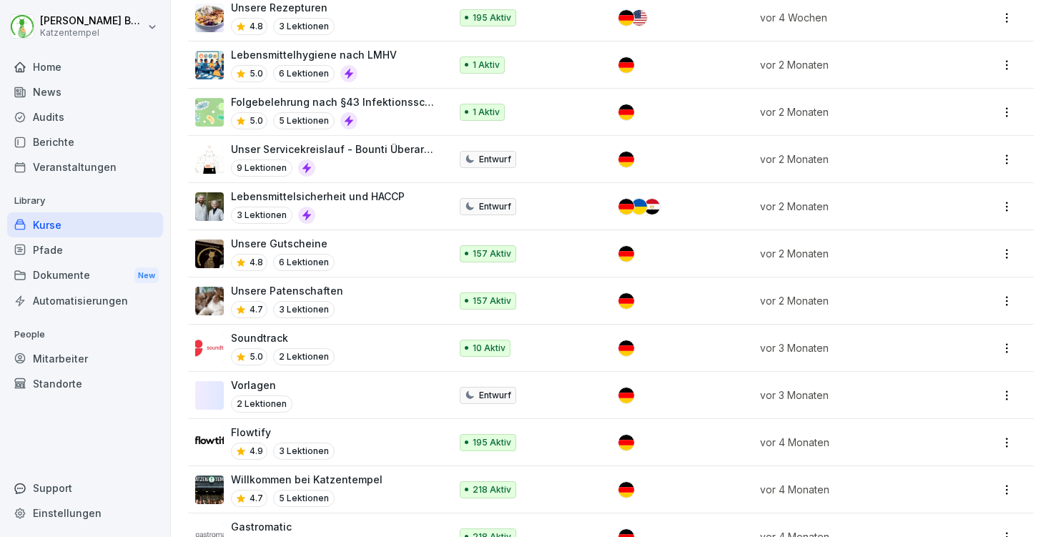
click at [405, 425] on div "Flowtify 4.9 3 Lektionen" at bounding box center [315, 442] width 240 height 35
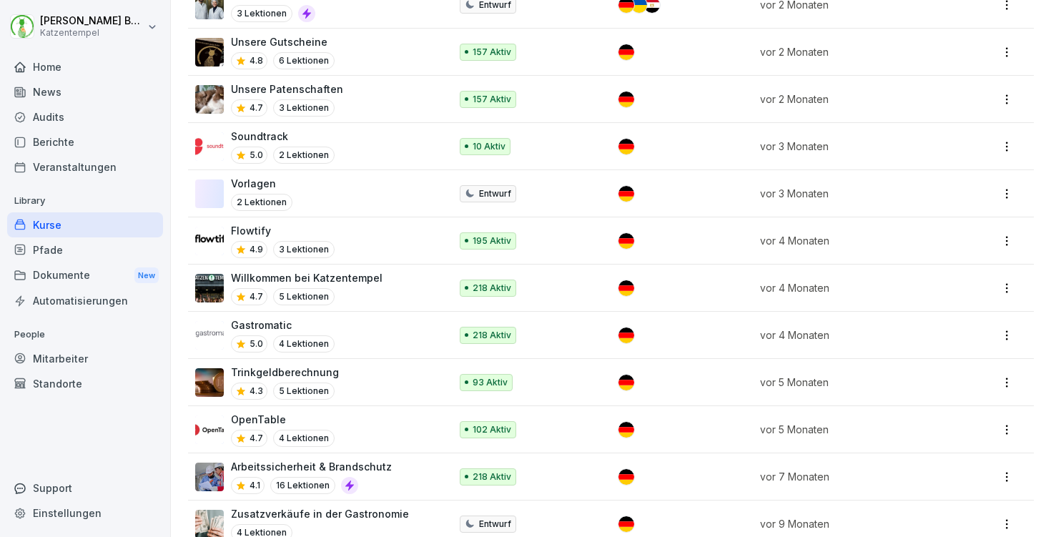
scroll to position [1849, 0]
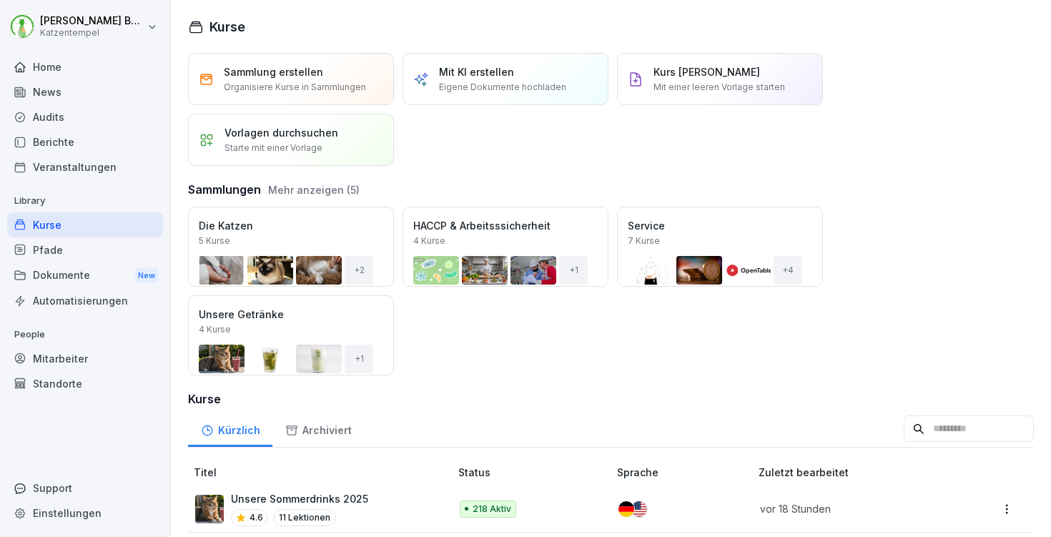
click at [0, 0] on div "Öffnen" at bounding box center [0, 0] width 0 height 0
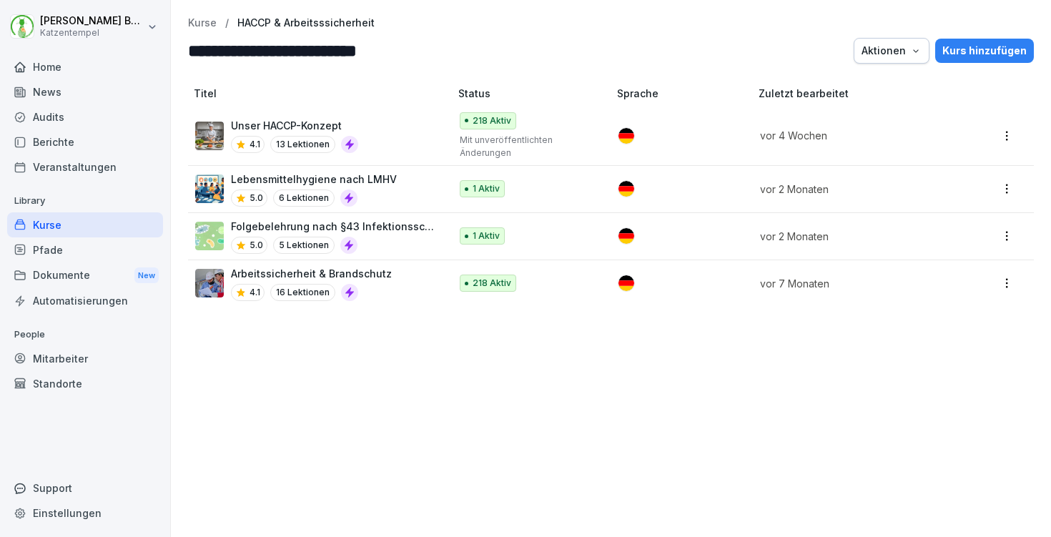
click at [198, 24] on p "Kurse" at bounding box center [202, 23] width 29 height 12
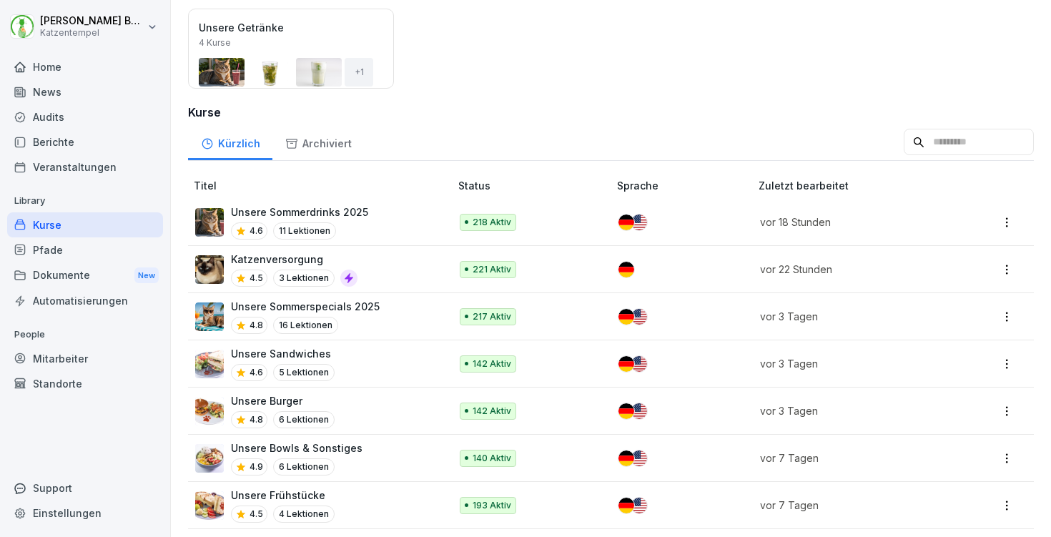
scroll to position [286, 0]
click at [964, 137] on input at bounding box center [969, 142] width 130 height 27
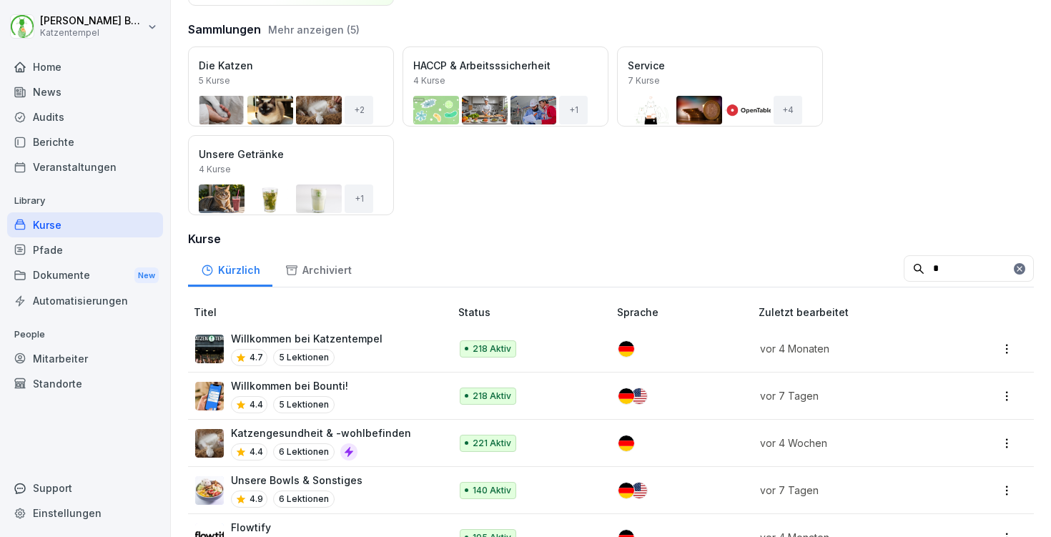
scroll to position [174, 0]
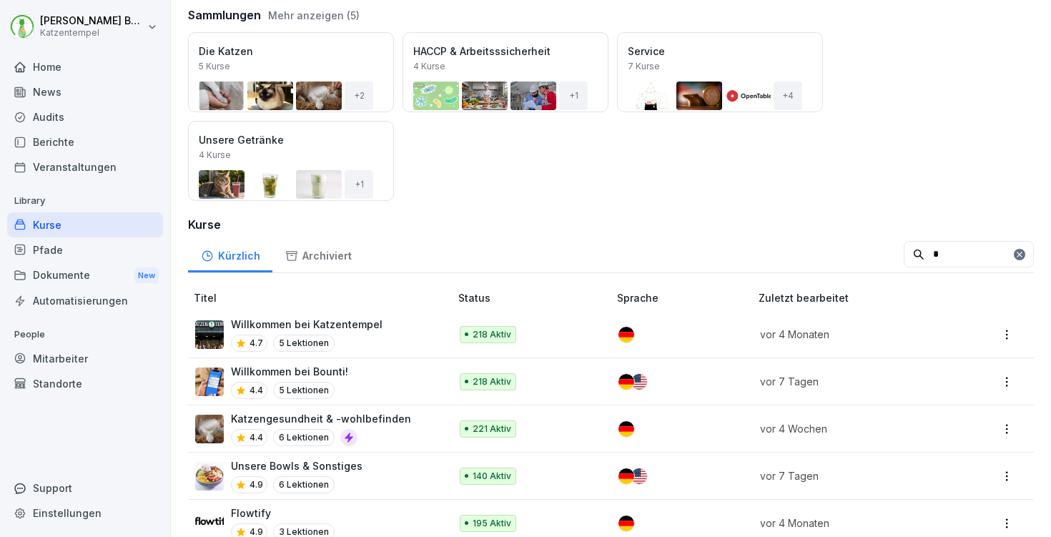
type input "*"
click at [388, 391] on div "Willkommen bei Bounti! 4.4 5 Lektionen" at bounding box center [315, 381] width 240 height 35
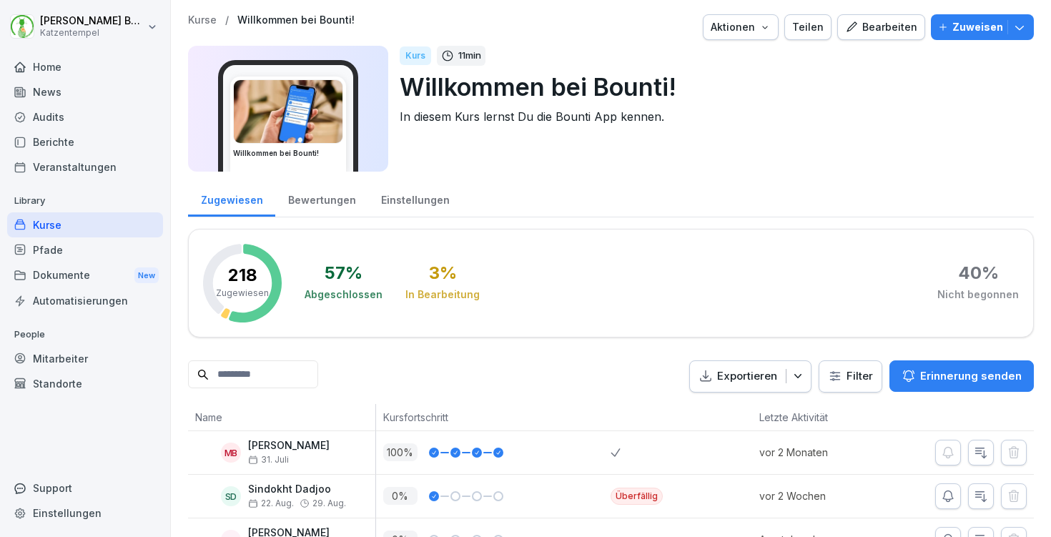
click at [1027, 21] on button "Zuweisen" at bounding box center [982, 27] width 103 height 26
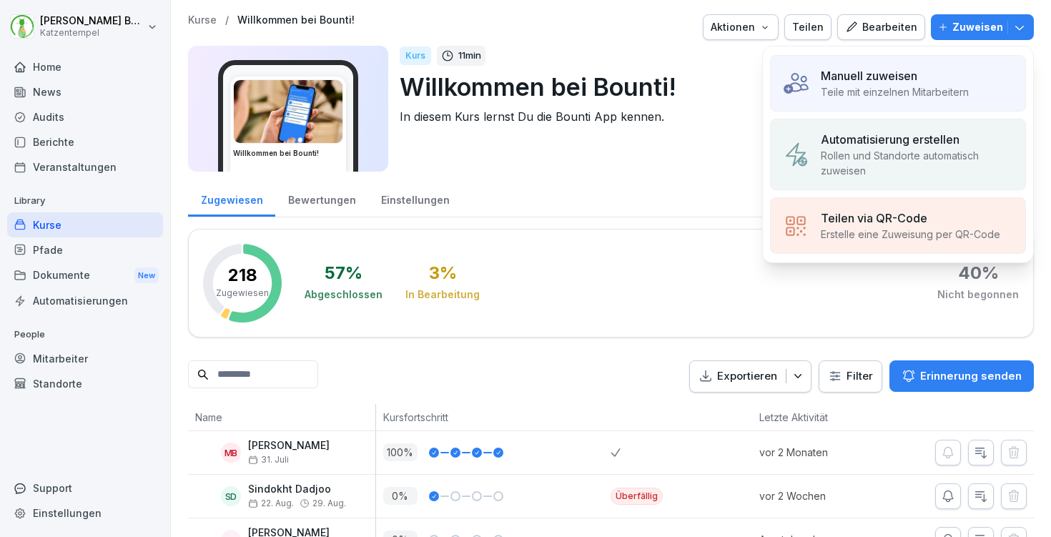
click at [878, 58] on div "Manuell zuweisen Teile mit einzelnen Mitarbeitern" at bounding box center [898, 83] width 256 height 56
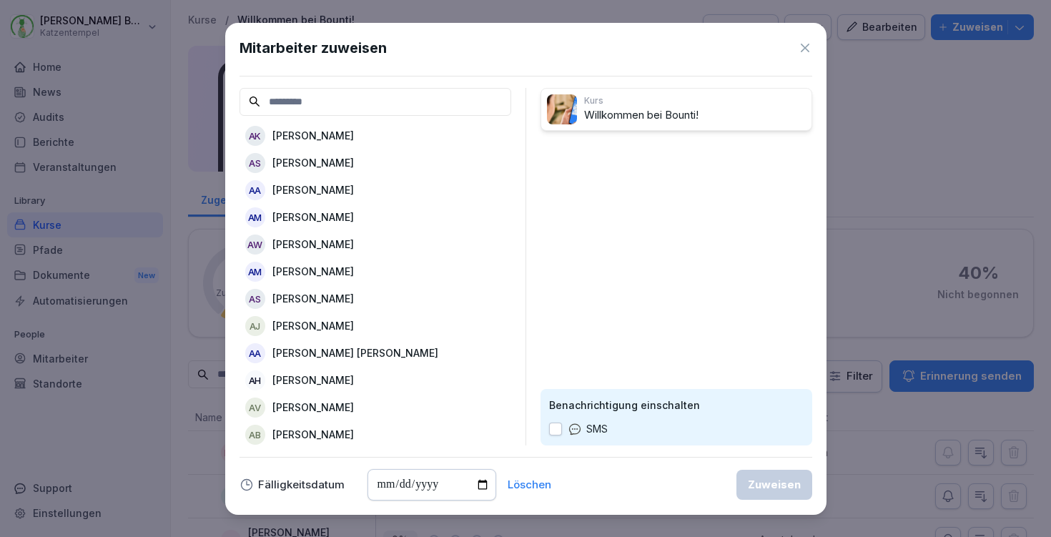
click at [338, 129] on div "AK [PERSON_NAME]" at bounding box center [376, 136] width 272 height 26
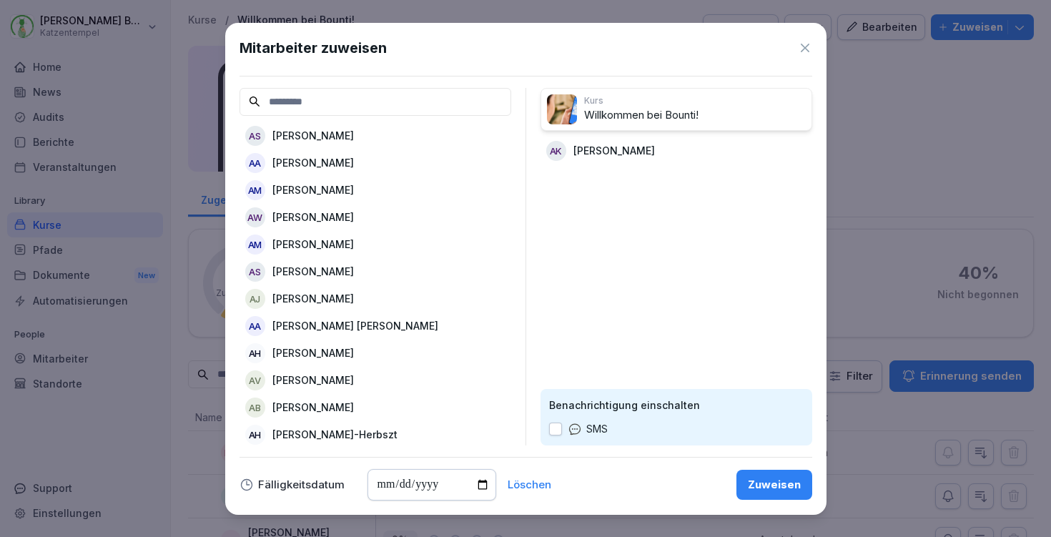
click at [777, 472] on button "Zuweisen" at bounding box center [775, 485] width 76 height 30
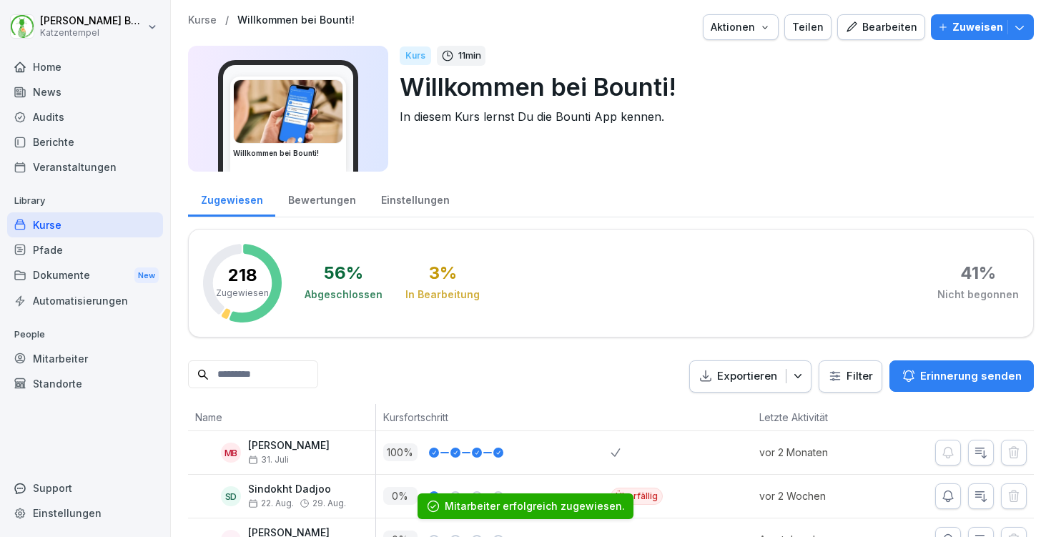
click at [199, 21] on p "Kurse" at bounding box center [202, 20] width 29 height 12
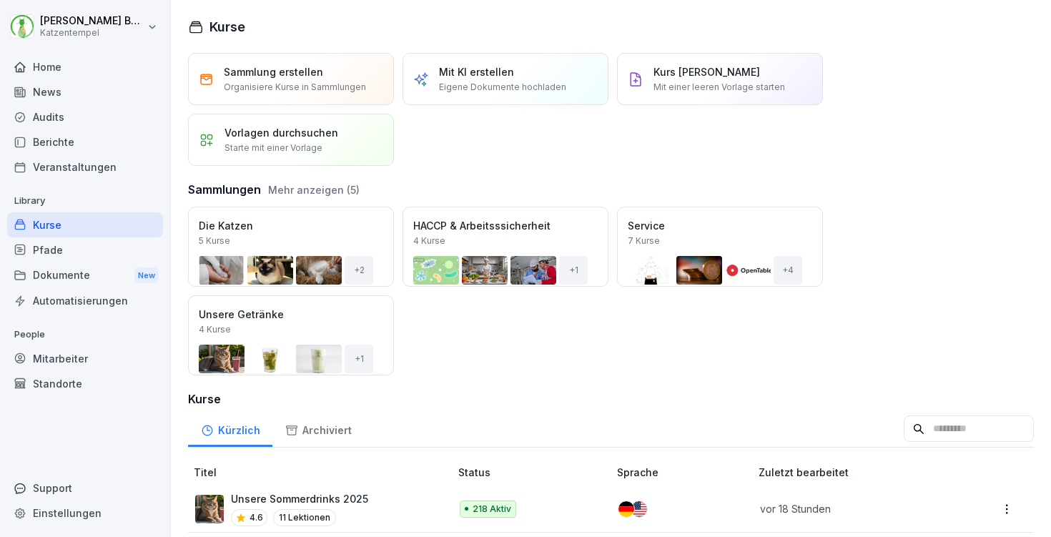
click at [905, 427] on input at bounding box center [969, 428] width 130 height 27
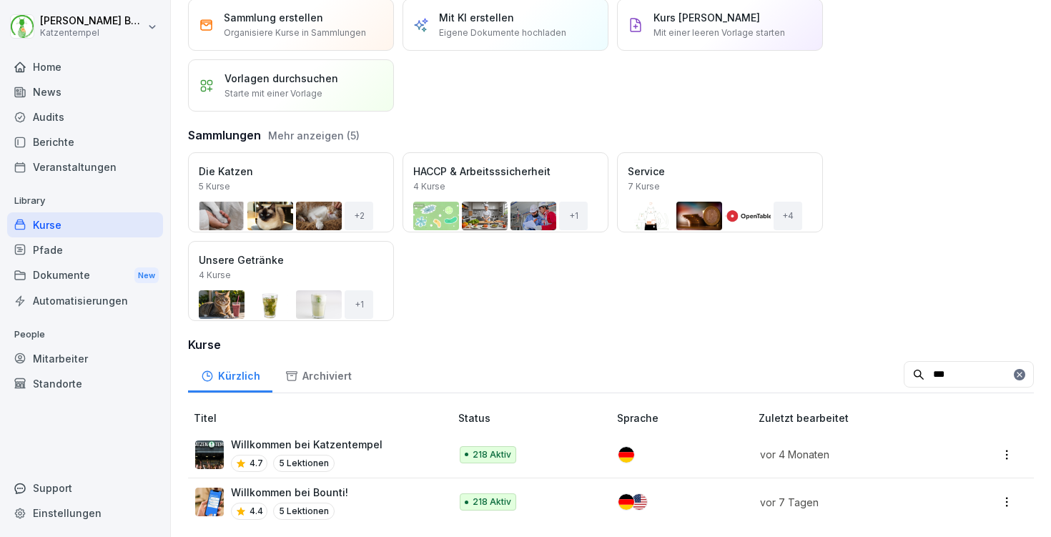
scroll to position [54, 0]
type input "***"
click at [340, 446] on p "Willkommen bei Katzentempel" at bounding box center [307, 445] width 152 height 15
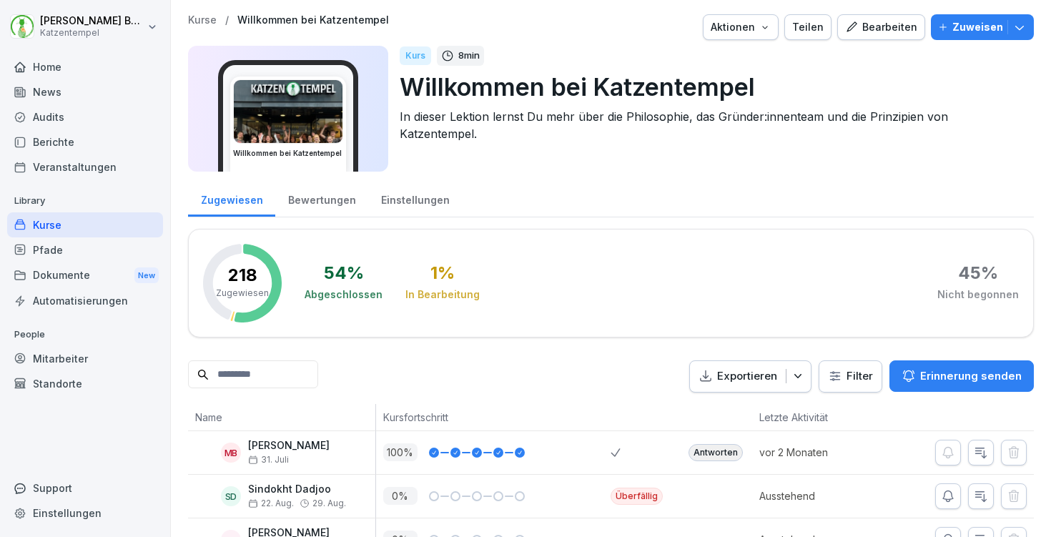
click at [1030, 29] on button "Zuweisen" at bounding box center [982, 27] width 103 height 26
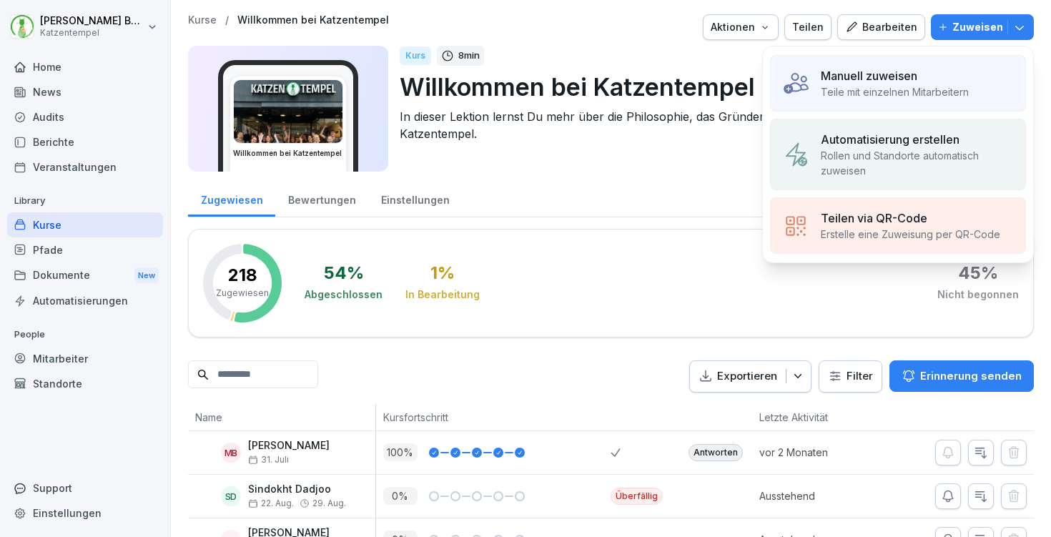
click at [842, 74] on p "Manuell zuweisen" at bounding box center [869, 75] width 97 height 17
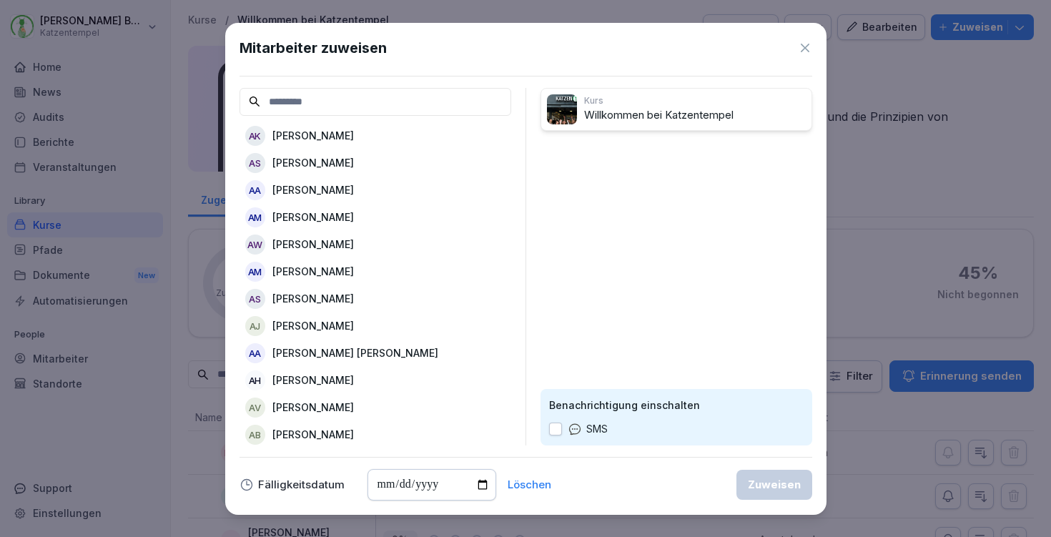
click at [328, 132] on p "[PERSON_NAME]" at bounding box center [313, 135] width 82 height 15
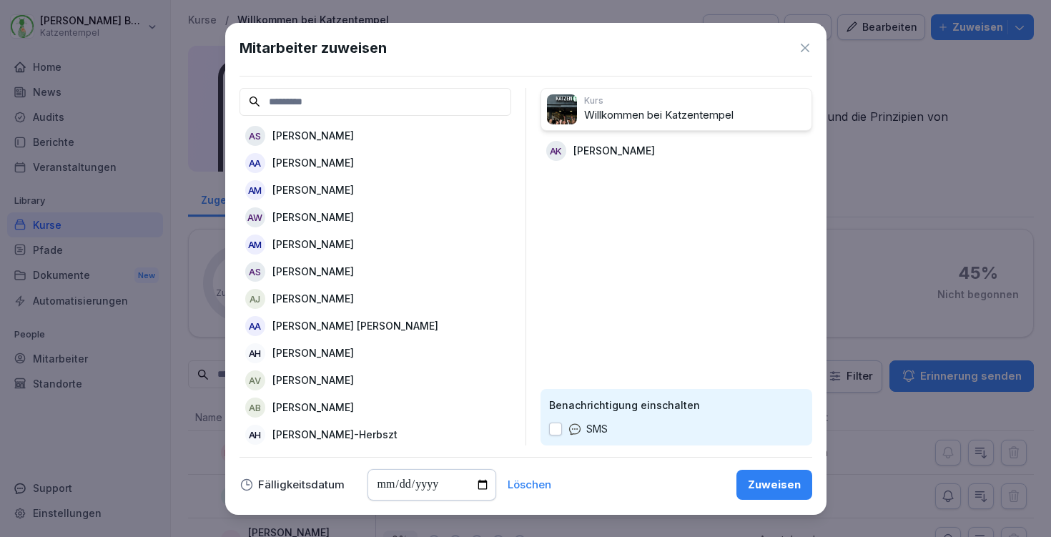
click at [783, 490] on div "Zuweisen" at bounding box center [774, 485] width 53 height 16
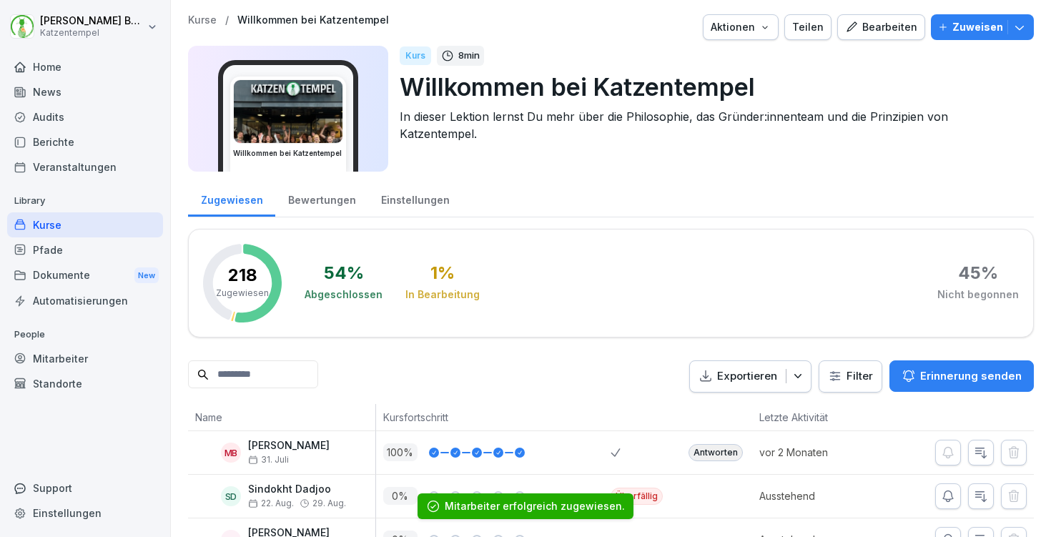
click at [202, 21] on p "Kurse" at bounding box center [202, 20] width 29 height 12
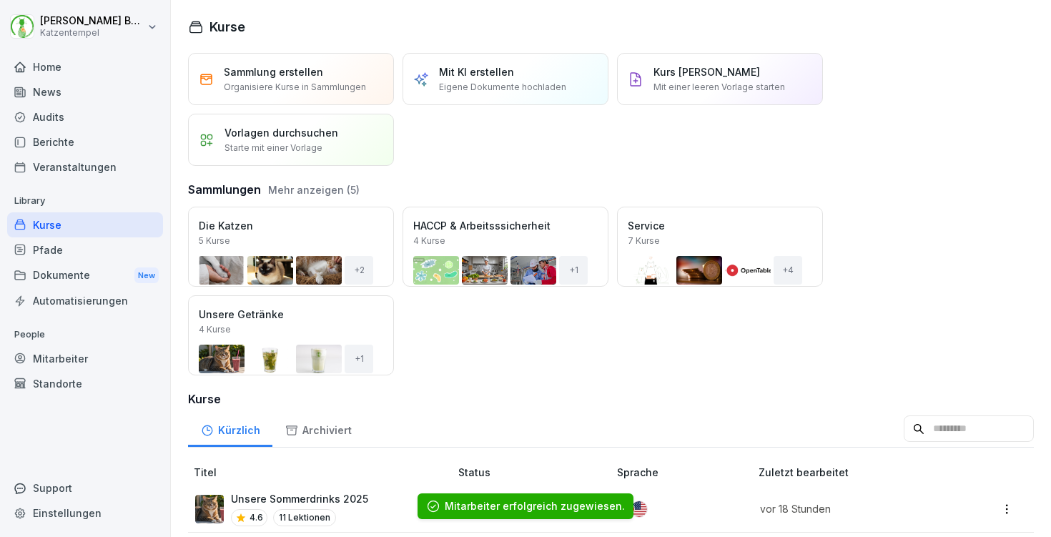
click at [935, 436] on input at bounding box center [969, 428] width 130 height 27
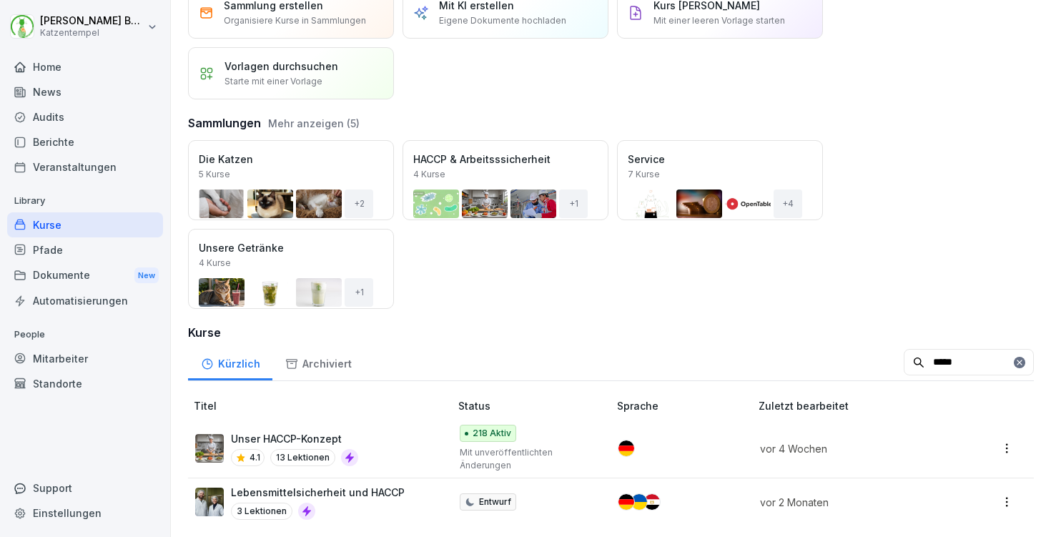
scroll to position [66, 0]
type input "*****"
click at [722, 452] on div at bounding box center [677, 449] width 117 height 16
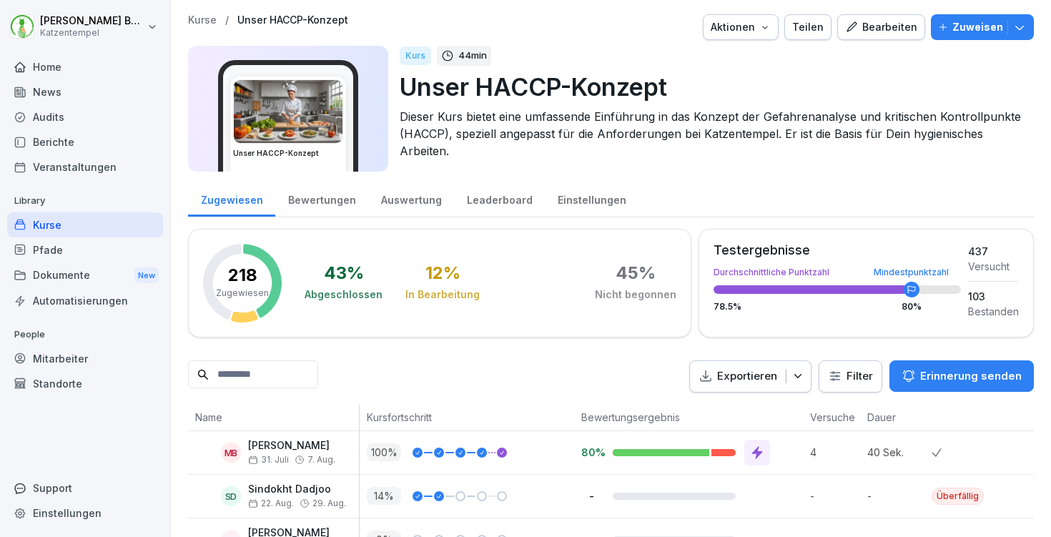
click at [1016, 24] on icon "button" at bounding box center [1020, 27] width 14 height 14
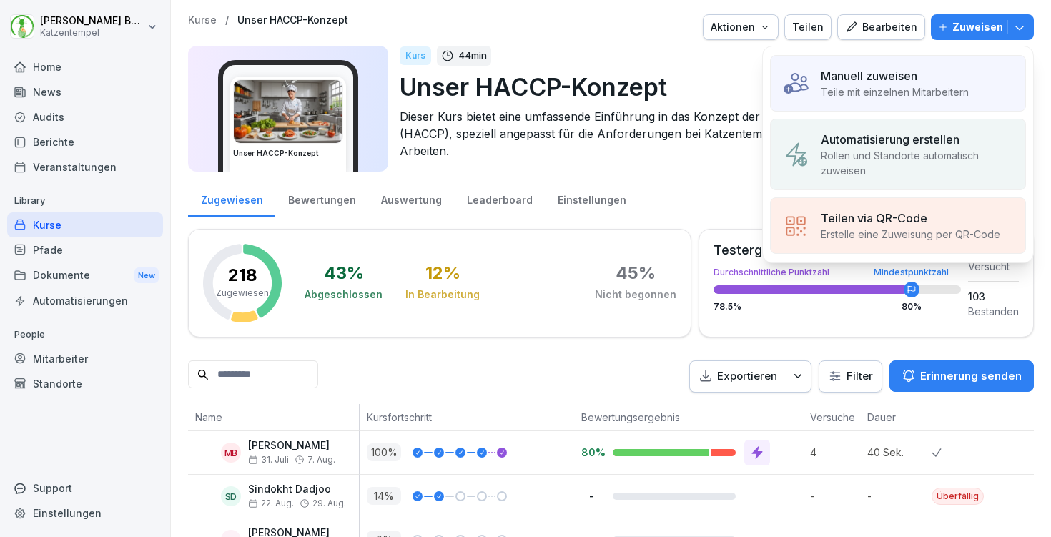
click at [855, 91] on p "Teile mit einzelnen Mitarbeitern" at bounding box center [895, 91] width 148 height 15
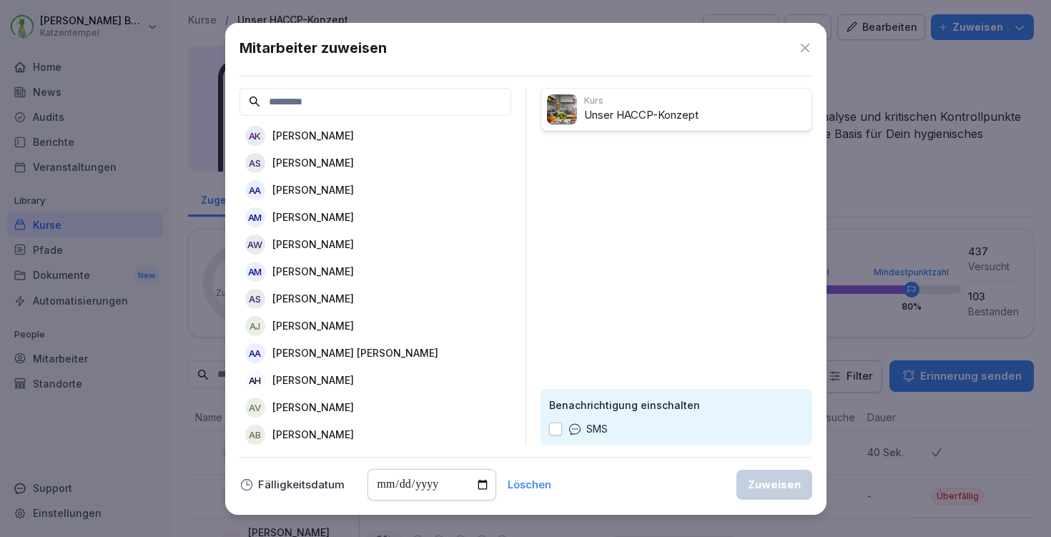
click at [309, 137] on p "[PERSON_NAME]" at bounding box center [313, 135] width 82 height 15
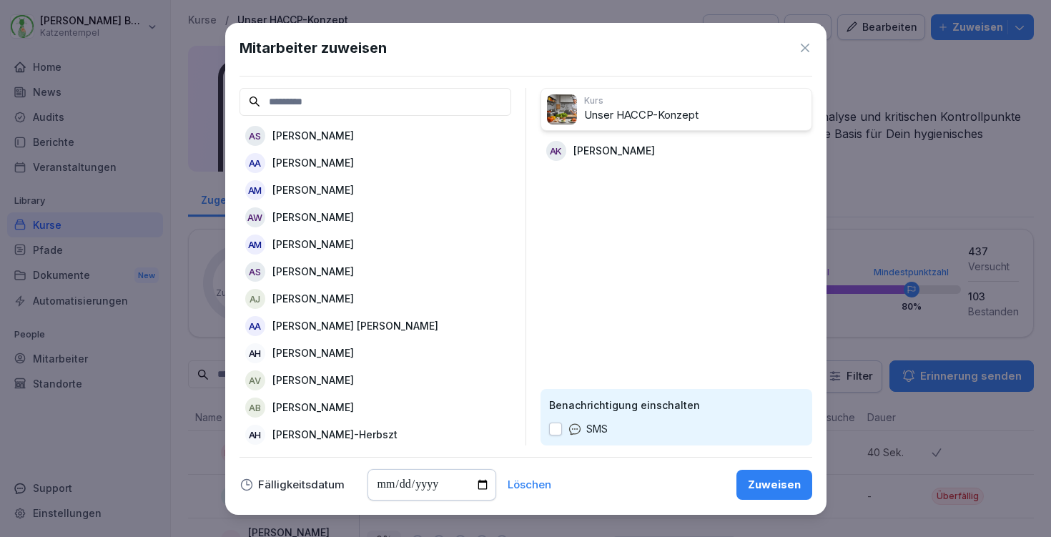
click at [768, 486] on div "Zuweisen" at bounding box center [774, 485] width 53 height 16
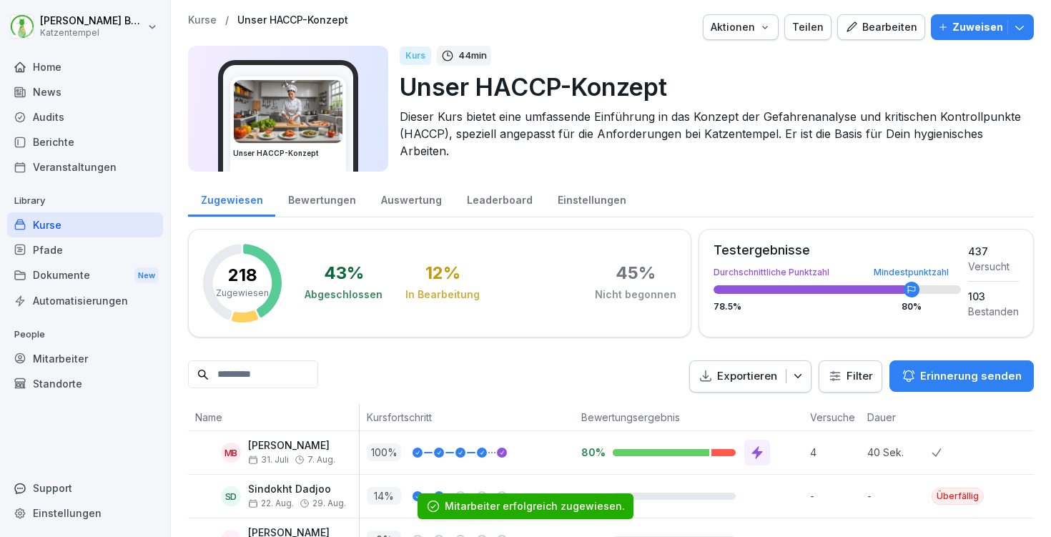
click at [205, 19] on p "Kurse" at bounding box center [202, 20] width 29 height 12
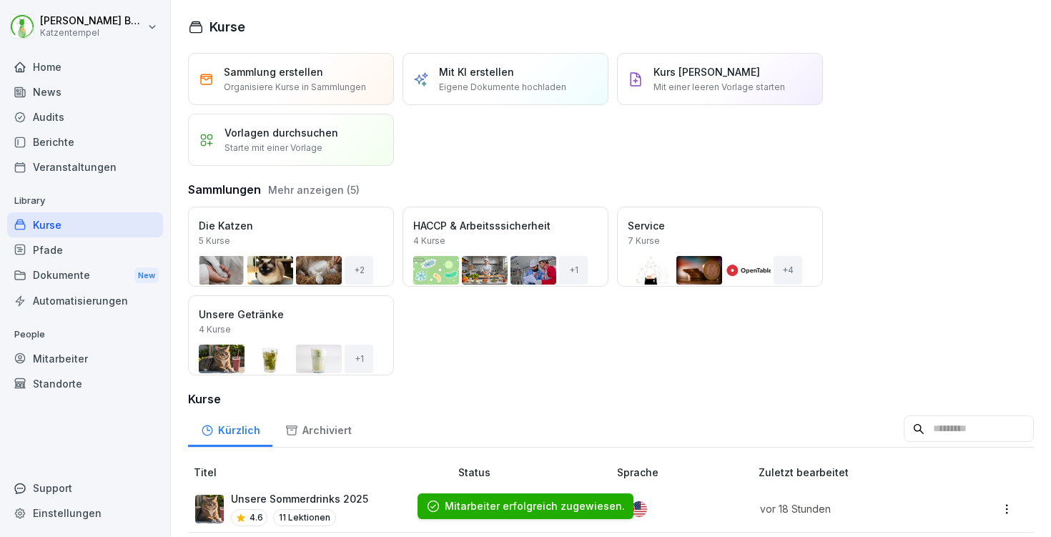
click at [904, 419] on input at bounding box center [969, 428] width 130 height 27
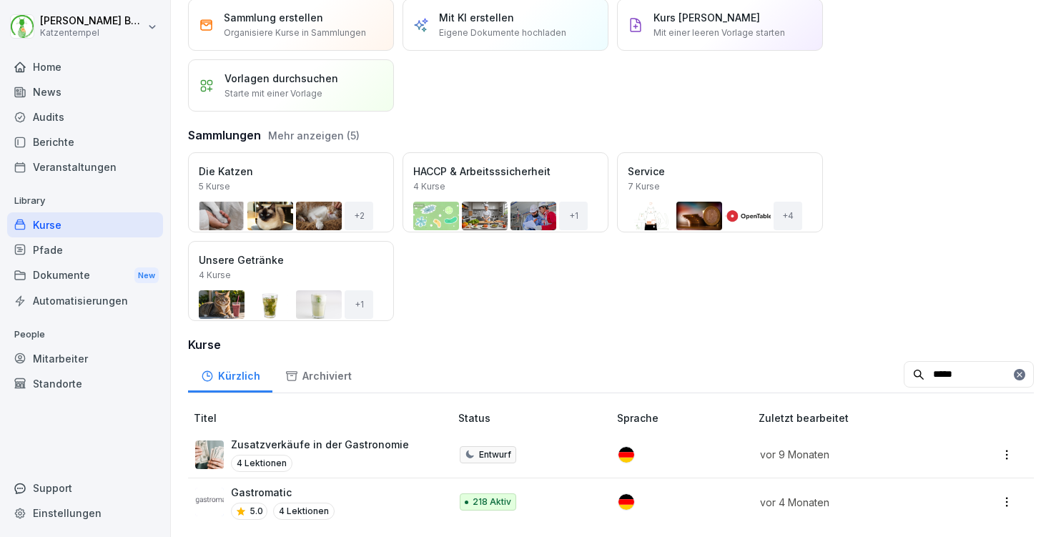
scroll to position [54, 0]
type input "*****"
click at [363, 496] on div "Gastromatic 5.0 4 Lektionen" at bounding box center [315, 502] width 240 height 35
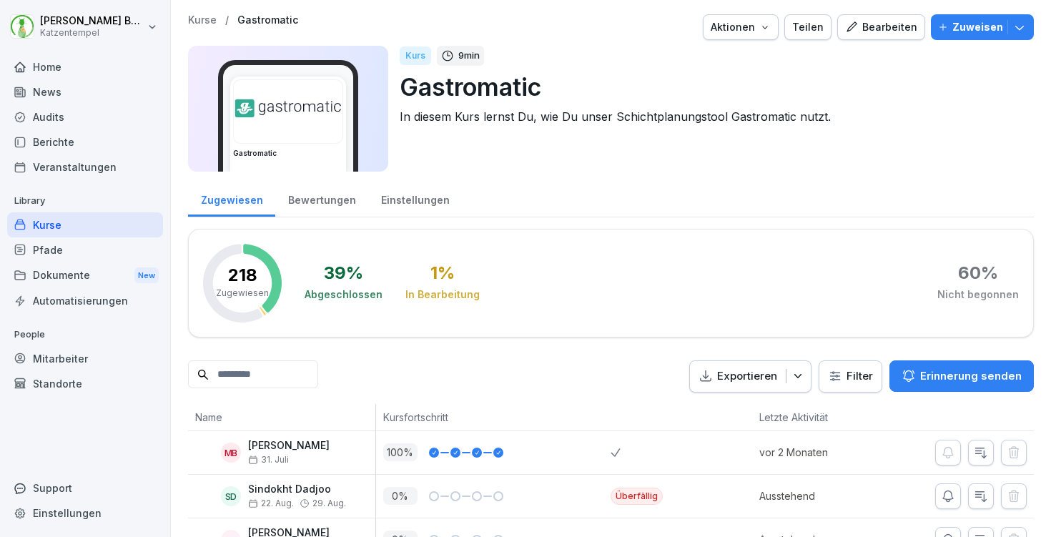
click at [1020, 26] on icon "button" at bounding box center [1020, 27] width 14 height 14
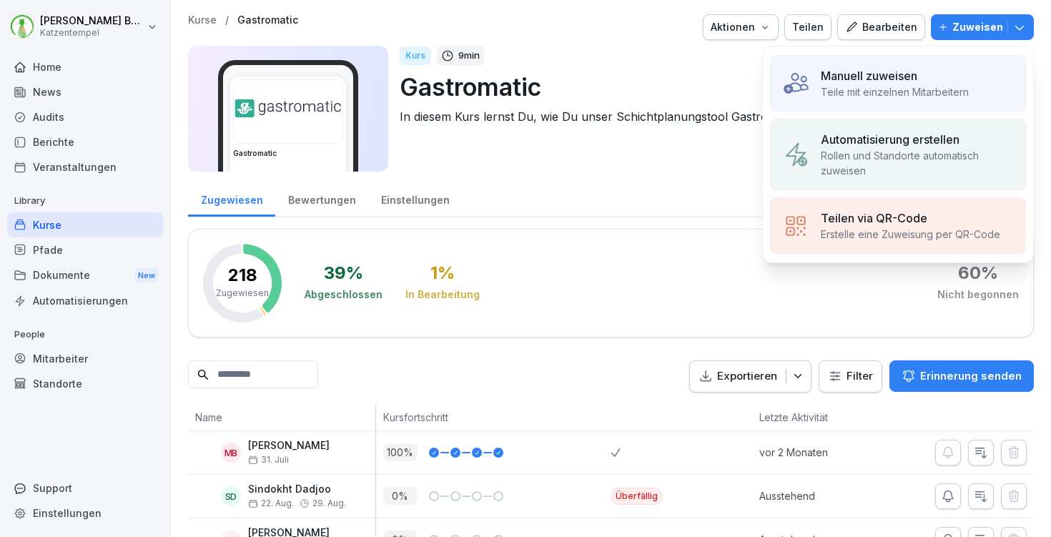
click at [902, 85] on p "Teile mit einzelnen Mitarbeitern" at bounding box center [895, 91] width 148 height 15
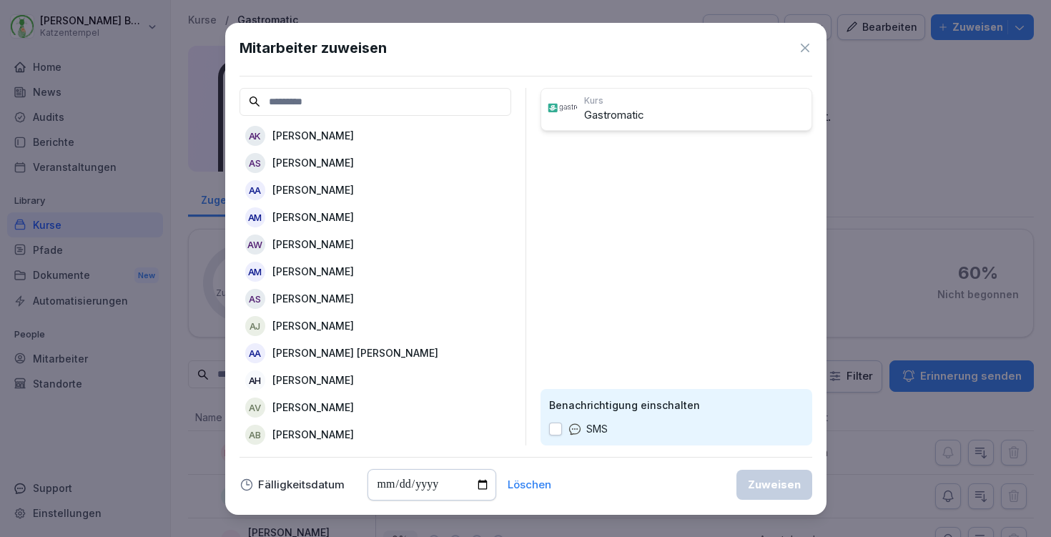
click at [308, 127] on div "AK [PERSON_NAME]" at bounding box center [376, 136] width 272 height 26
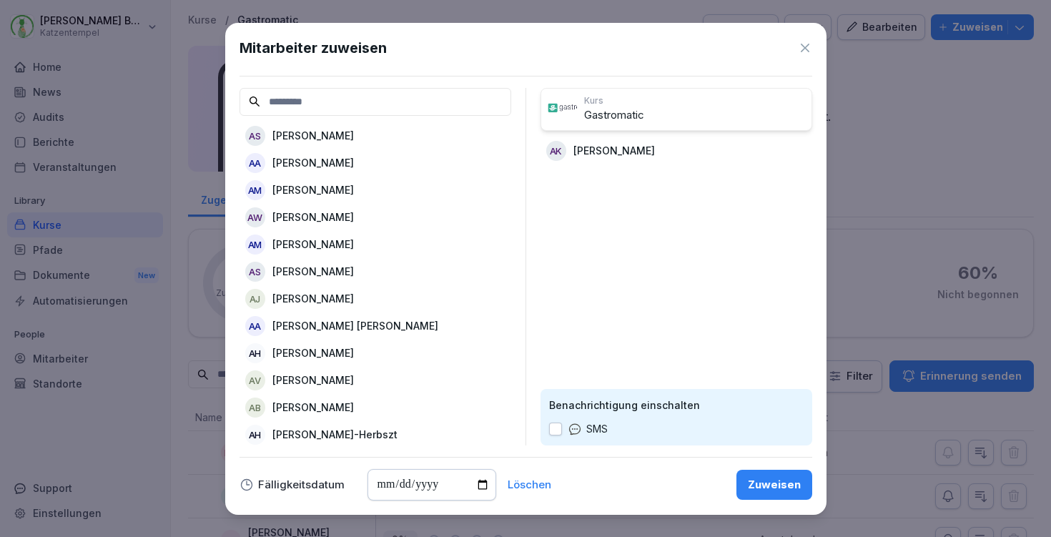
click at [781, 480] on div "Zuweisen" at bounding box center [774, 485] width 53 height 16
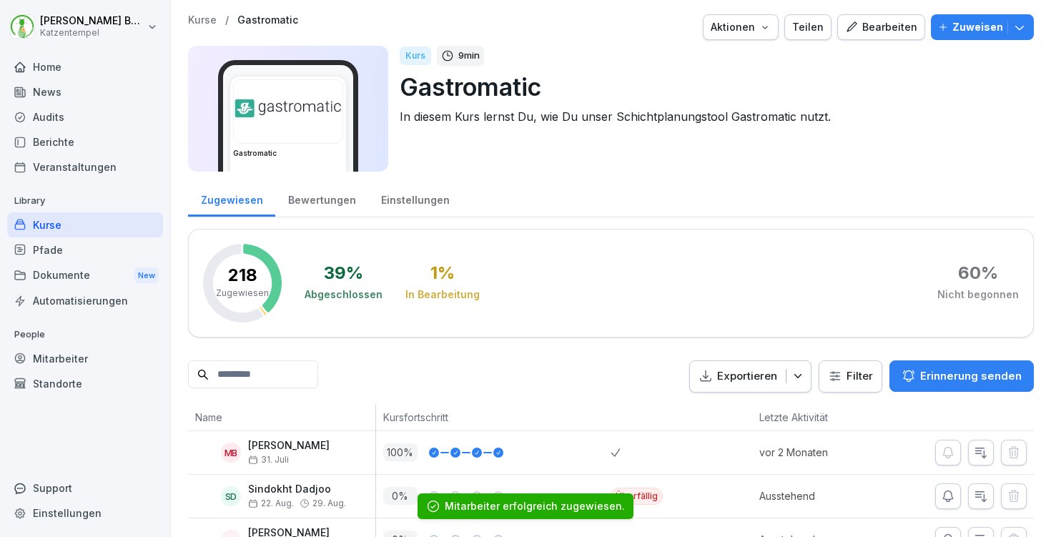
click at [204, 16] on p "Kurse" at bounding box center [202, 20] width 29 height 12
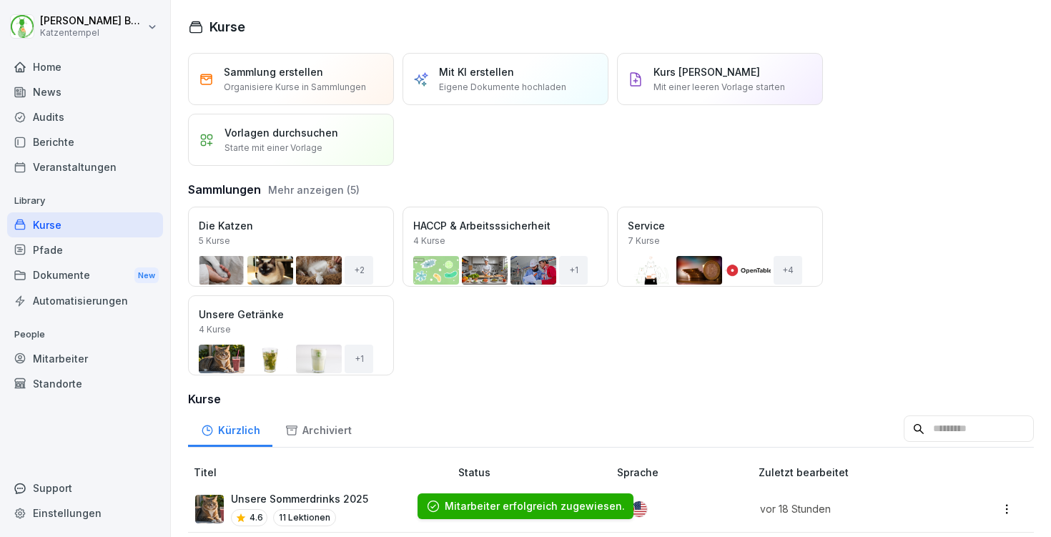
click at [929, 434] on input at bounding box center [969, 428] width 130 height 27
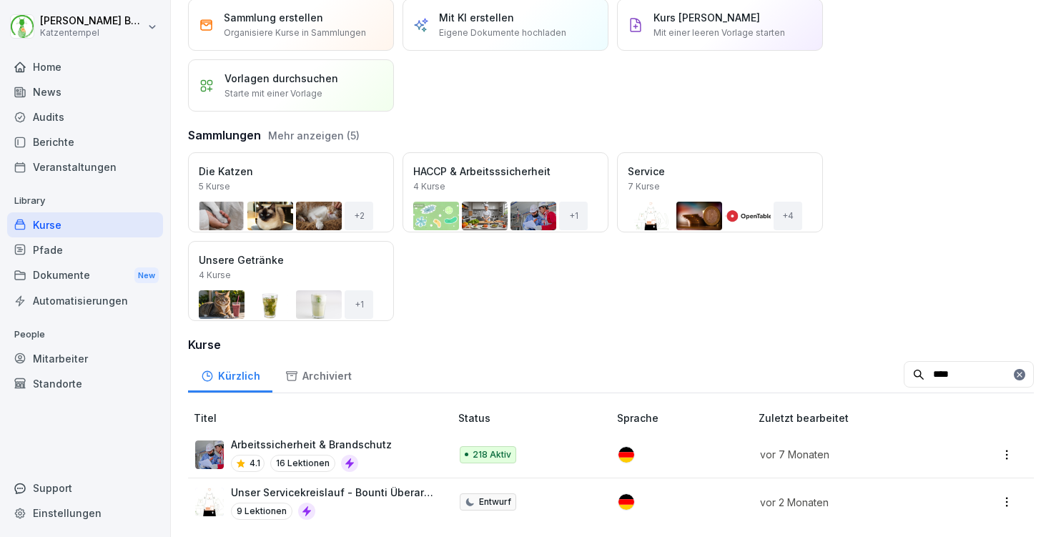
scroll to position [54, 0]
type input "****"
click at [412, 441] on div "Arbeitssicherheit & Brandschutz 4.1 16 Lektionen" at bounding box center [315, 454] width 240 height 35
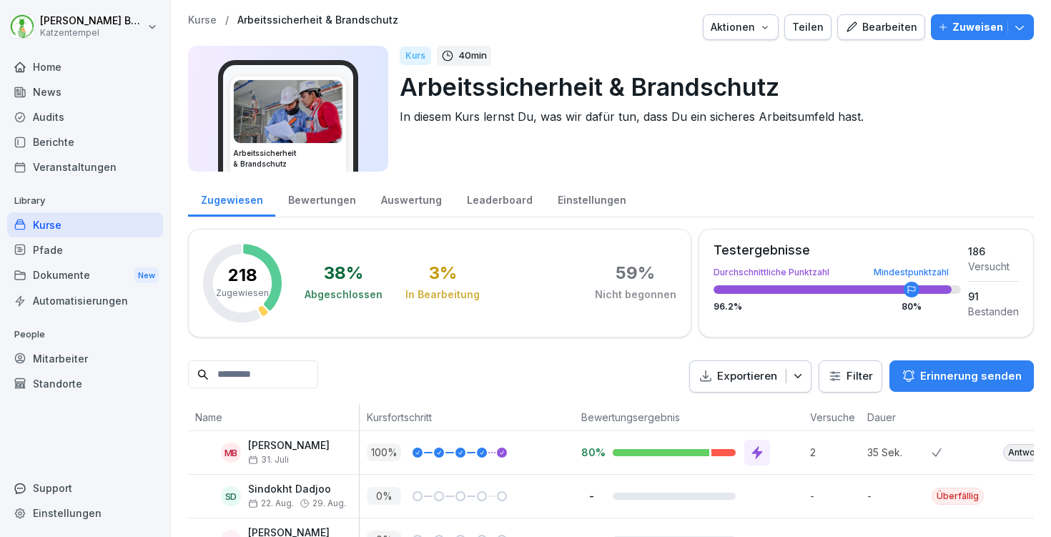
click at [1019, 29] on icon "button" at bounding box center [1019, 28] width 9 height 4
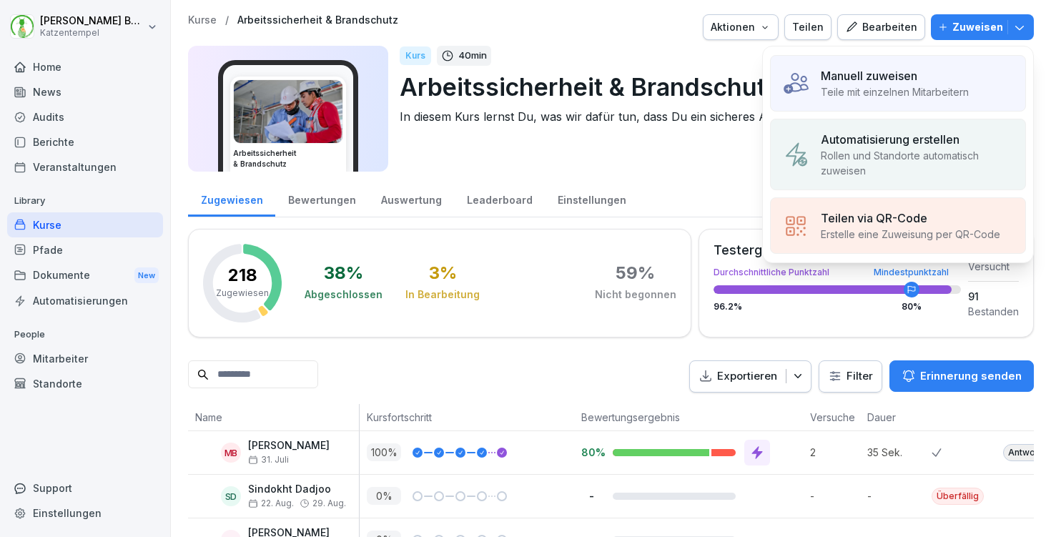
click at [896, 82] on p "Manuell zuweisen" at bounding box center [869, 75] width 97 height 17
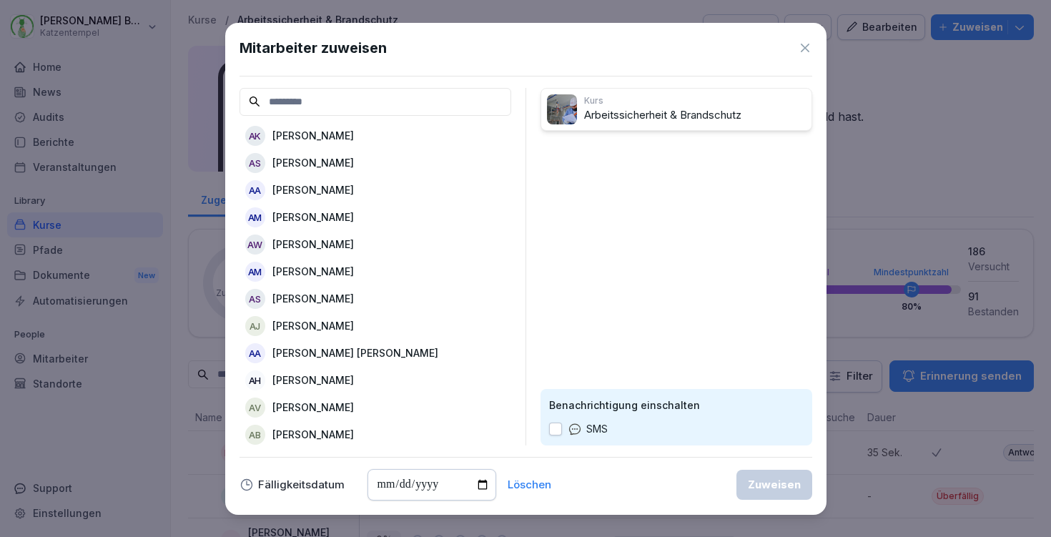
click at [329, 127] on div "AK Aaron Kallus" at bounding box center [376, 136] width 272 height 26
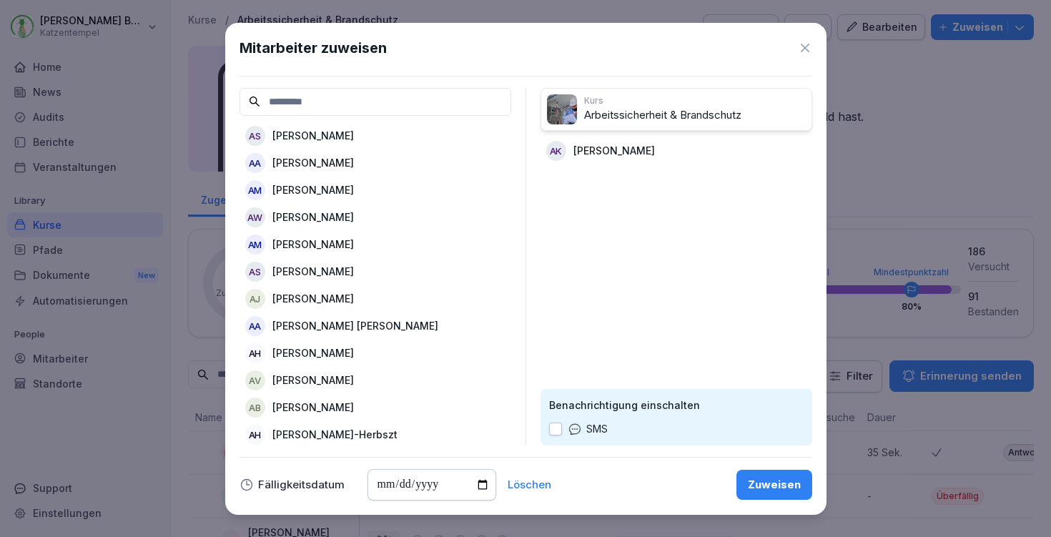
click at [762, 485] on div "Zuweisen" at bounding box center [774, 485] width 53 height 16
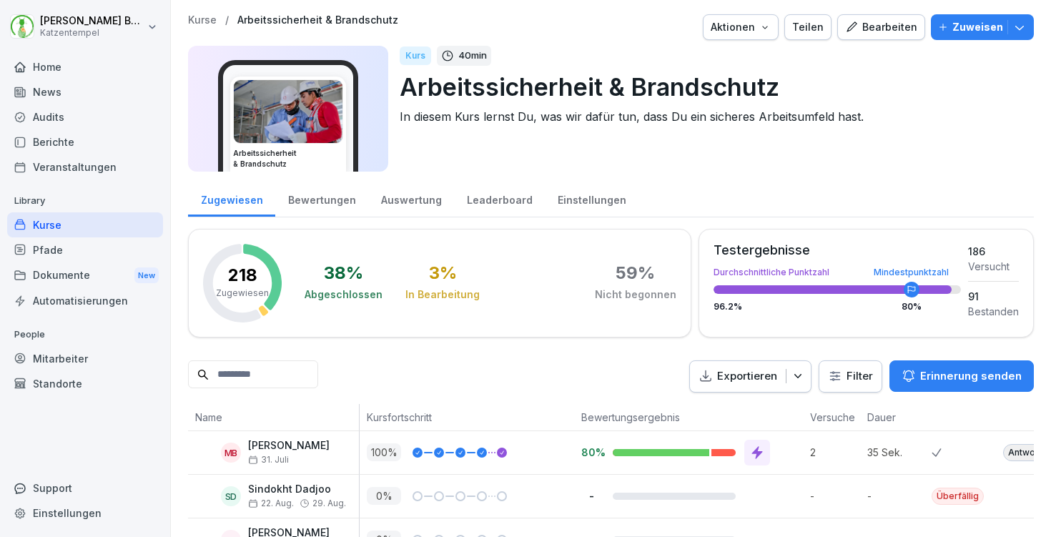
click at [207, 18] on p "Kurse" at bounding box center [202, 20] width 29 height 12
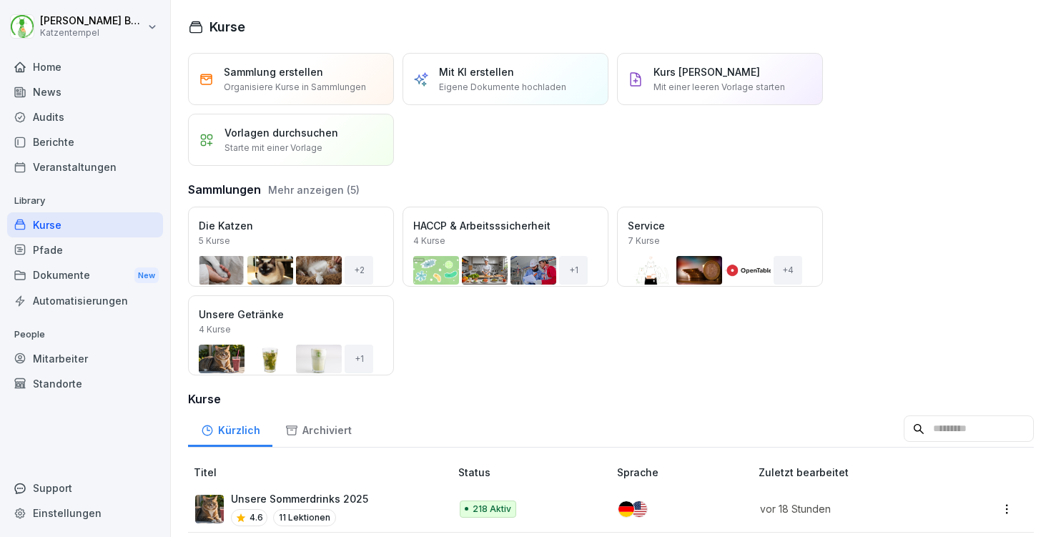
click at [930, 433] on input at bounding box center [969, 428] width 130 height 27
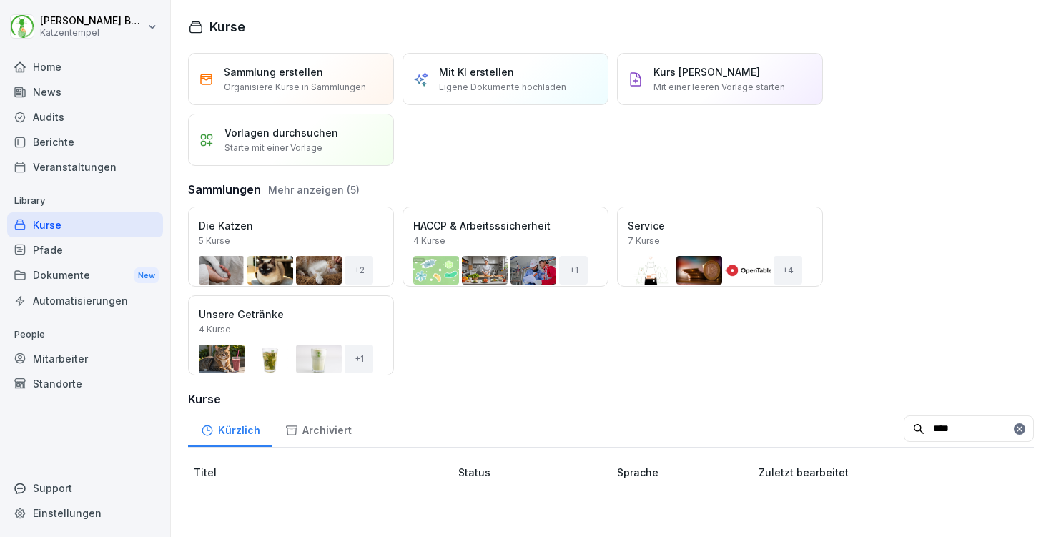
scroll to position [254, 0]
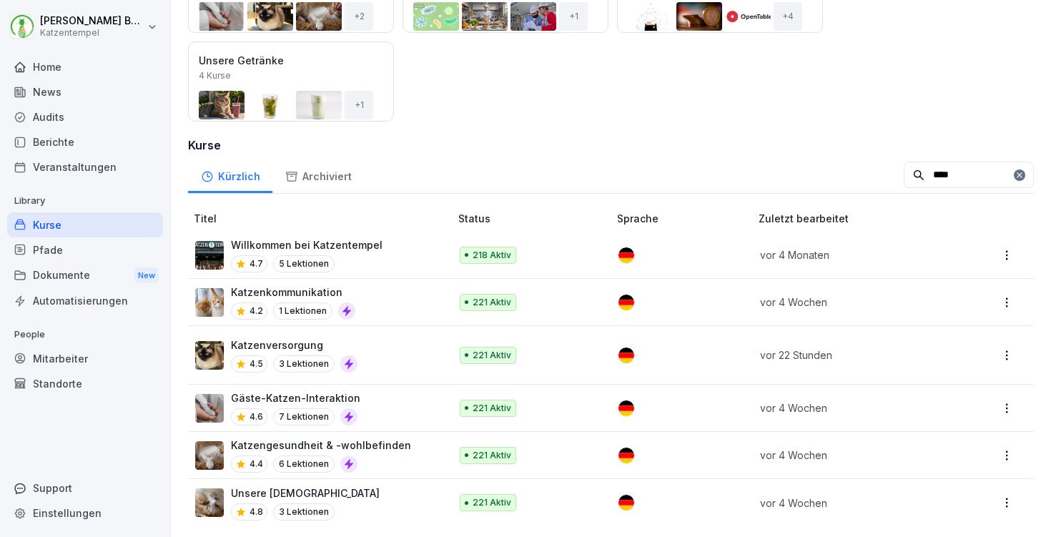
type input "****"
click at [390, 496] on div "Unsere Tempelkatzen 4.8 3 Lektionen" at bounding box center [315, 503] width 240 height 35
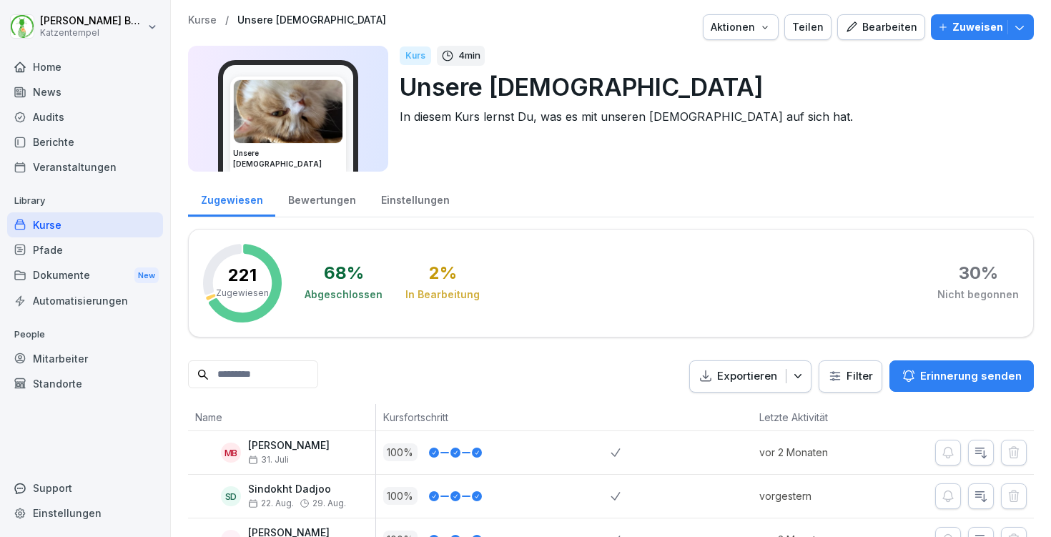
click at [1023, 16] on button "Zuweisen" at bounding box center [982, 27] width 103 height 26
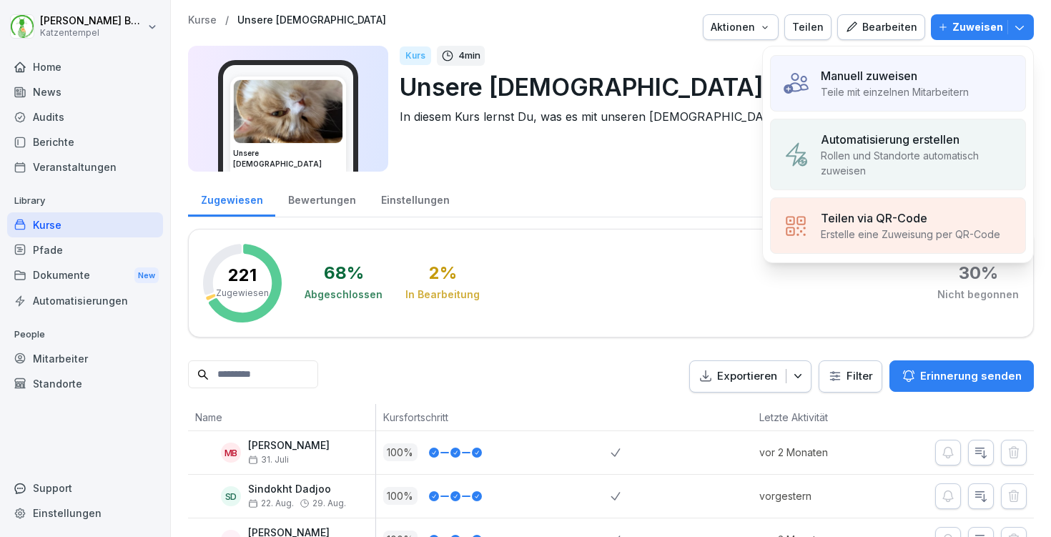
click at [874, 72] on p "Manuell zuweisen" at bounding box center [869, 75] width 97 height 17
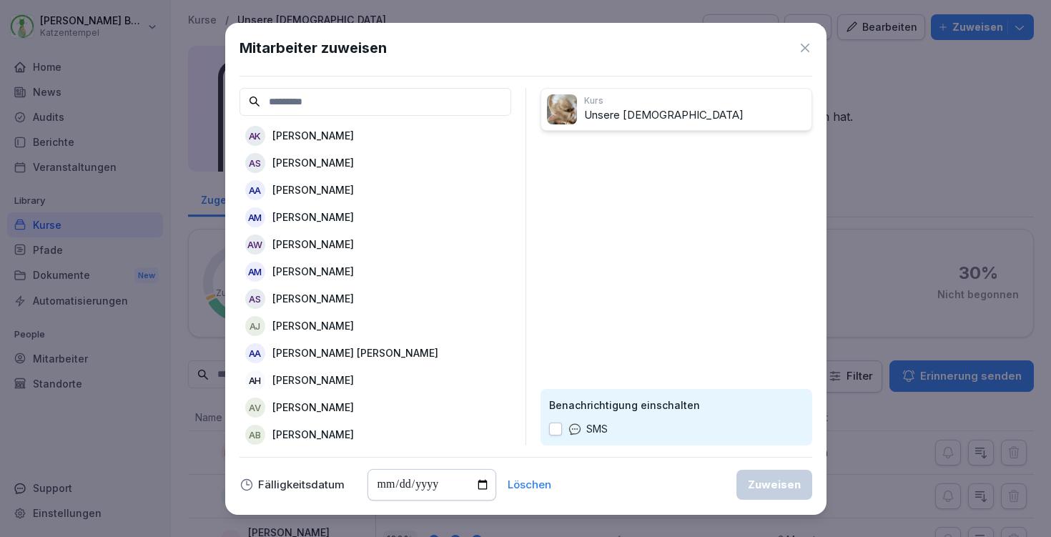
click at [305, 129] on p "[PERSON_NAME]" at bounding box center [313, 135] width 82 height 15
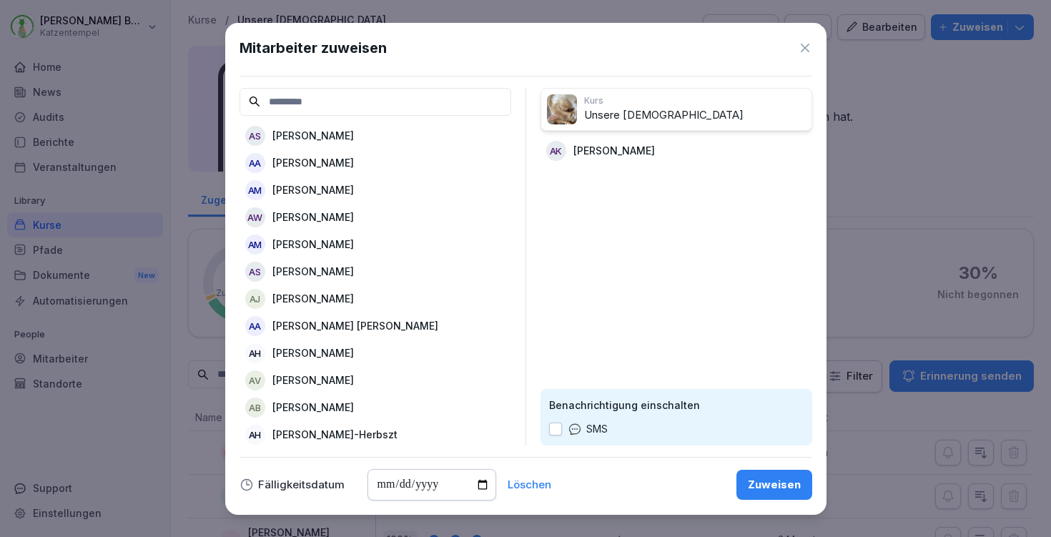
click at [786, 478] on div "Zuweisen" at bounding box center [774, 485] width 53 height 16
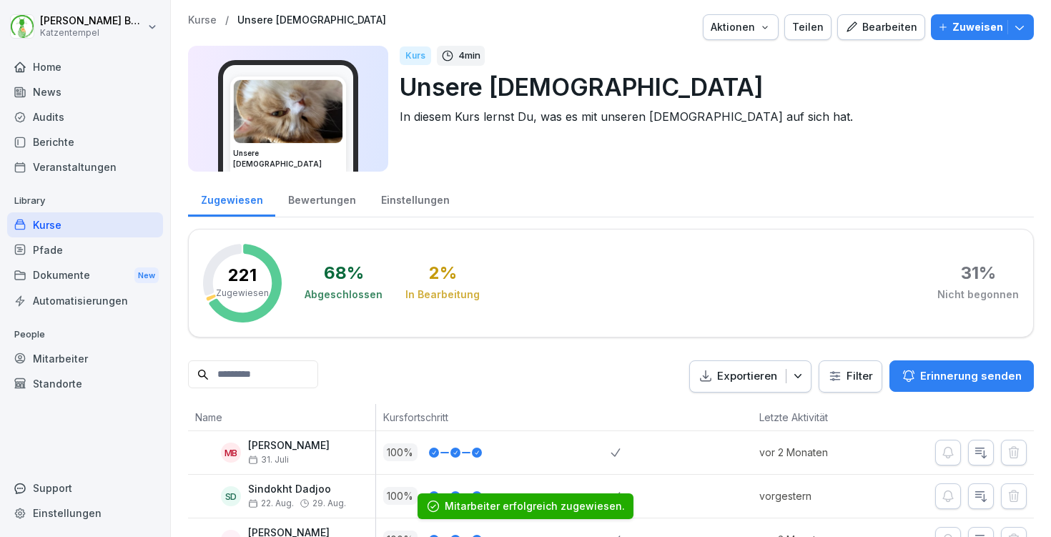
click at [204, 16] on p "Kurse" at bounding box center [202, 20] width 29 height 12
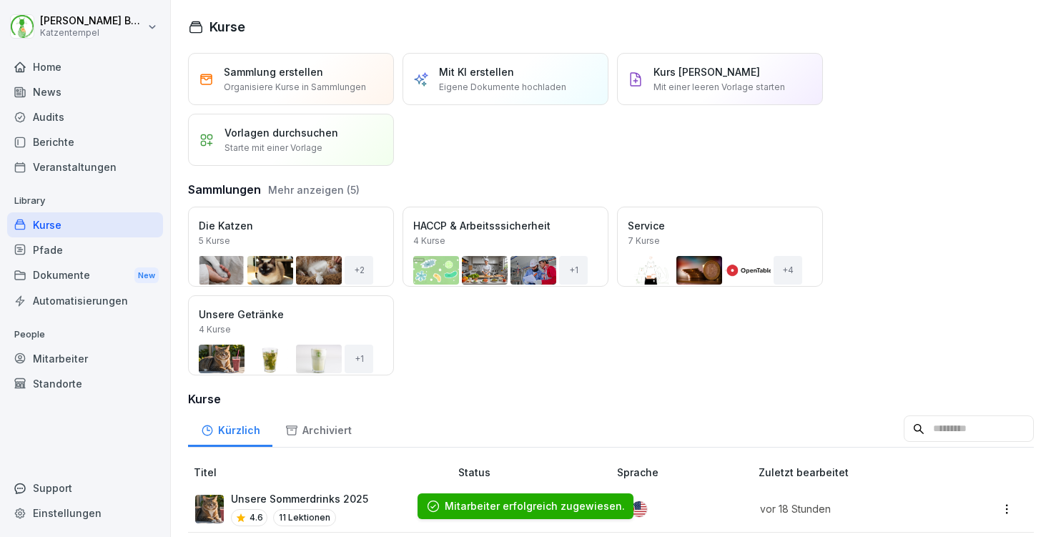
click at [933, 436] on input at bounding box center [969, 428] width 130 height 27
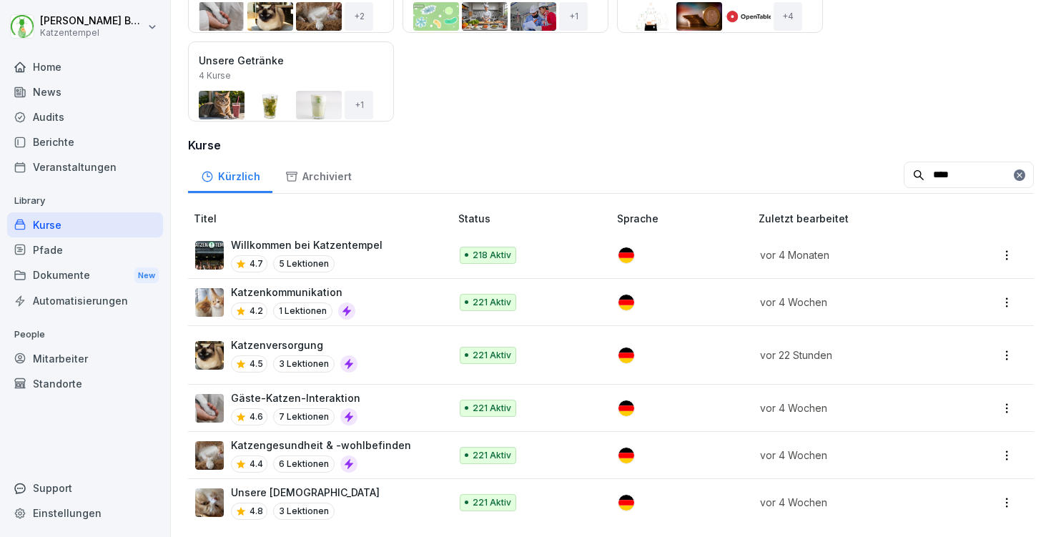
scroll to position [253, 0]
type input "****"
click at [410, 356] on div "Katzenversorgung 4.5 3 Lektionen" at bounding box center [315, 355] width 240 height 35
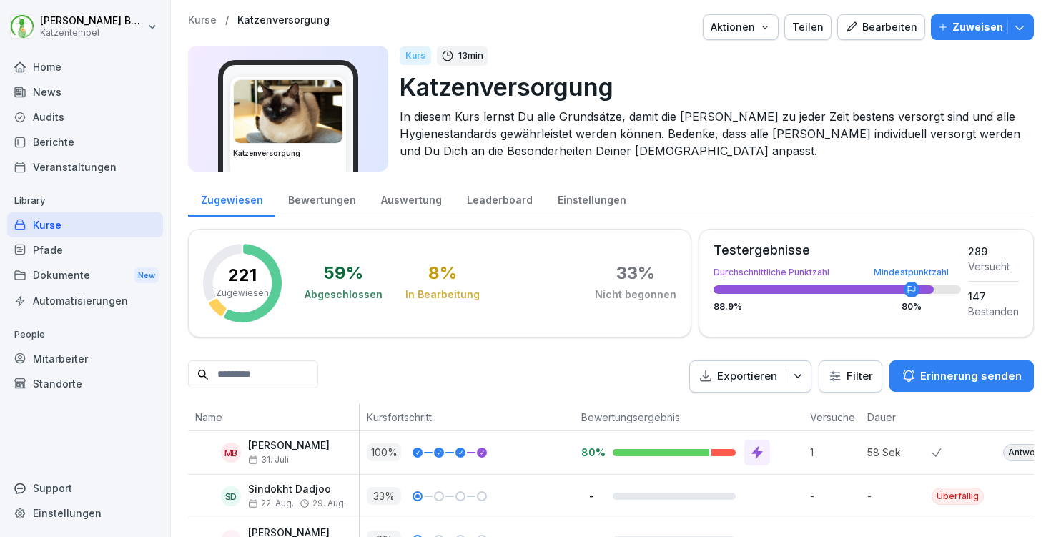
click at [1023, 24] on icon "button" at bounding box center [1020, 27] width 14 height 14
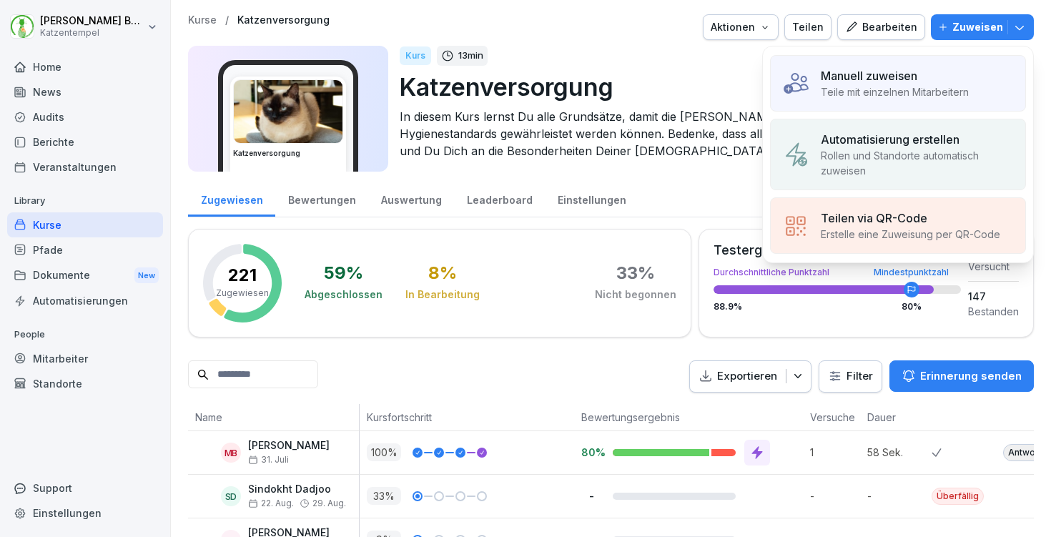
click at [882, 62] on div "Manuell zuweisen Teile mit einzelnen Mitarbeitern" at bounding box center [898, 83] width 256 height 56
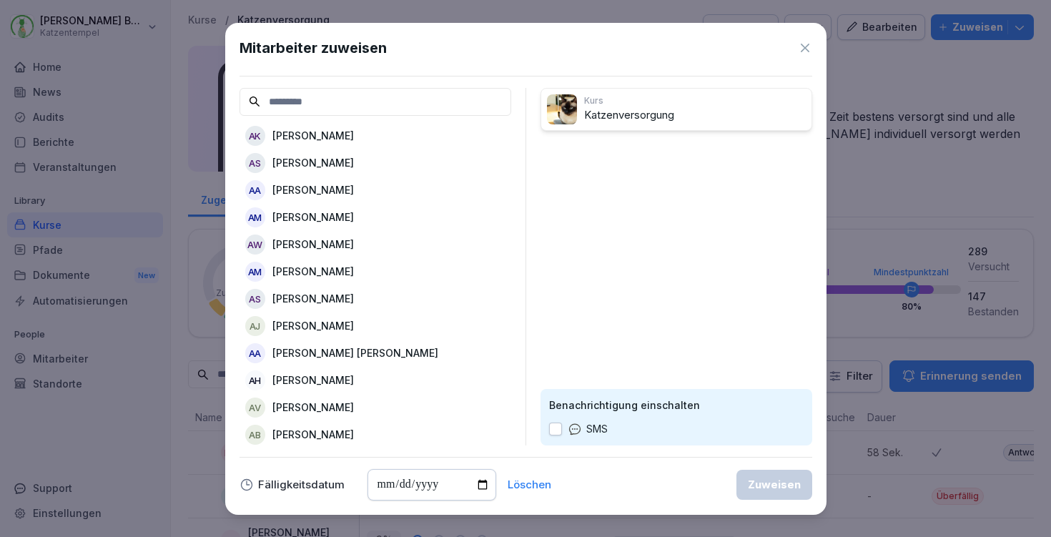
click at [262, 136] on div "AK" at bounding box center [255, 136] width 20 height 20
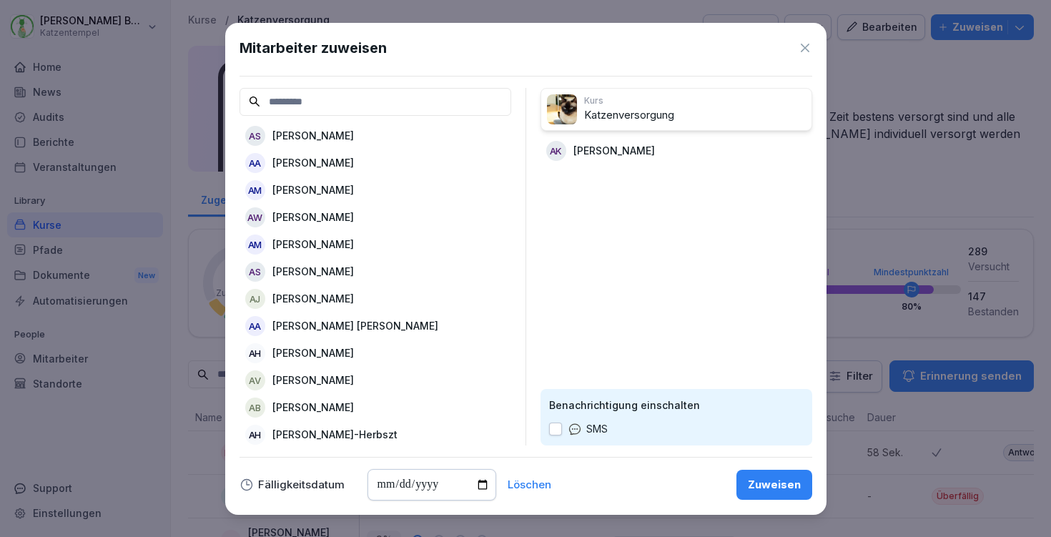
click at [757, 486] on div "Zuweisen" at bounding box center [774, 485] width 53 height 16
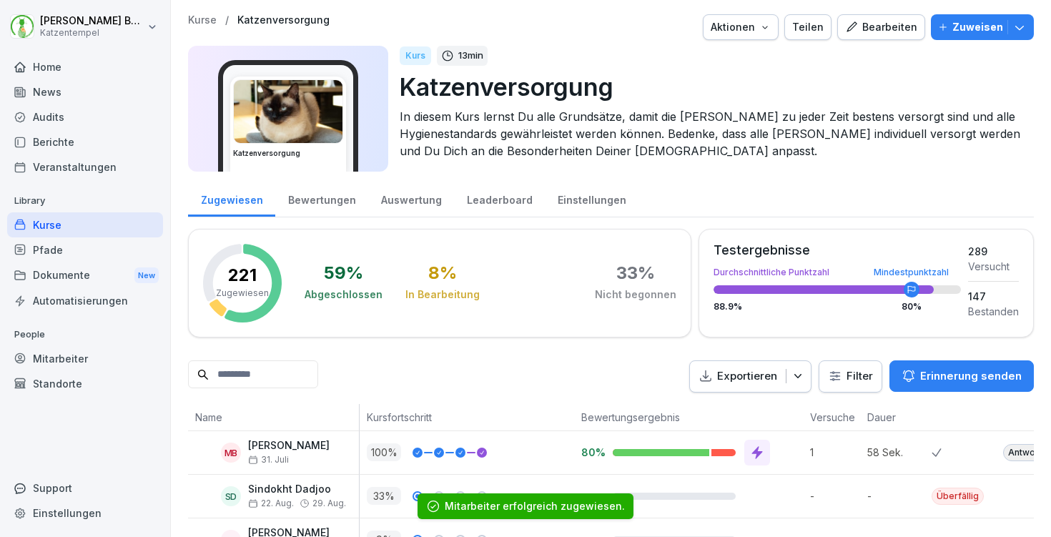
click at [192, 16] on p "Kurse" at bounding box center [202, 20] width 29 height 12
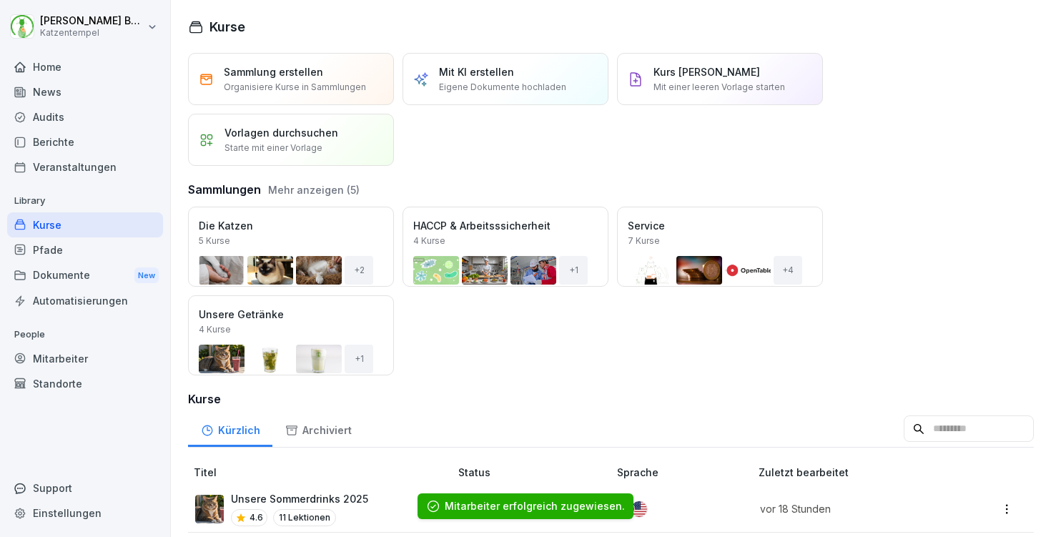
click at [907, 422] on input at bounding box center [969, 428] width 130 height 27
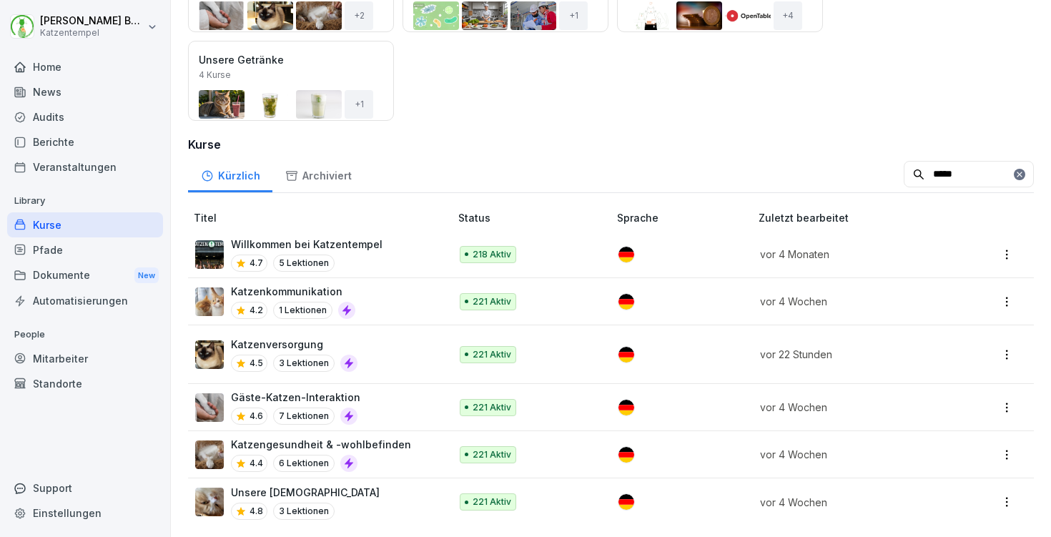
scroll to position [254, 0]
type input "*****"
click at [424, 456] on div "Katzengesundheit & -wohlbefinden 4.4 6 Lektionen" at bounding box center [315, 455] width 240 height 35
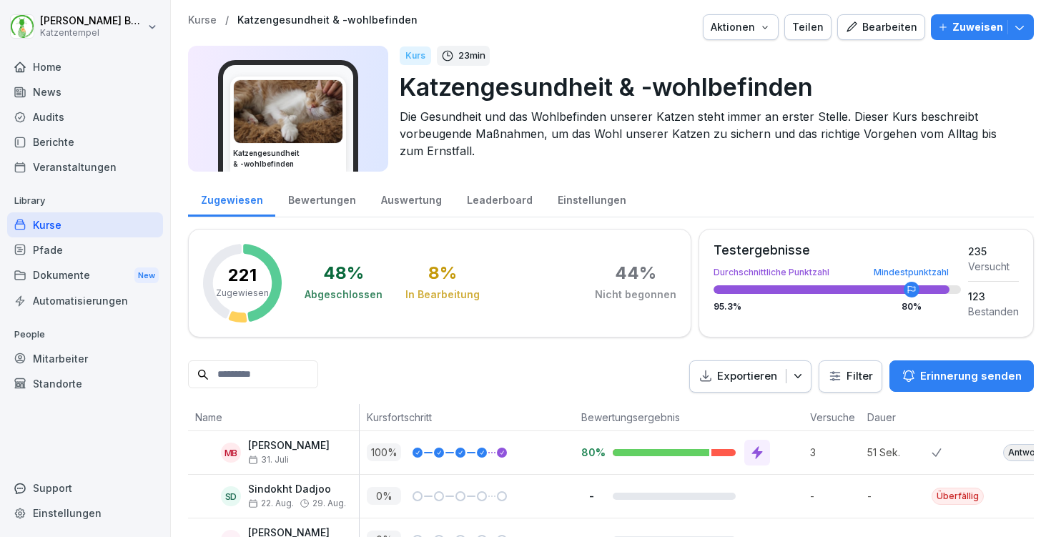
click at [1032, 27] on button "Zuweisen" at bounding box center [982, 27] width 103 height 26
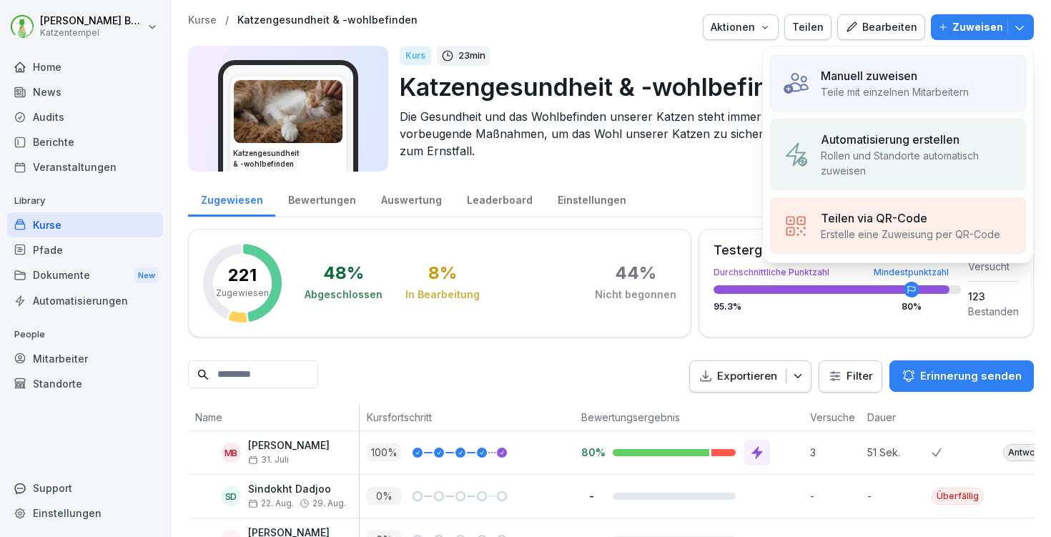
click at [865, 67] on div "Manuell zuweisen Teile mit einzelnen Mitarbeitern" at bounding box center [898, 83] width 256 height 56
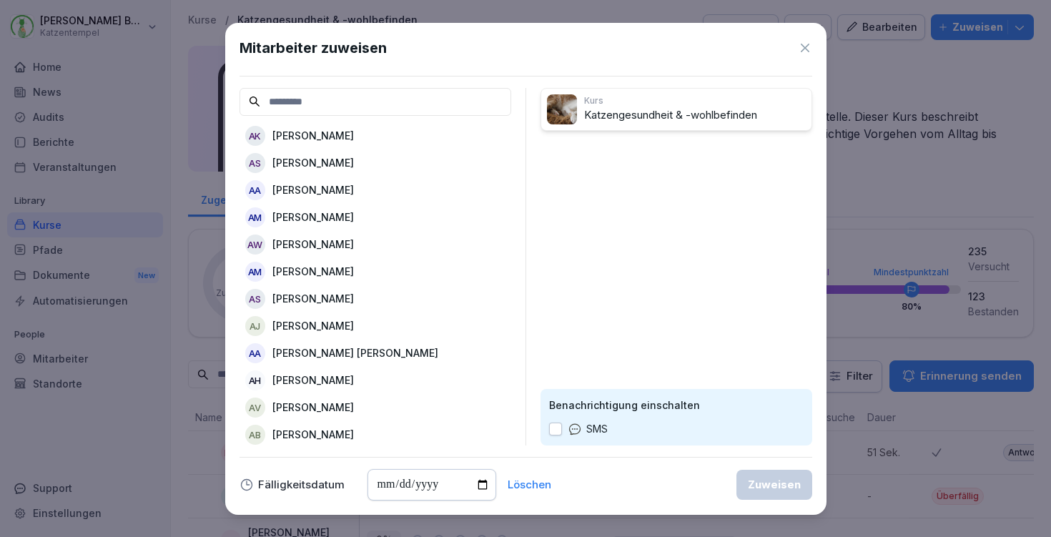
click at [362, 132] on div "AK Aaron Kallus" at bounding box center [376, 136] width 272 height 26
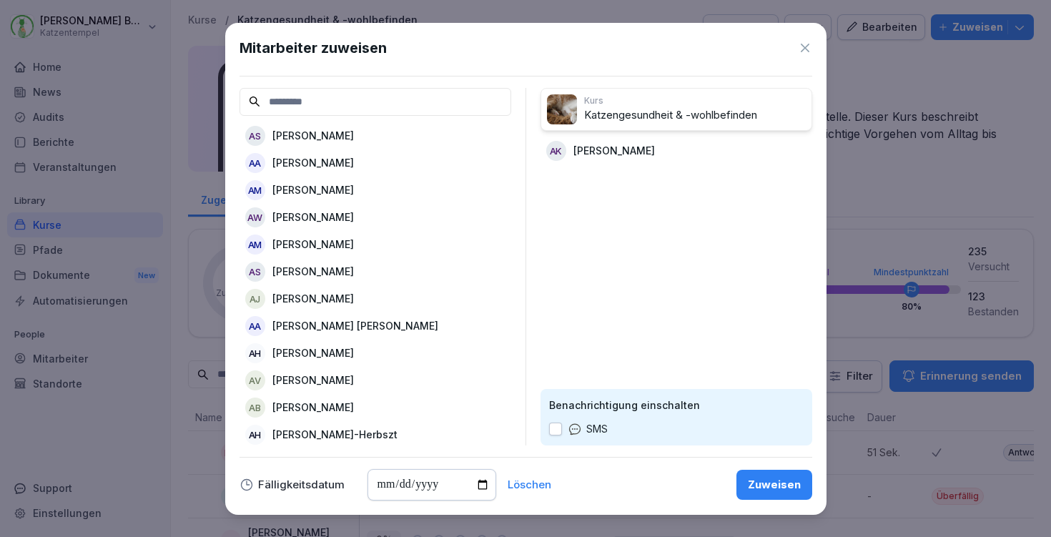
click at [761, 480] on div "Zuweisen" at bounding box center [774, 485] width 53 height 16
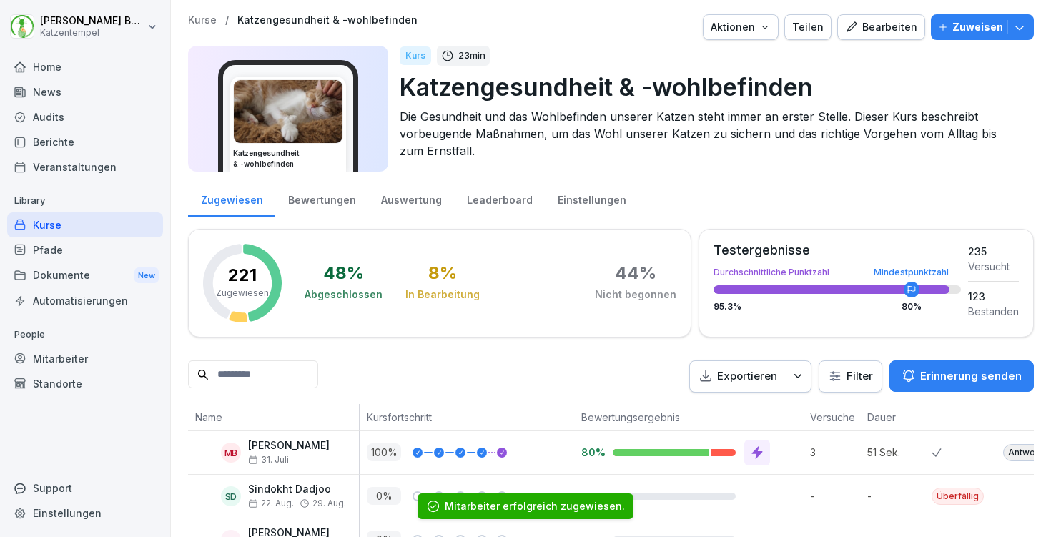
click at [200, 19] on p "Kurse" at bounding box center [202, 20] width 29 height 12
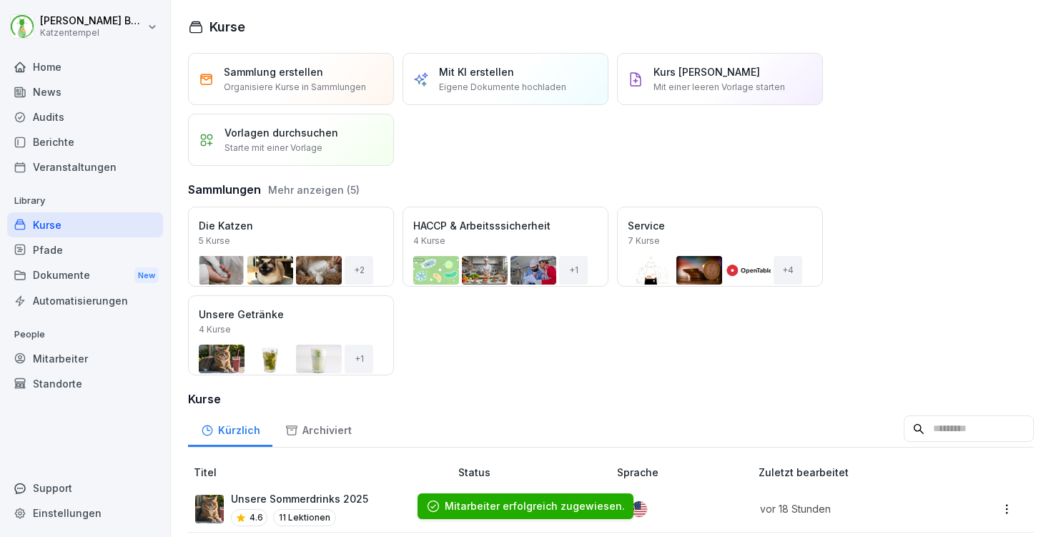
click at [904, 418] on input at bounding box center [969, 428] width 130 height 27
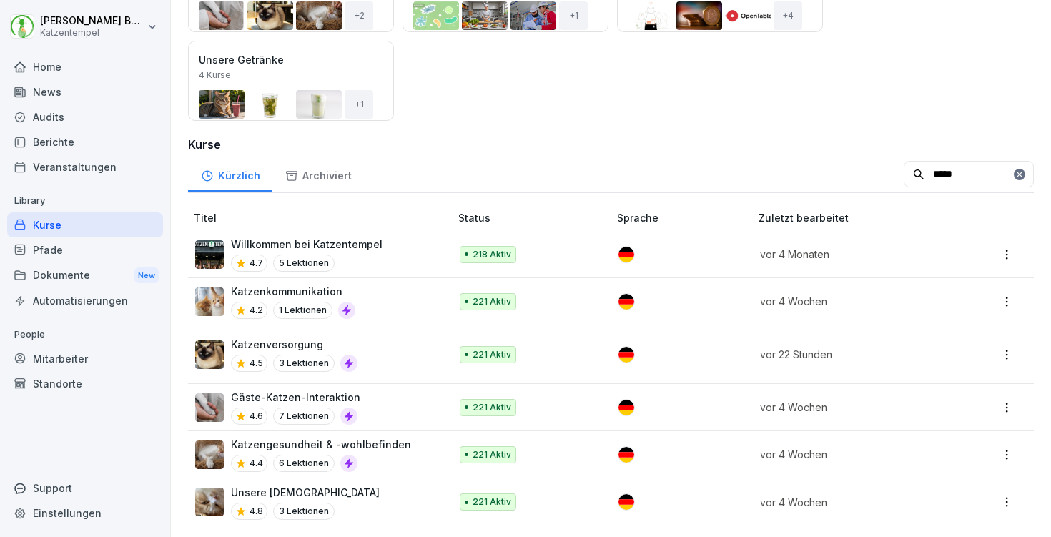
scroll to position [254, 0]
type input "*****"
click at [428, 415] on div "Gäste-Katzen-Interaktion 4.6 7 Lektionen" at bounding box center [315, 407] width 240 height 35
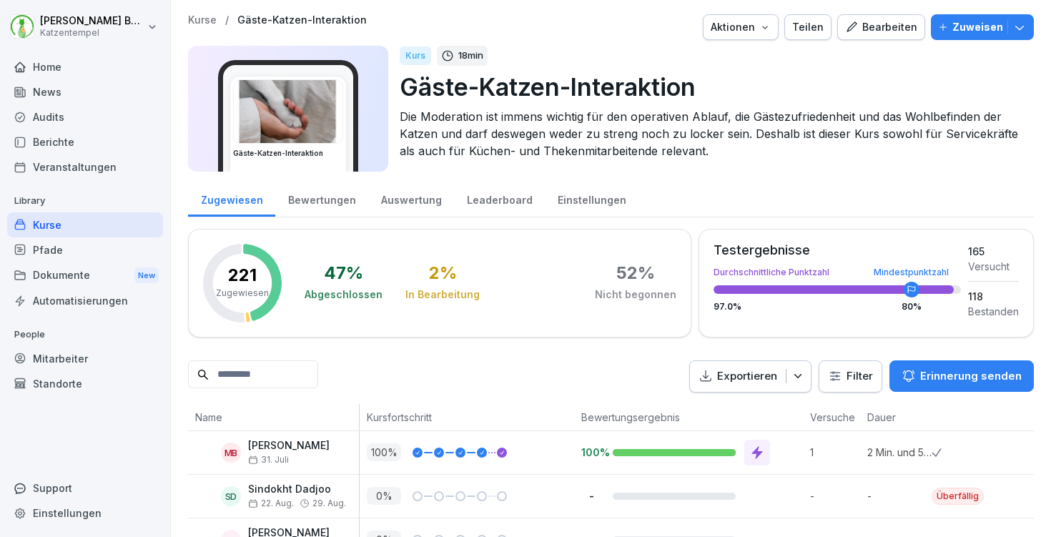
click at [1018, 31] on icon "button" at bounding box center [1020, 27] width 14 height 14
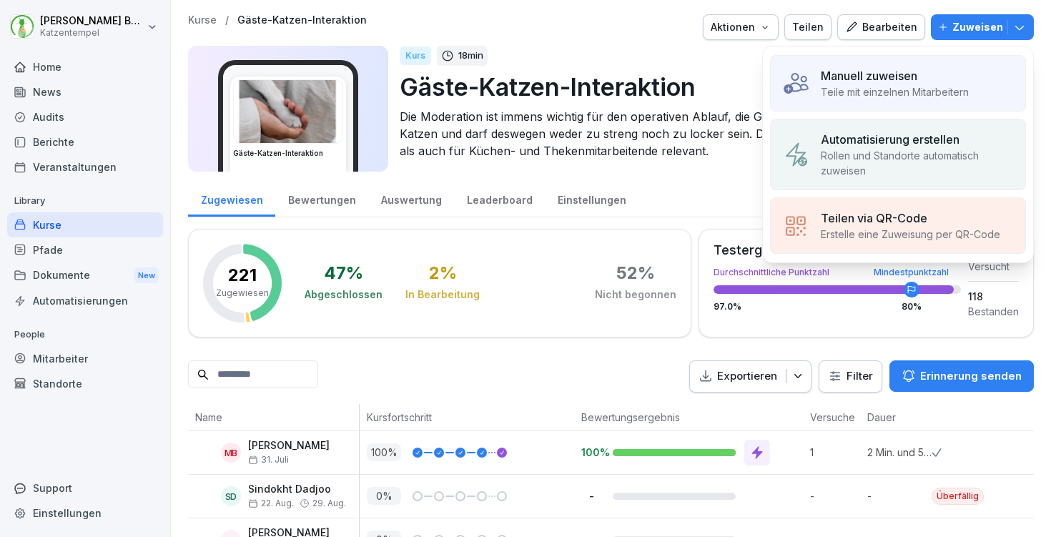
click at [862, 73] on p "Manuell zuweisen" at bounding box center [869, 75] width 97 height 17
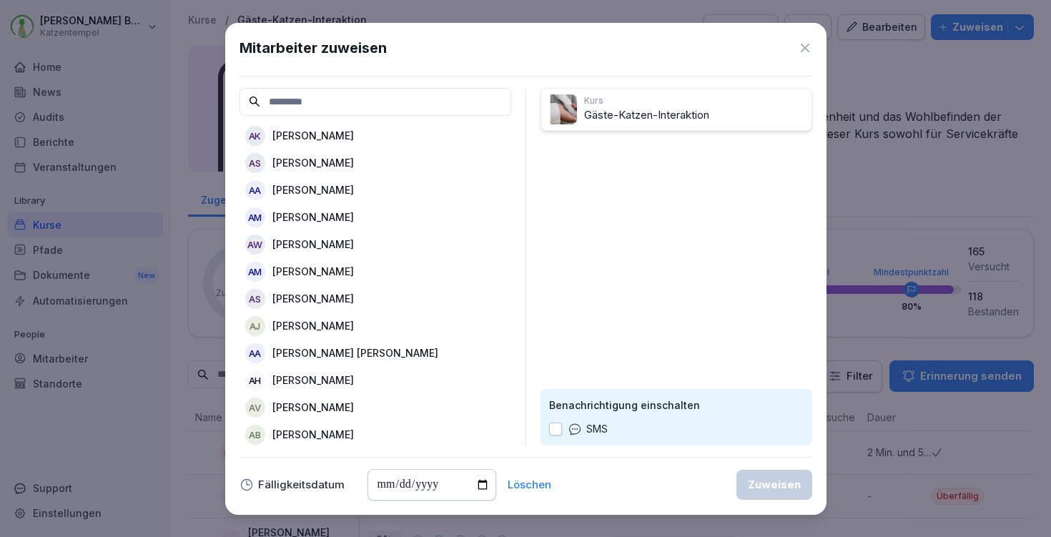
click at [345, 138] on div "AK Aaron Kallus" at bounding box center [376, 136] width 272 height 26
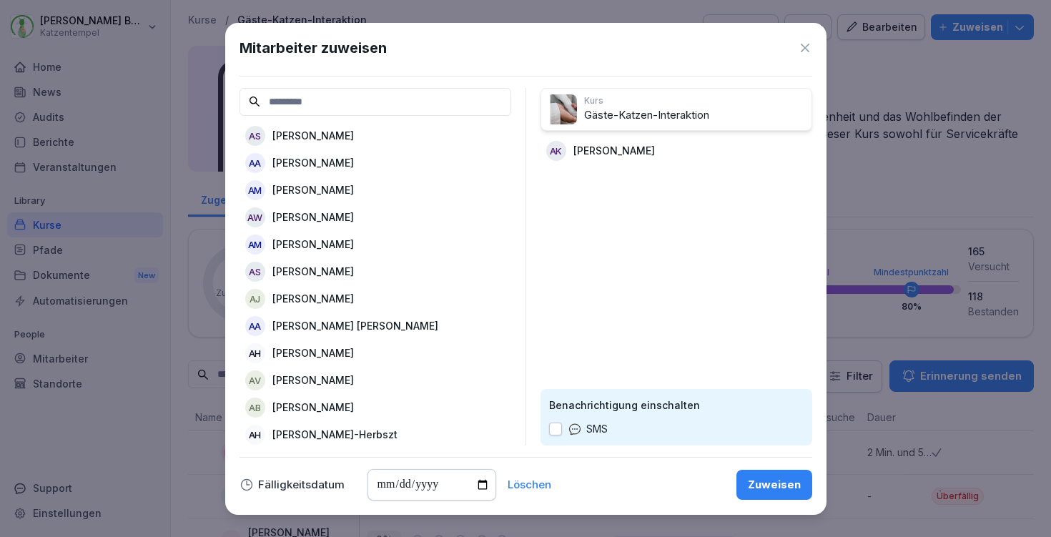
click at [761, 483] on div "Zuweisen" at bounding box center [774, 485] width 53 height 16
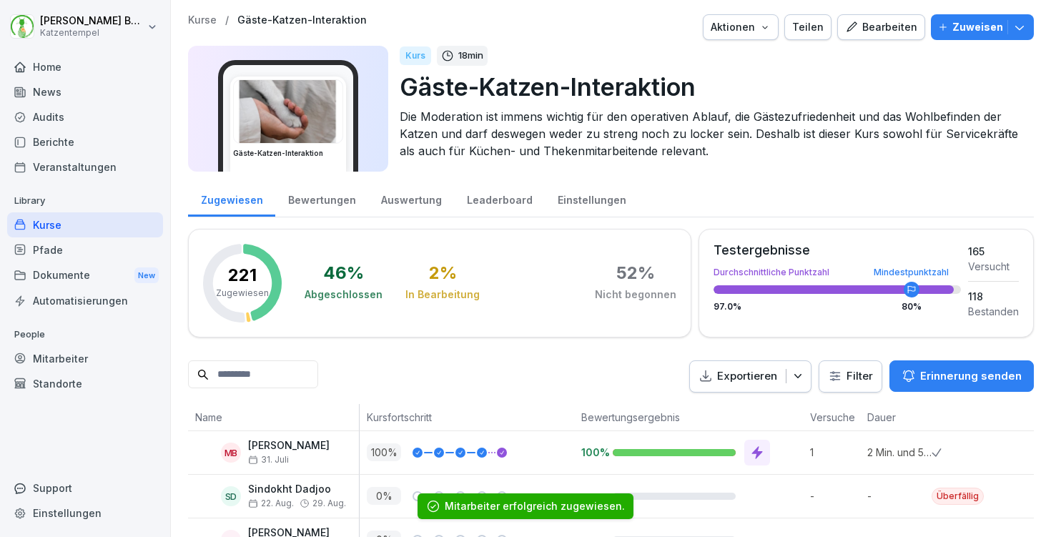
click at [195, 19] on p "Kurse" at bounding box center [202, 20] width 29 height 12
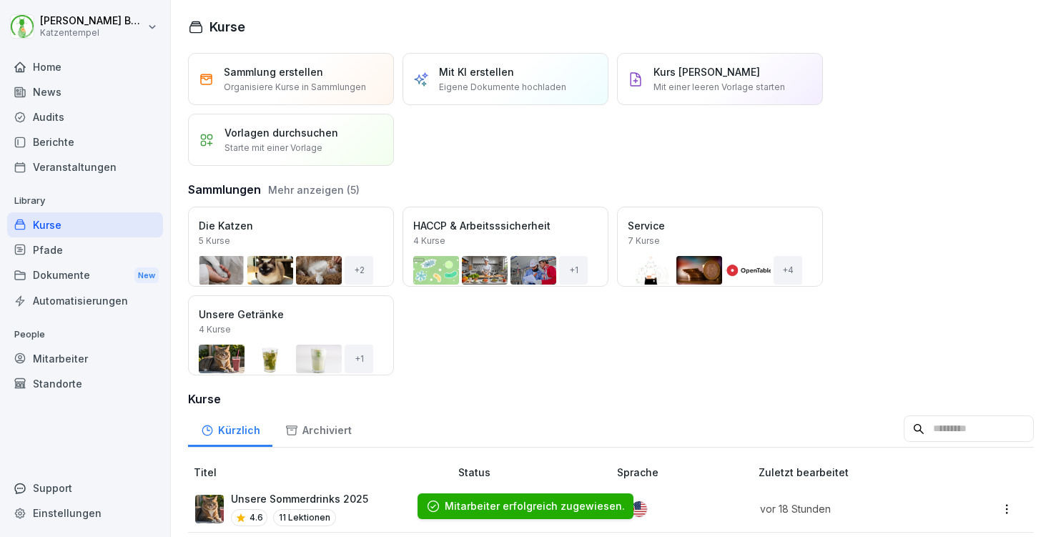
click at [915, 433] on input at bounding box center [969, 428] width 130 height 27
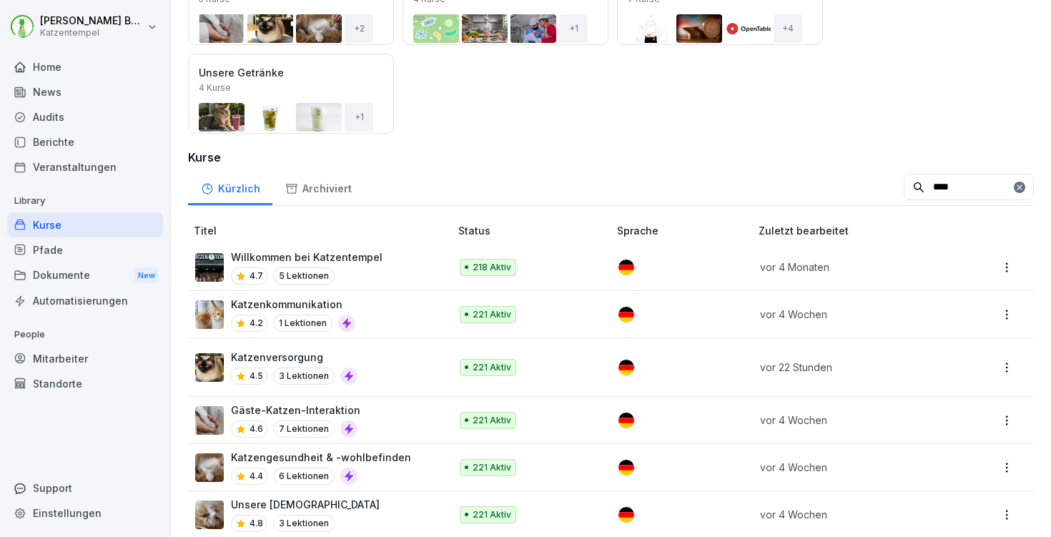
scroll to position [242, 0]
type input "****"
click at [398, 310] on div "Katzenkommunikation 4.2 1 Lektionen" at bounding box center [315, 313] width 240 height 35
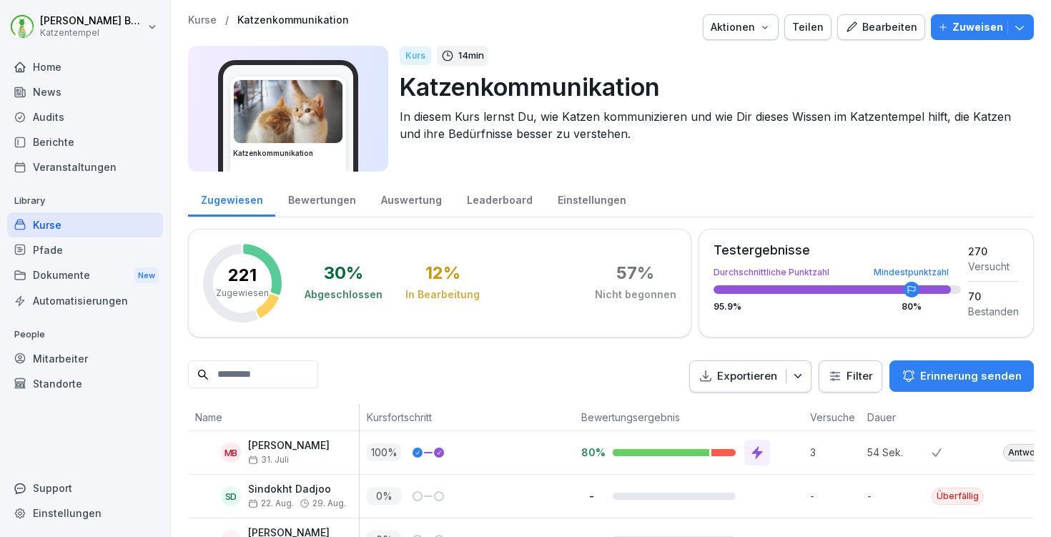
click at [1018, 20] on icon "button" at bounding box center [1020, 27] width 14 height 14
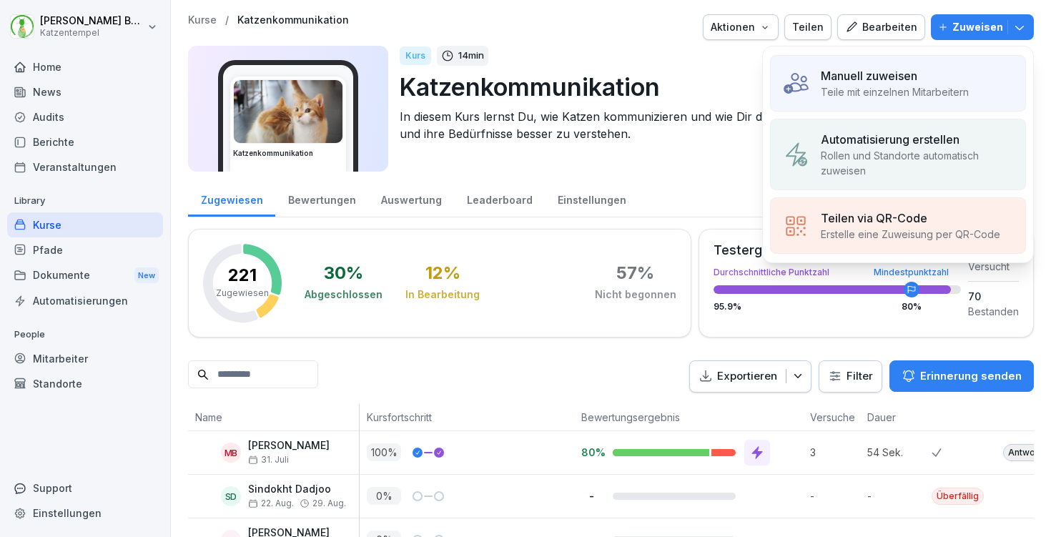
click at [880, 71] on p "Manuell zuweisen" at bounding box center [869, 75] width 97 height 17
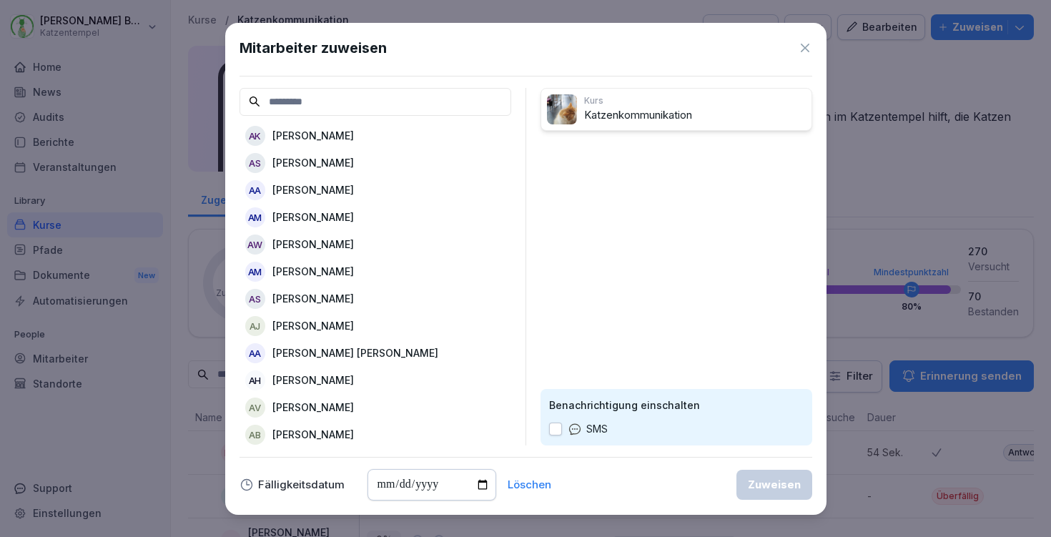
click at [327, 135] on p "[PERSON_NAME]" at bounding box center [313, 135] width 82 height 15
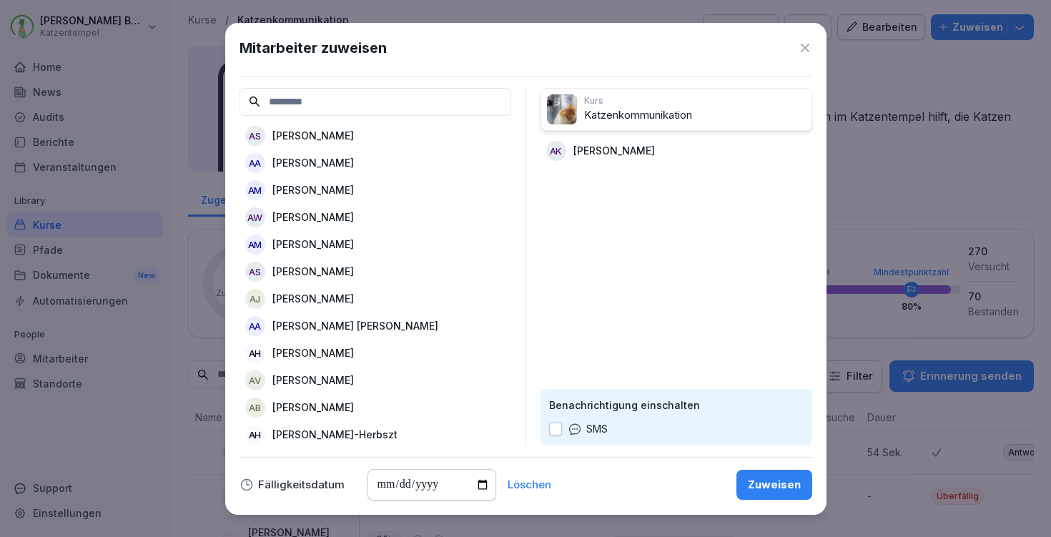
click at [782, 479] on div "Zuweisen" at bounding box center [774, 485] width 53 height 16
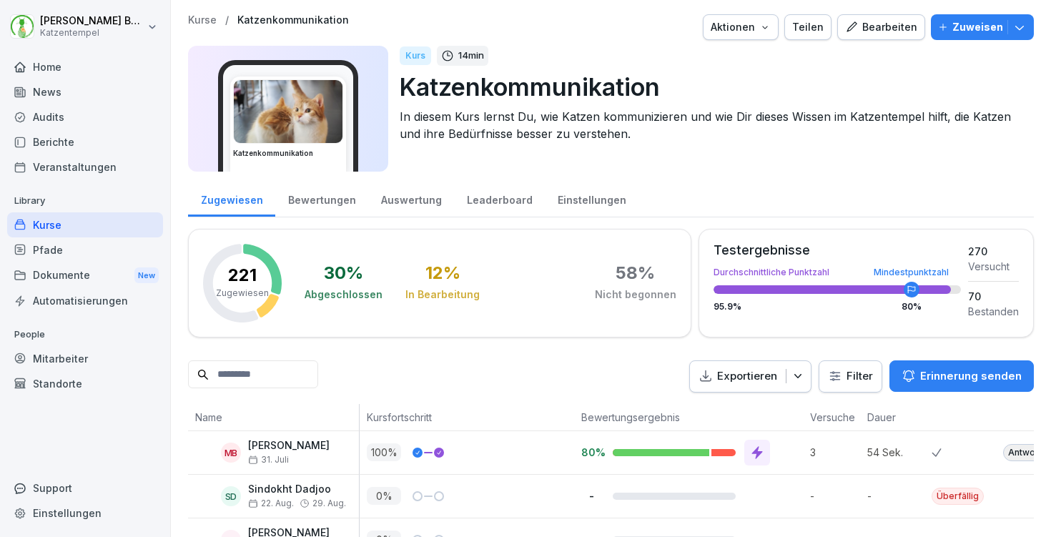
click at [28, 60] on div "Home" at bounding box center [85, 66] width 156 height 25
